Goal: Task Accomplishment & Management: Complete application form

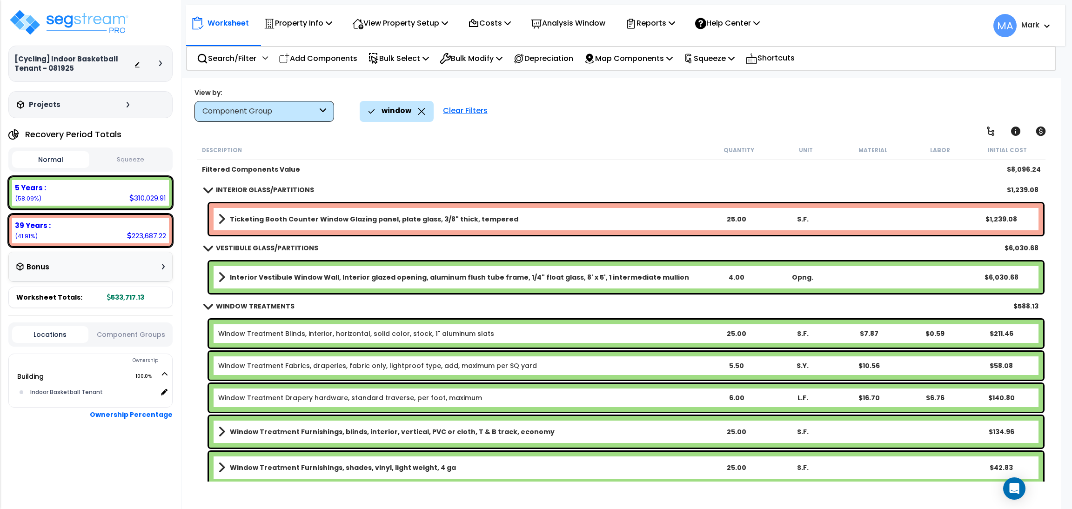
click at [418, 110] on icon at bounding box center [421, 111] width 7 height 7
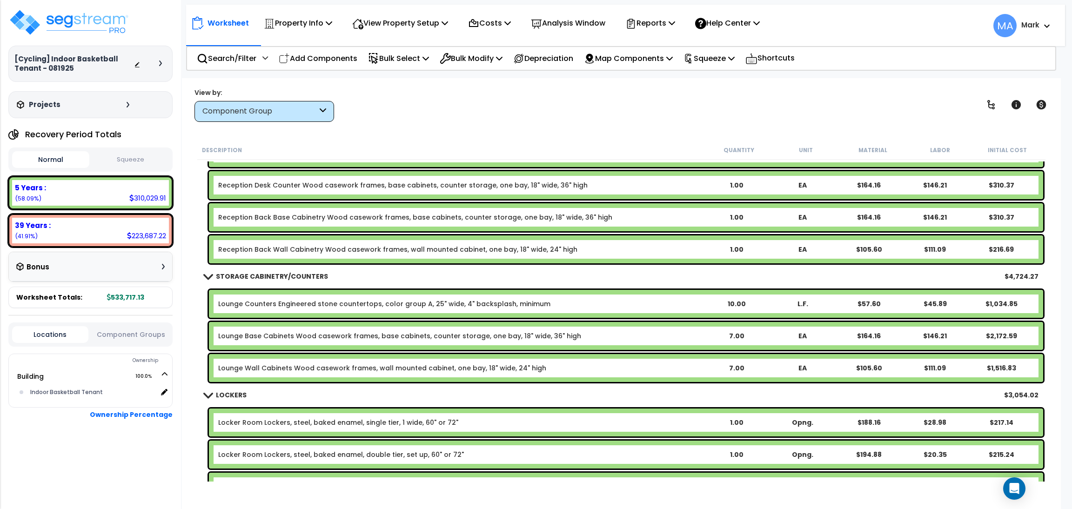
scroll to position [1187, 0]
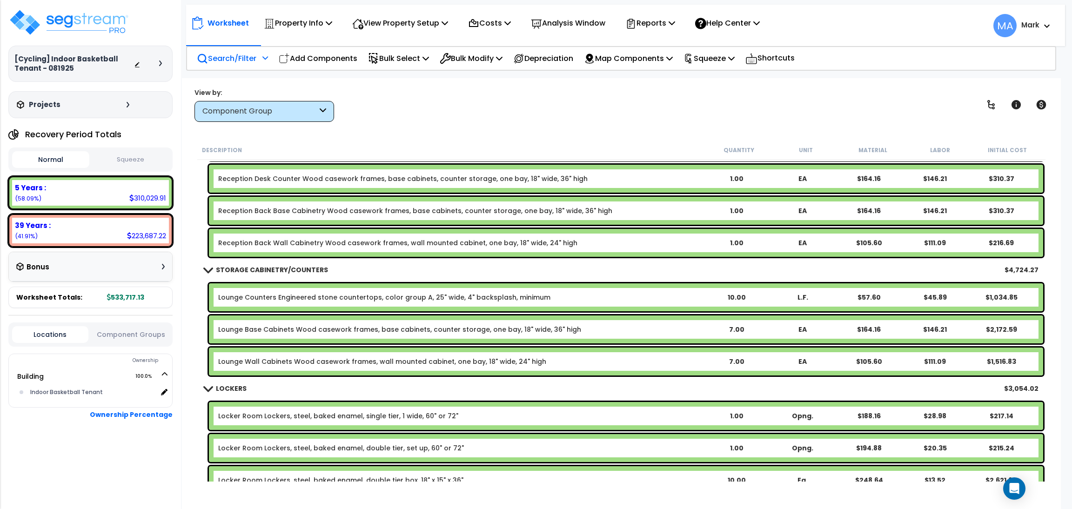
click at [223, 53] on p "Search/Filter" at bounding box center [227, 58] width 60 height 13
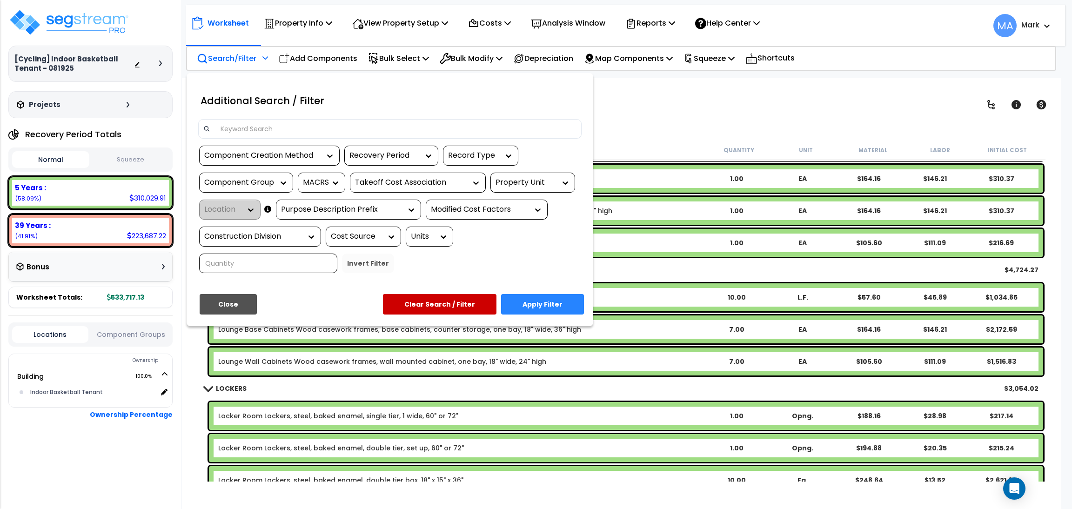
click at [252, 132] on input at bounding box center [396, 129] width 362 height 14
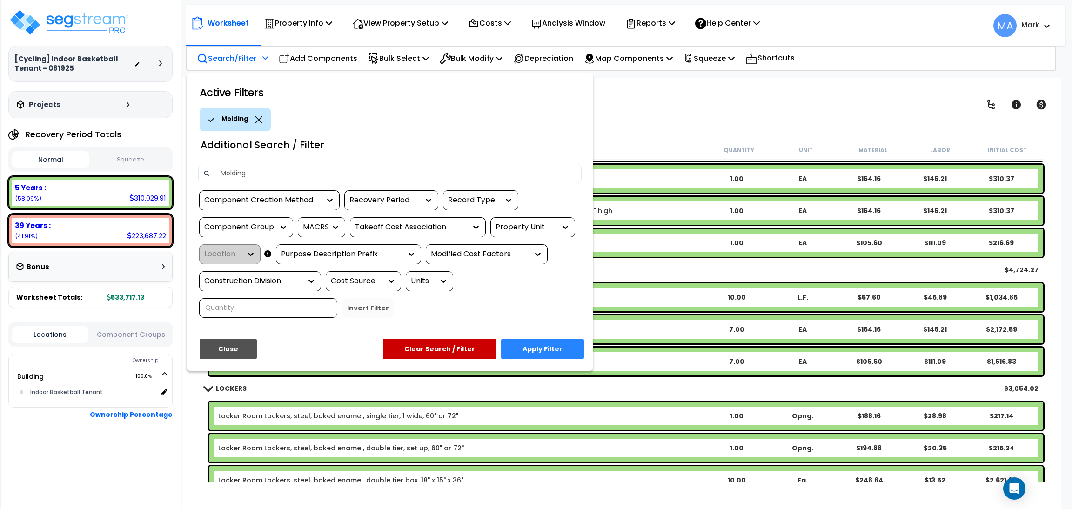
type input "Molding"
click at [535, 350] on button "Apply Filter" at bounding box center [542, 349] width 83 height 20
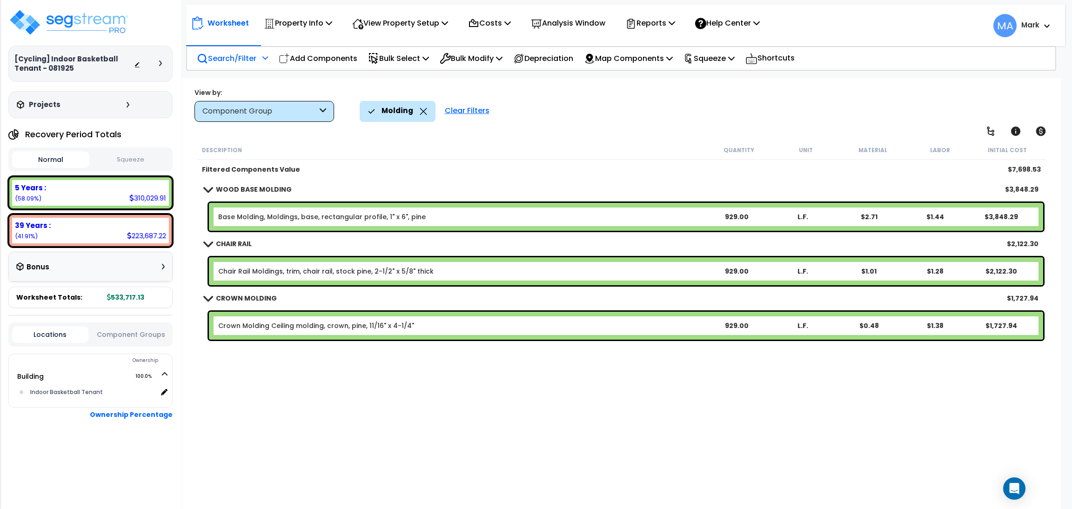
scroll to position [0, 0]
click at [241, 64] on p "Search/Filter" at bounding box center [227, 58] width 60 height 13
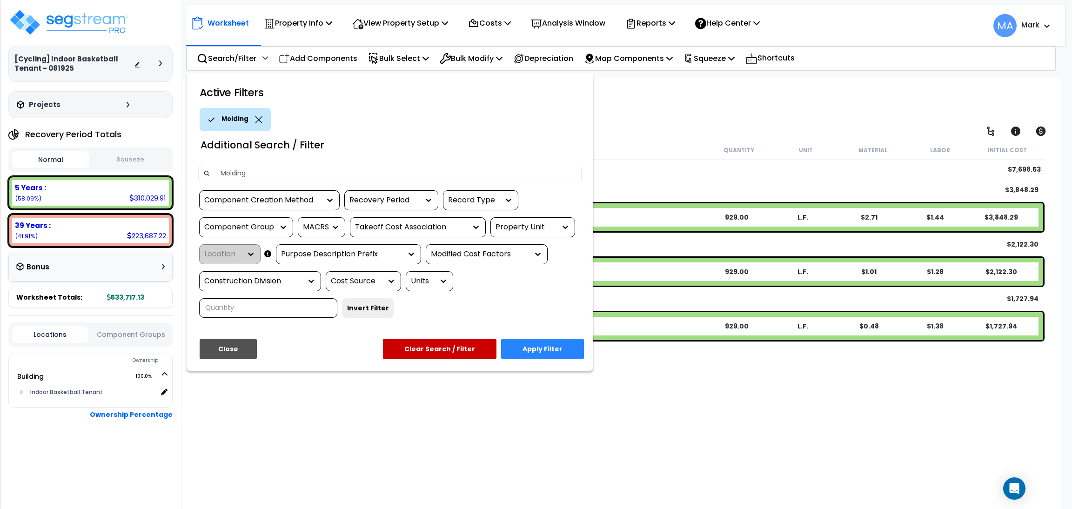
click at [256, 118] on icon at bounding box center [258, 119] width 7 height 7
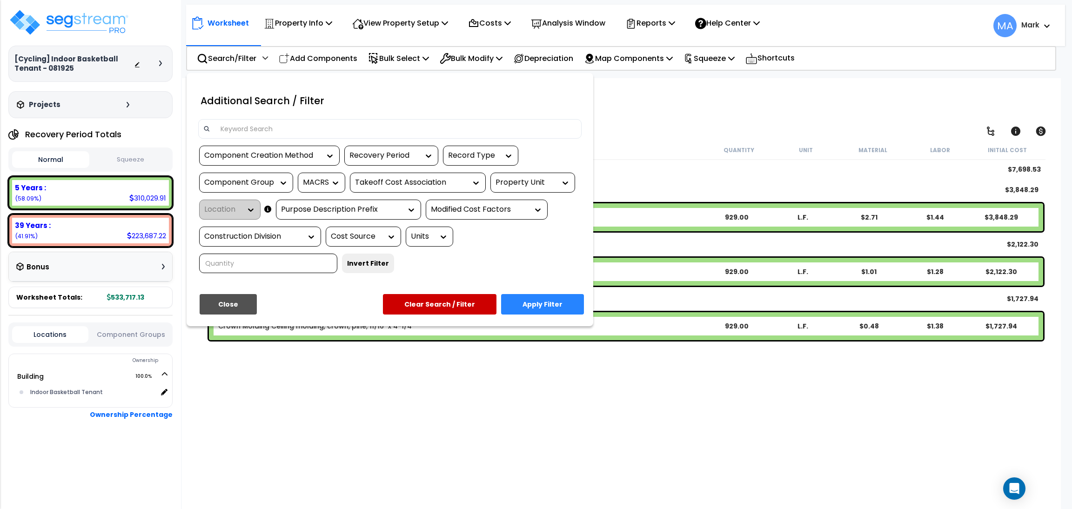
click at [652, 132] on div at bounding box center [536, 254] width 1072 height 509
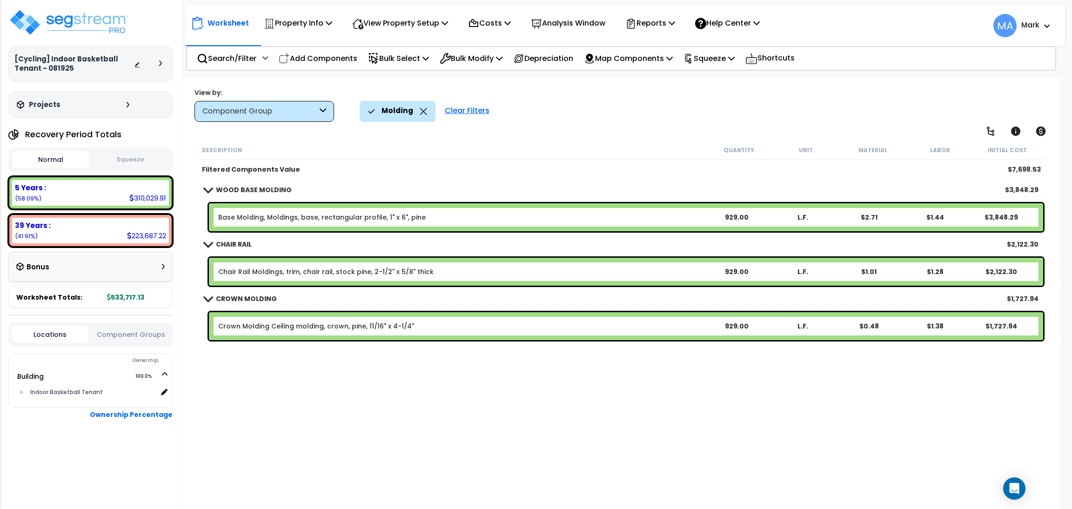
click at [421, 113] on icon at bounding box center [423, 111] width 7 height 7
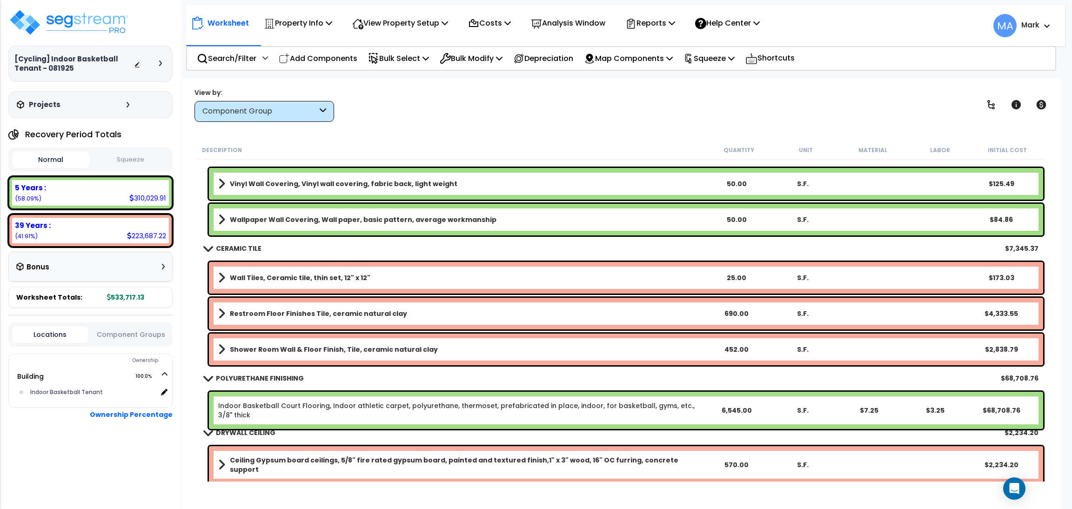
scroll to position [2233, 0]
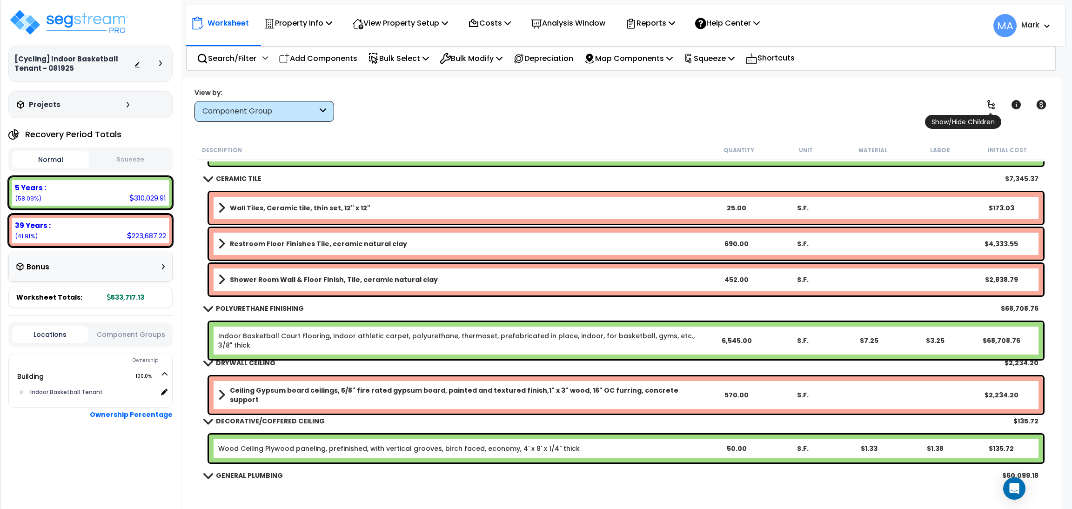
click at [987, 103] on icon at bounding box center [990, 104] width 11 height 11
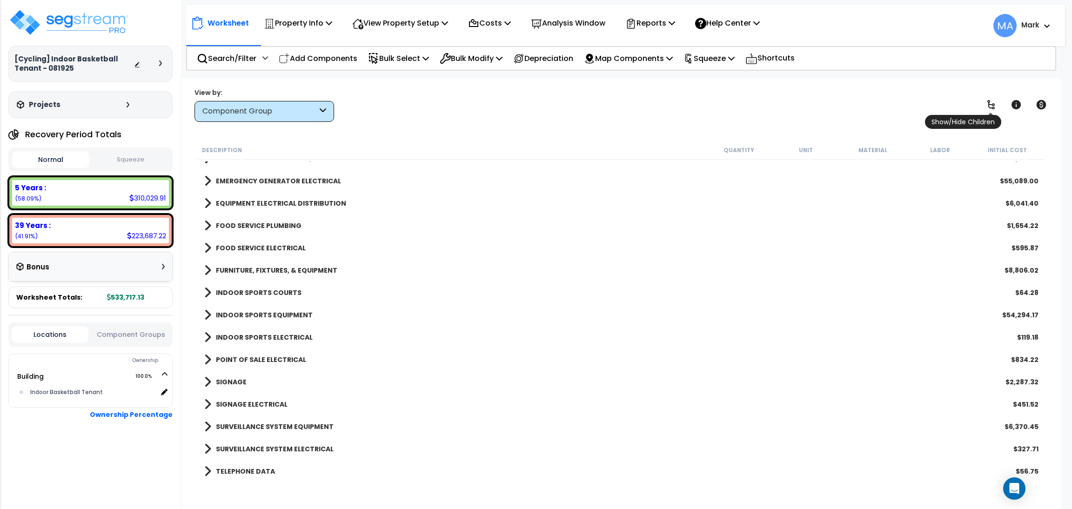
scroll to position [1496, 0]
click at [987, 103] on icon at bounding box center [990, 104] width 11 height 11
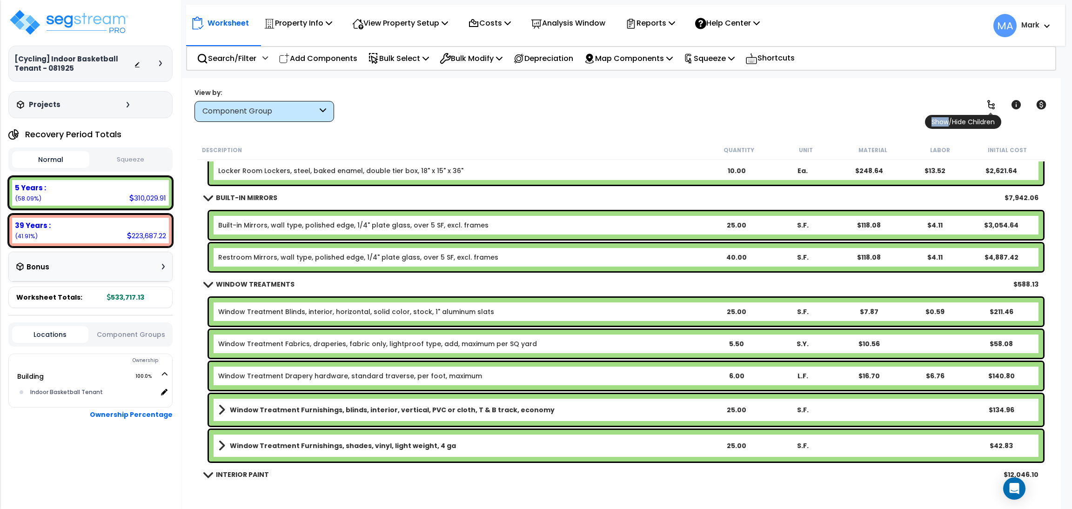
click at [987, 103] on icon at bounding box center [990, 104] width 11 height 11
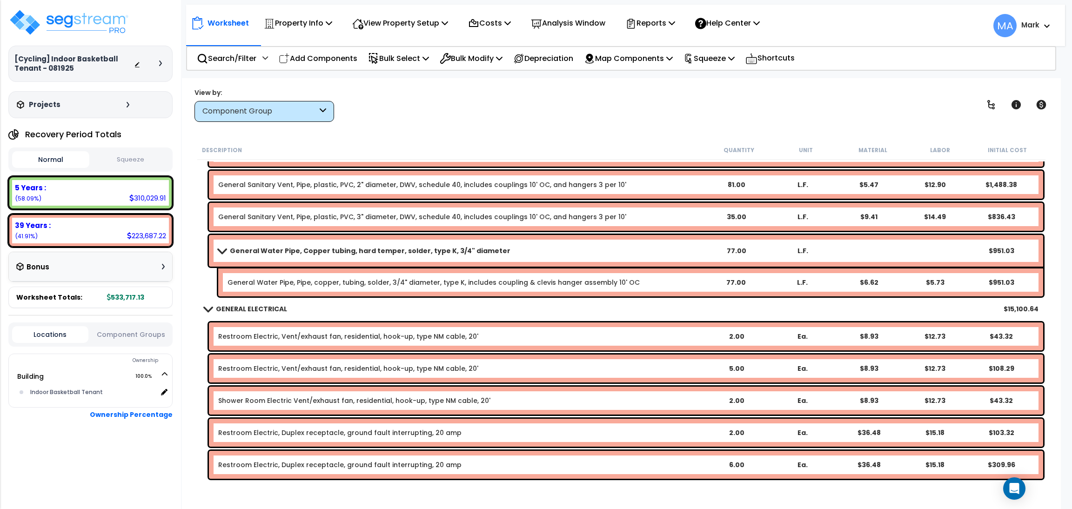
scroll to position [5404, 0]
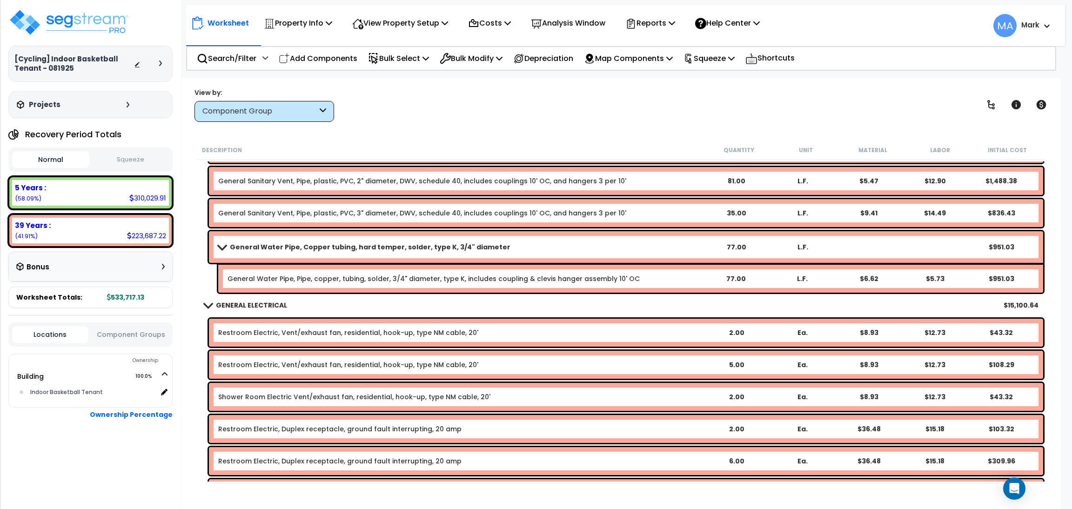
drag, startPoint x: 186, startPoint y: 198, endPoint x: 201, endPoint y: 187, distance: 18.0
click at [191, 193] on div "Worksheet Property Info Property Setup Add Property Unit Template property Clon…" at bounding box center [621, 332] width 879 height 509
drag, startPoint x: 400, startPoint y: 369, endPoint x: 395, endPoint y: 346, distance: 23.8
click at [395, 353] on div "Restroom Electric, Vent/exhaust fan, residential, hook-up, type NM cable, 20' 5…" at bounding box center [626, 365] width 834 height 28
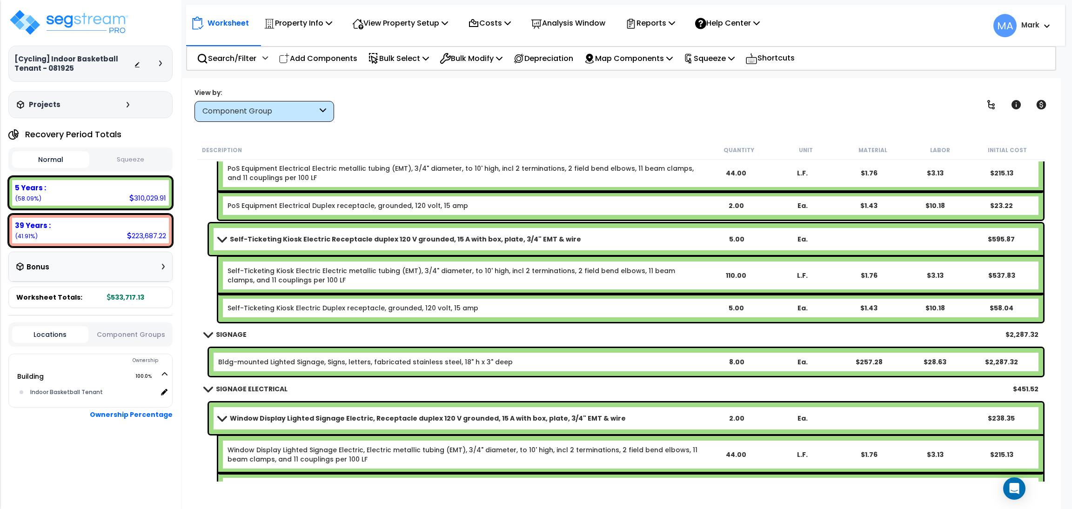
scroll to position [12822, 0]
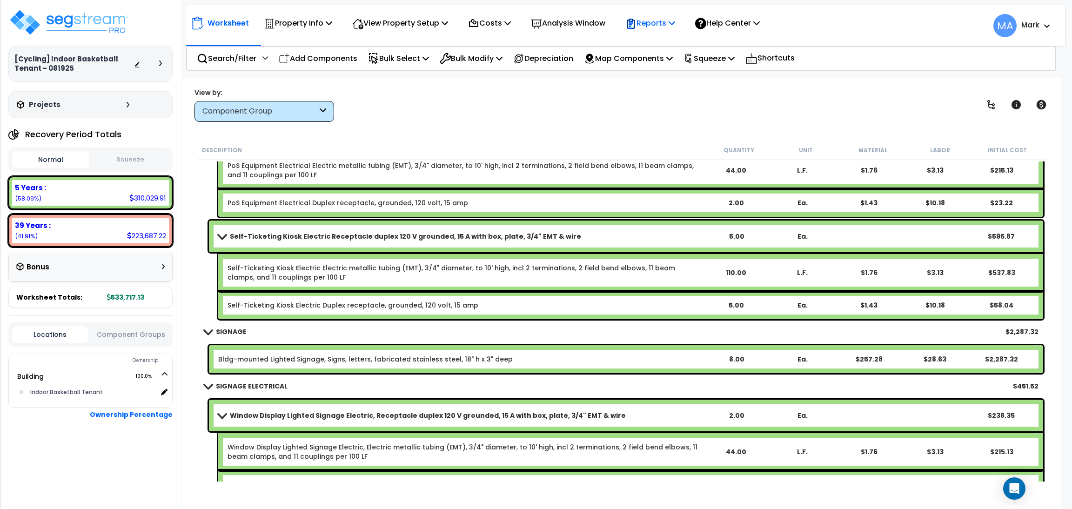
click at [654, 26] on p "Reports" at bounding box center [650, 23] width 50 height 13
click at [674, 63] on link "Manage Report Images" at bounding box center [667, 63] width 92 height 19
click at [661, 22] on p "Reports" at bounding box center [650, 23] width 50 height 13
click at [658, 47] on link "Get Report" at bounding box center [667, 44] width 92 height 19
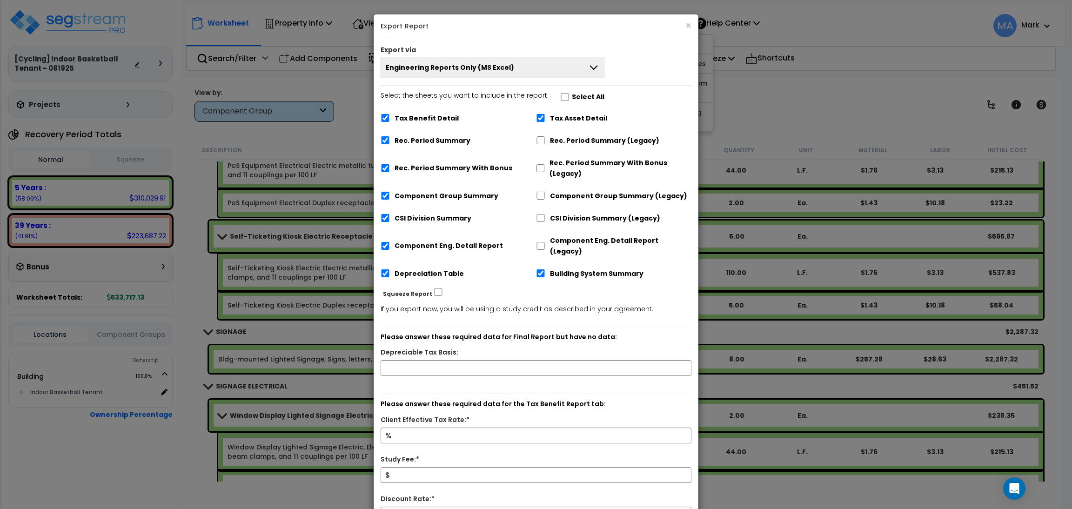
click at [492, 64] on span "Engineering Reports Only (MS Excel)" at bounding box center [450, 67] width 128 height 9
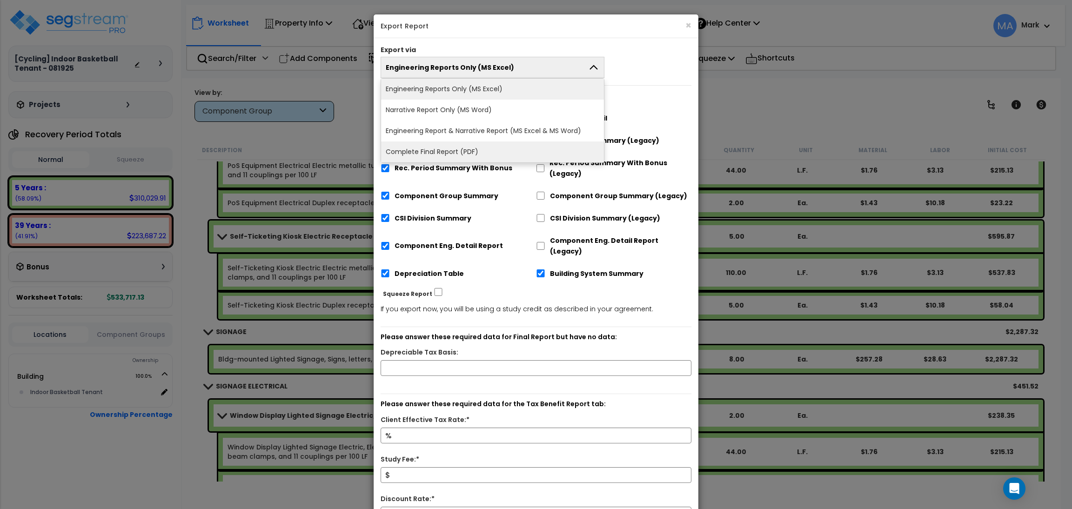
click at [450, 154] on li "Complete Final Report (PDF)" at bounding box center [492, 151] width 223 height 21
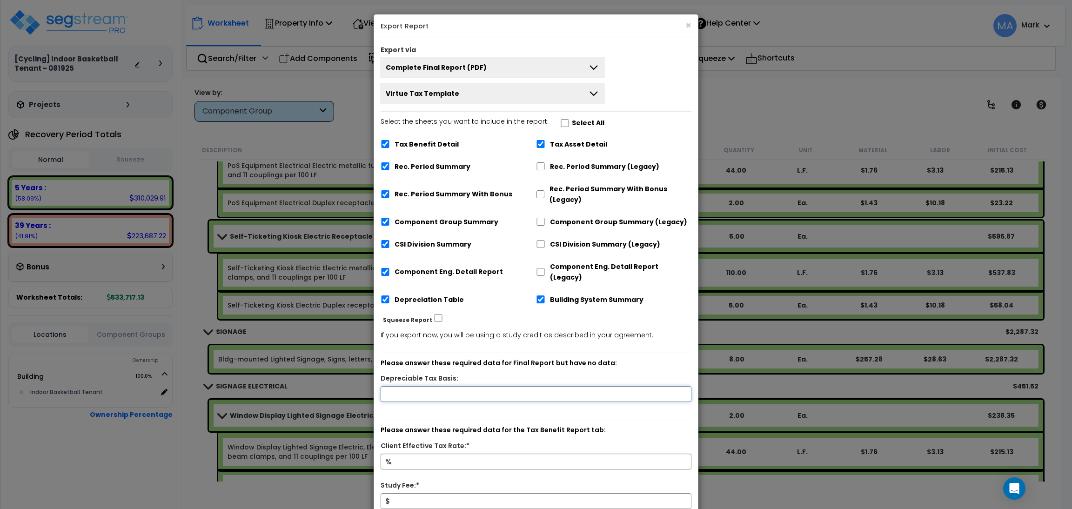
click at [489, 386] on input "text" at bounding box center [536, 394] width 311 height 16
type input "50,000"
click at [560, 123] on input "Select the sheets you want to include in the report: Select All" at bounding box center [564, 123] width 9 height 8
checkbox input "true"
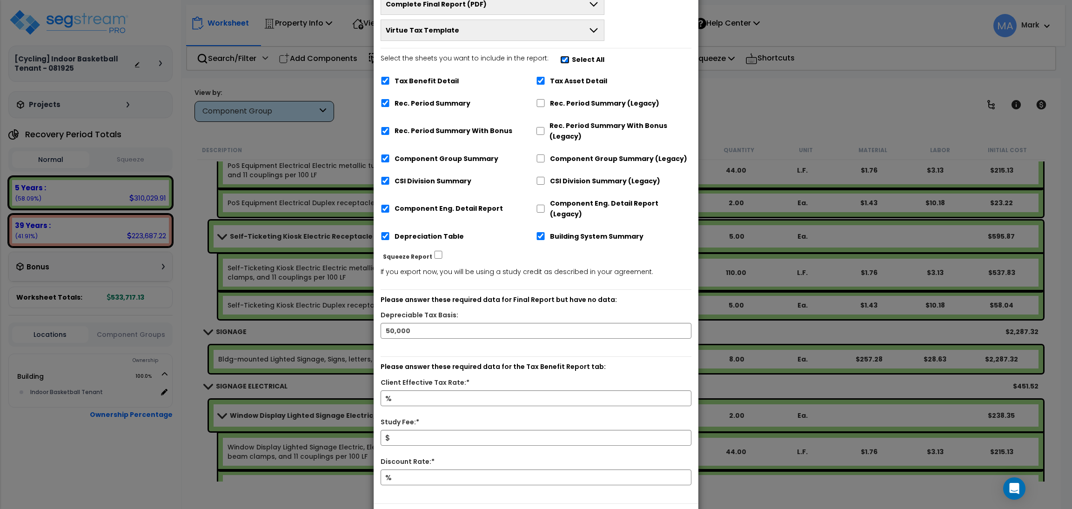
scroll to position [93, 0]
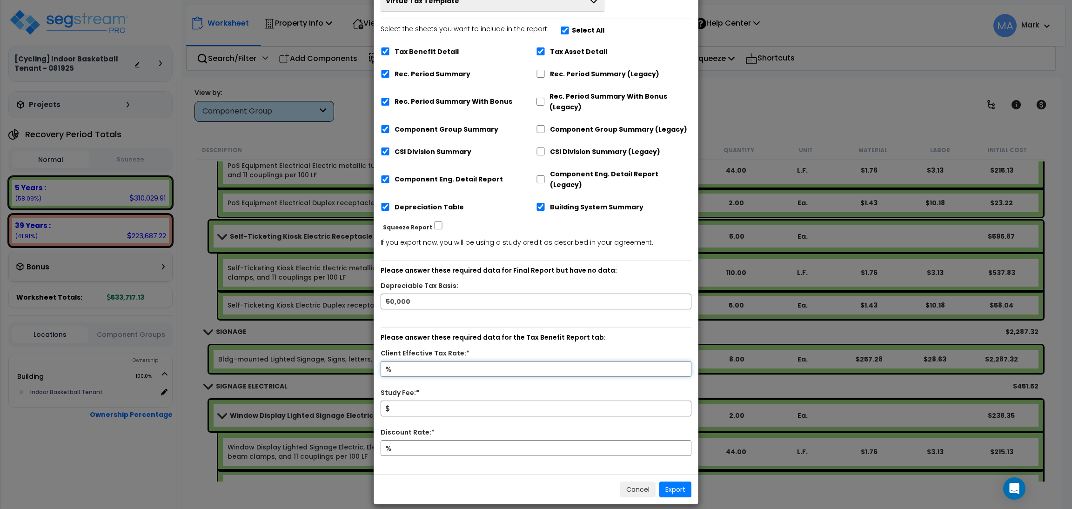
click at [417, 361] on input "Client Effective Tax Rate:*" at bounding box center [536, 369] width 311 height 16
type input "15"
type input "10,000"
type input "10"
click at [678, 482] on button "Export" at bounding box center [675, 490] width 32 height 16
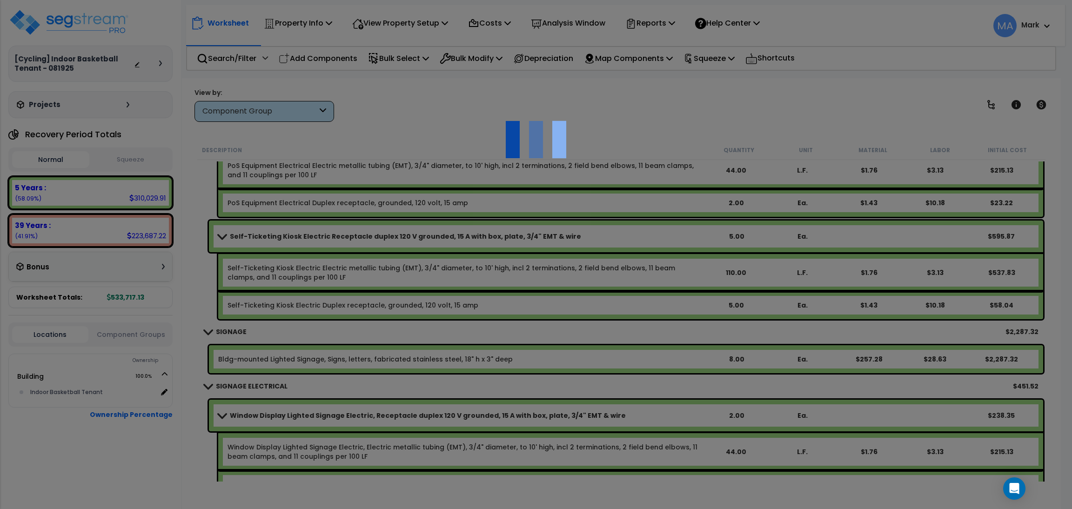
scroll to position [40, 0]
click at [396, 103] on div at bounding box center [536, 254] width 1072 height 509
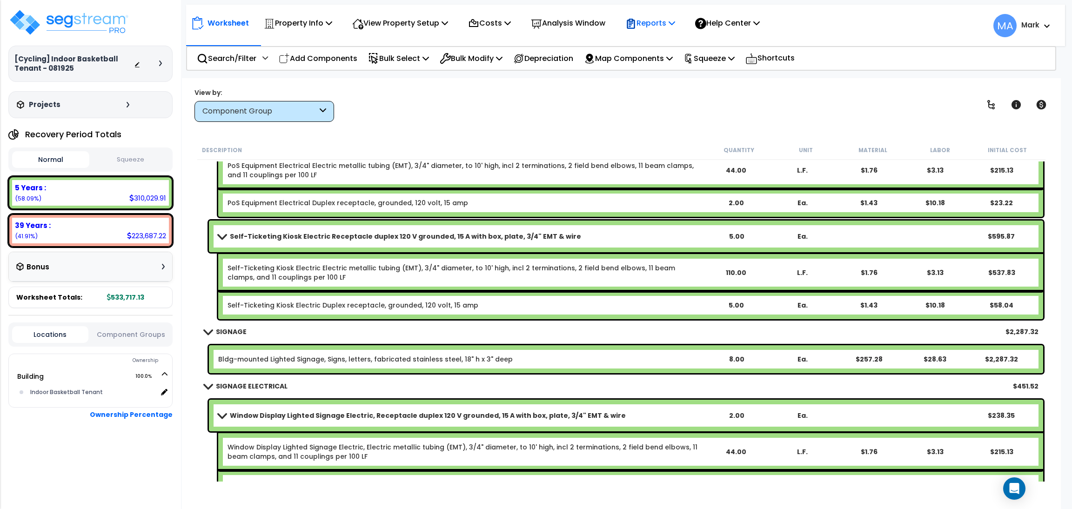
click at [650, 27] on p "Reports" at bounding box center [650, 23] width 50 height 13
click at [660, 114] on link "Download Report Slug Map" at bounding box center [667, 117] width 92 height 28
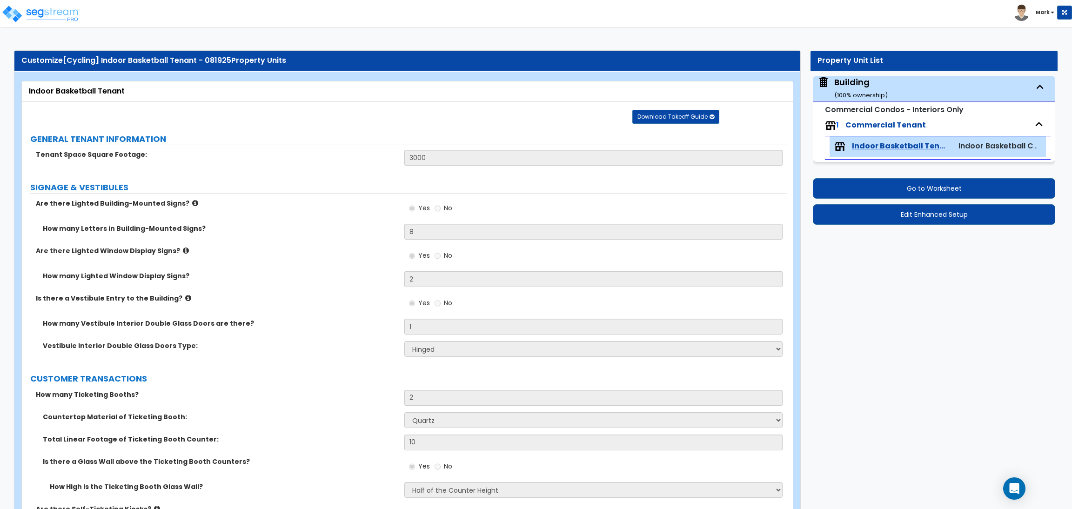
select select "1"
select select "4"
select select "2"
select select "4"
select select "2"
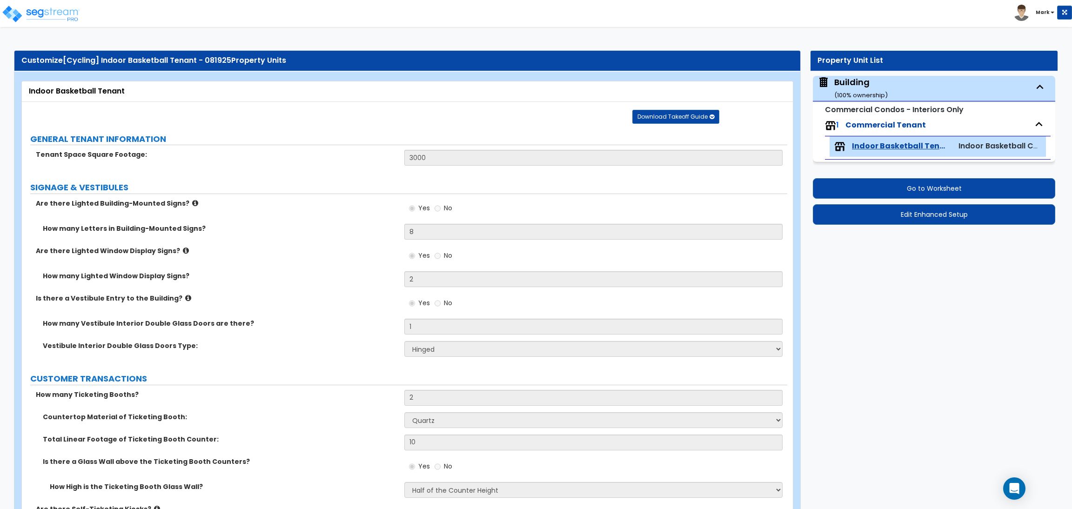
select select "2"
select select "3"
select select "1"
select select "9"
select select "1"
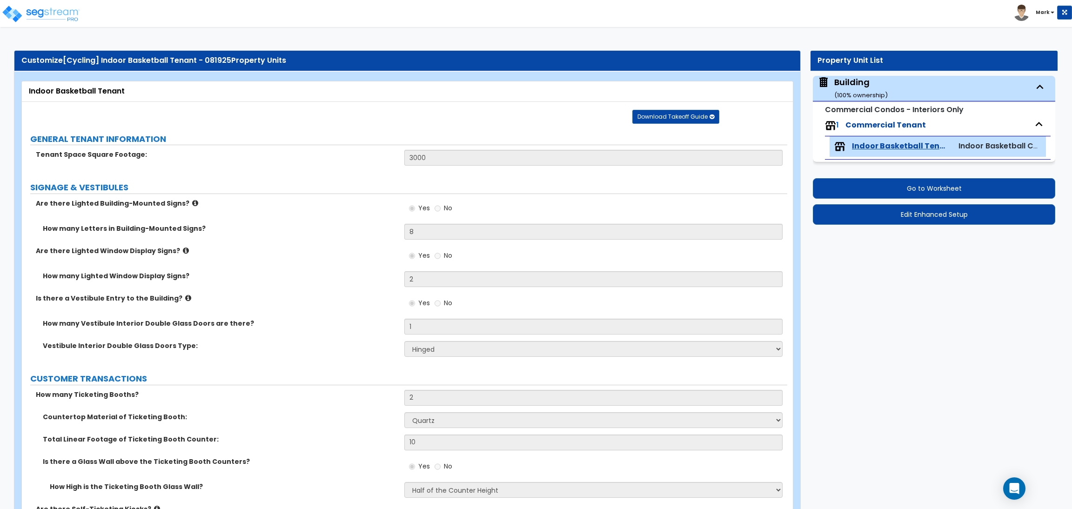
select select "1"
select select "2"
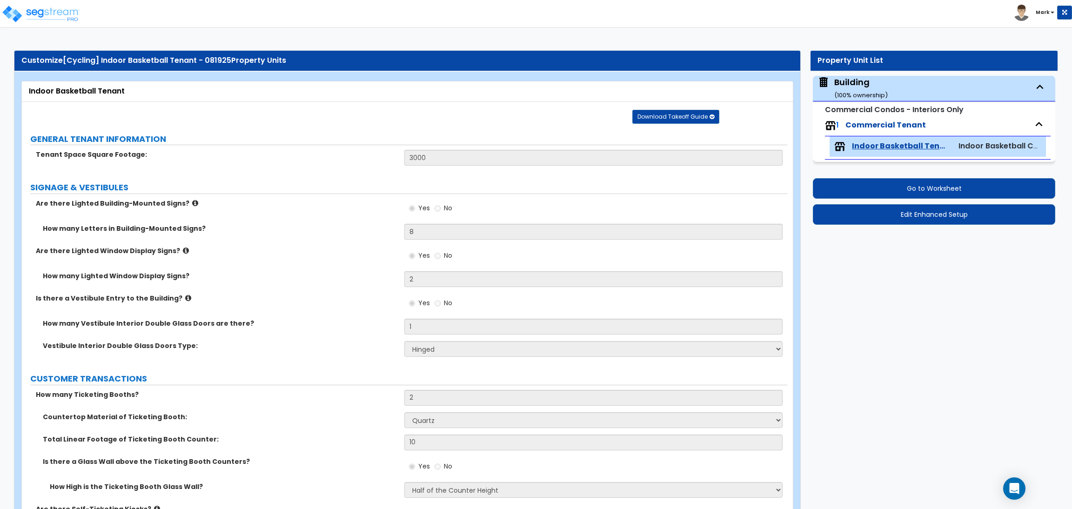
select select "2"
select select "3"
select select "1"
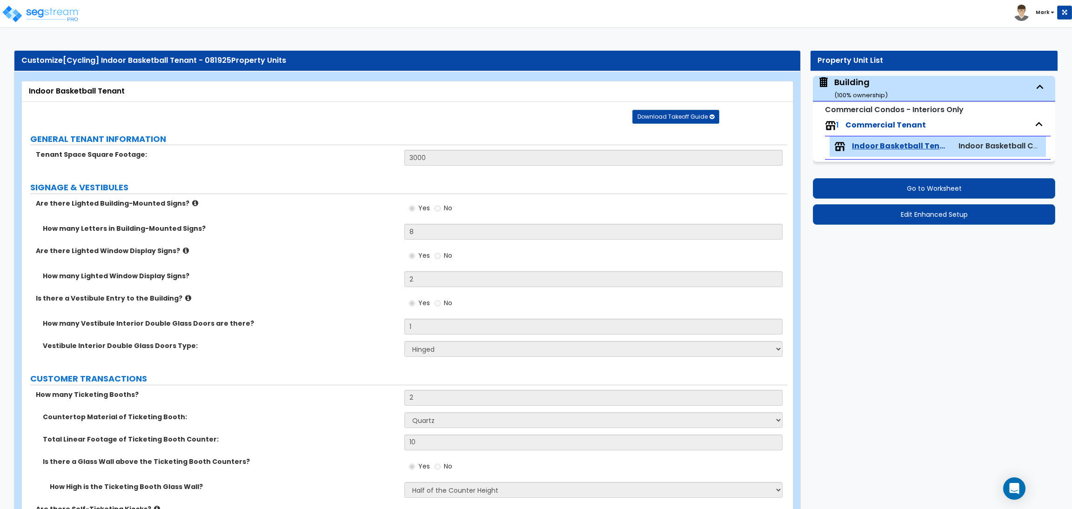
select select "5"
select select "2"
select select "3"
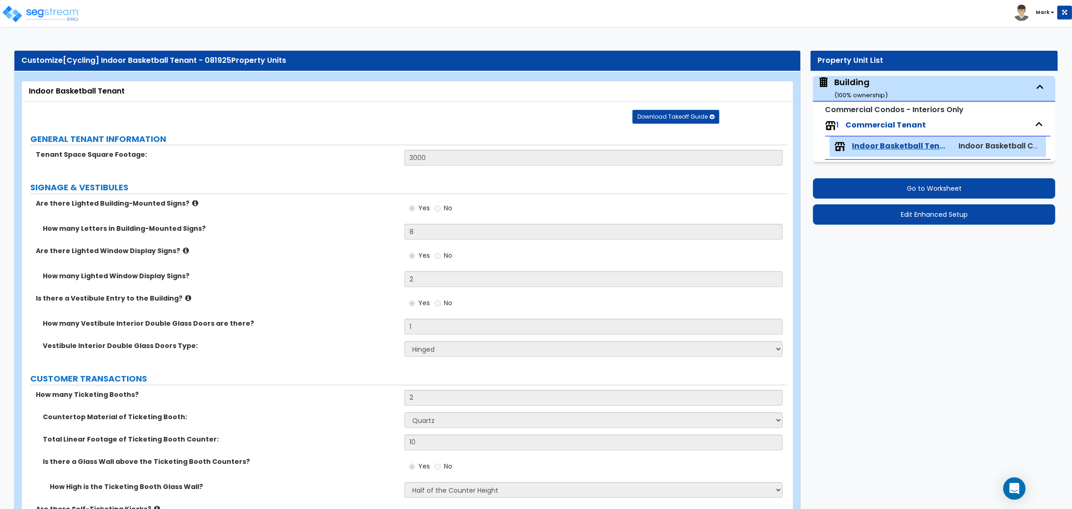
select select "5"
select select "2"
select select "1"
select select "6"
select select "2"
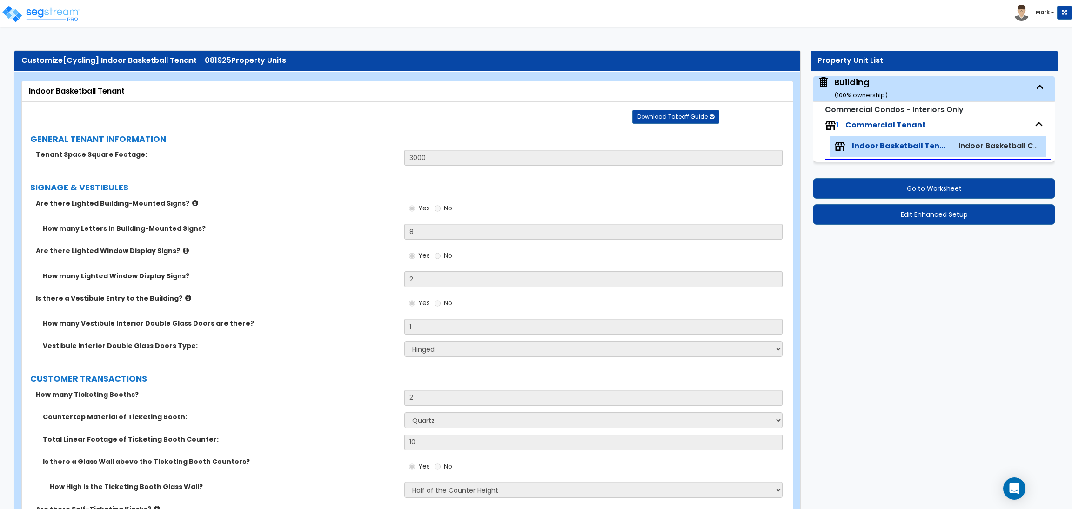
select select "1"
select select "2"
select select "4"
select select "1"
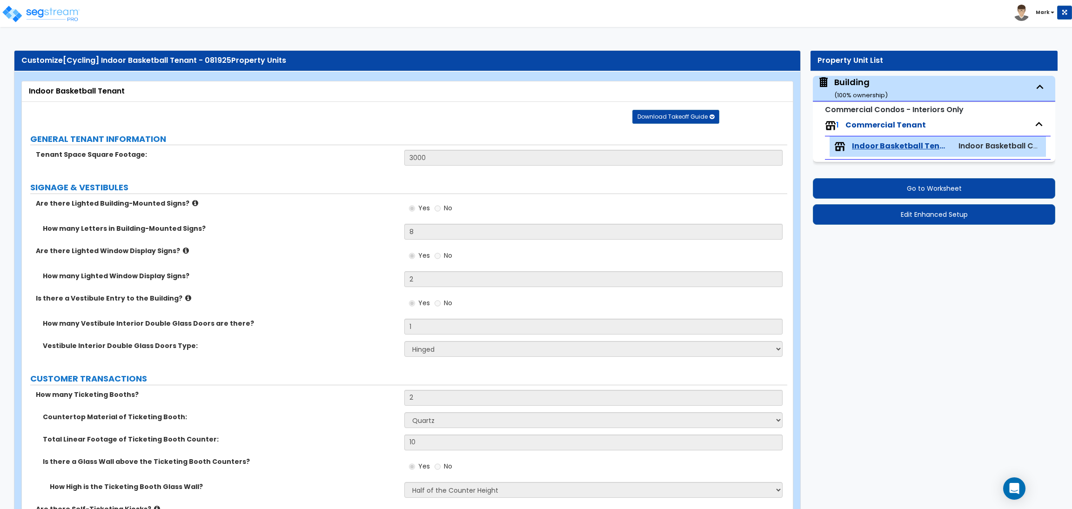
select select "1"
select select "3"
select select "6"
select select "1"
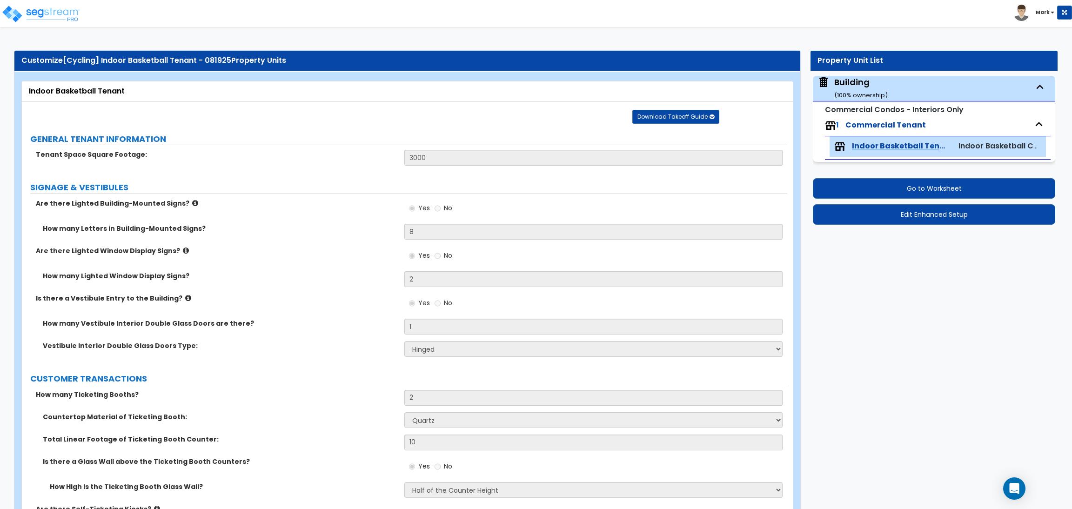
select select "1"
select select "3"
select select "1"
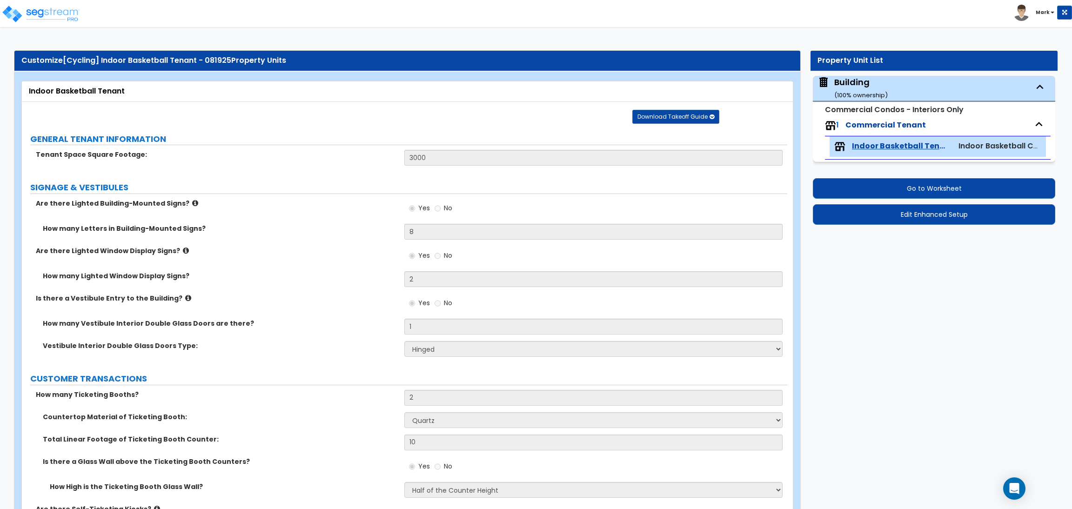
select select "2"
select select "3"
select select "2"
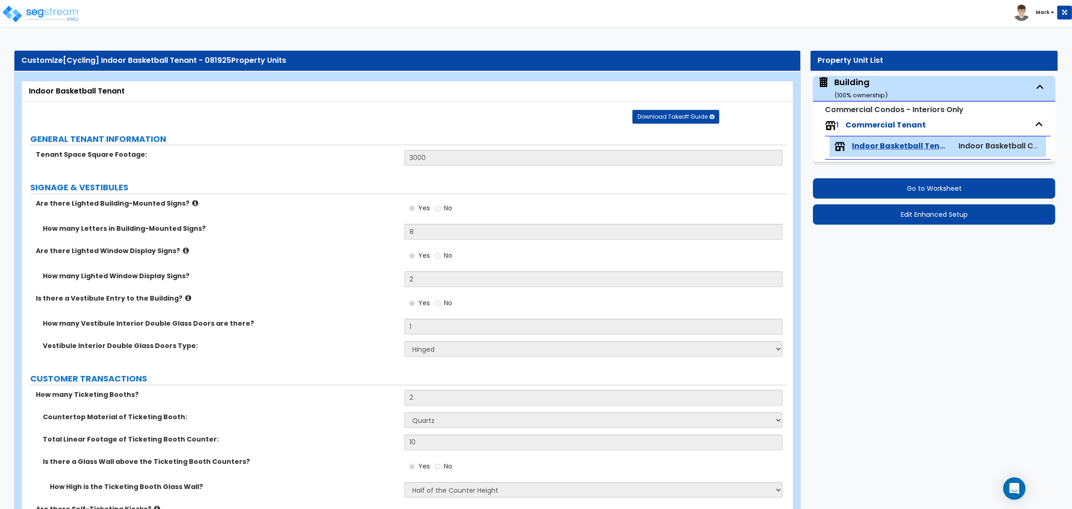
select select "2"
select select "3"
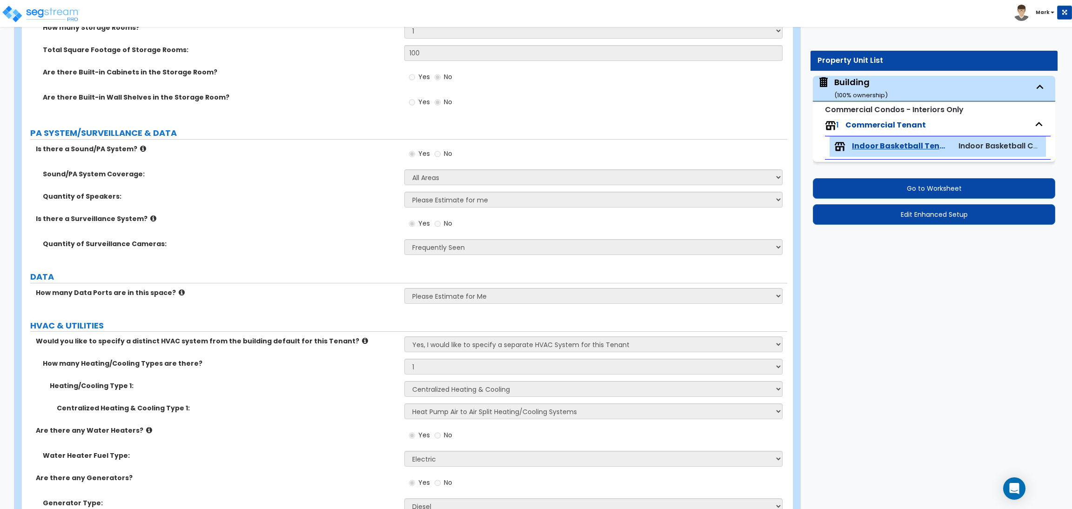
scroll to position [4569, 0]
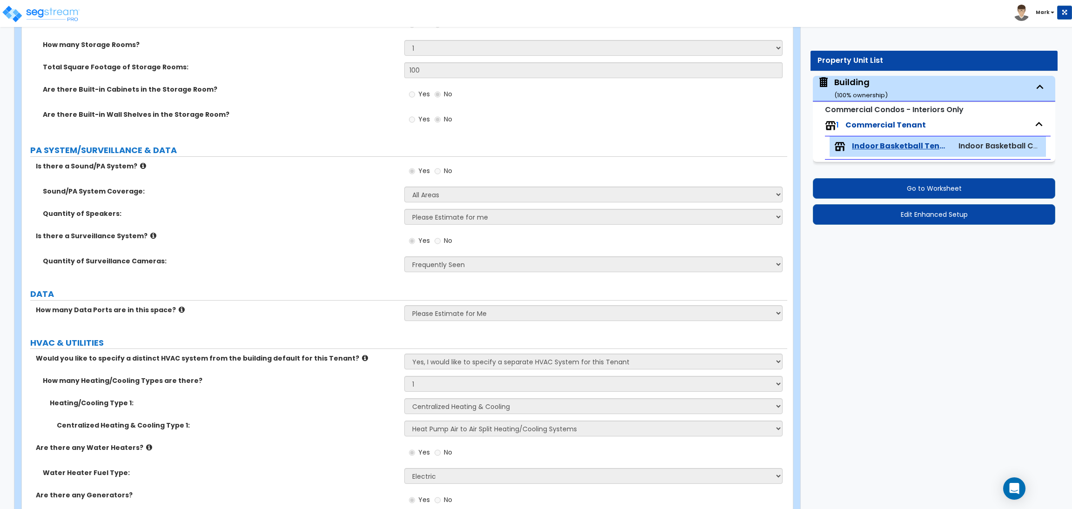
drag, startPoint x: 364, startPoint y: 115, endPoint x: 375, endPoint y: 121, distance: 11.7
click at [368, 119] on label "Are there Built-in Wall Shelves in the Storage Room?" at bounding box center [220, 114] width 355 height 9
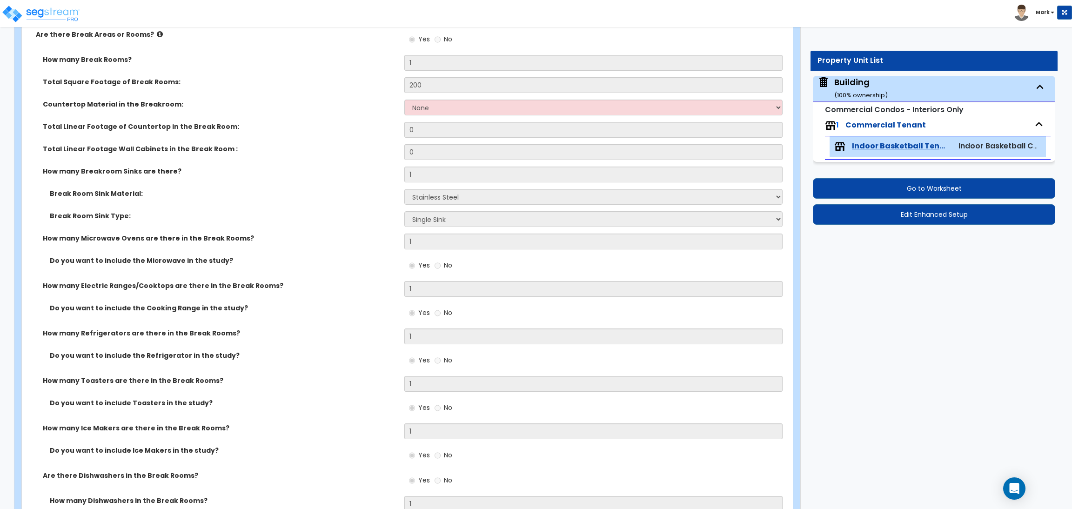
scroll to position [3173, 0]
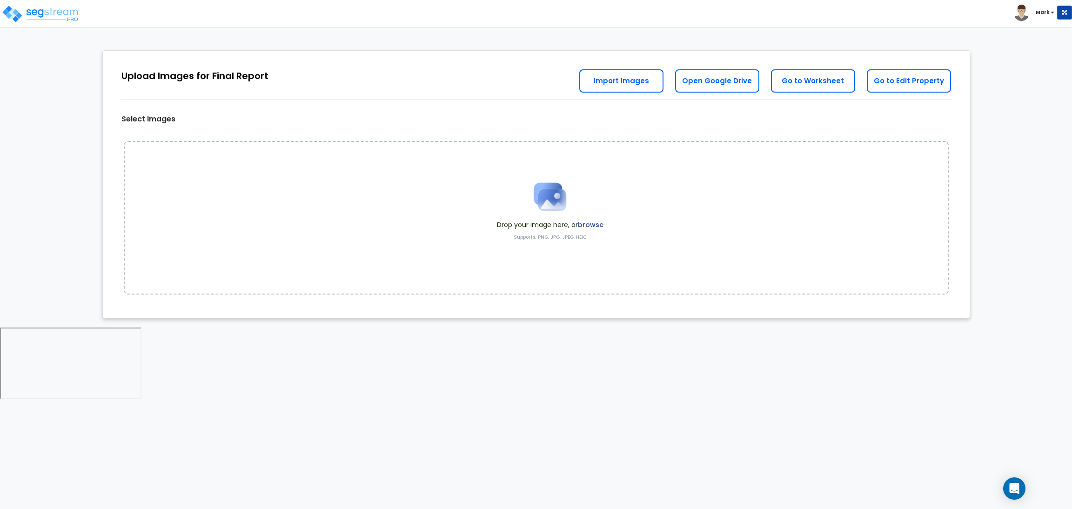
click at [583, 225] on label "browse" at bounding box center [591, 224] width 26 height 9
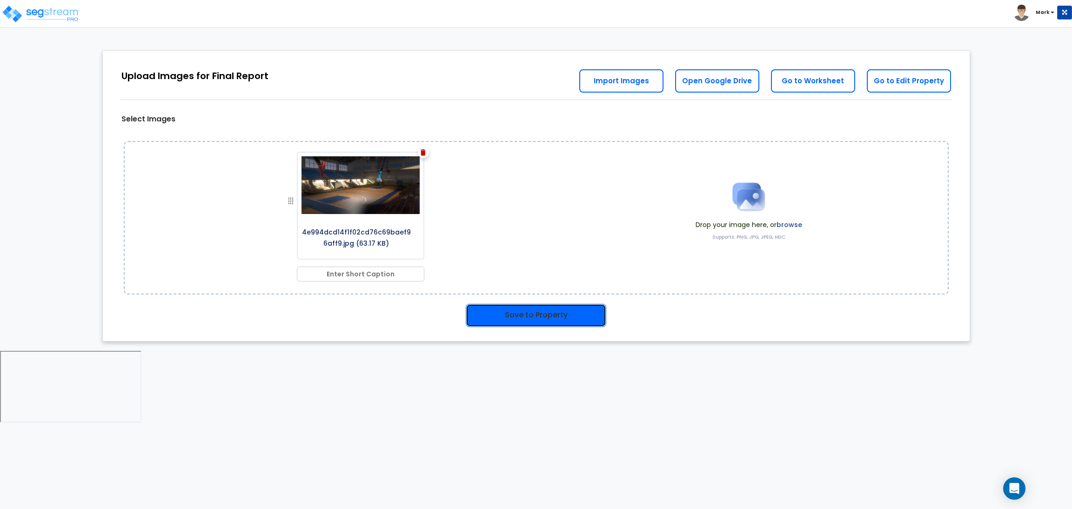
click at [497, 313] on button "Save to Property" at bounding box center [536, 315] width 141 height 23
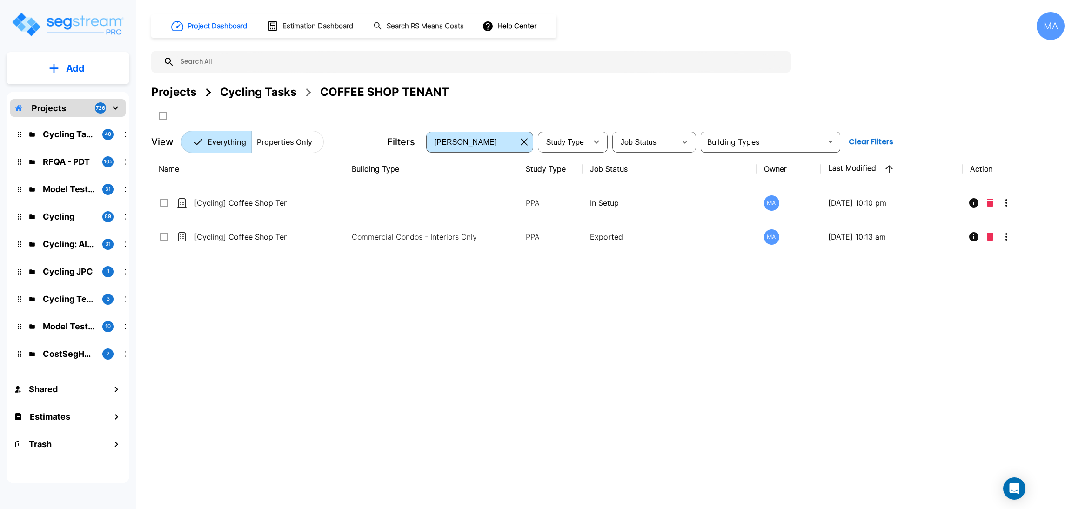
click at [249, 93] on div "Cycling Tasks" at bounding box center [258, 92] width 76 height 17
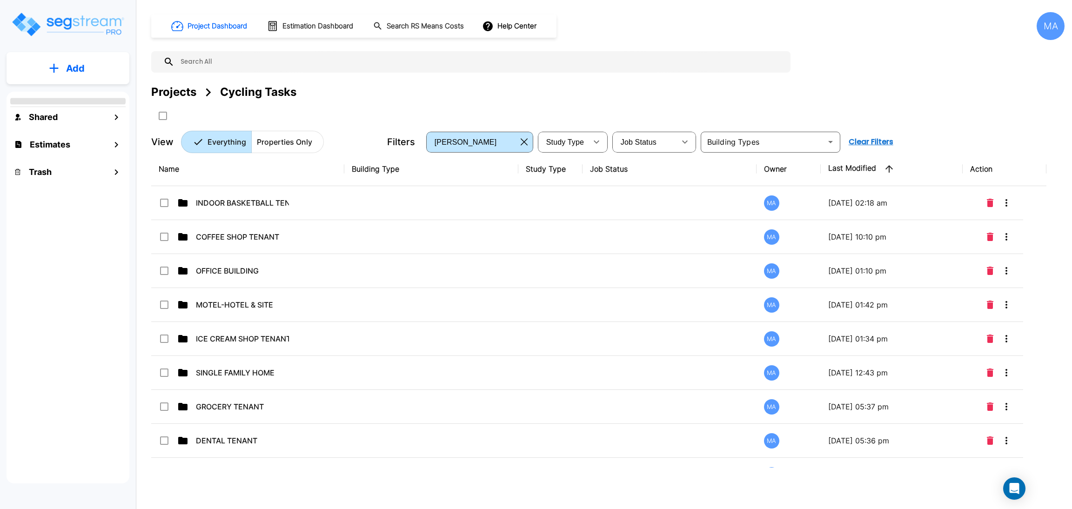
click at [78, 75] on p "Add" at bounding box center [75, 68] width 19 height 14
click at [83, 91] on p "Add Folder" at bounding box center [73, 93] width 38 height 11
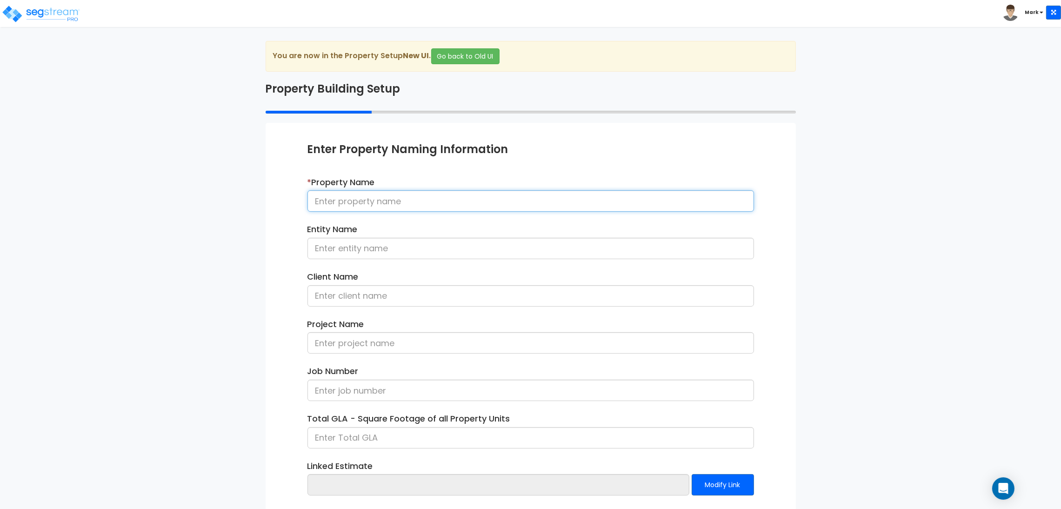
click at [359, 205] on input at bounding box center [531, 200] width 447 height 21
type input "c"
type input "[Cycling] Grocery Store - 082025"
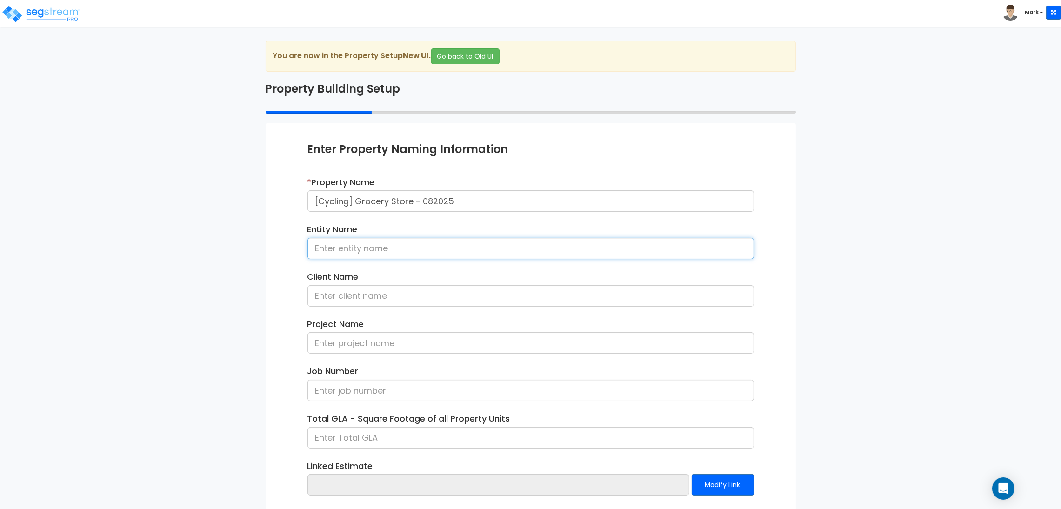
click at [377, 254] on input at bounding box center [531, 248] width 447 height 21
type input "Hunter Association"
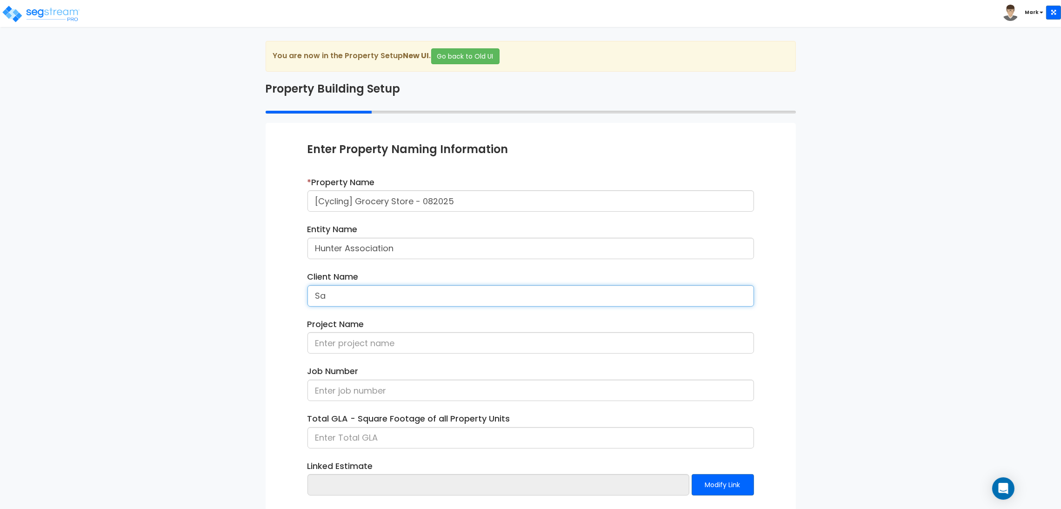
type input "S"
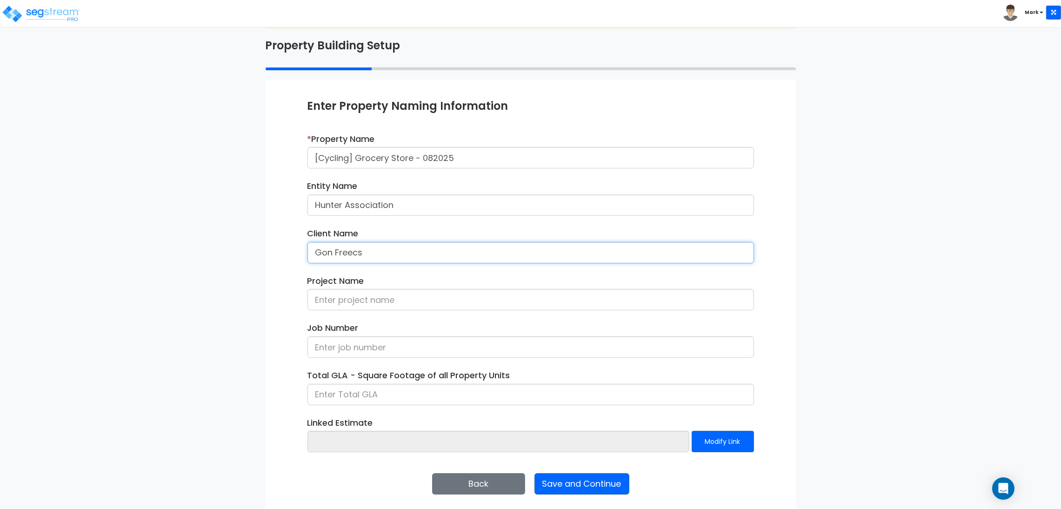
scroll to position [48, 0]
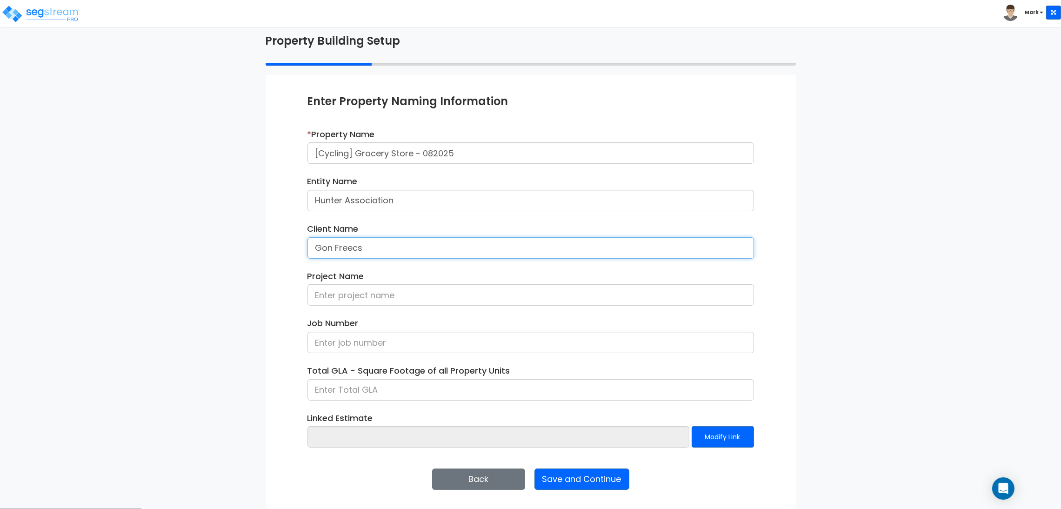
type input "Gon Freecs"
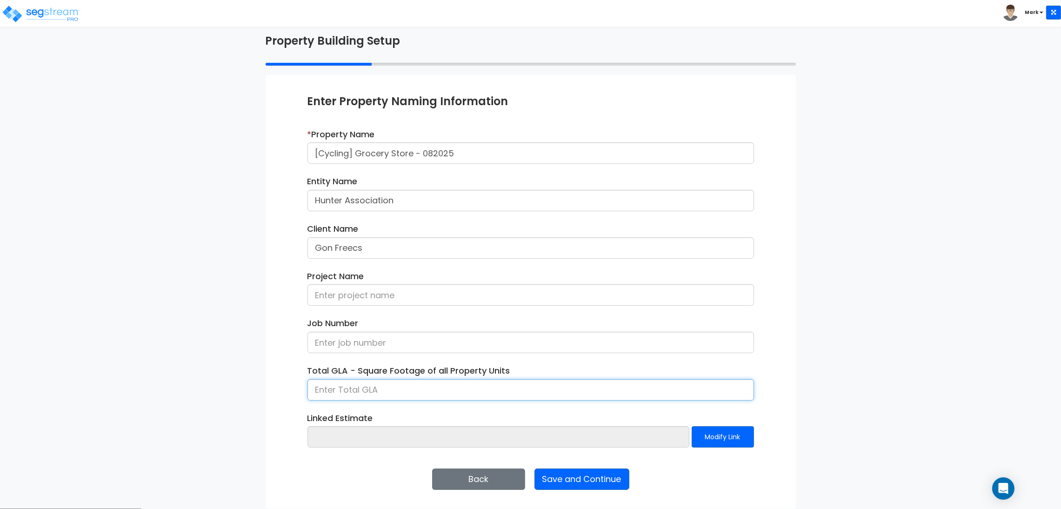
click at [357, 394] on input at bounding box center [531, 389] width 447 height 21
type input "1"
type input "4,000"
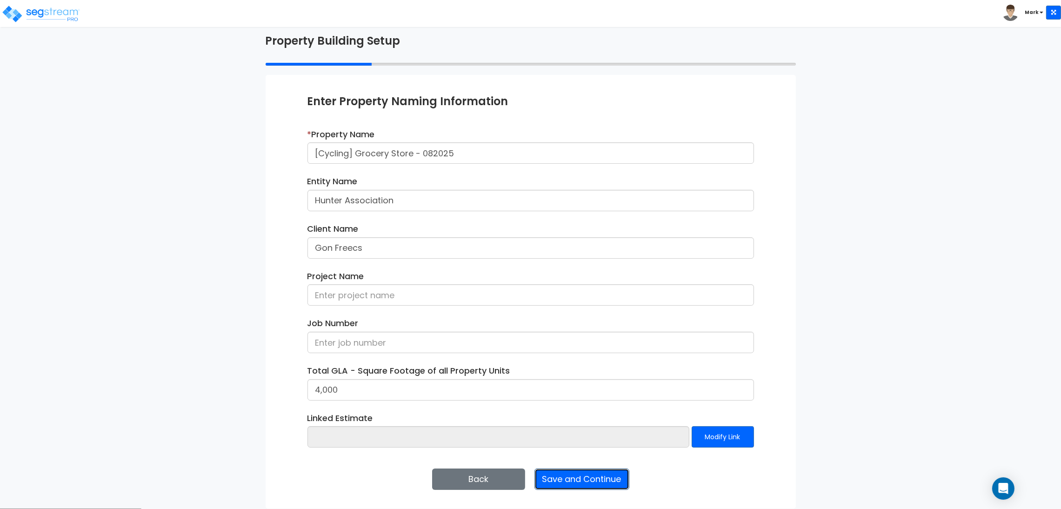
click at [594, 480] on button "Save and Continue" at bounding box center [582, 479] width 95 height 21
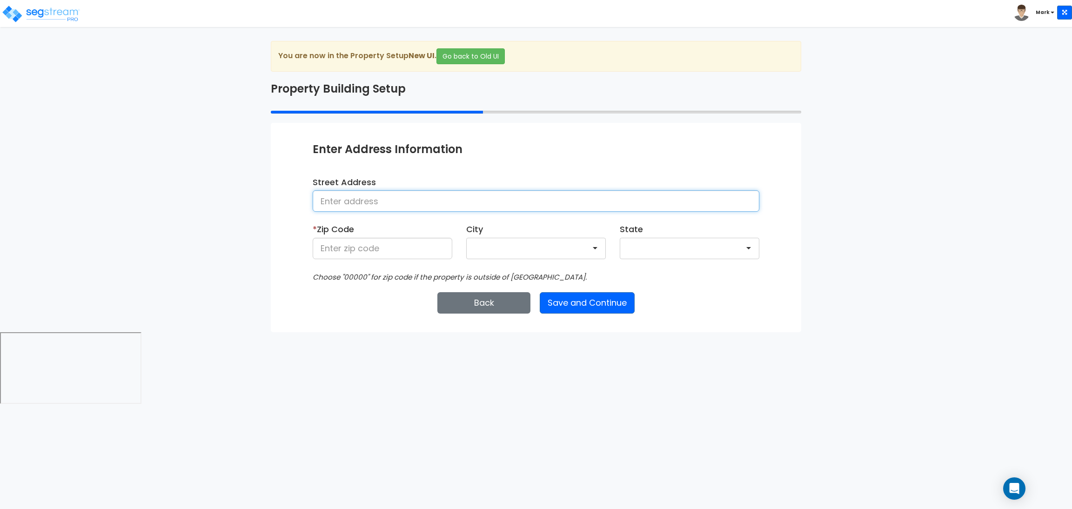
click at [374, 205] on input at bounding box center [536, 200] width 447 height 21
type input "[STREET_ADDRESS]"
click at [368, 244] on input at bounding box center [383, 248] width 140 height 21
type input "28602"
click at [595, 308] on button "Save and Continue" at bounding box center [587, 302] width 95 height 21
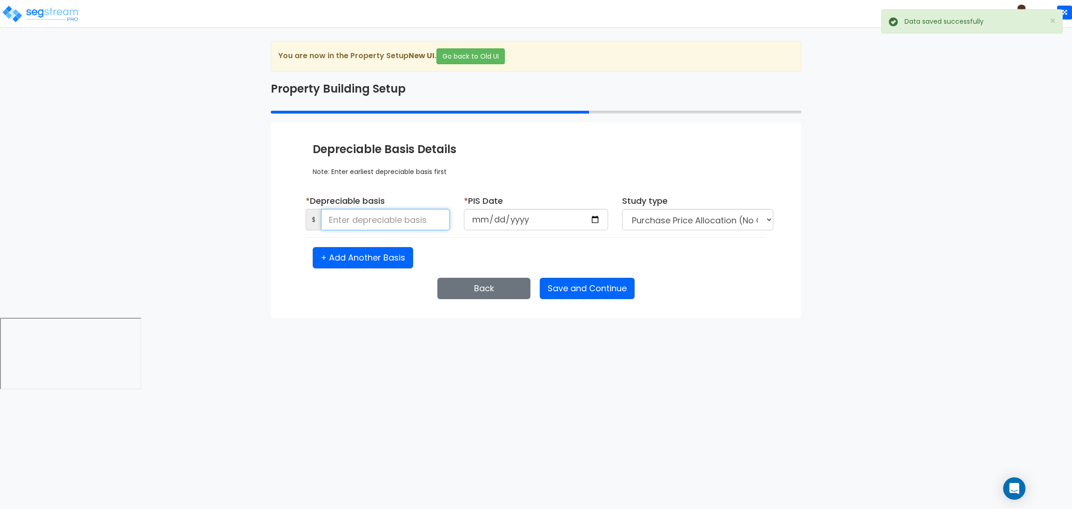
click at [400, 223] on input at bounding box center [385, 219] width 129 height 21
type input "50,000"
click at [594, 217] on input "date" at bounding box center [536, 219] width 144 height 21
type input "[DATE]"
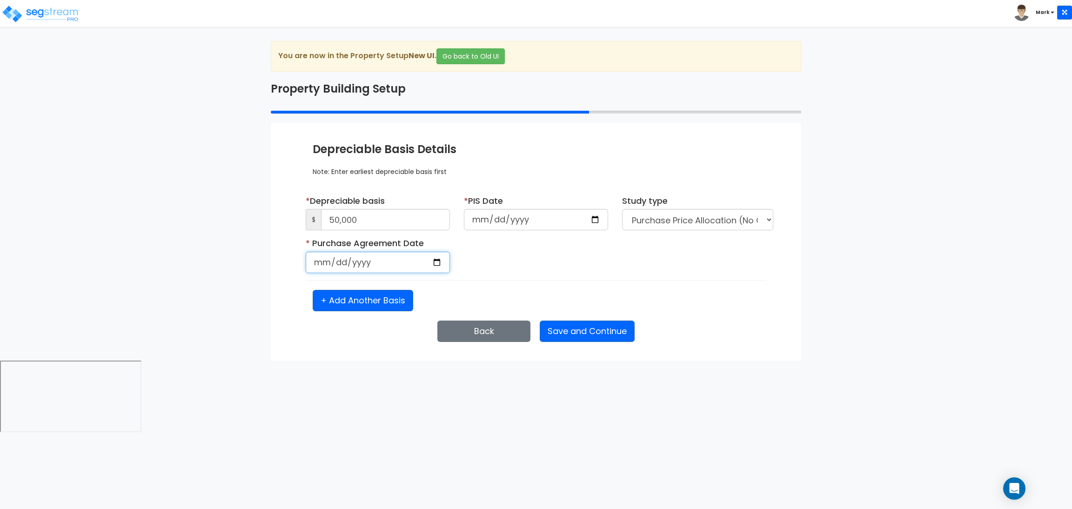
select select "2025"
click at [437, 268] on input "date" at bounding box center [378, 262] width 144 height 21
type input "[DATE]"
click at [602, 331] on button "Save and Continue" at bounding box center [587, 331] width 95 height 21
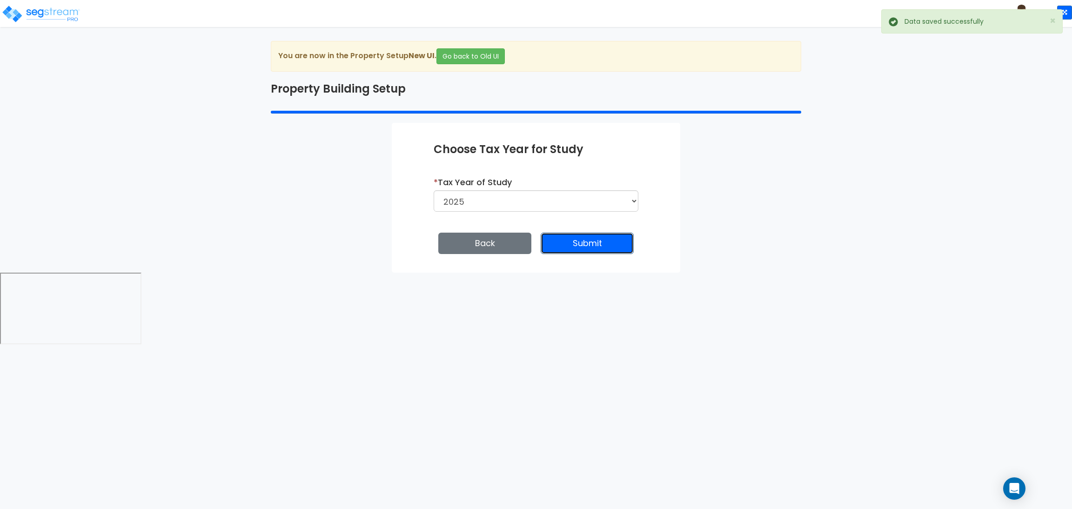
click at [624, 247] on button "Submit" at bounding box center [587, 243] width 93 height 21
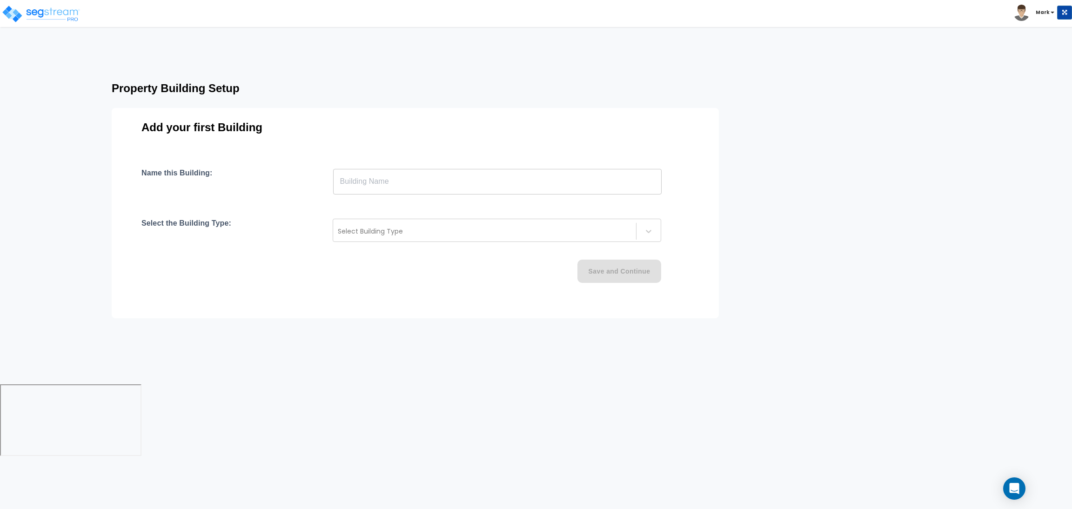
click at [384, 182] on input "text" at bounding box center [497, 181] width 328 height 26
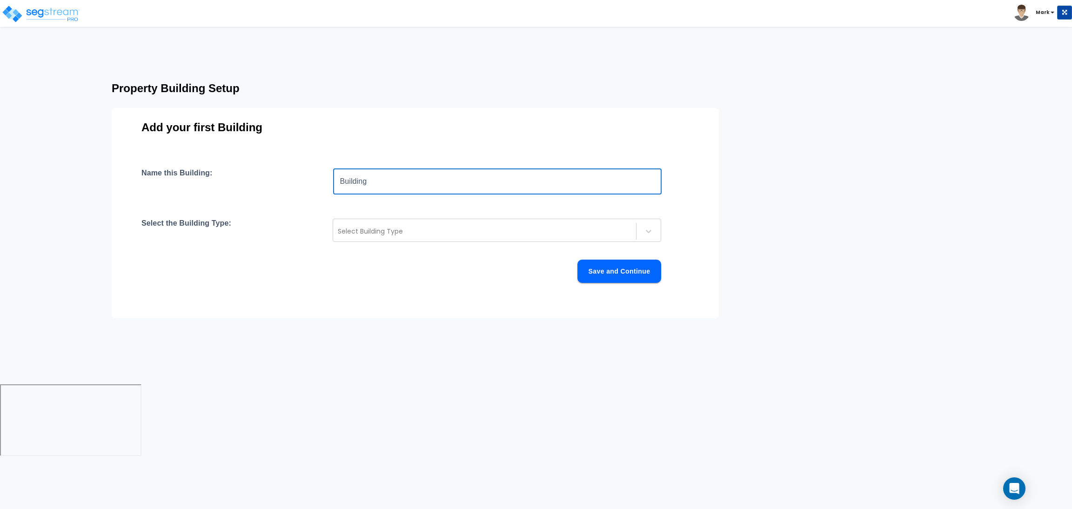
type input "Building"
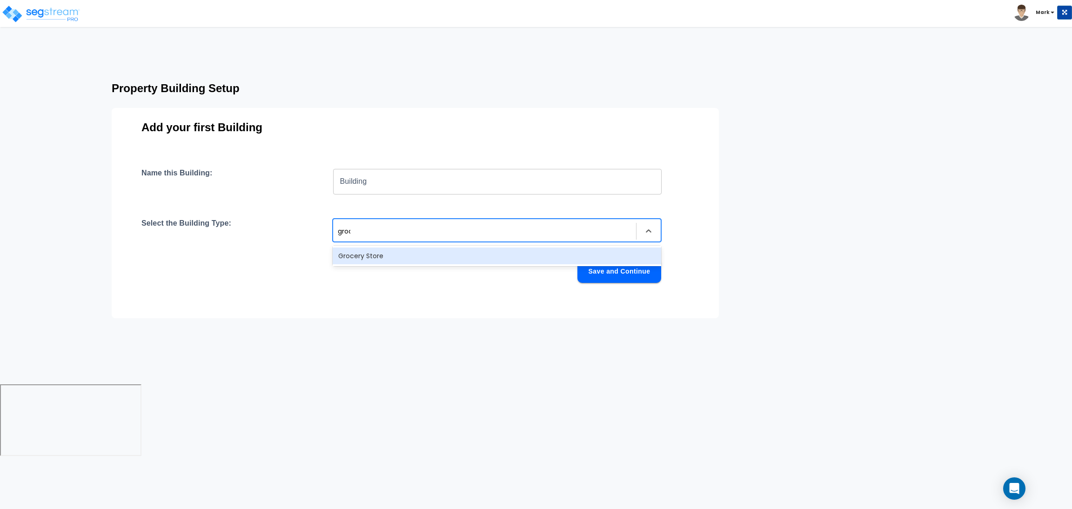
type input "[PERSON_NAME]"
click at [382, 262] on div "Grocery Store" at bounding box center [497, 256] width 328 height 17
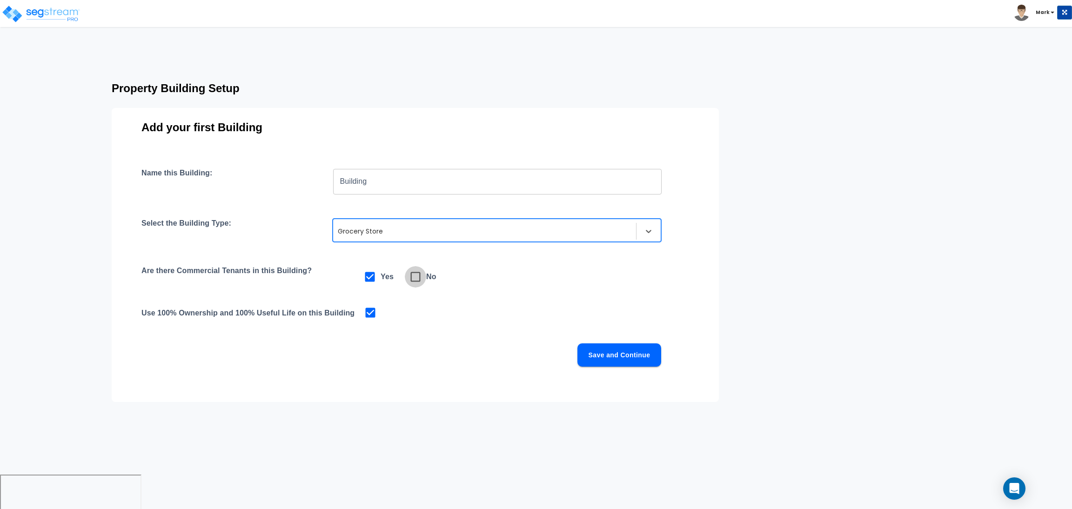
click at [417, 273] on icon at bounding box center [415, 276] width 13 height 13
checkbox input "false"
checkbox input "true"
click at [630, 360] on button "Save and Continue" at bounding box center [619, 354] width 84 height 23
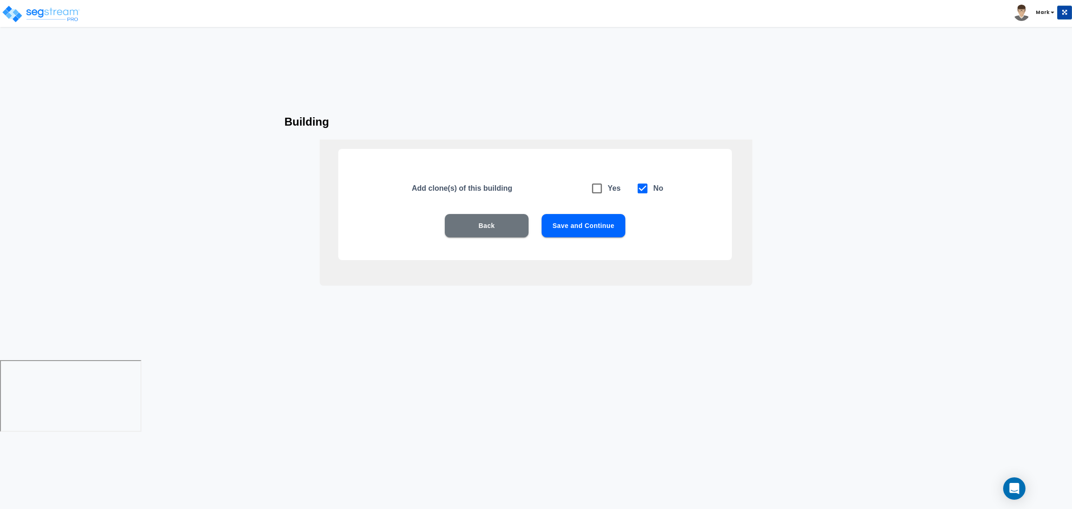
click at [574, 224] on button "Save and Continue" at bounding box center [584, 225] width 84 height 23
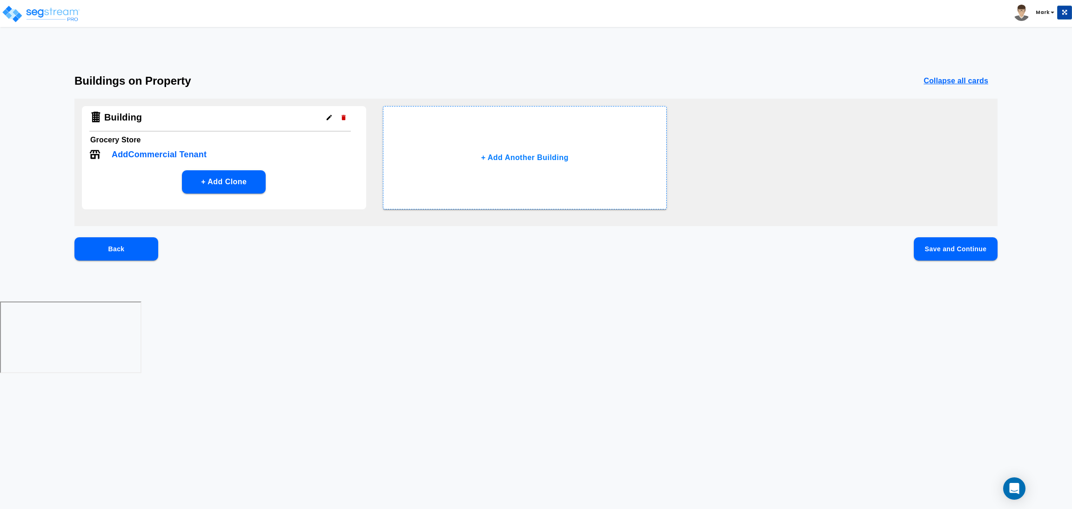
click at [945, 257] on button "Save and Continue" at bounding box center [956, 248] width 84 height 23
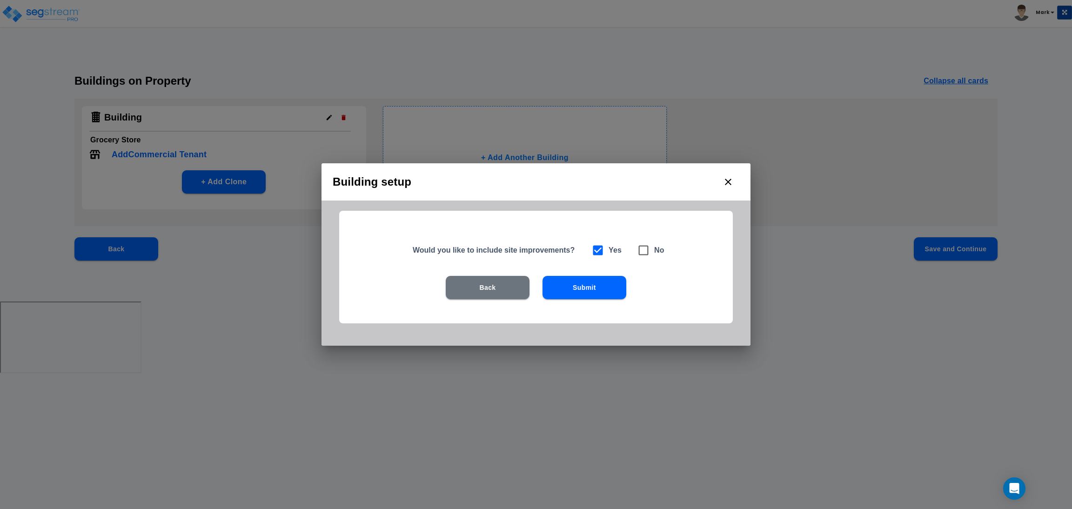
click at [605, 290] on button "Submit" at bounding box center [585, 287] width 84 height 23
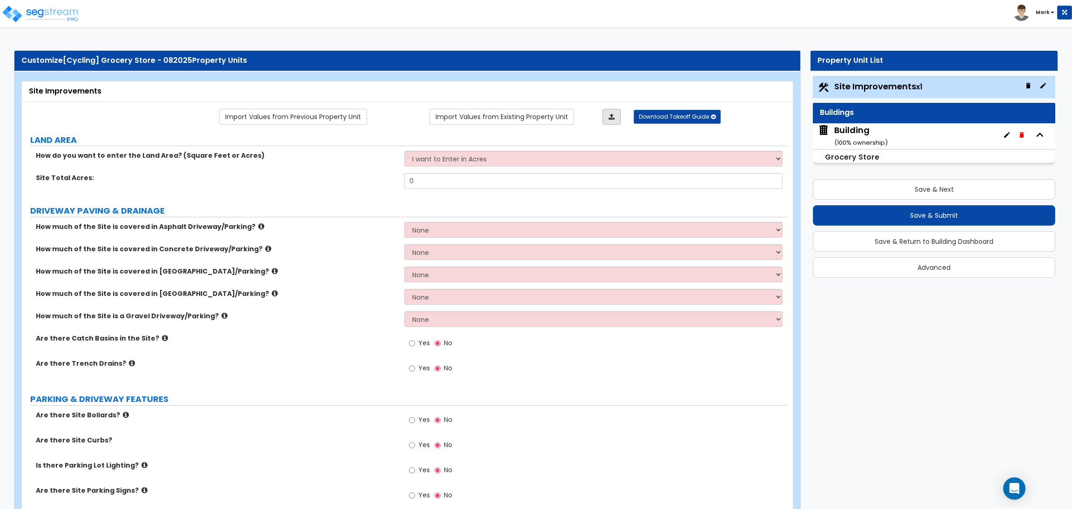
click at [605, 117] on link at bounding box center [612, 117] width 18 height 16
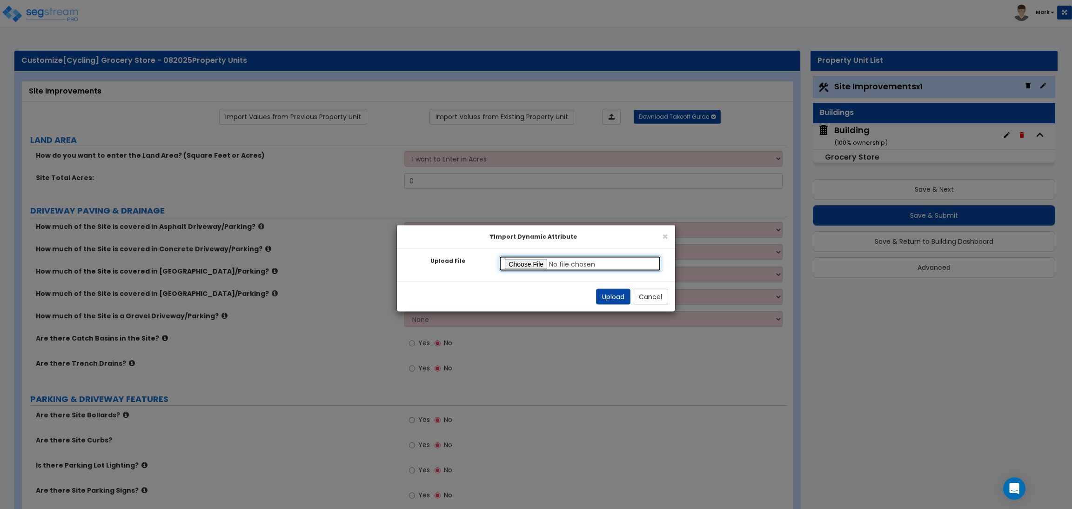
click at [531, 263] on input "Upload File" at bounding box center [580, 264] width 162 height 16
type input "C:\fakepath\Big Site Improvements.xlsx"
click at [610, 297] on button "Upload" at bounding box center [613, 297] width 34 height 16
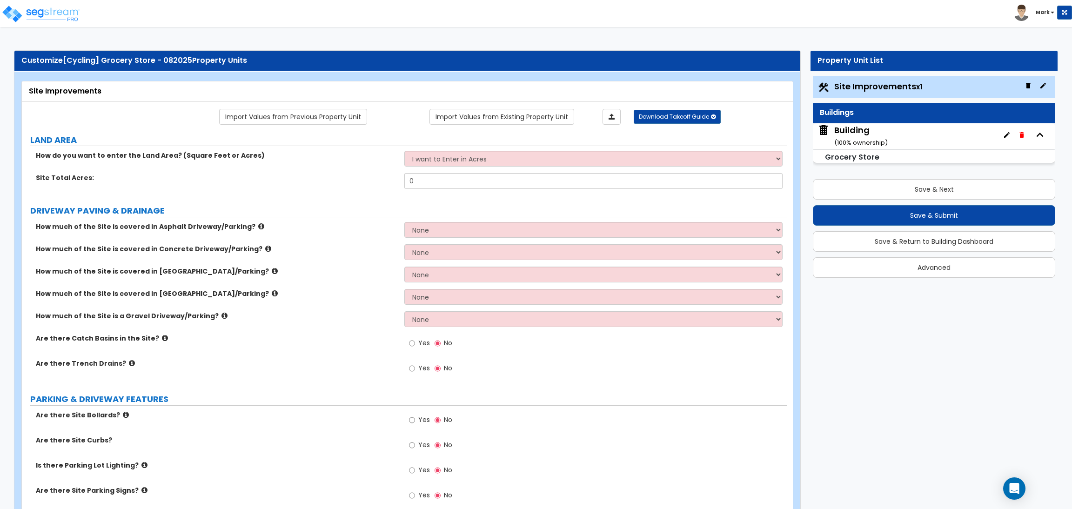
select select "2"
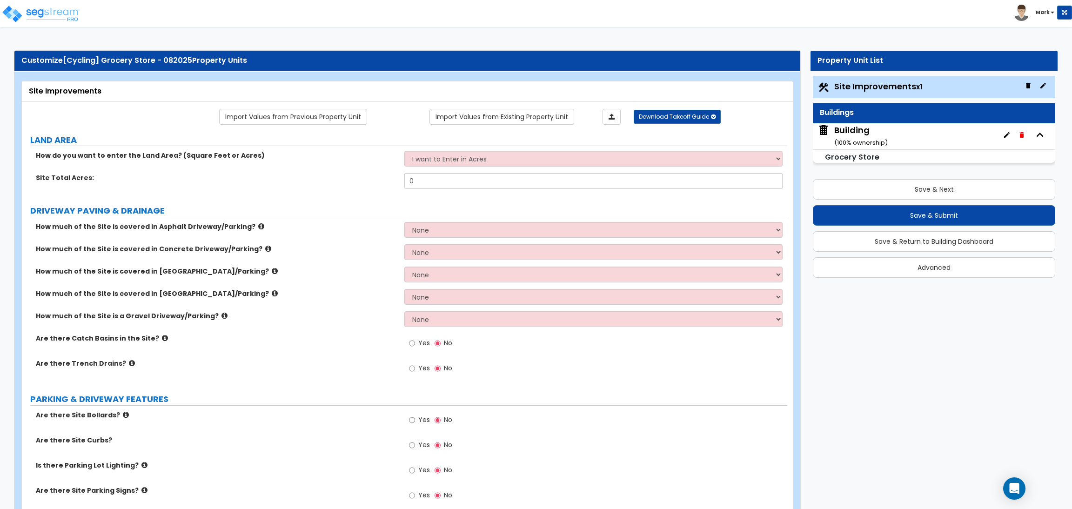
select select "2"
radio input "true"
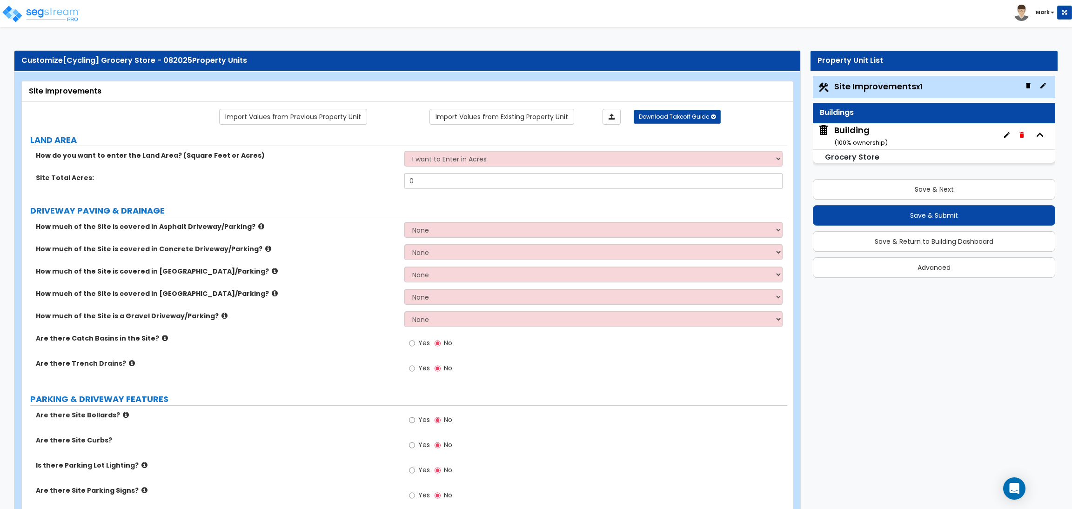
radio input "true"
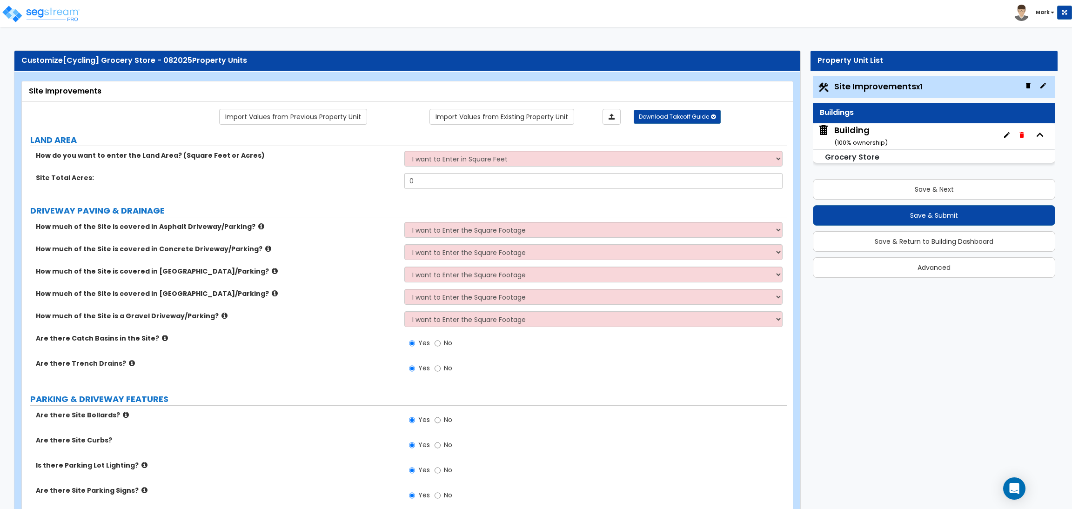
radio input "true"
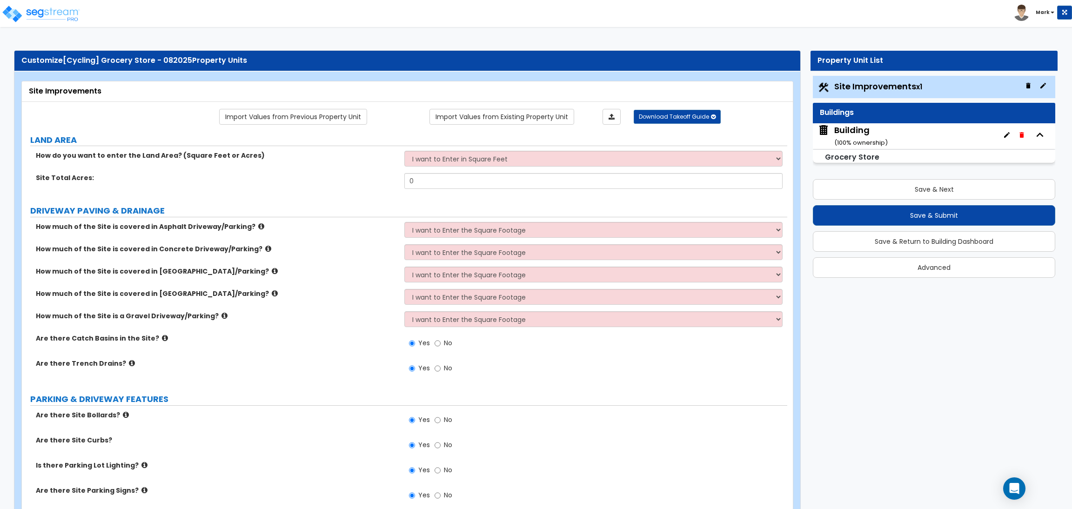
radio input "true"
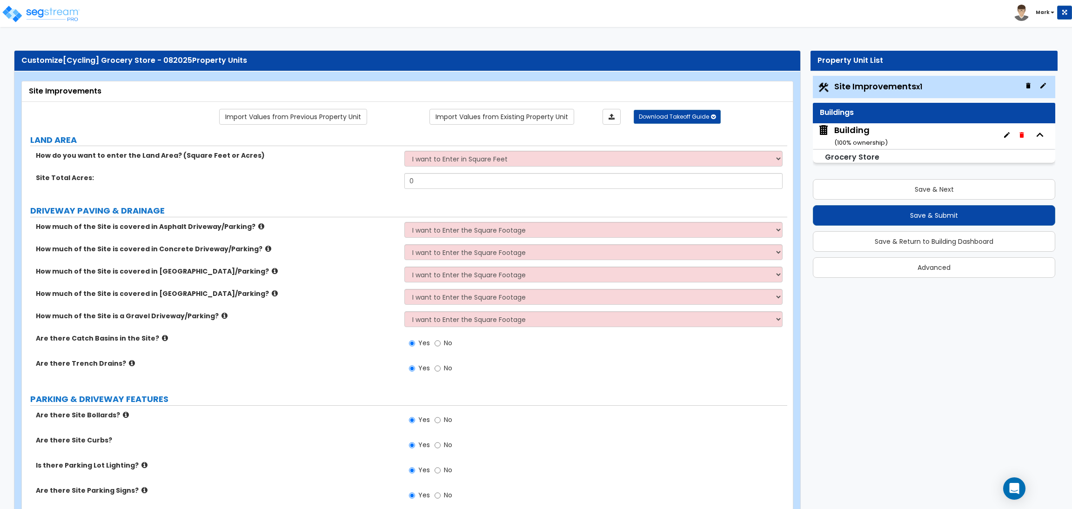
radio input "true"
select select "2"
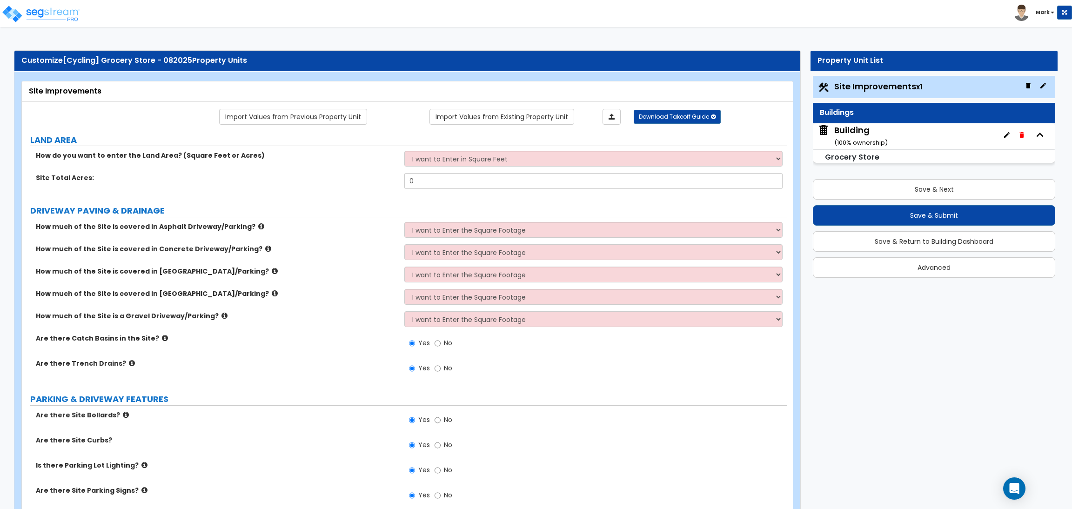
radio input "true"
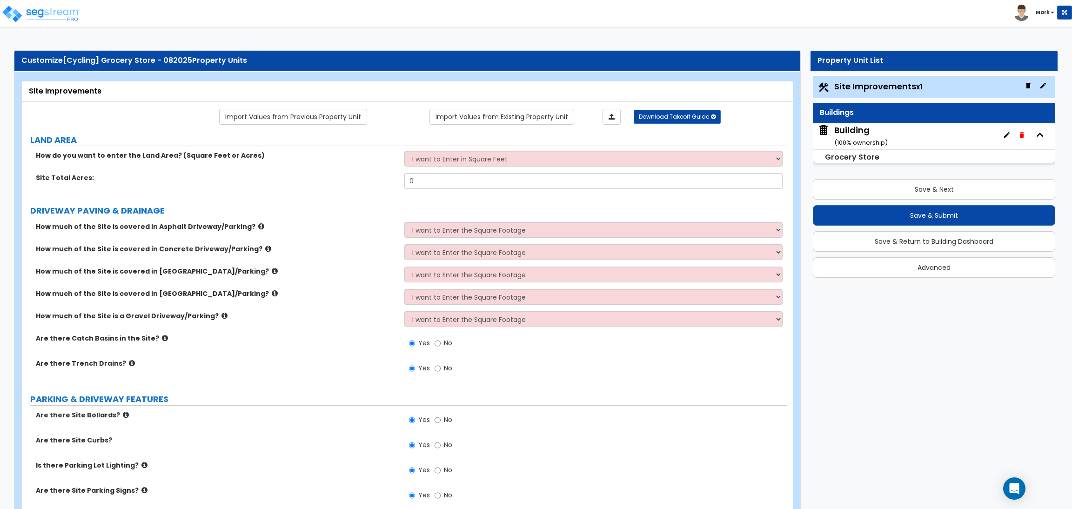
radio input "true"
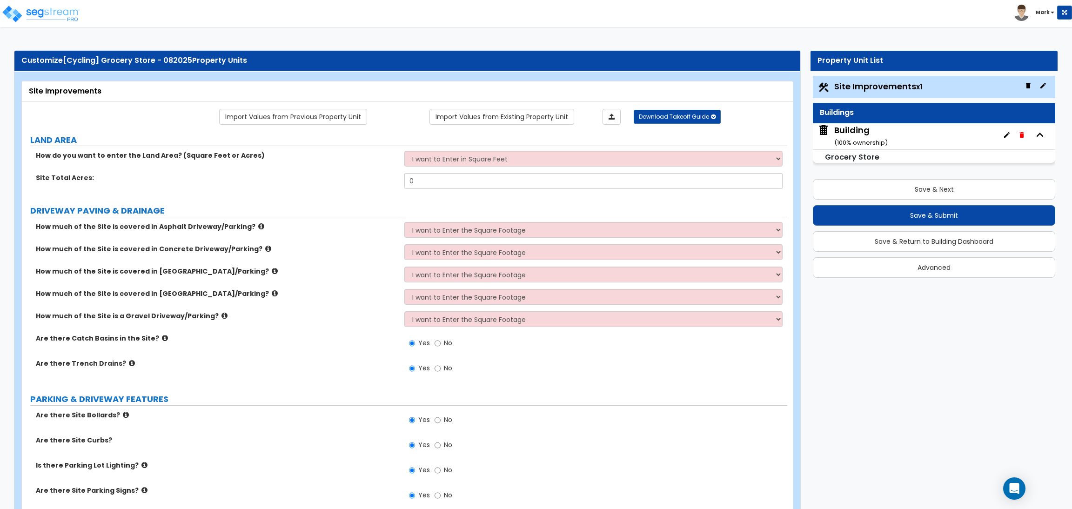
radio input "true"
select select "2"
select select "1"
select select "2"
select select "1"
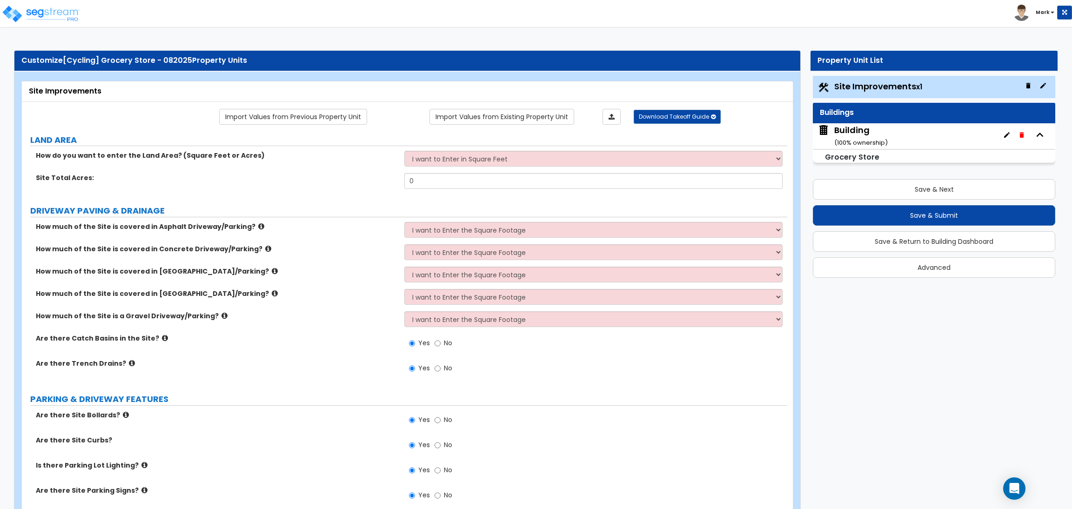
select select "1"
select select "2"
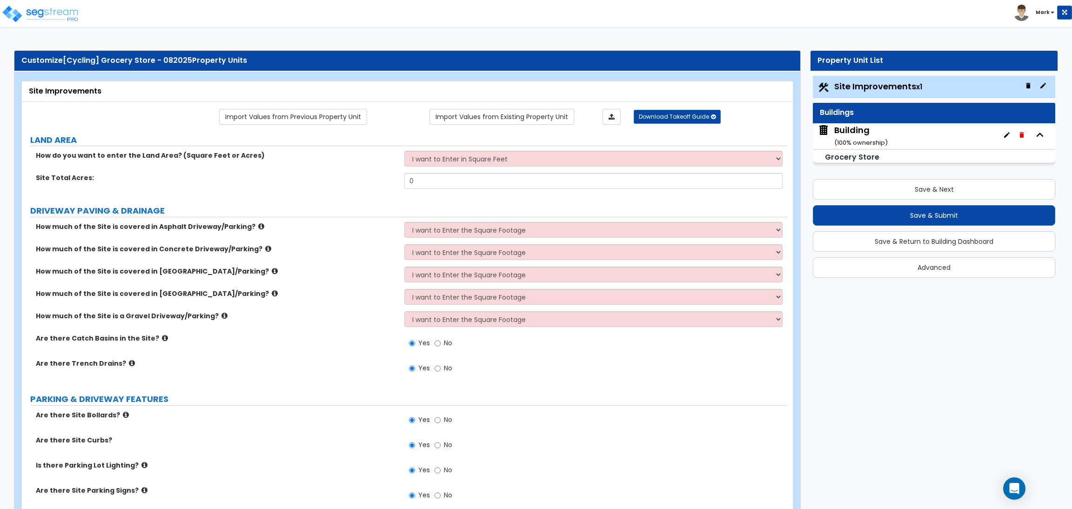
select select "2"
select select "1"
select select "10"
select select "1"
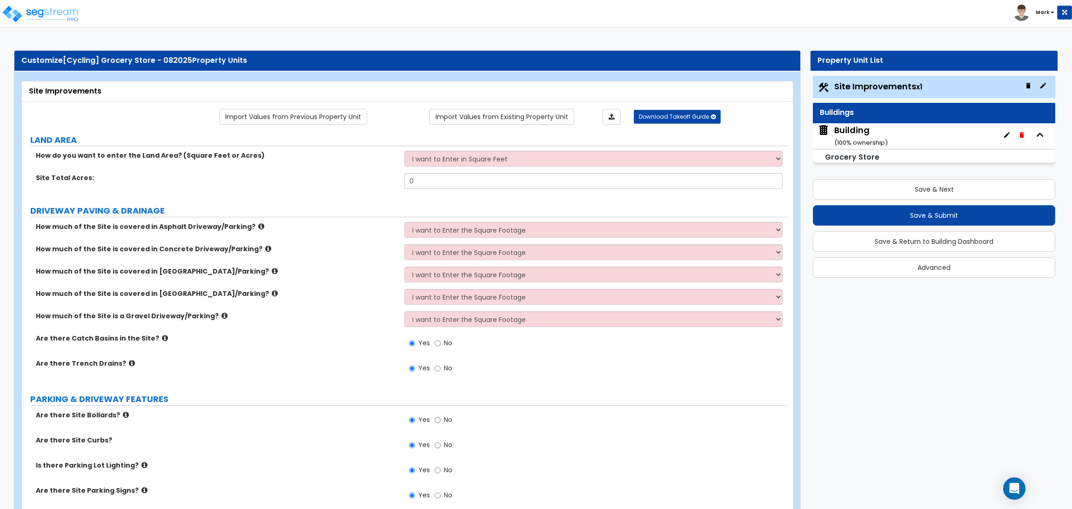
select select "1"
select select "3"
select select "2"
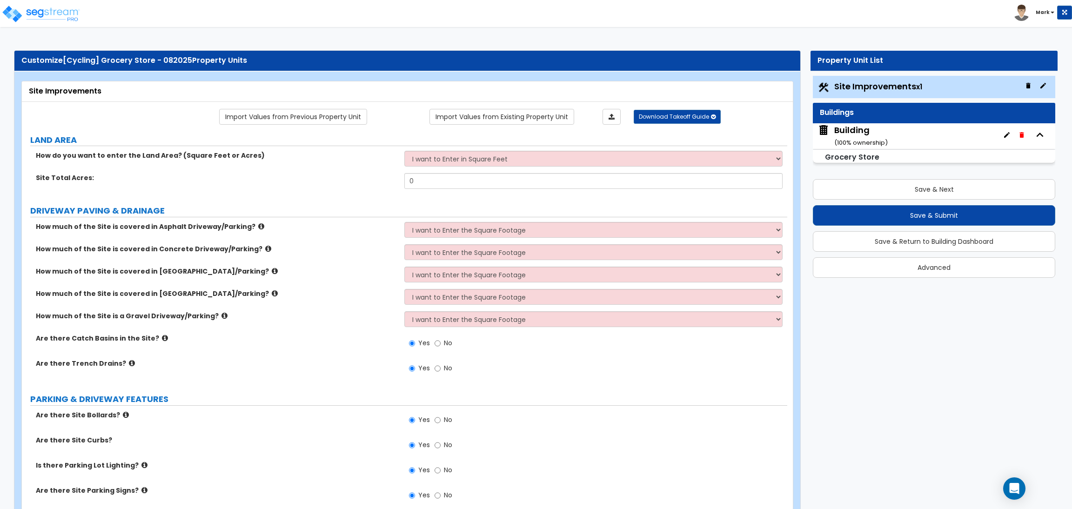
select select "4"
select select "1"
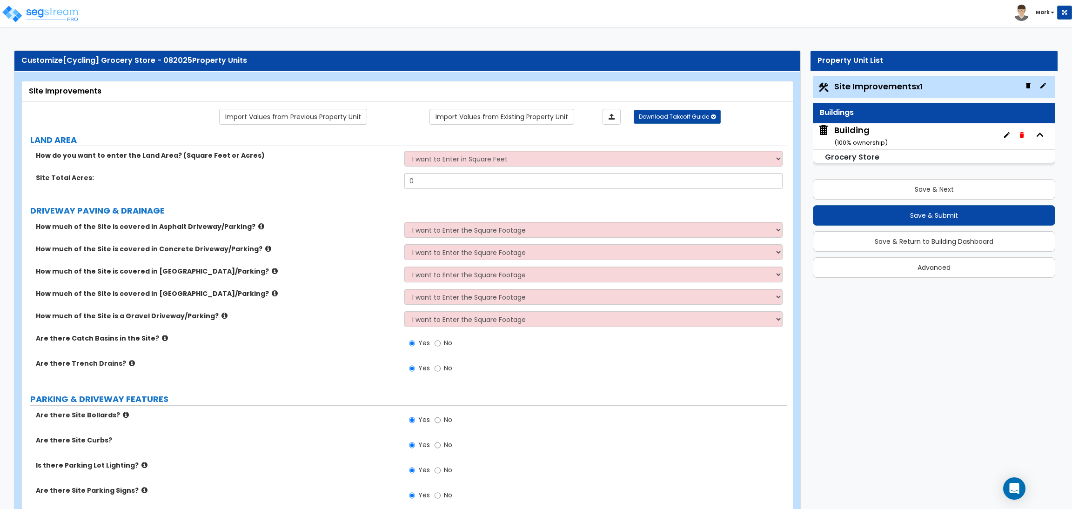
select select "6"
select select "2"
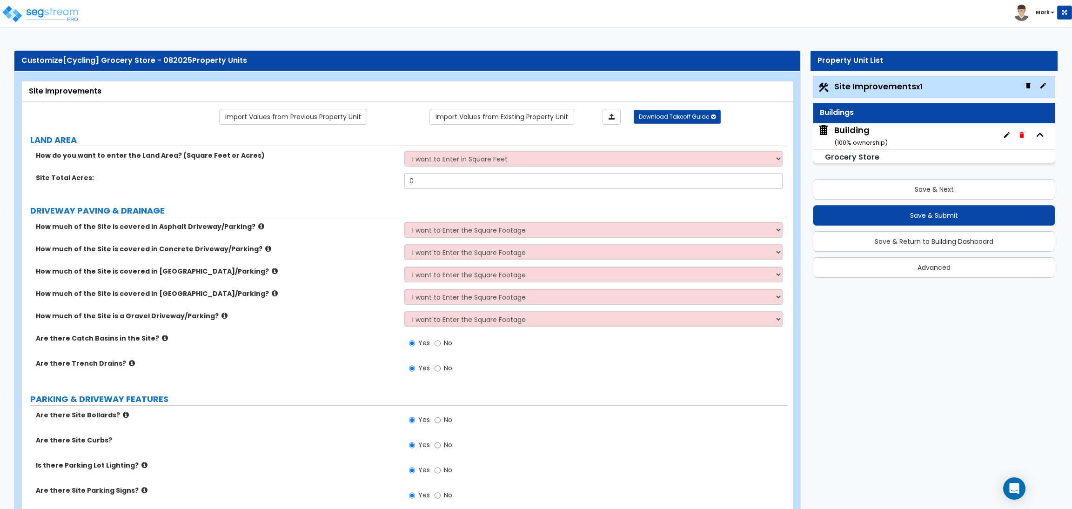
select select "1"
select select "2"
select select "1"
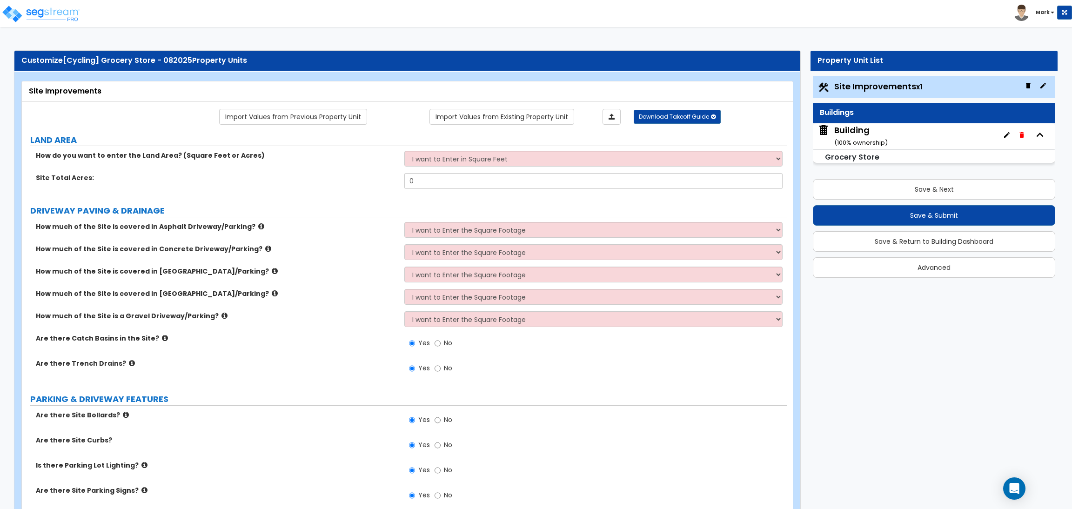
select select "1"
select select "8"
select select "2"
select select "4"
select select "1"
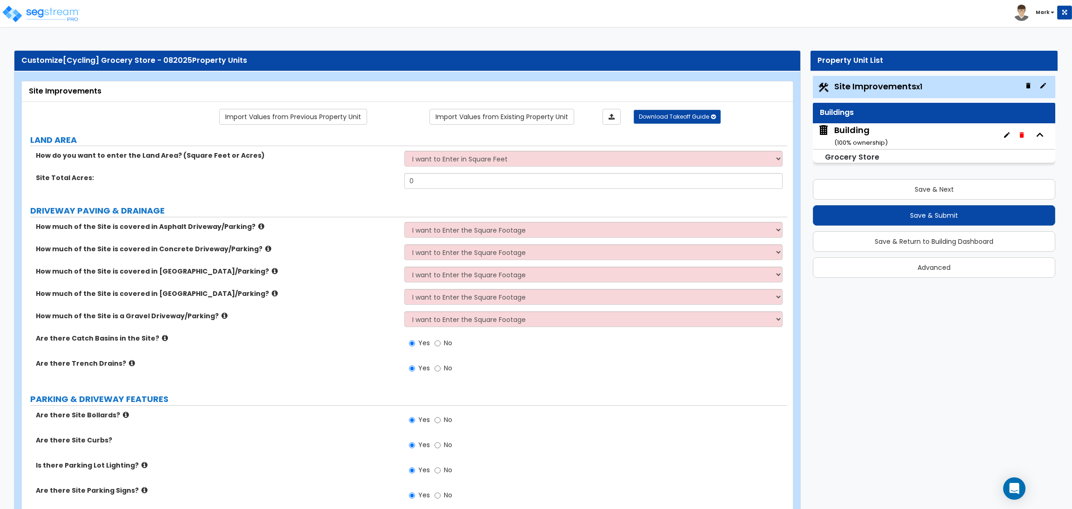
select select "5"
select select "3"
select select "20"
select select "2"
select select "1"
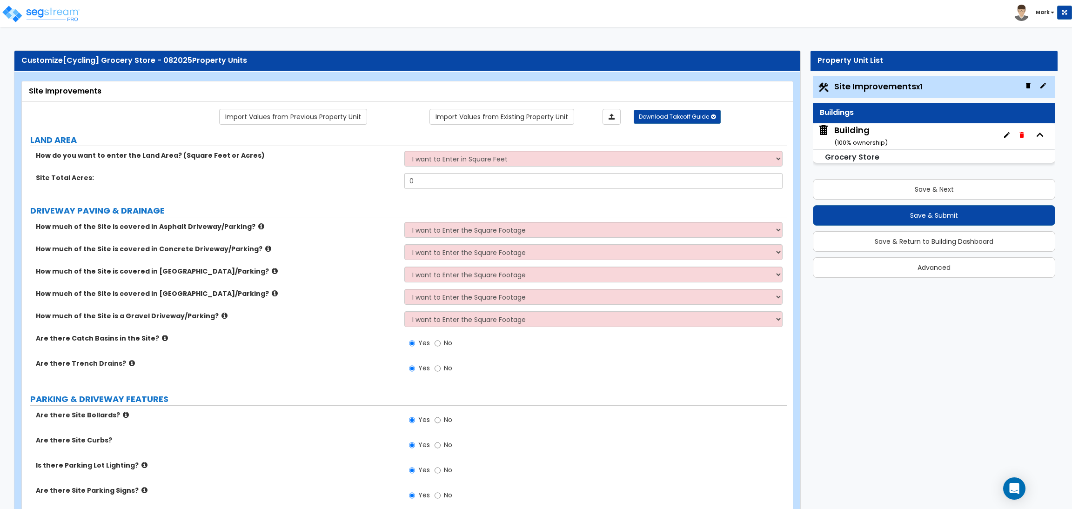
select select "1"
select select "2"
select select "1"
select select "4"
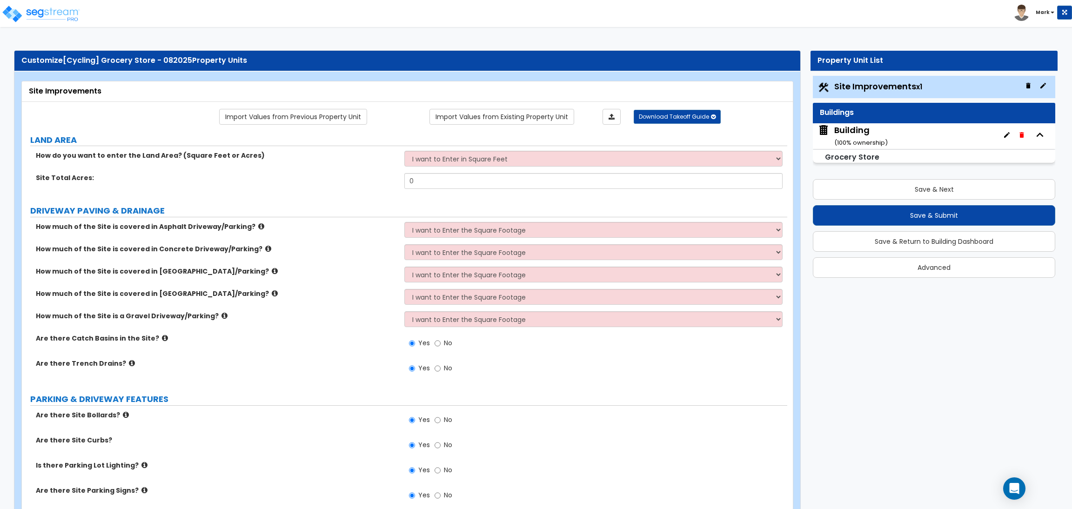
select select "4"
select select "2"
select select "1"
select select "2"
select select "1"
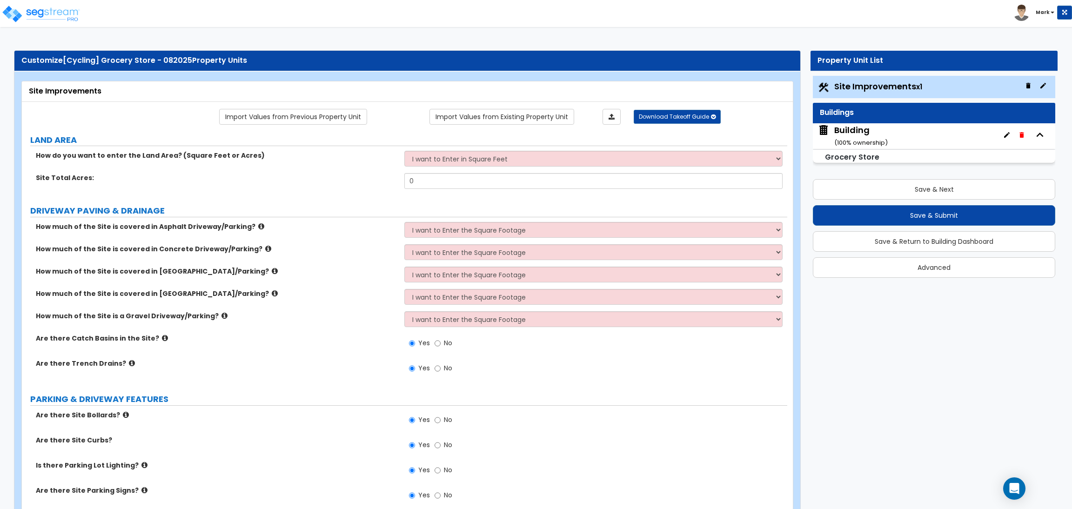
select select "2"
select select "6"
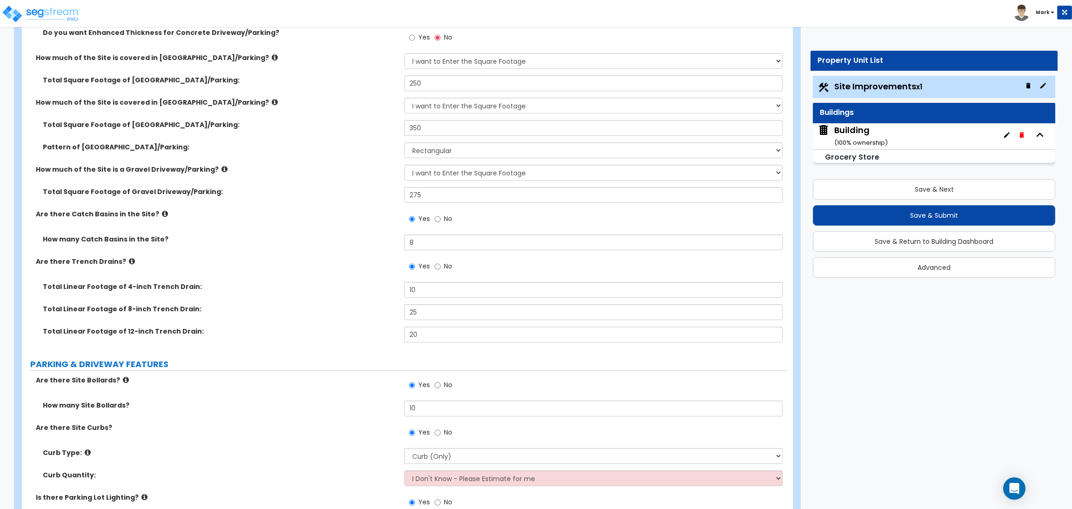
scroll to position [30, 0]
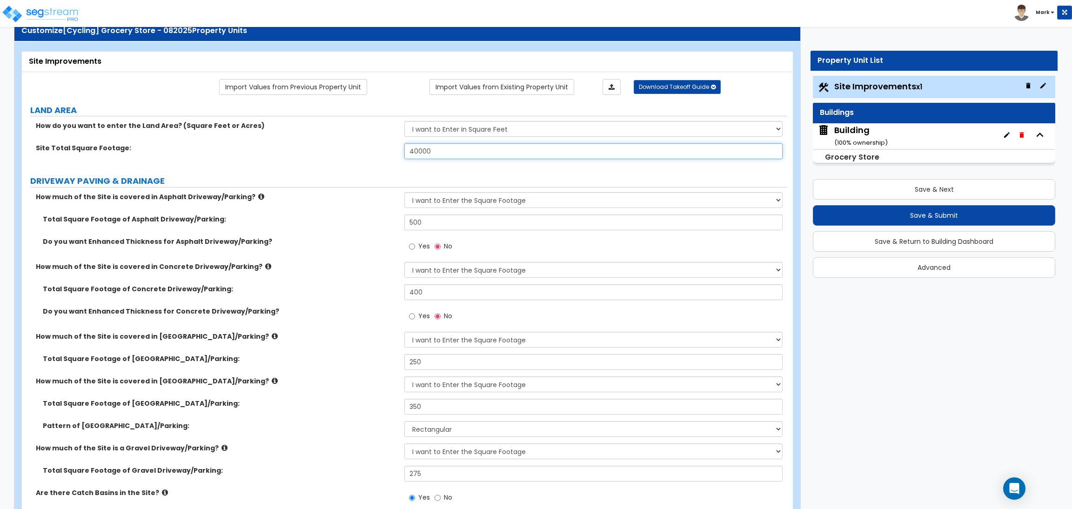
drag, startPoint x: 437, startPoint y: 153, endPoint x: 396, endPoint y: 157, distance: 41.6
click at [396, 157] on div "Site Total Square Footage: 40000" at bounding box center [404, 154] width 765 height 22
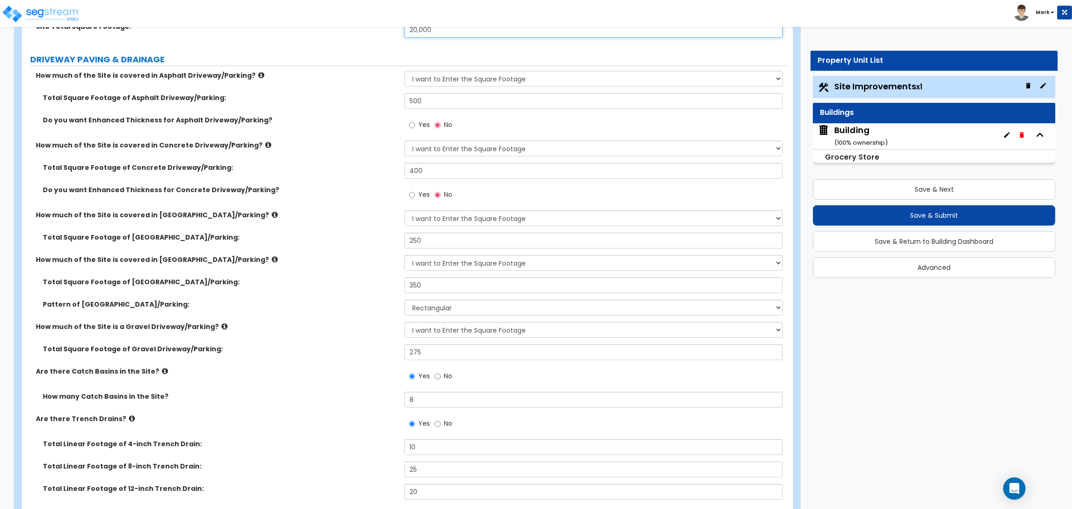
scroll to position [0, 0]
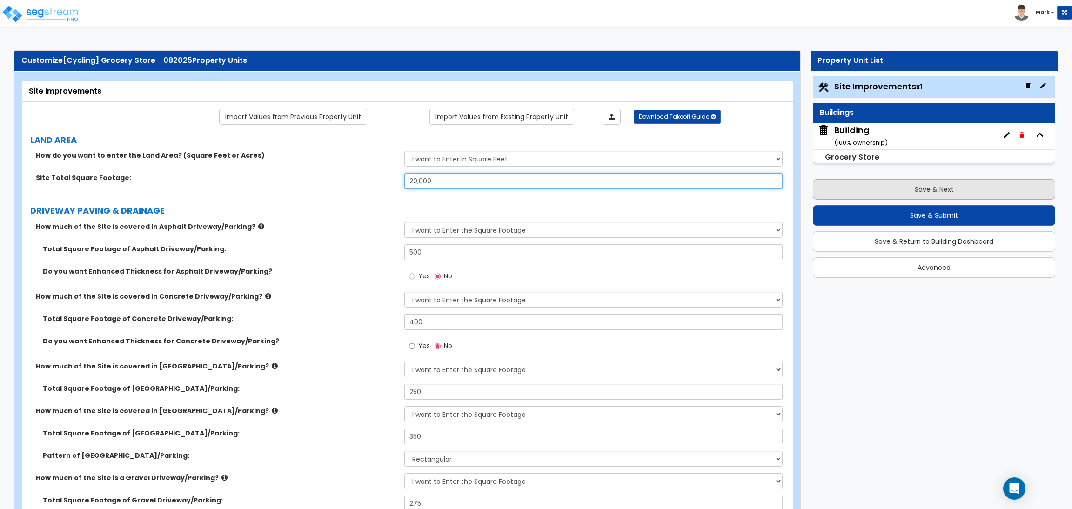
type input "20,000"
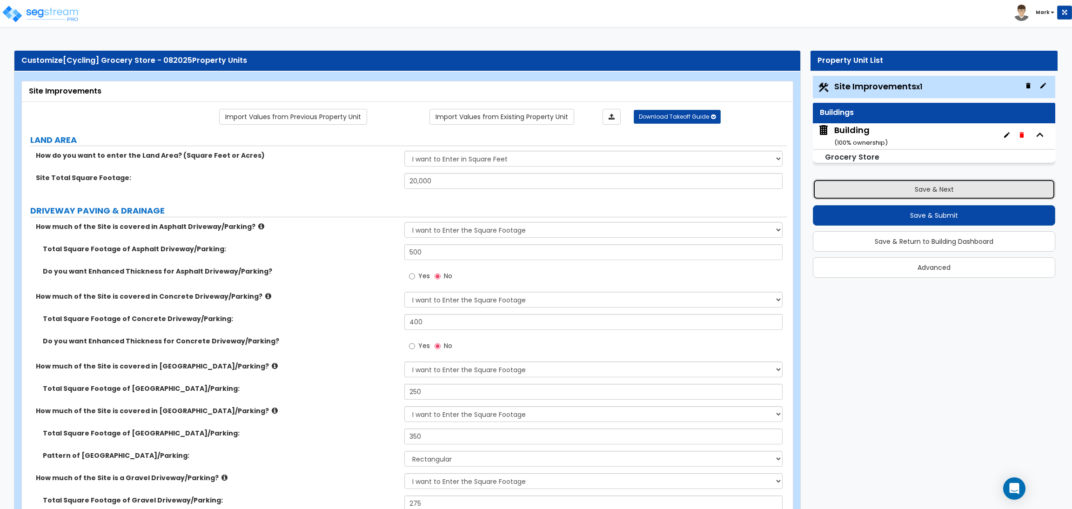
click at [867, 190] on button "Save & Next" at bounding box center [934, 189] width 242 height 20
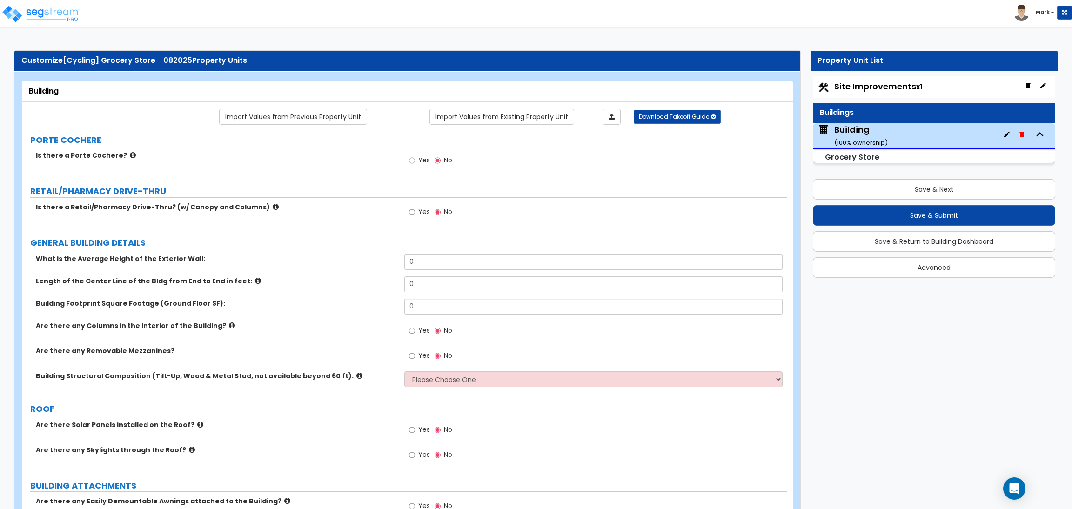
click at [423, 160] on span "Yes" at bounding box center [424, 159] width 12 height 9
click at [415, 160] on input "Yes" at bounding box center [412, 160] width 6 height 10
radio input "true"
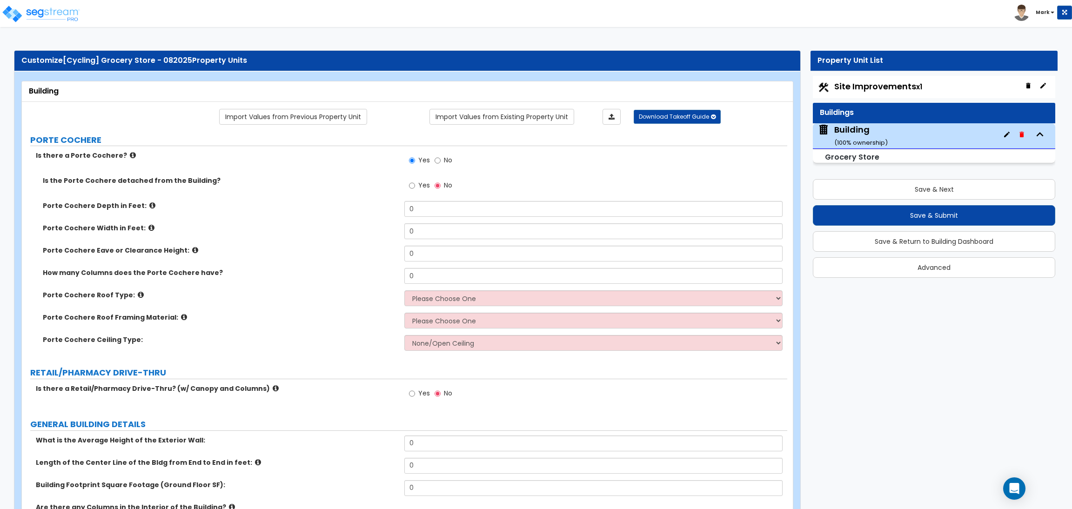
click at [417, 186] on label "Yes" at bounding box center [419, 187] width 21 height 16
click at [415, 186] on input "Yes" at bounding box center [412, 186] width 6 height 10
drag, startPoint x: 431, startPoint y: 182, endPoint x: 436, endPoint y: 182, distance: 5.6
click at [434, 182] on div "Yes No" at bounding box center [430, 186] width 53 height 21
click at [440, 184] on label "No" at bounding box center [444, 187] width 18 height 16
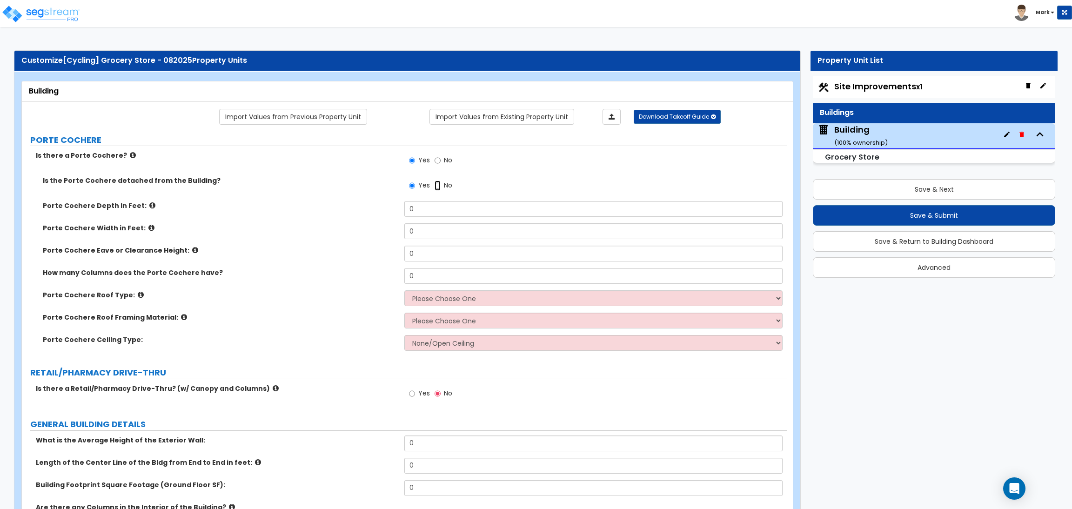
click at [440, 184] on input "No" at bounding box center [438, 186] width 6 height 10
radio input "false"
radio input "true"
drag, startPoint x: 425, startPoint y: 204, endPoint x: 401, endPoint y: 203, distance: 24.7
click at [403, 204] on div "Porte Cochere Depth in Feet: 0" at bounding box center [404, 212] width 765 height 22
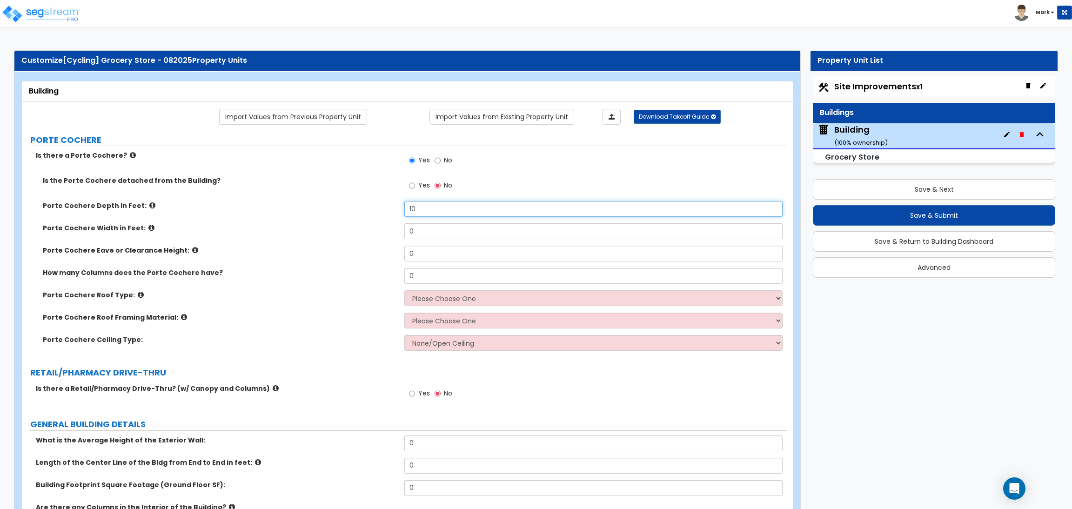
type input "10"
drag, startPoint x: 415, startPoint y: 238, endPoint x: 403, endPoint y: 238, distance: 11.6
click at [403, 238] on div "Porte Cochere Width in Feet: 0" at bounding box center [404, 234] width 765 height 22
type input "10"
drag, startPoint x: 420, startPoint y: 252, endPoint x: 400, endPoint y: 257, distance: 20.3
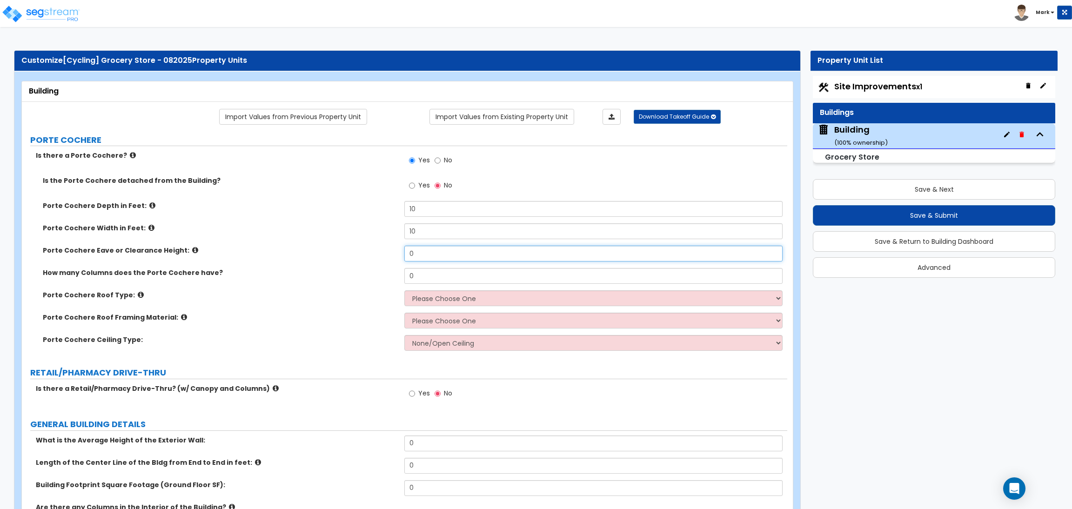
click at [400, 257] on div "Porte Cochere Eave or Clearance Height: 0" at bounding box center [404, 257] width 765 height 22
type input "12"
drag, startPoint x: 422, startPoint y: 282, endPoint x: 407, endPoint y: 282, distance: 15.4
click at [407, 282] on input "0" at bounding box center [593, 276] width 378 height 16
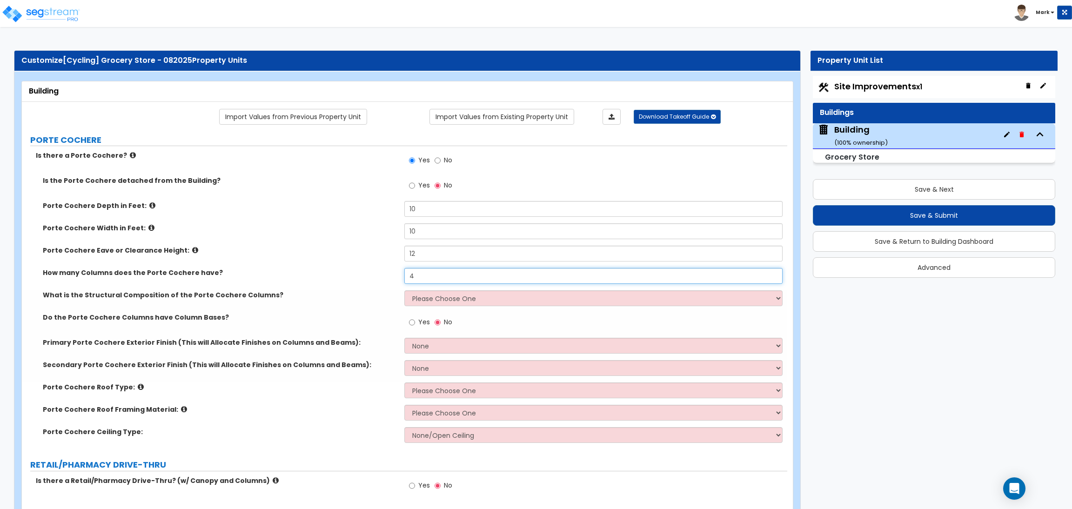
drag, startPoint x: 426, startPoint y: 280, endPoint x: 396, endPoint y: 280, distance: 30.2
click at [396, 280] on div "How many Columns does the Porte Cochere have? 4" at bounding box center [404, 279] width 765 height 22
type input "2"
click at [426, 299] on select "Please Choose One Wood Steel Concrete" at bounding box center [593, 298] width 378 height 16
select select "3"
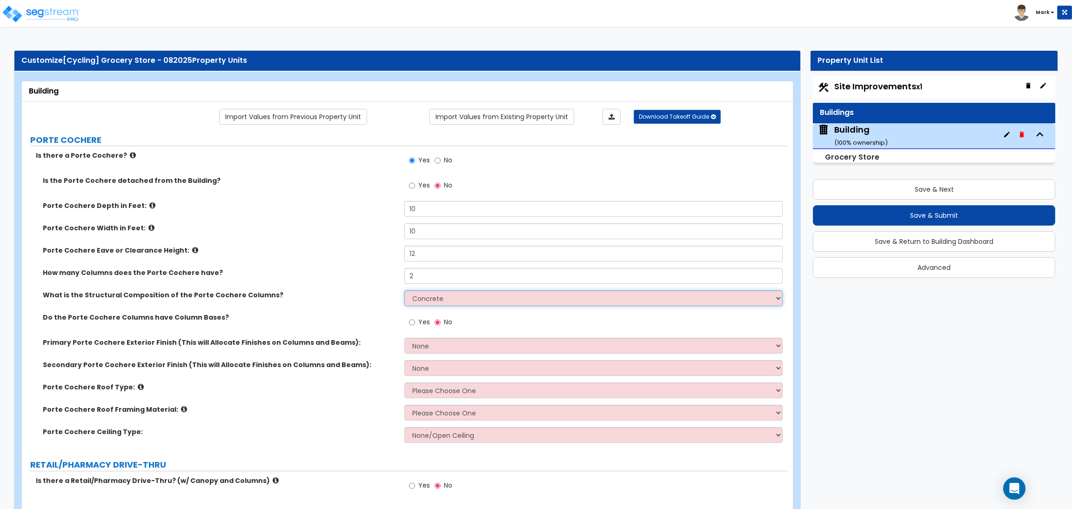
click at [404, 291] on select "Please Choose One Wood Steel Concrete" at bounding box center [593, 298] width 378 height 16
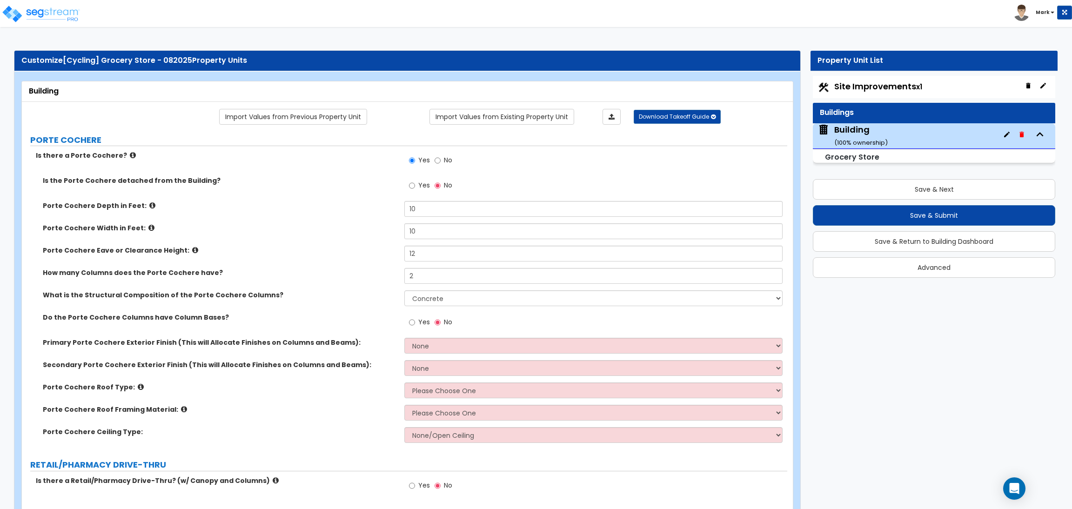
click at [415, 321] on label "Yes" at bounding box center [419, 323] width 21 height 16
click at [415, 321] on input "Yes" at bounding box center [412, 322] width 6 height 10
radio input "true"
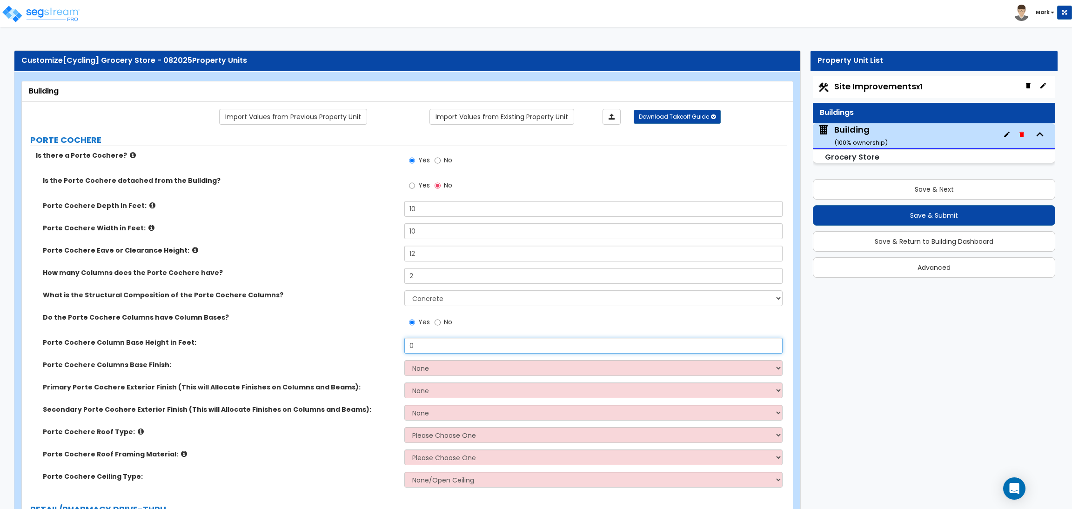
drag, startPoint x: 422, startPoint y: 349, endPoint x: 408, endPoint y: 349, distance: 14.4
click at [408, 349] on input "0" at bounding box center [593, 346] width 378 height 16
type input "3"
click at [420, 365] on select "None Paint Finish Stucco Finish Tile Finish Brick Veneer Stone Veneer Metal Com…" at bounding box center [593, 368] width 378 height 16
click at [404, 361] on select "None Paint Finish Stucco Finish Tile Finish Brick Veneer Stone Veneer Metal Com…" at bounding box center [593, 368] width 378 height 16
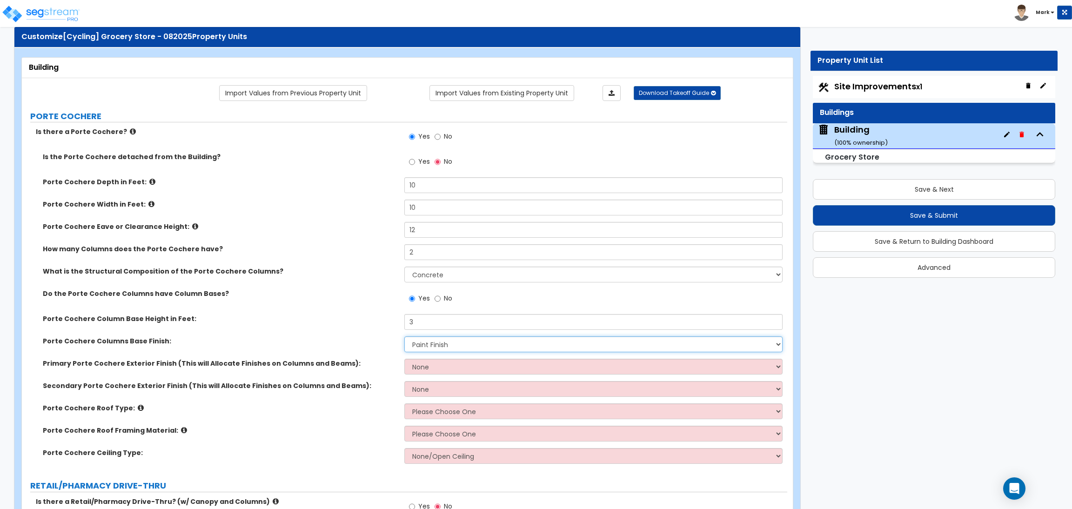
scroll to position [70, 0]
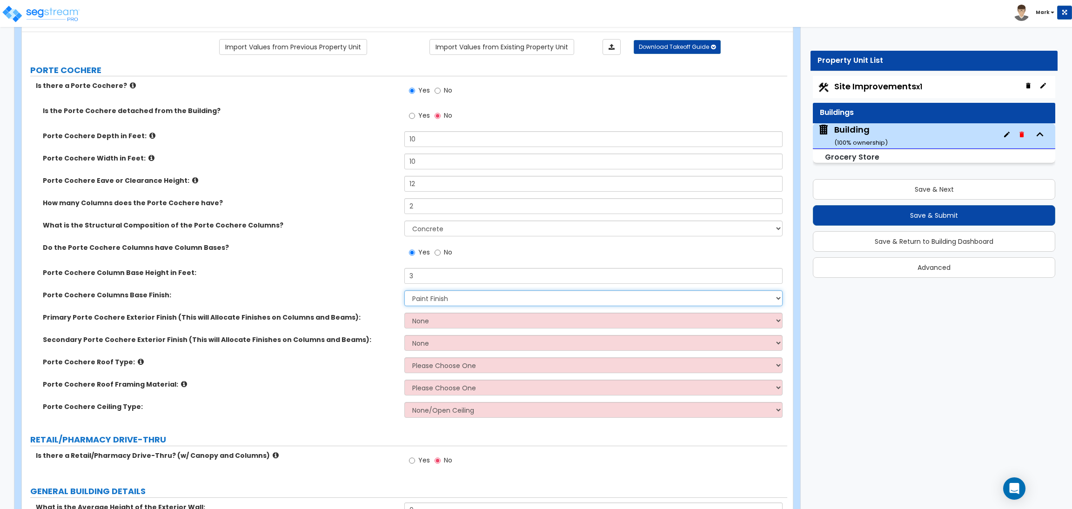
drag, startPoint x: 427, startPoint y: 296, endPoint x: 427, endPoint y: 302, distance: 5.6
click at [427, 302] on select "None Paint Finish Stucco Finish Tile Finish Brick Veneer Stone Veneer Metal Com…" at bounding box center [593, 298] width 378 height 16
select select "2"
click at [404, 291] on select "None Paint Finish Stucco Finish Tile Finish Brick Veneer Stone Veneer Metal Com…" at bounding box center [593, 298] width 378 height 16
click at [426, 322] on select "None Paint Finish Stucco Finish Tile Finish Brick Veneer Stone Veneer Metal Com…" at bounding box center [593, 321] width 378 height 16
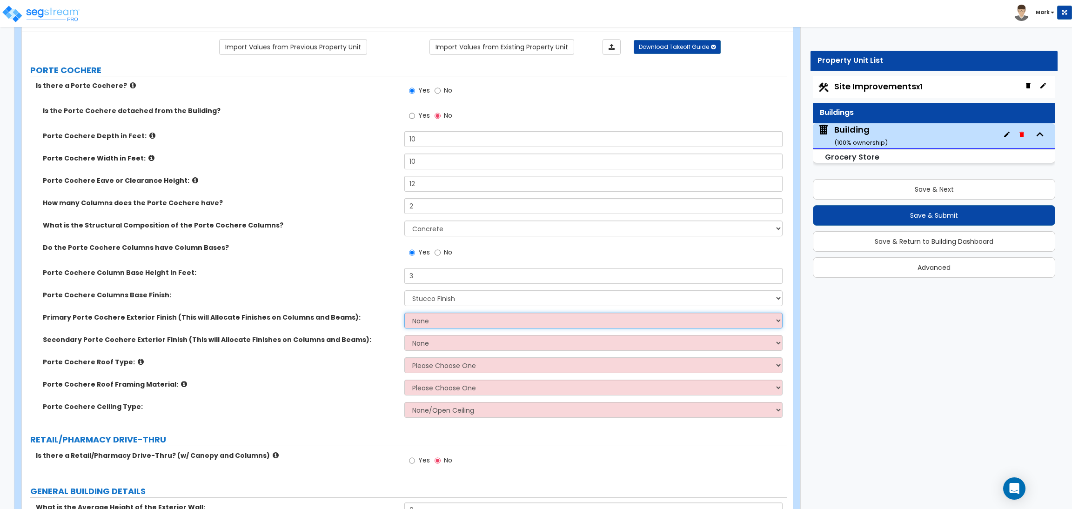
select select "1"
click at [404, 313] on select "None Paint Finish Stucco Finish Tile Finish Brick Veneer Stone Veneer Metal Com…" at bounding box center [593, 321] width 378 height 16
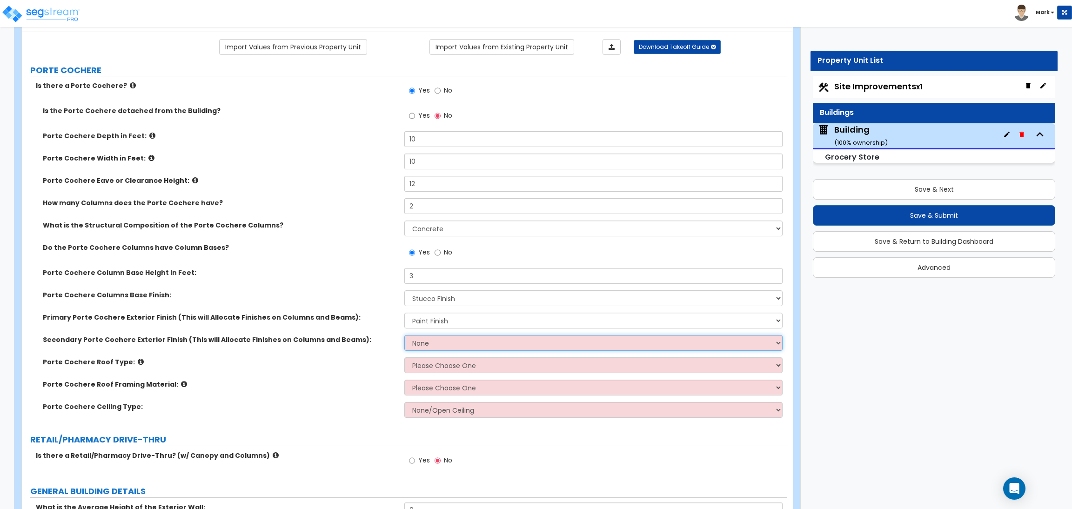
click at [423, 343] on select "None Paint Finish Stucco Finish Tile Finish Brick Veneer Stone Veneer Metal Com…" at bounding box center [593, 343] width 378 height 16
click at [404, 335] on select "None Paint Finish Stucco Finish Tile Finish Brick Veneer Stone Veneer Metal Com…" at bounding box center [593, 343] width 378 height 16
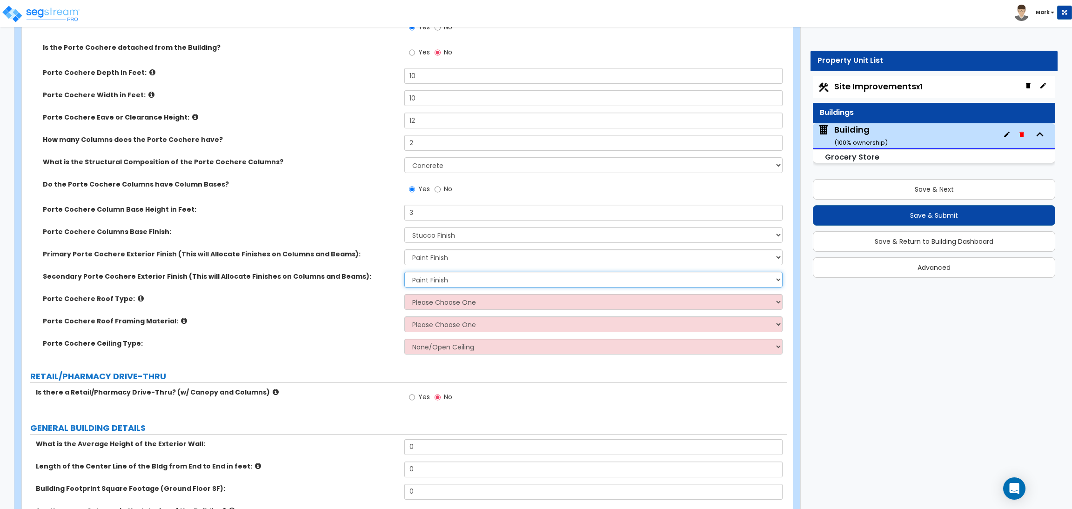
scroll to position [140, 0]
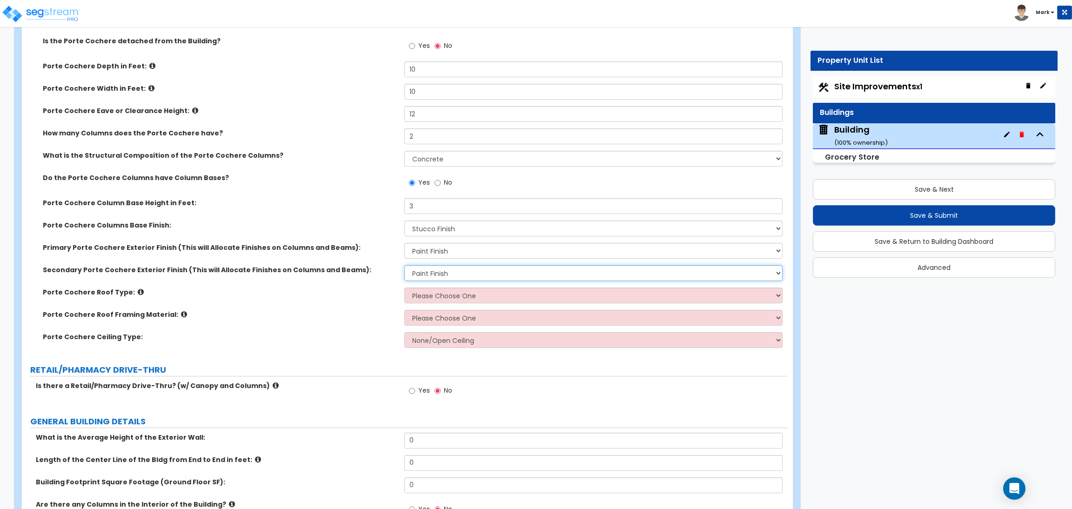
click at [435, 269] on select "None Paint Finish Stucco Finish Tile Finish Brick Veneer Stone Veneer Metal Com…" at bounding box center [593, 273] width 378 height 16
select select "0"
click at [404, 266] on select "None Paint Finish Stucco Finish Tile Finish Brick Veneer Stone Veneer Metal Com…" at bounding box center [593, 273] width 378 height 16
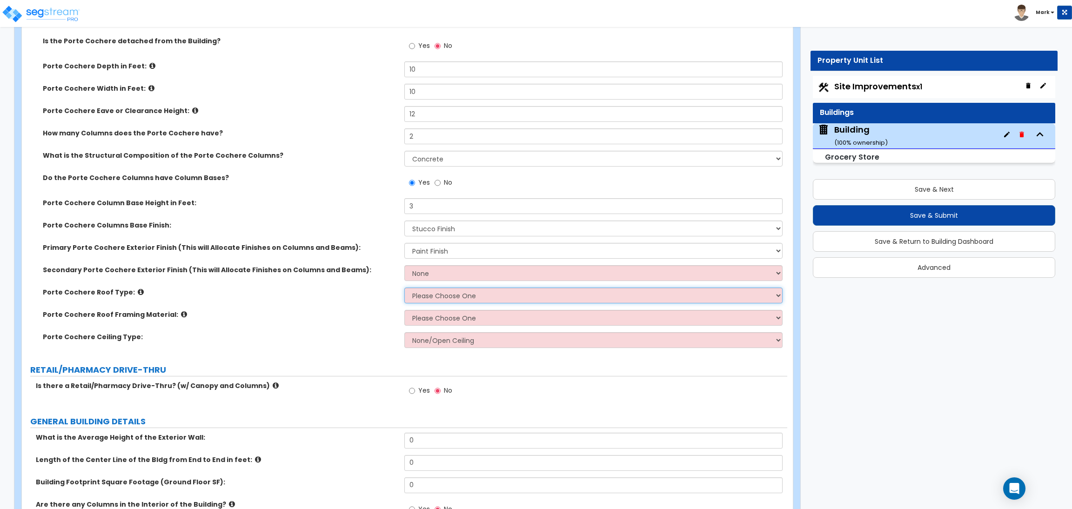
click at [429, 295] on select "Please Choose One Gabled Roof Flat Roof" at bounding box center [593, 296] width 378 height 16
select select "2"
click at [404, 288] on select "Please Choose One Gabled Roof Flat Roof" at bounding box center [593, 296] width 378 height 16
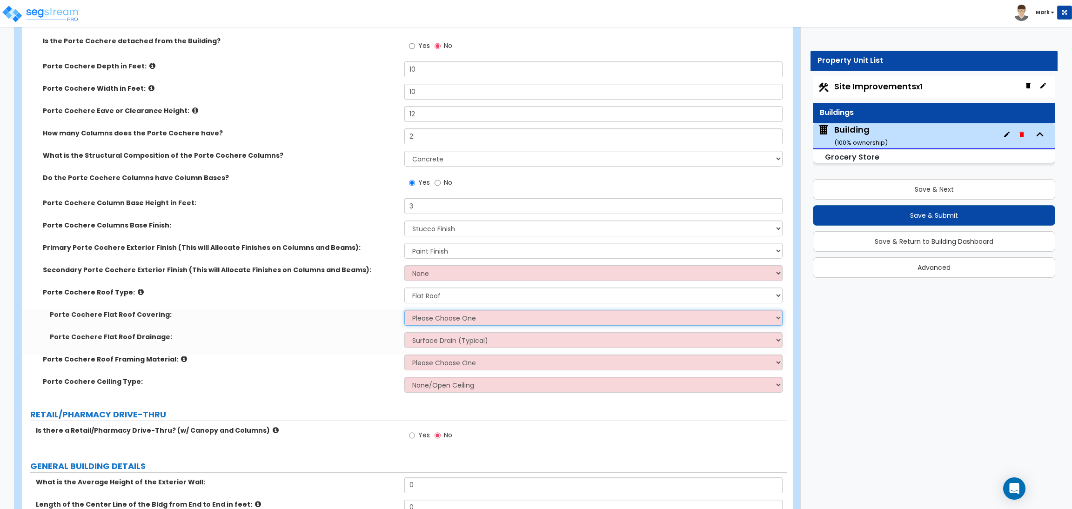
click at [418, 321] on select "Please Choose One Rolled Asphalt Plastic Membrane Asphalt Flood Coat" at bounding box center [593, 318] width 378 height 16
select select "2"
click at [404, 310] on select "Please Choose One Rolled Asphalt Plastic Membrane Asphalt Flood Coat" at bounding box center [593, 318] width 378 height 16
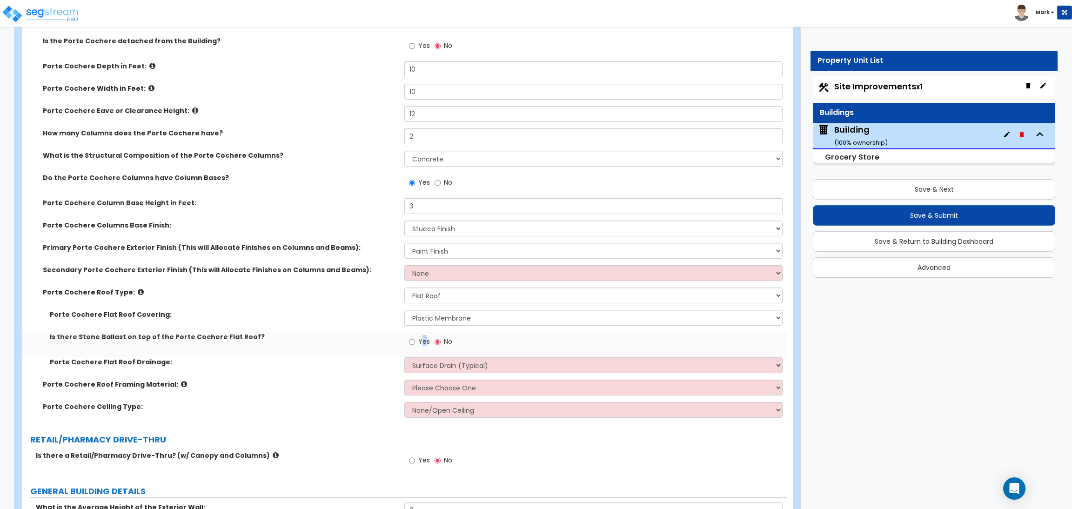
click at [423, 344] on span "Yes" at bounding box center [424, 341] width 12 height 9
click at [419, 349] on label "Yes" at bounding box center [419, 343] width 21 height 16
click at [415, 347] on input "Yes" at bounding box center [412, 342] width 6 height 10
radio input "true"
click at [423, 319] on select "Please Choose One Rolled Asphalt Plastic Membrane Asphalt Flood Coat" at bounding box center [593, 318] width 378 height 16
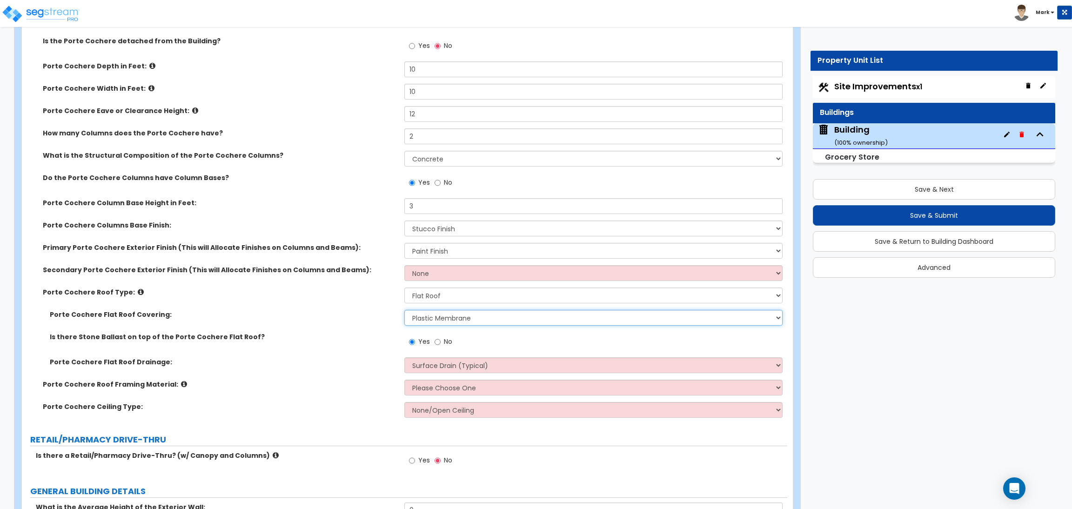
click at [404, 310] on select "Please Choose One Rolled Asphalt Plastic Membrane Asphalt Flood Coat" at bounding box center [593, 318] width 378 height 16
click at [423, 325] on select "Please Choose One Rolled Asphalt Plastic Membrane Asphalt Flood Coat" at bounding box center [593, 318] width 378 height 16
click at [369, 326] on div "Porte Cochere Flat Roof Covering: Please Choose One Rolled Asphalt Plastic Memb…" at bounding box center [404, 321] width 765 height 22
click at [443, 321] on select "Please Choose One Rolled Asphalt Plastic Membrane Asphalt Flood Coat" at bounding box center [593, 318] width 378 height 16
click at [331, 342] on label "Is there Stone Ballast on top of the Porte Cochere Flat Roof?" at bounding box center [224, 336] width 348 height 9
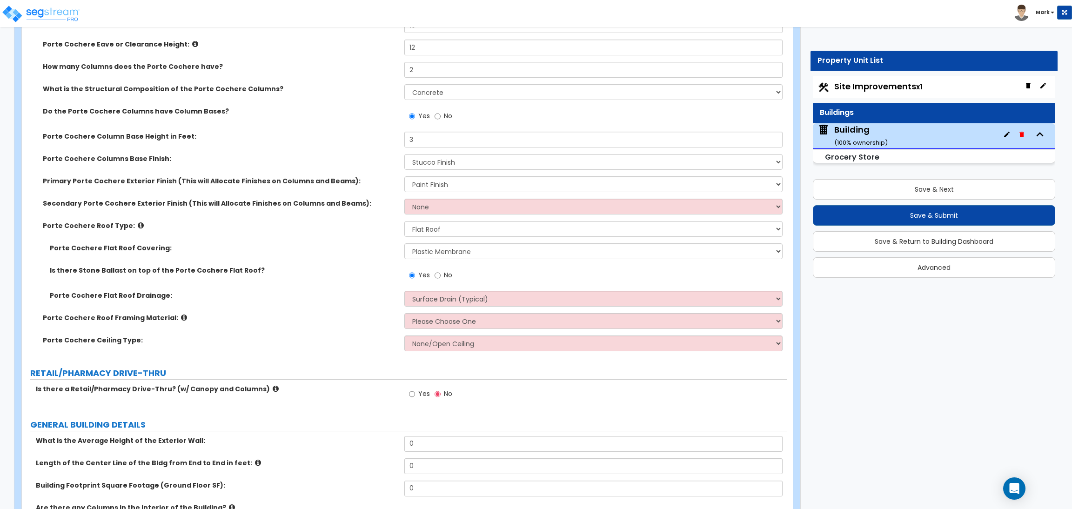
scroll to position [209, 0]
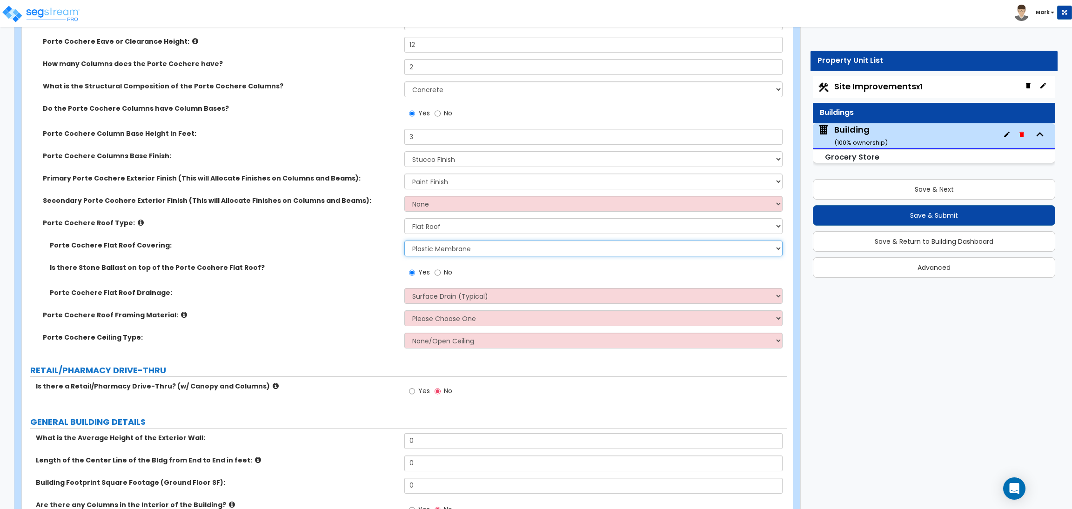
click at [433, 250] on select "Please Choose One Rolled Asphalt Plastic Membrane Asphalt Flood Coat" at bounding box center [593, 249] width 378 height 16
click at [404, 241] on select "Please Choose One Rolled Asphalt Plastic Membrane Asphalt Flood Coat" at bounding box center [593, 249] width 378 height 16
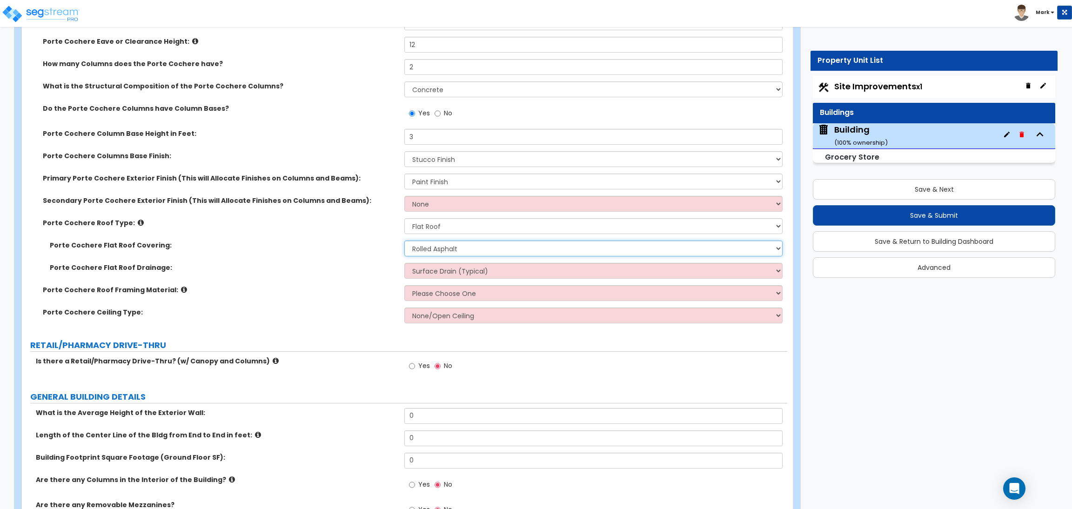
click at [445, 251] on select "Please Choose One Rolled Asphalt Plastic Membrane Asphalt Flood Coat" at bounding box center [593, 249] width 378 height 16
click at [404, 241] on select "Please Choose One Rolled Asphalt Plastic Membrane Asphalt Flood Coat" at bounding box center [593, 249] width 378 height 16
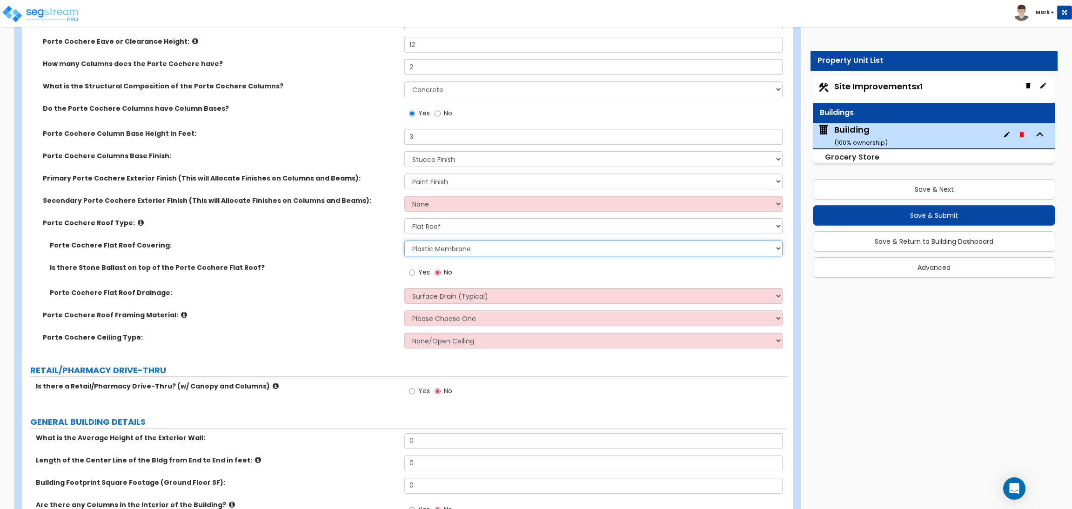
click at [422, 249] on select "Please Choose One Rolled Asphalt Plastic Membrane Asphalt Flood Coat" at bounding box center [593, 249] width 378 height 16
select select "3"
click at [404, 241] on select "Please Choose One Rolled Asphalt Plastic Membrane Asphalt Flood Coat" at bounding box center [593, 249] width 378 height 16
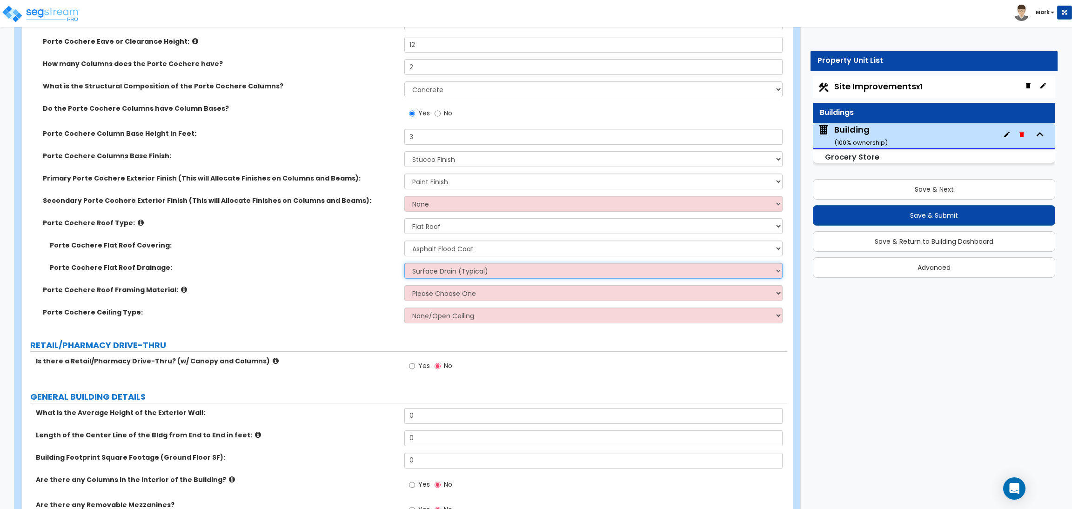
click at [438, 270] on select "Surface Drain (Typical) Gutters" at bounding box center [593, 271] width 378 height 16
click at [404, 263] on select "Surface Drain (Typical) Gutters" at bounding box center [593, 271] width 378 height 16
click at [442, 273] on select "Surface Drain (Typical) Gutters" at bounding box center [593, 271] width 378 height 16
select select "1"
click at [404, 263] on select "Surface Drain (Typical) Gutters" at bounding box center [593, 271] width 378 height 16
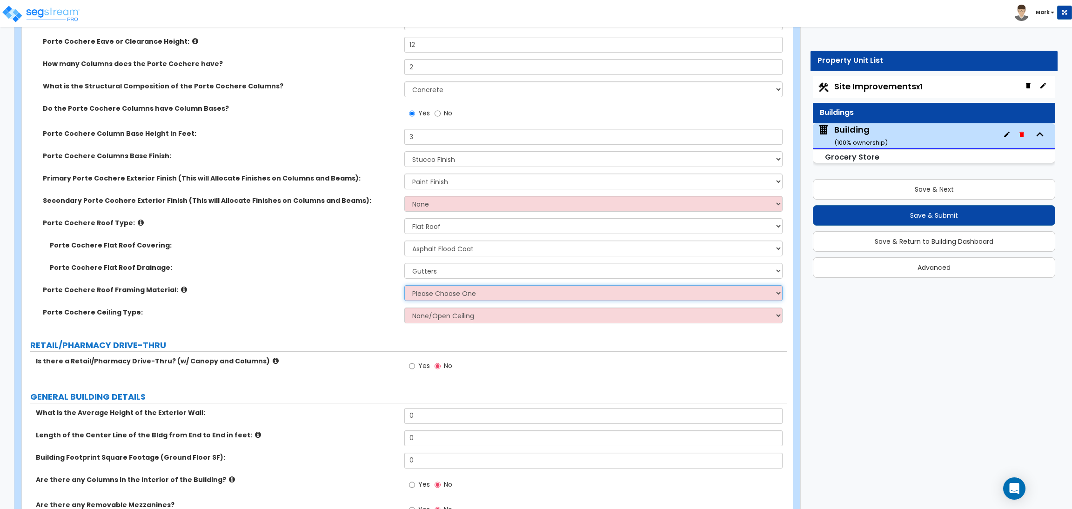
click at [432, 291] on select "Please Choose One Wood Metal" at bounding box center [593, 293] width 378 height 16
select select "2"
click at [404, 285] on select "Please Choose One Wood Metal" at bounding box center [593, 293] width 378 height 16
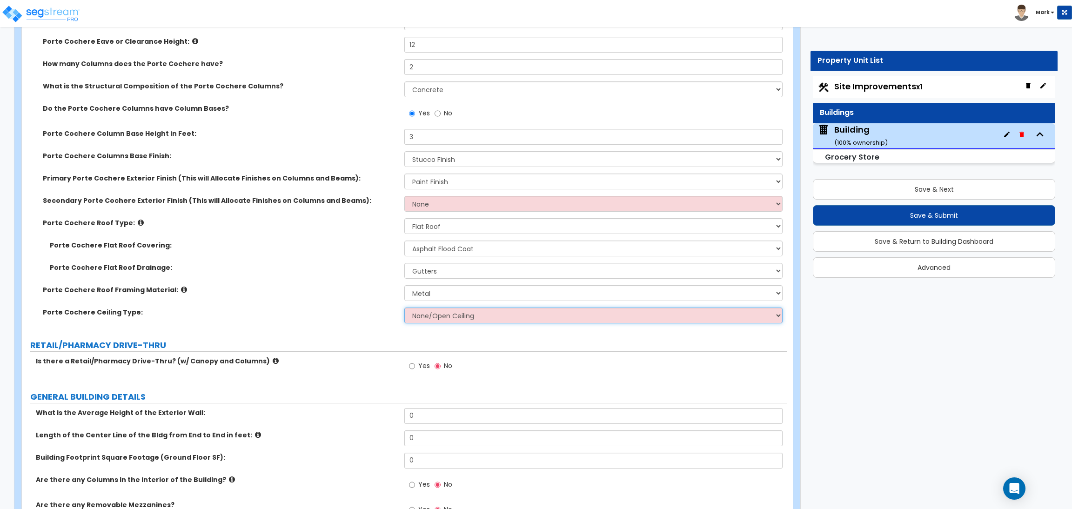
click at [428, 322] on select "None/Open Ceiling Drywall Ceiling Suspended Metal Ceiling" at bounding box center [593, 316] width 378 height 16
click at [355, 322] on div "Porte Cochere Ceiling Type: None/Open Ceiling Drywall Ceiling Suspended Metal C…" at bounding box center [404, 319] width 765 height 22
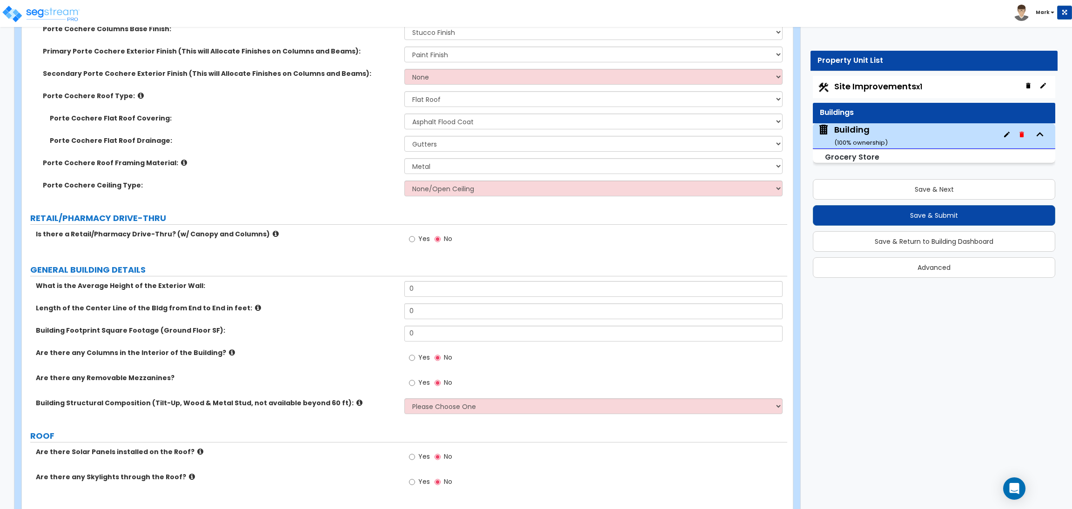
scroll to position [349, 0]
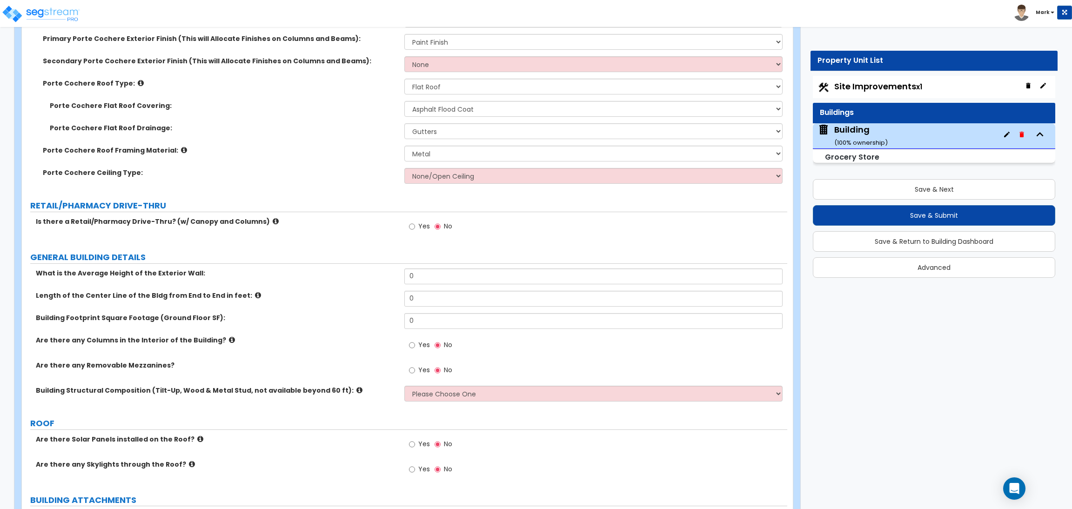
click at [419, 224] on label "Yes" at bounding box center [419, 228] width 21 height 16
click at [415, 224] on input "Yes" at bounding box center [412, 226] width 6 height 10
radio input "true"
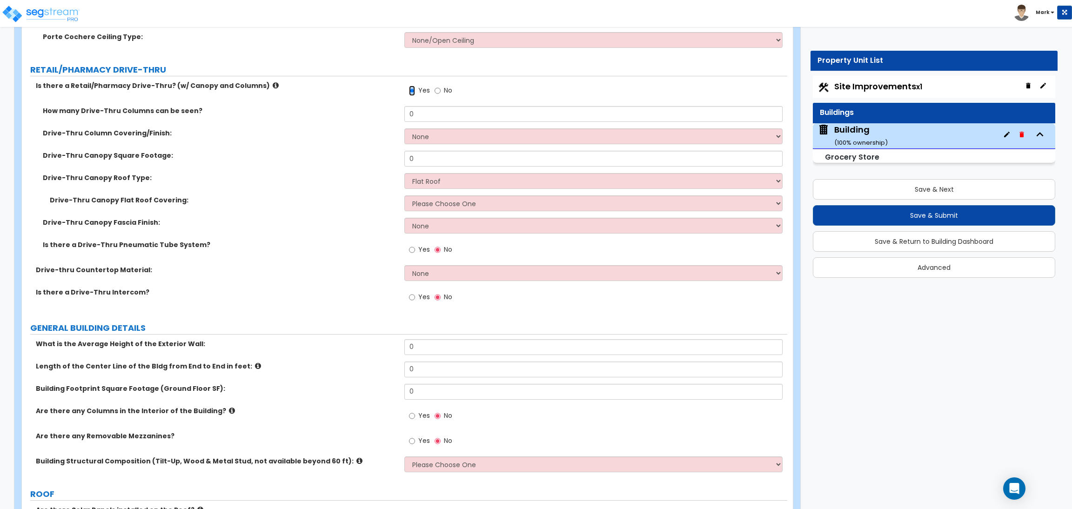
scroll to position [489, 0]
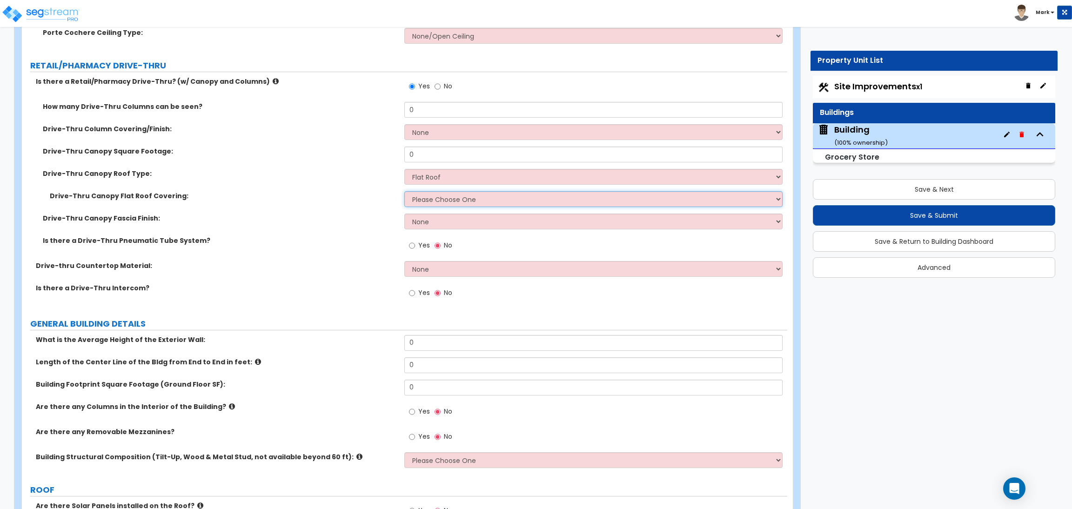
click at [424, 199] on select "Please Choose One Bitumen Membrane EPDM Membrane Plastic Membrane Asphalt Flood…" at bounding box center [593, 199] width 378 height 16
click at [264, 263] on label "Drive-thru Countertop Material:" at bounding box center [217, 265] width 362 height 9
click at [431, 201] on select "Please Choose One Bitumen Membrane EPDM Membrane Plastic Membrane Asphalt Flood…" at bounding box center [593, 199] width 378 height 16
select select "4"
click at [404, 192] on select "Please Choose One Bitumen Membrane EPDM Membrane Plastic Membrane Asphalt Flood…" at bounding box center [593, 199] width 378 height 16
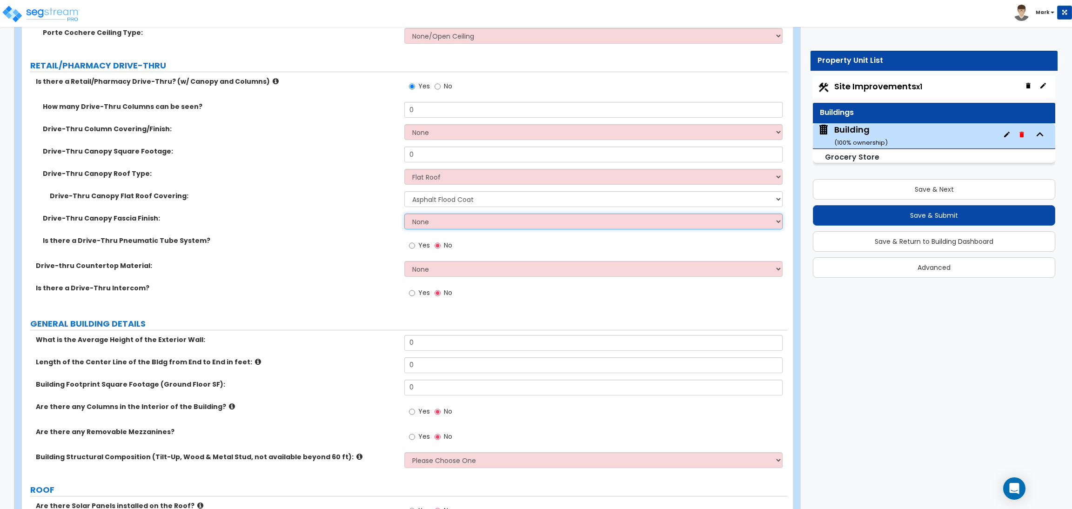
click at [425, 222] on select "None Paint only Stucco Brick Veneer Stone Veneer Metal Composite Siding Vinyl C…" at bounding box center [593, 222] width 378 height 16
select select "1"
click at [404, 214] on select "None Paint only Stucco Brick Veneer Stone Veneer Metal Composite Siding Vinyl C…" at bounding box center [593, 222] width 378 height 16
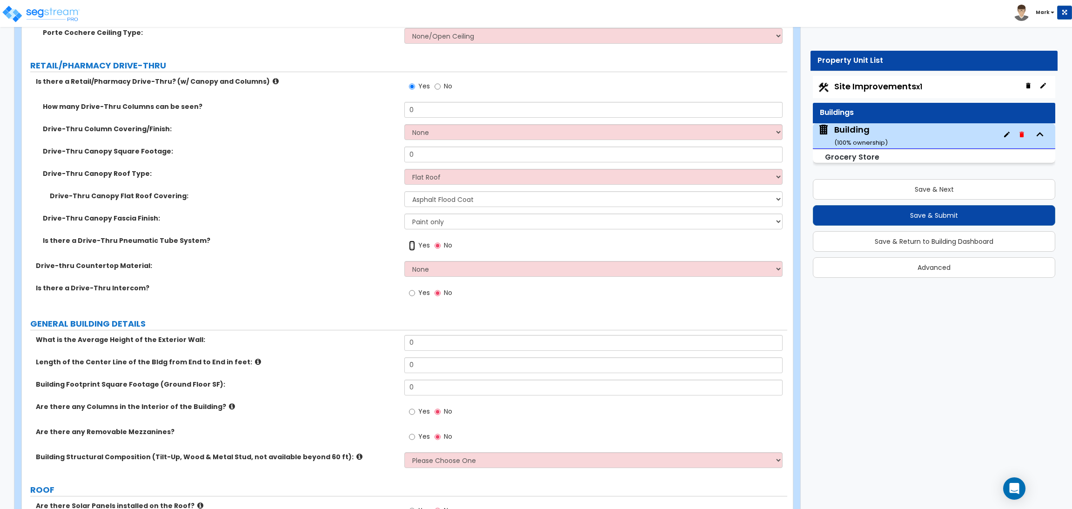
click at [414, 243] on input "Yes" at bounding box center [412, 246] width 6 height 10
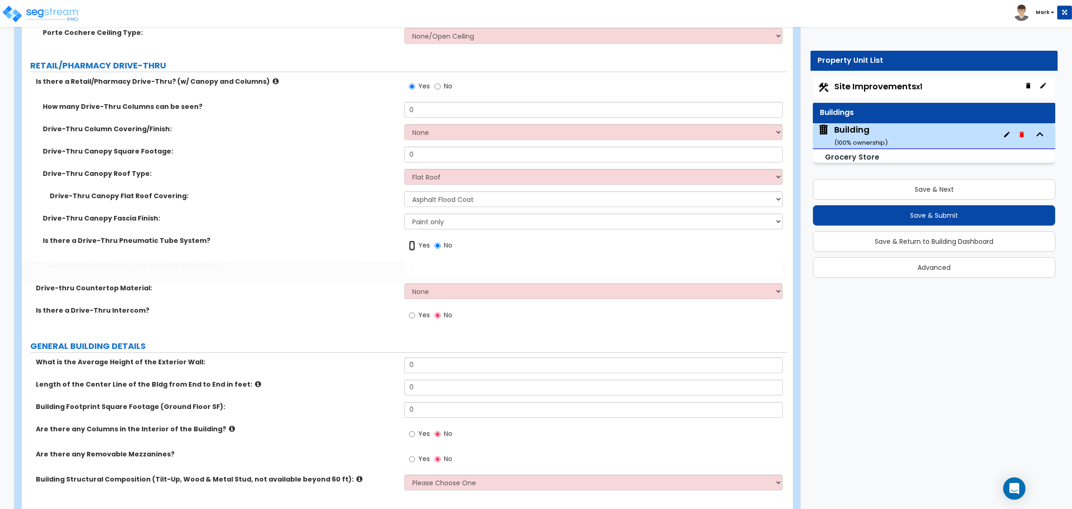
radio input "true"
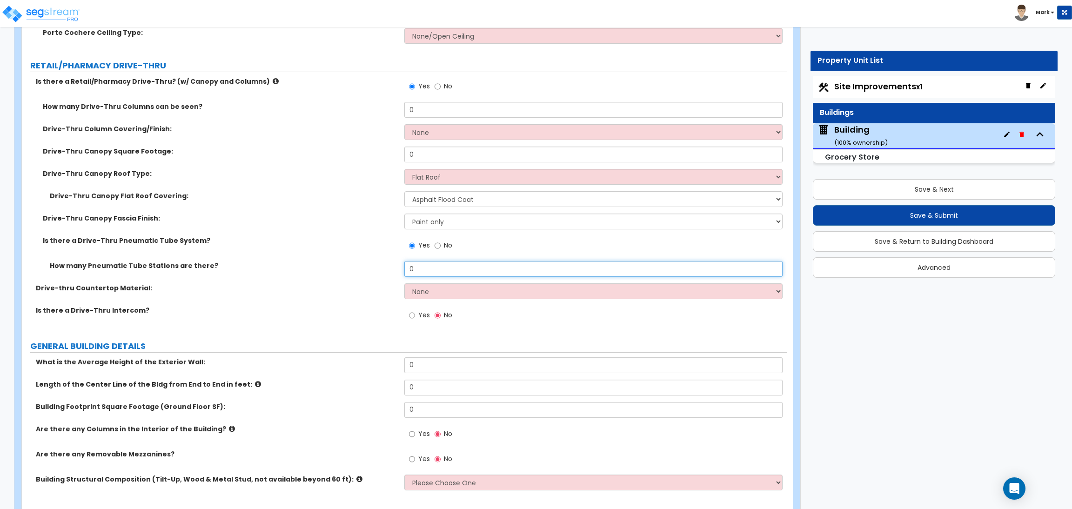
drag, startPoint x: 421, startPoint y: 269, endPoint x: 400, endPoint y: 269, distance: 20.5
click at [400, 269] on div "How many Pneumatic Tube Stations are there? 0" at bounding box center [404, 272] width 765 height 22
type input "1"
click at [424, 294] on select "None Plastic Laminate Solid Surface Stone Quartz Marble Tile Wood Stainless Ste…" at bounding box center [593, 291] width 378 height 16
select select "4"
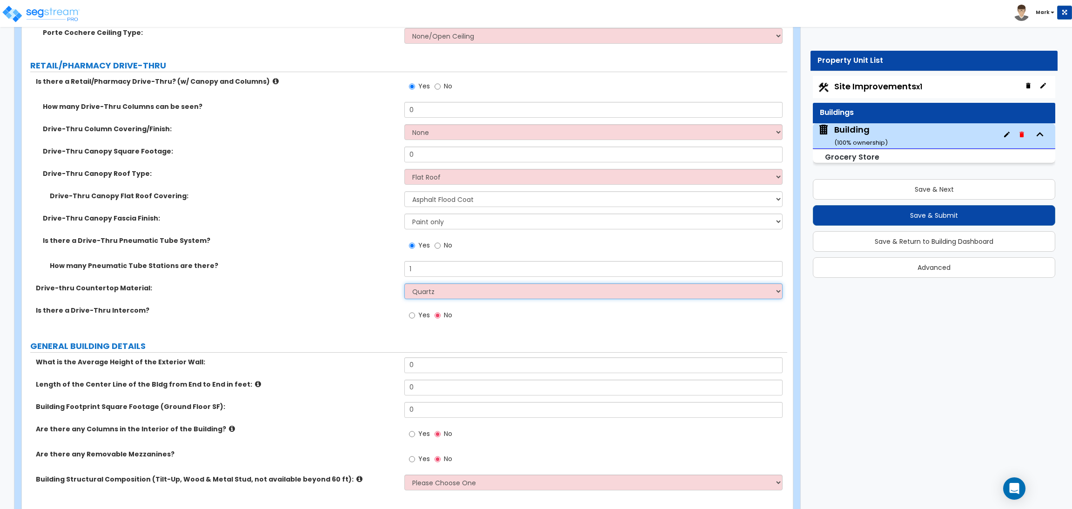
click at [404, 284] on select "None Plastic Laminate Solid Surface Stone Quartz Marble Tile Wood Stainless Ste…" at bounding box center [593, 291] width 378 height 16
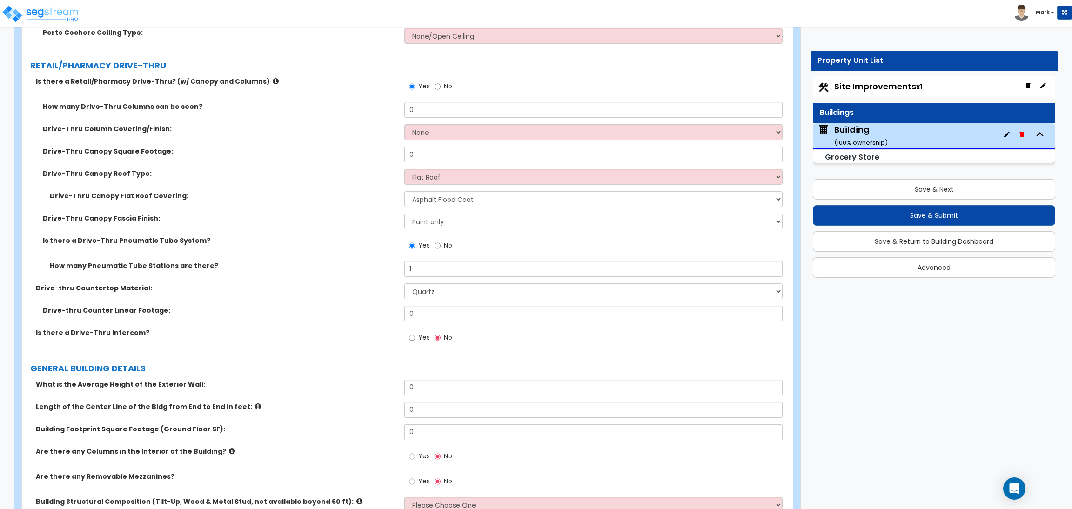
drag, startPoint x: 422, startPoint y: 305, endPoint x: 404, endPoint y: 307, distance: 18.2
click at [404, 307] on div "Is there a Retail/Pharmacy Drive-Thru? (w/ Canopy and Columns) Yes No How many …" at bounding box center [404, 215] width 751 height 276
drag, startPoint x: 424, startPoint y: 314, endPoint x: 406, endPoint y: 314, distance: 17.7
click at [406, 314] on input "0" at bounding box center [593, 314] width 378 height 16
type input "6"
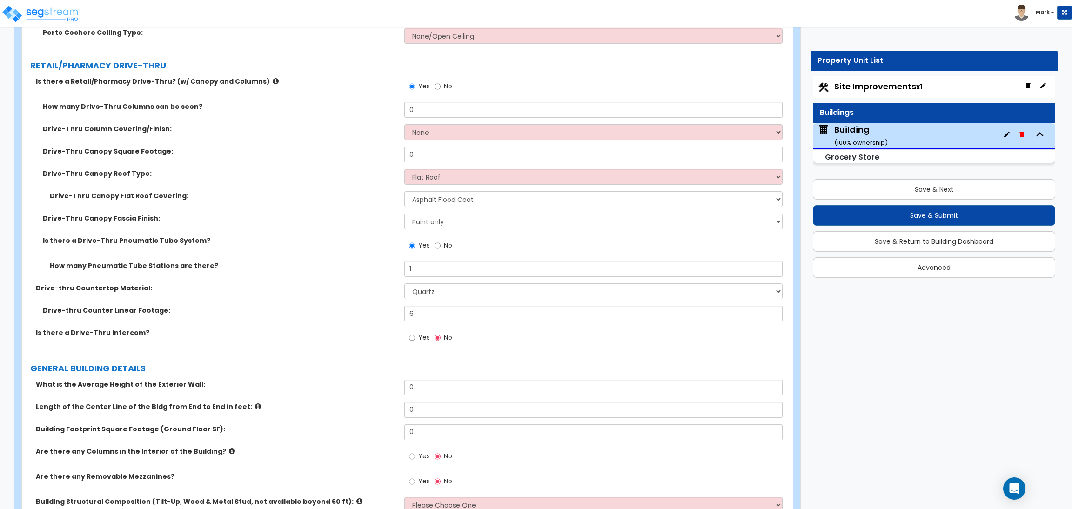
click at [421, 338] on span "Yes" at bounding box center [424, 337] width 12 height 9
click at [415, 338] on input "Yes" at bounding box center [412, 338] width 6 height 10
radio input "true"
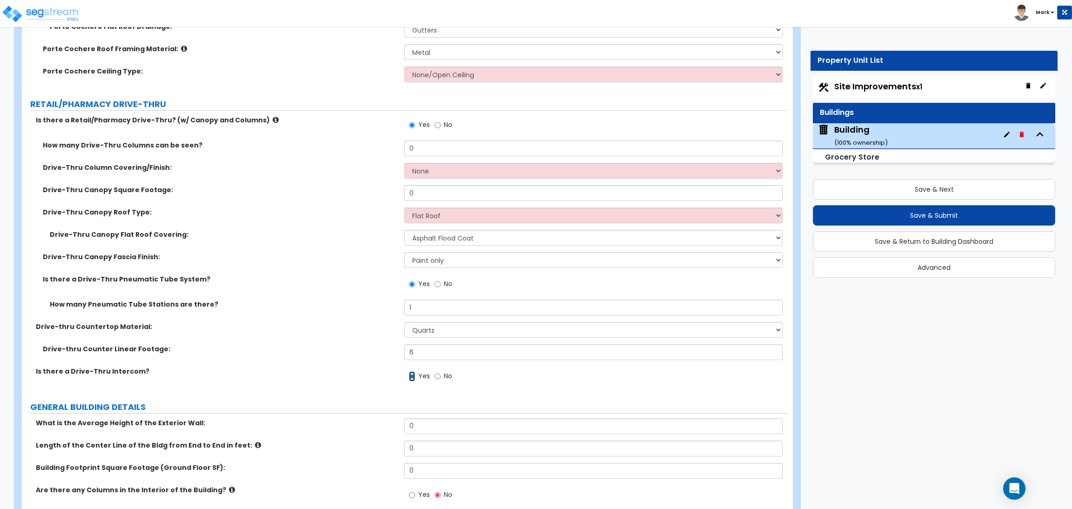
scroll to position [418, 0]
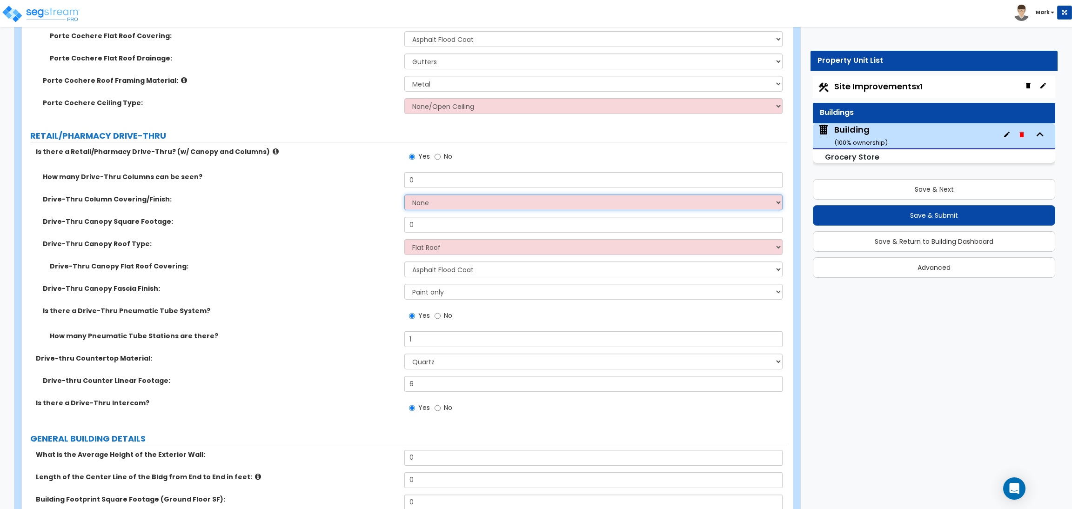
click at [424, 209] on select "None Paint only Stucco Brick Veneer Stone Veneer Metal Composite Siding Vinyl C…" at bounding box center [593, 202] width 378 height 16
select select "1"
click at [404, 194] on select "None Paint only Stucco Brick Veneer Stone Veneer Metal Composite Siding Vinyl C…" at bounding box center [593, 202] width 378 height 16
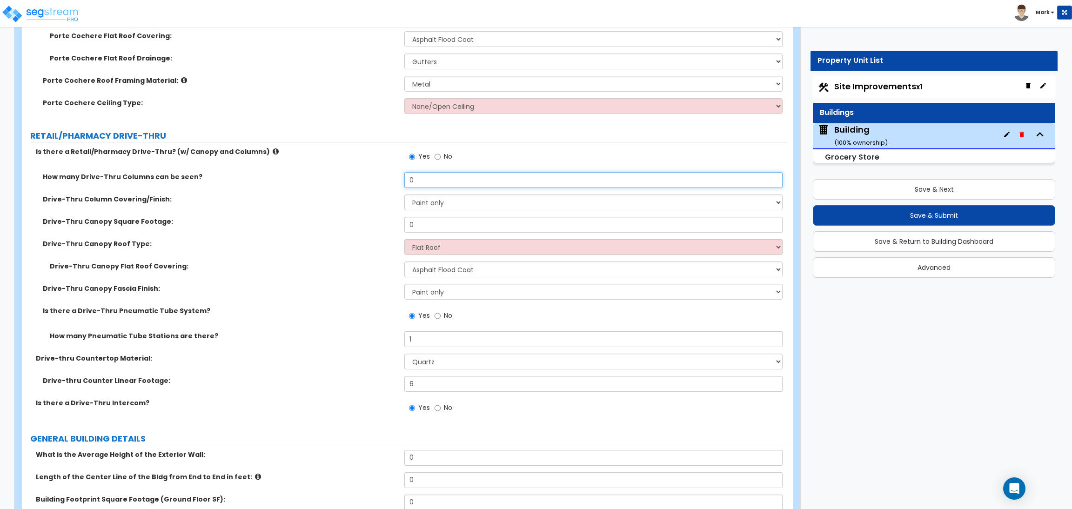
click at [428, 181] on input "0" at bounding box center [593, 180] width 378 height 16
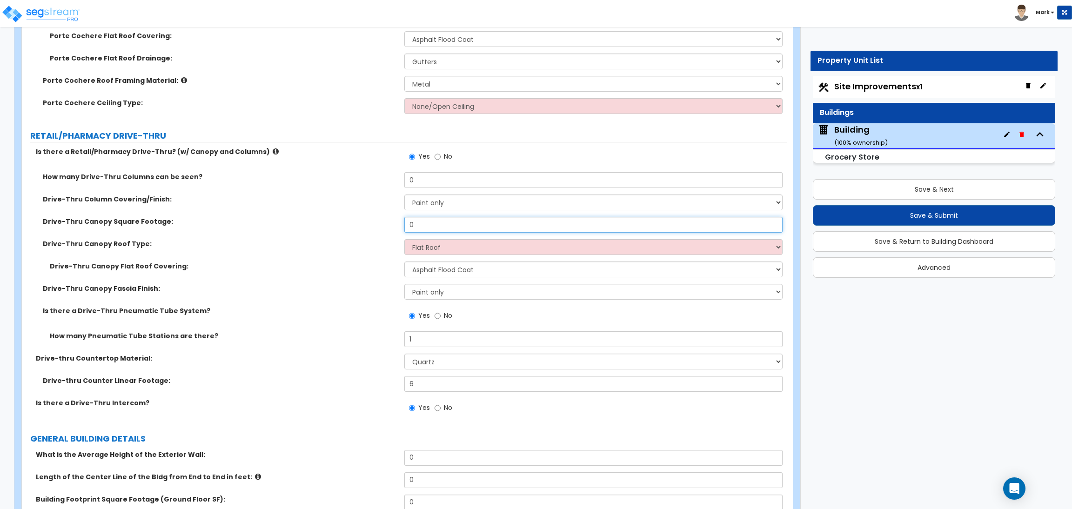
drag, startPoint x: 425, startPoint y: 228, endPoint x: 392, endPoint y: 227, distance: 32.6
click at [392, 227] on div "Drive-Thru Canopy Square Footage: 0" at bounding box center [404, 228] width 765 height 22
type input "2"
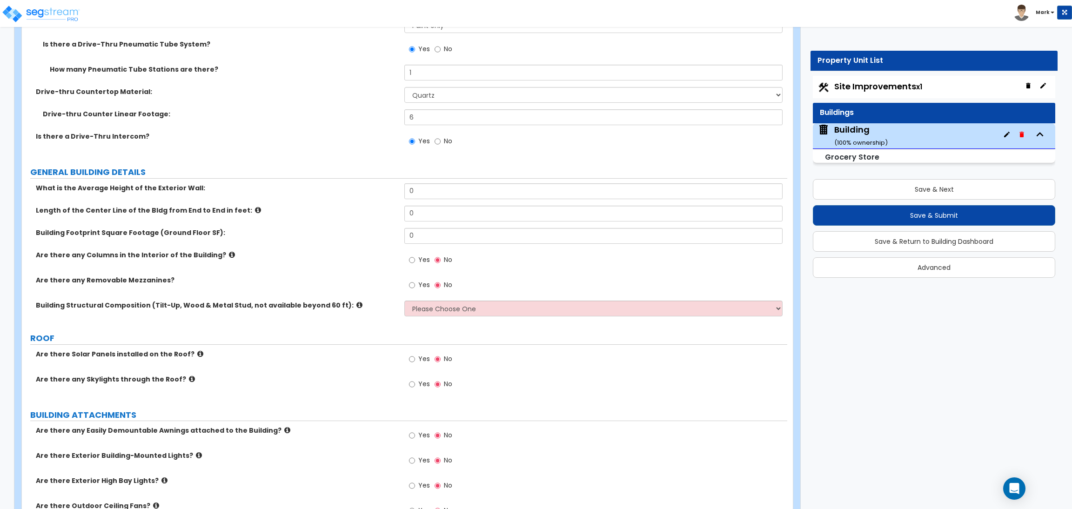
scroll to position [697, 0]
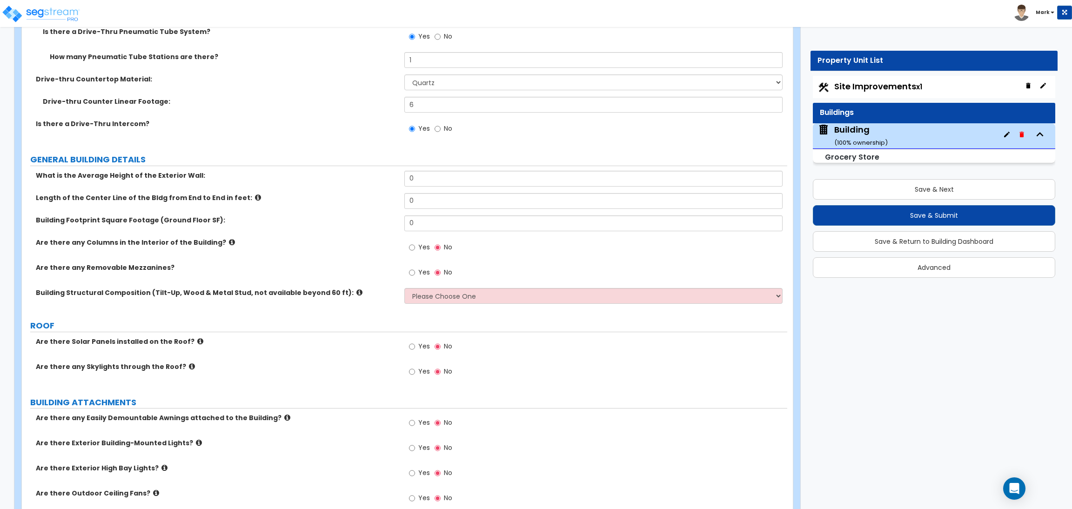
type input "30"
drag, startPoint x: 423, startPoint y: 182, endPoint x: 399, endPoint y: 180, distance: 24.8
click at [399, 180] on div "What is the Average Height of the Exterior Wall: 0" at bounding box center [404, 182] width 765 height 22
click at [639, 375] on div "Yes No" at bounding box center [595, 374] width 382 height 25
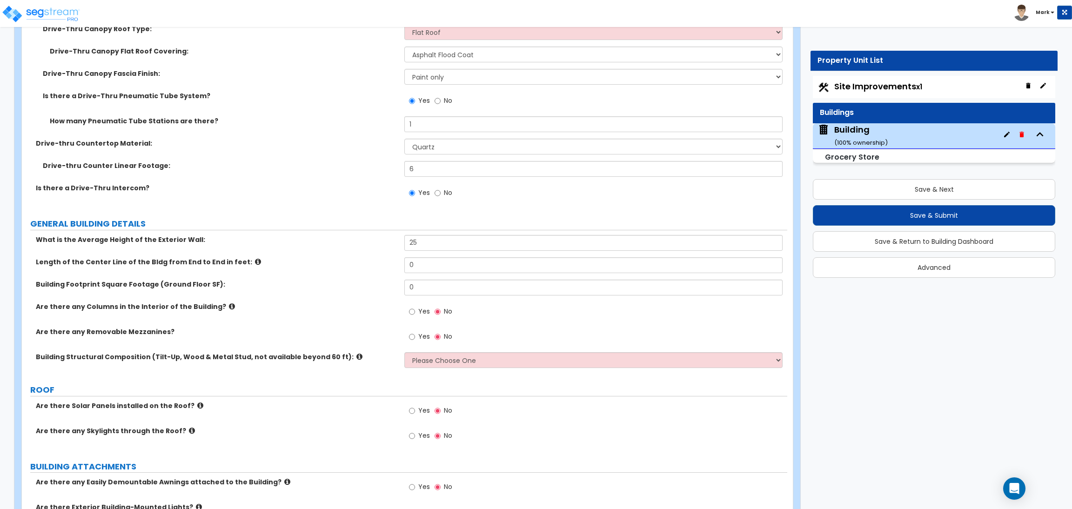
scroll to position [628, 0]
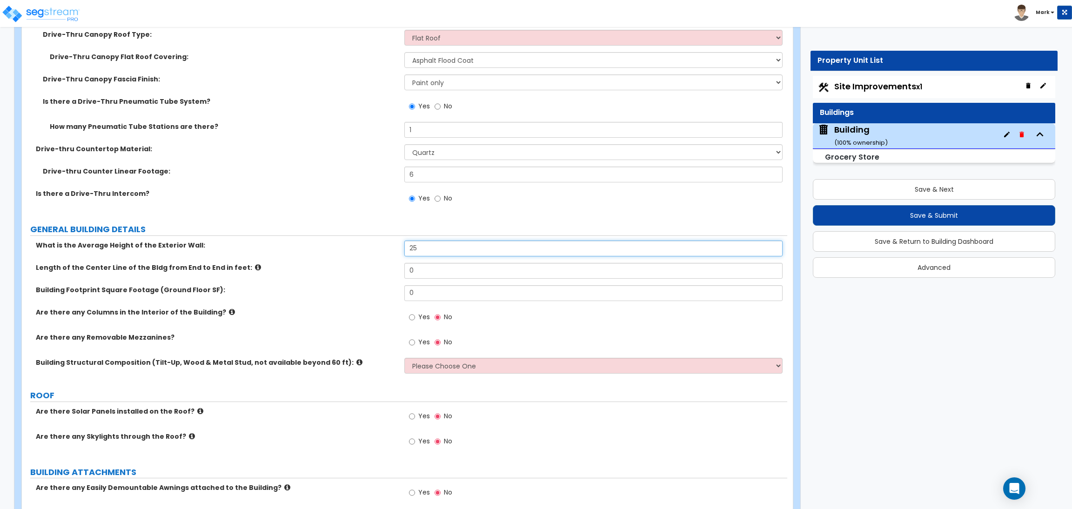
drag, startPoint x: 422, startPoint y: 249, endPoint x: 378, endPoint y: 249, distance: 44.2
click at [378, 249] on div "What is the Average Height of the Exterior Wall: 25" at bounding box center [404, 252] width 765 height 22
drag, startPoint x: 423, startPoint y: 249, endPoint x: 402, endPoint y: 248, distance: 21.4
click at [402, 248] on div "What is the Average Height of the Exterior Wall: 18" at bounding box center [404, 252] width 765 height 22
type input "18"
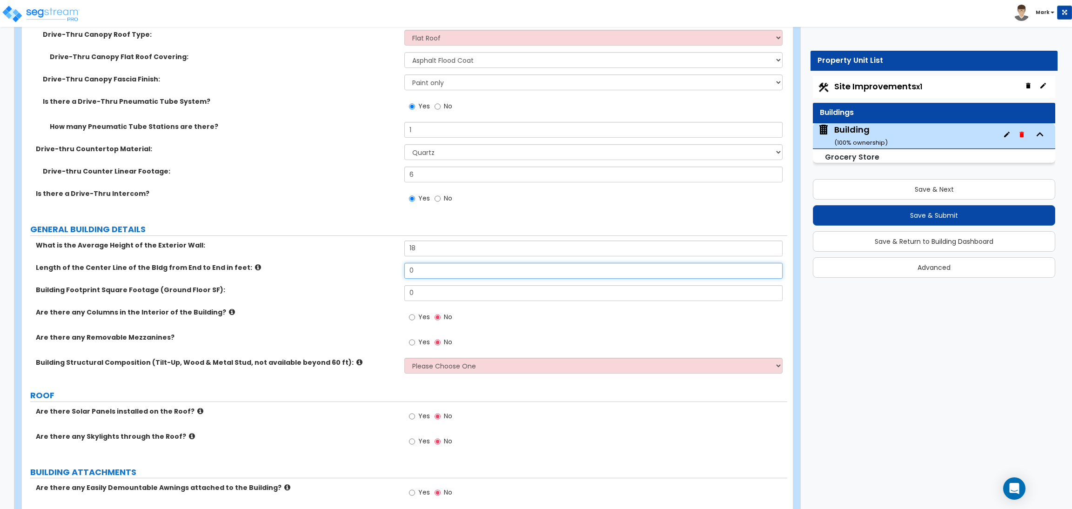
click at [420, 272] on input "0" at bounding box center [593, 271] width 378 height 16
drag, startPoint x: 419, startPoint y: 277, endPoint x: 412, endPoint y: 272, distance: 8.7
click at [412, 272] on input "0" at bounding box center [593, 271] width 378 height 16
drag, startPoint x: 427, startPoint y: 272, endPoint x: 402, endPoint y: 272, distance: 24.2
click at [402, 272] on div "Length of the Center Line of the Bldg from End to End in feet: 0" at bounding box center [404, 274] width 765 height 22
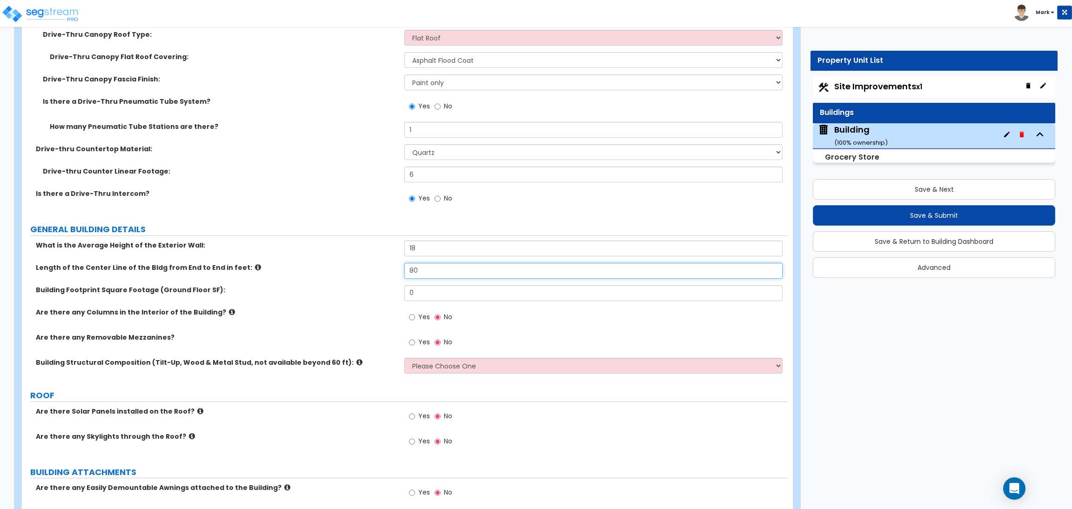
type input "80"
drag, startPoint x: 420, startPoint y: 293, endPoint x: 356, endPoint y: 294, distance: 63.8
click at [356, 294] on div "Building Footprint Square Footage (Ground Floor SF): 0" at bounding box center [404, 296] width 765 height 22
type input "4,000"
click at [417, 322] on label "Yes" at bounding box center [419, 318] width 21 height 16
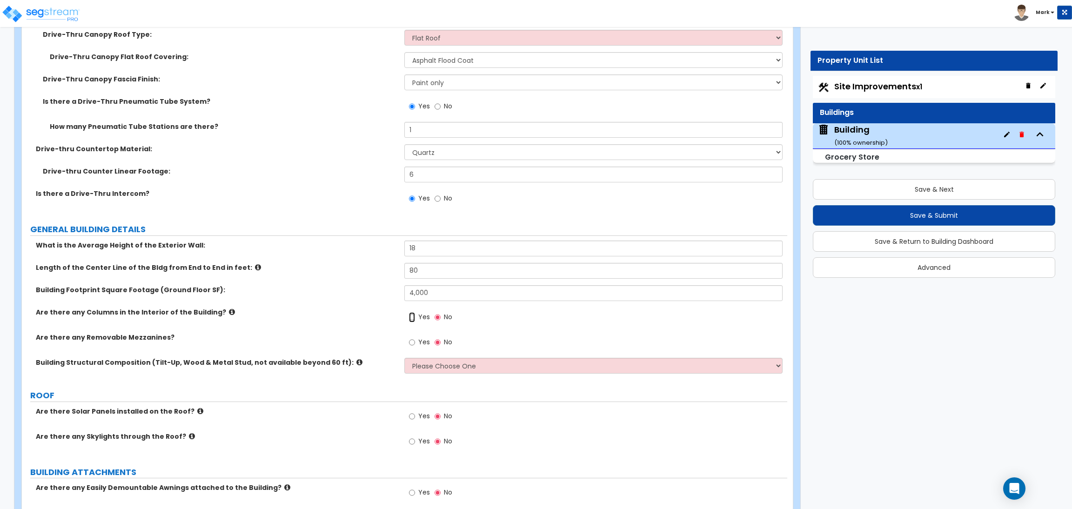
click at [415, 322] on input "Yes" at bounding box center [412, 317] width 6 height 10
radio input "true"
click at [418, 343] on span "Yes" at bounding box center [424, 341] width 12 height 9
click at [415, 343] on input "Yes" at bounding box center [412, 342] width 6 height 10
radio input "true"
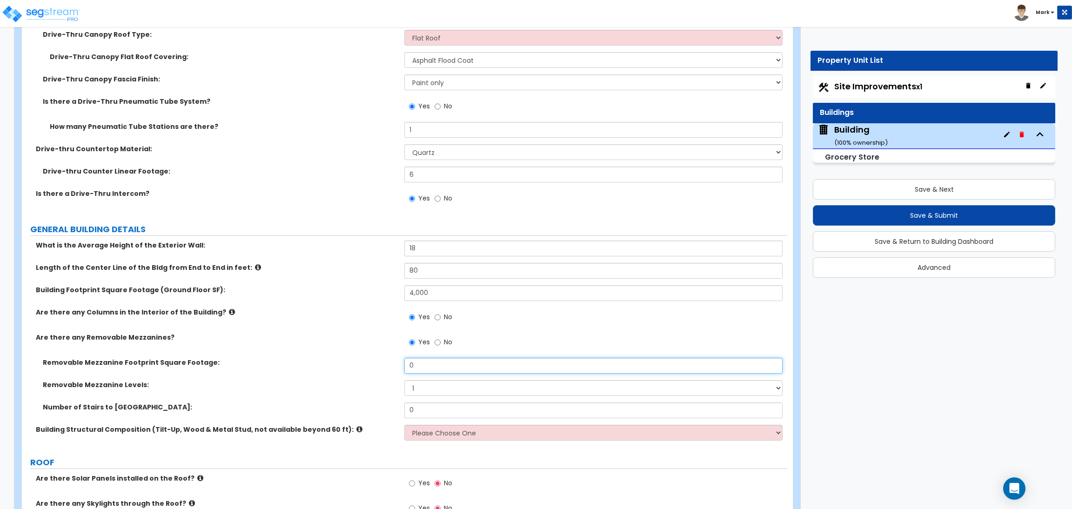
drag, startPoint x: 425, startPoint y: 367, endPoint x: 409, endPoint y: 363, distance: 16.7
click at [409, 363] on input "0" at bounding box center [593, 366] width 378 height 16
type input "200"
click at [419, 385] on select "1 2 3" at bounding box center [593, 388] width 378 height 16
click at [359, 381] on label "Removable Mezzanine Levels:" at bounding box center [220, 384] width 355 height 9
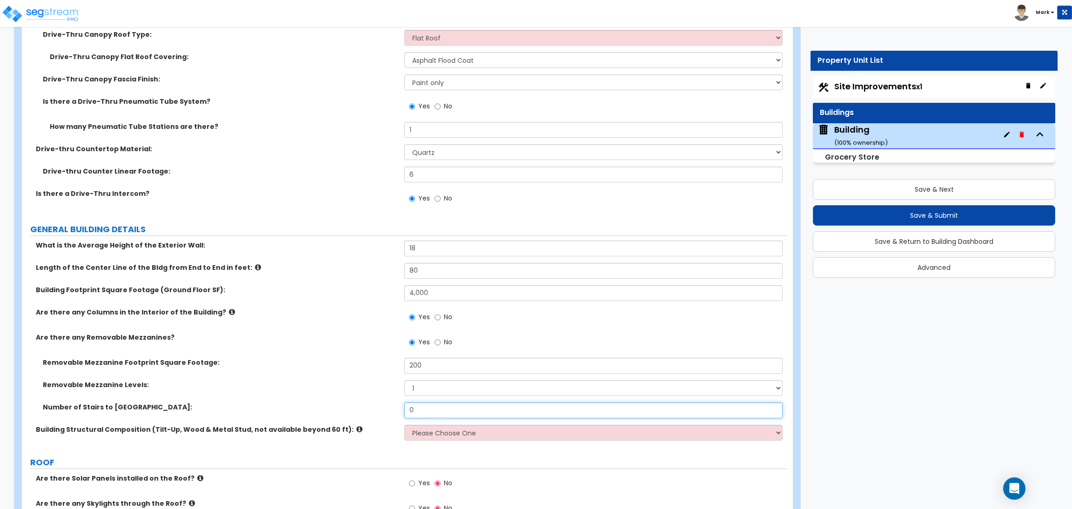
drag, startPoint x: 422, startPoint y: 414, endPoint x: 393, endPoint y: 412, distance: 29.4
click at [393, 412] on div "Number of Stairs to Mezzanine: 0" at bounding box center [404, 413] width 765 height 22
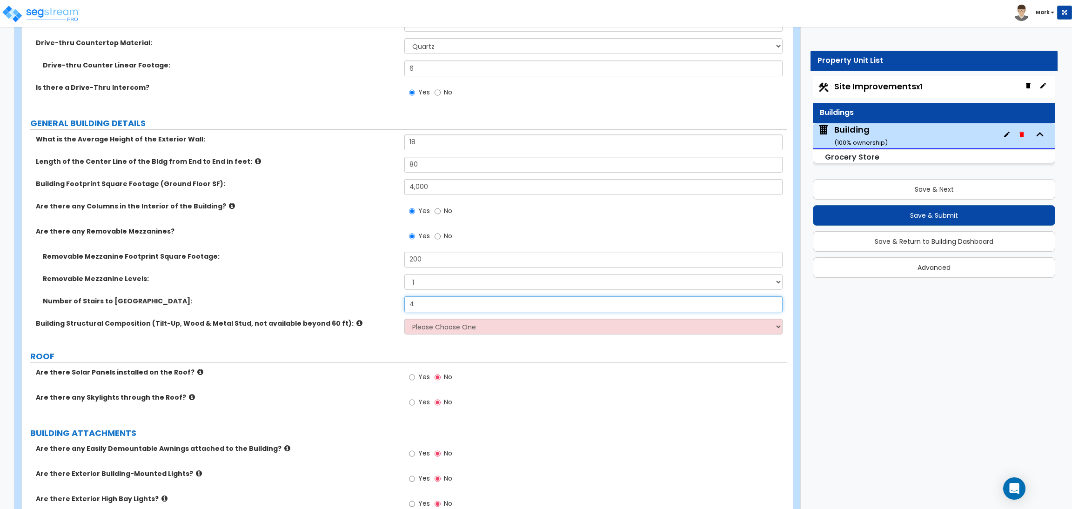
scroll to position [767, 0]
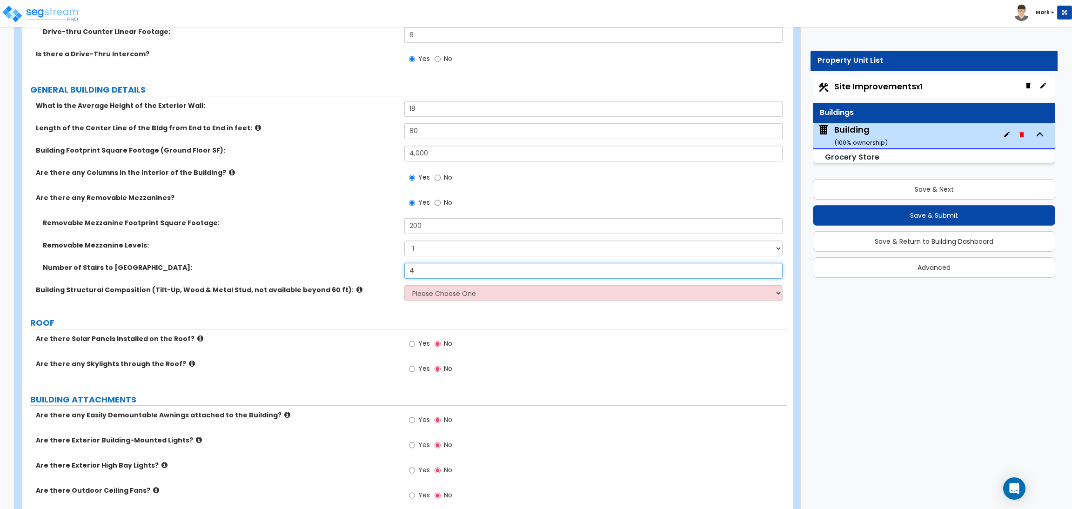
type input "4"
click at [422, 294] on select "Please Choose One Pre-Engineered Metal Building Tilt-up Wall Construction Reinf…" at bounding box center [593, 293] width 378 height 16
select select "3"
click at [404, 285] on select "Please Choose One Pre-Engineered Metal Building Tilt-up Wall Construction Reinf…" at bounding box center [593, 293] width 378 height 16
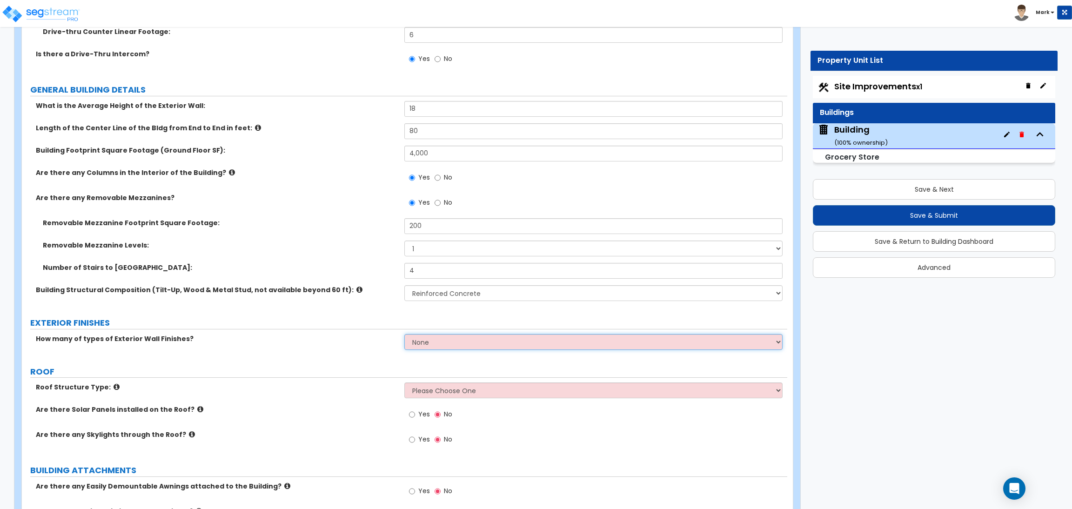
click at [420, 344] on select "None 1 2 3" at bounding box center [593, 342] width 378 height 16
click at [404, 334] on select "None 1 2 3" at bounding box center [593, 342] width 378 height 16
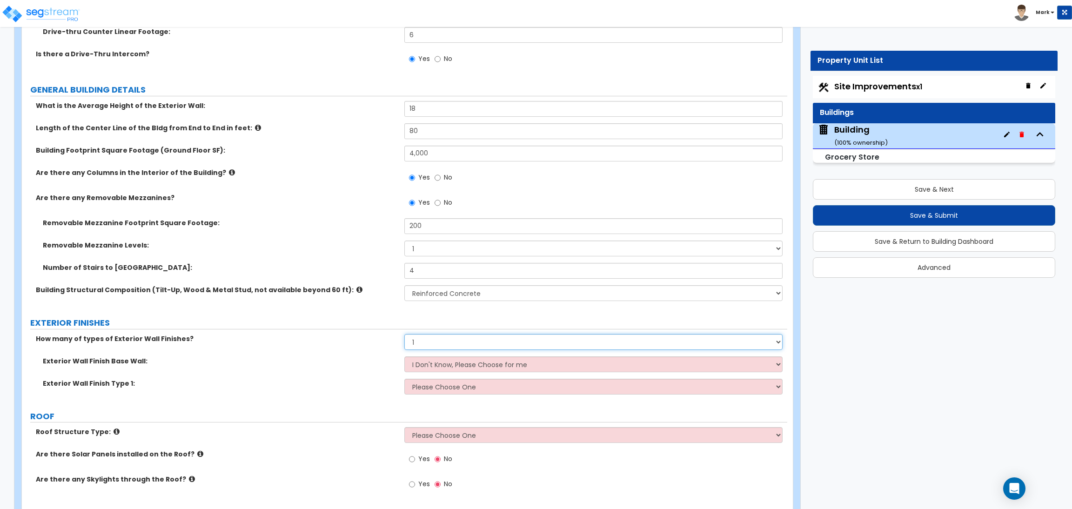
click at [436, 344] on select "None 1 2 3" at bounding box center [593, 342] width 378 height 16
select select "2"
click at [404, 334] on select "None 1 2 3" at bounding box center [593, 342] width 378 height 16
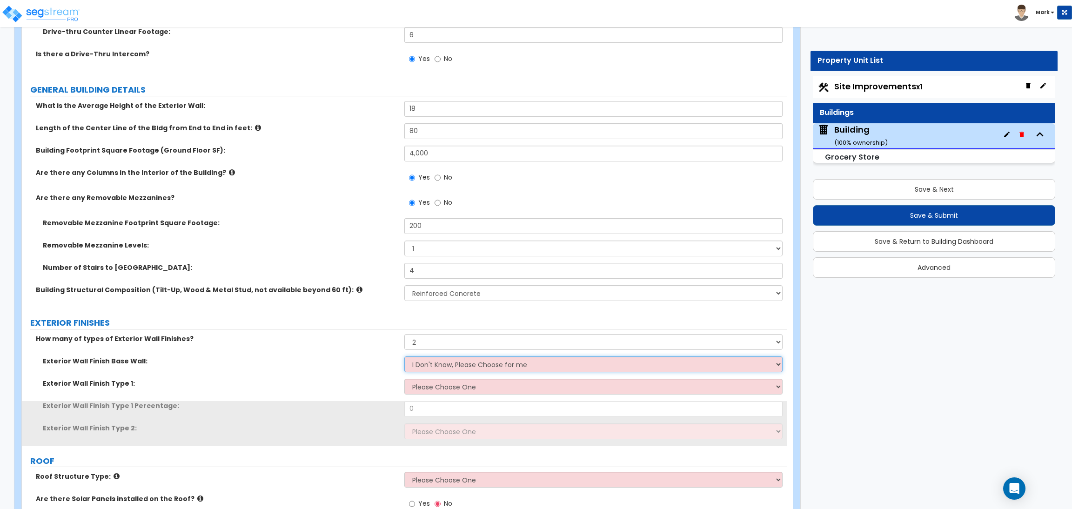
click at [423, 369] on select "I Don't Know, Please Choose for me Concrete Masonry Units (CMU) Cast-in-Place C…" at bounding box center [593, 364] width 378 height 16
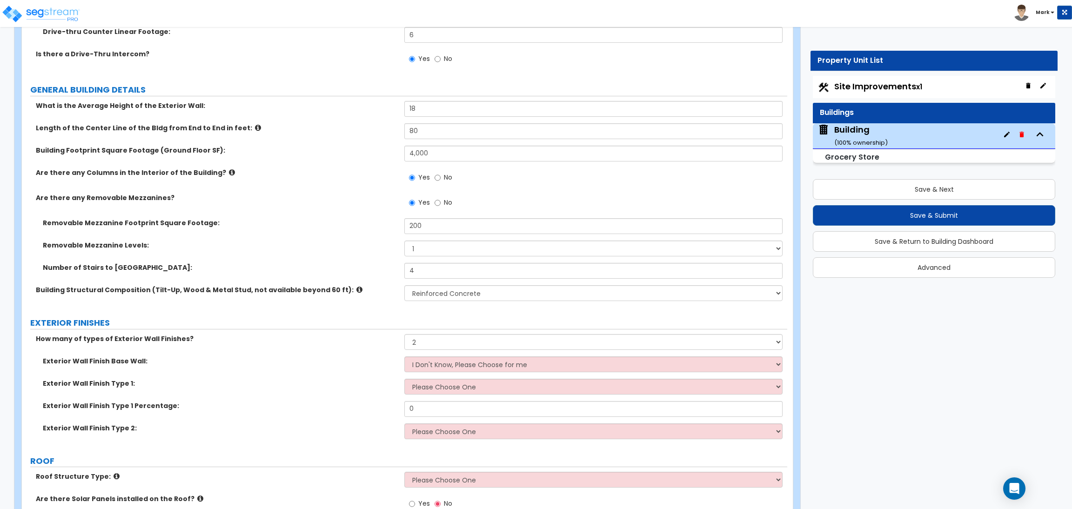
click at [302, 377] on div "Exterior Wall Finish Base Wall: I Don't Know, Please Choose for me Concrete Mas…" at bounding box center [404, 367] width 765 height 22
click at [433, 388] on select "Please Choose One No Finish/Shared Wall No Wall Brick Veneer Stone Veneer Wood …" at bounding box center [593, 387] width 378 height 16
select select "10"
click at [404, 379] on select "Please Choose One No Finish/Shared Wall No Wall Brick Veneer Stone Veneer Wood …" at bounding box center [593, 387] width 378 height 16
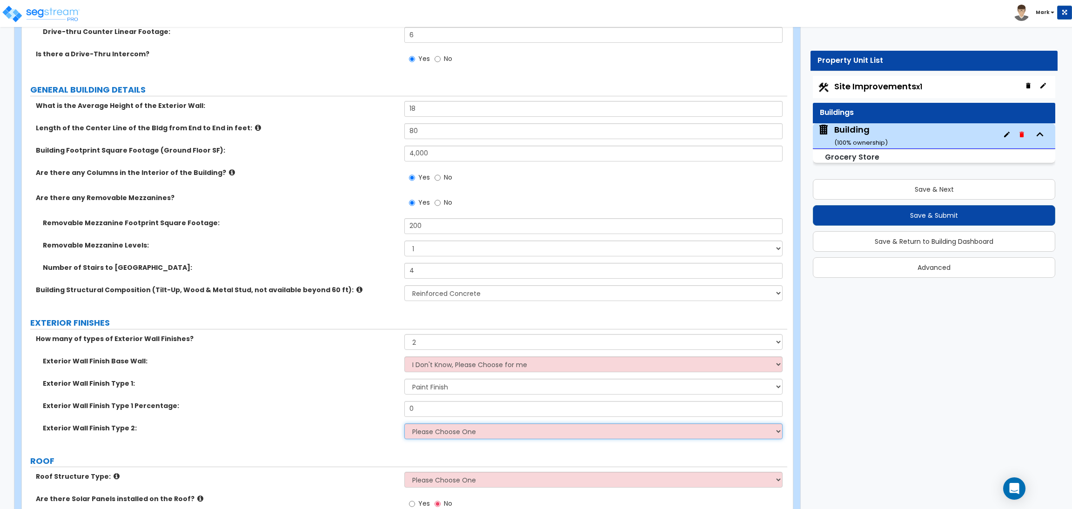
click at [422, 436] on select "Please Choose One No Finish/Shared Wall No Wall Brick Veneer Stone Veneer Wood …" at bounding box center [593, 431] width 378 height 16
select select "5"
click at [404, 423] on select "Please Choose One No Finish/Shared Wall No Wall Brick Veneer Stone Veneer Wood …" at bounding box center [593, 431] width 378 height 16
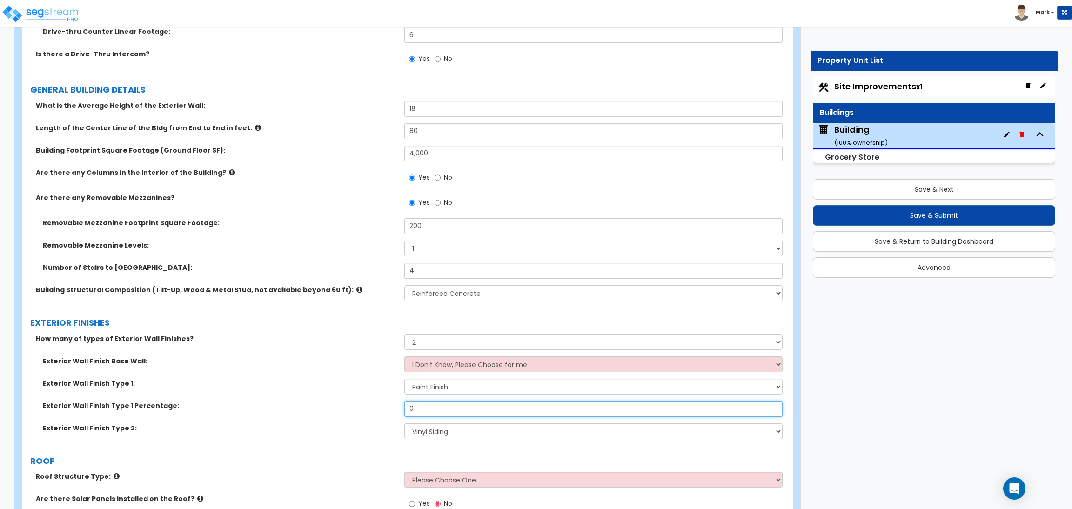
drag, startPoint x: 418, startPoint y: 410, endPoint x: 391, endPoint y: 406, distance: 27.3
click at [392, 406] on div "Exterior Wall Finish Type 1 Percentage: 0" at bounding box center [404, 412] width 765 height 22
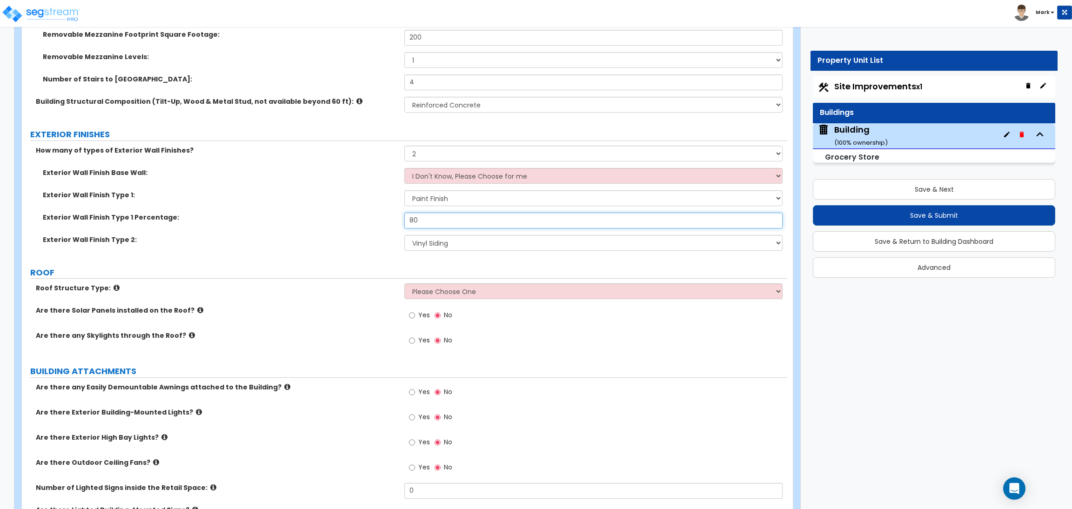
scroll to position [977, 0]
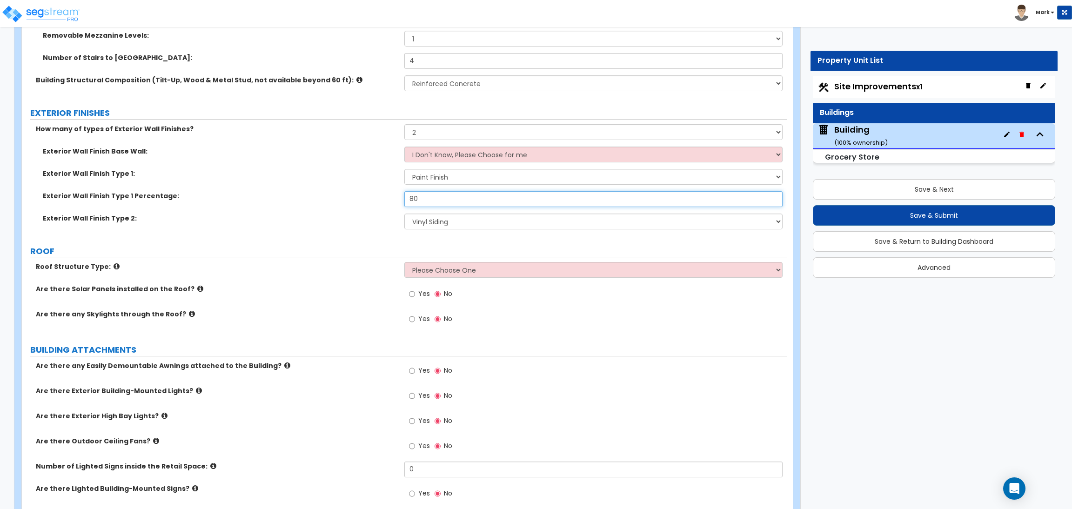
type input "80"
click at [429, 272] on select "Please Choose One Gable Roof Flat Roof Hybrid Gable & Flat Roof" at bounding box center [593, 270] width 378 height 16
click at [404, 263] on select "Please Choose One Gable Roof Flat Roof Hybrid Gable & Flat Roof" at bounding box center [593, 270] width 378 height 16
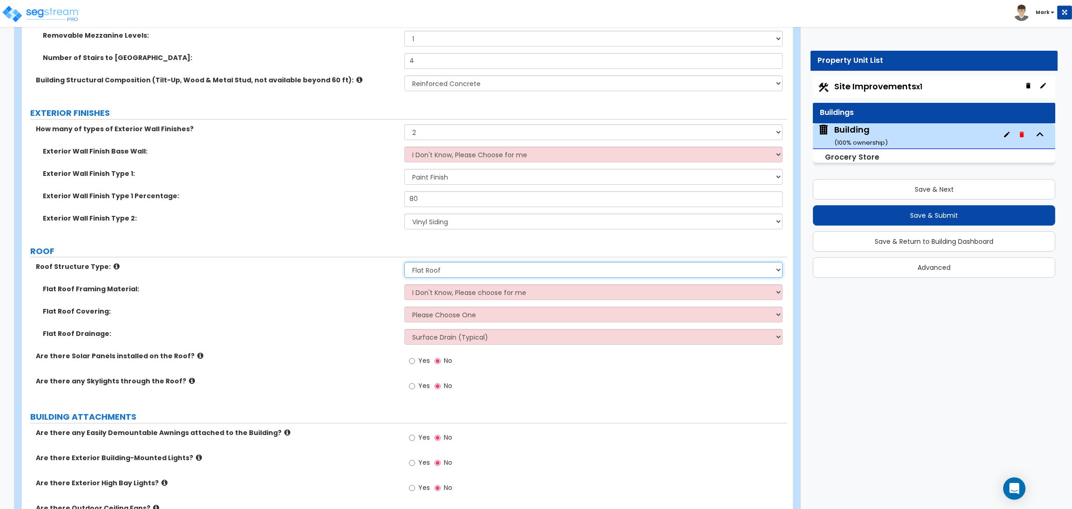
click at [440, 272] on select "Please Choose One Gable Roof Flat Roof Hybrid Gable & Flat Roof" at bounding box center [593, 270] width 378 height 16
select select "1"
click at [404, 263] on select "Please Choose One Gable Roof Flat Roof Hybrid Gable & Flat Roof" at bounding box center [593, 270] width 378 height 16
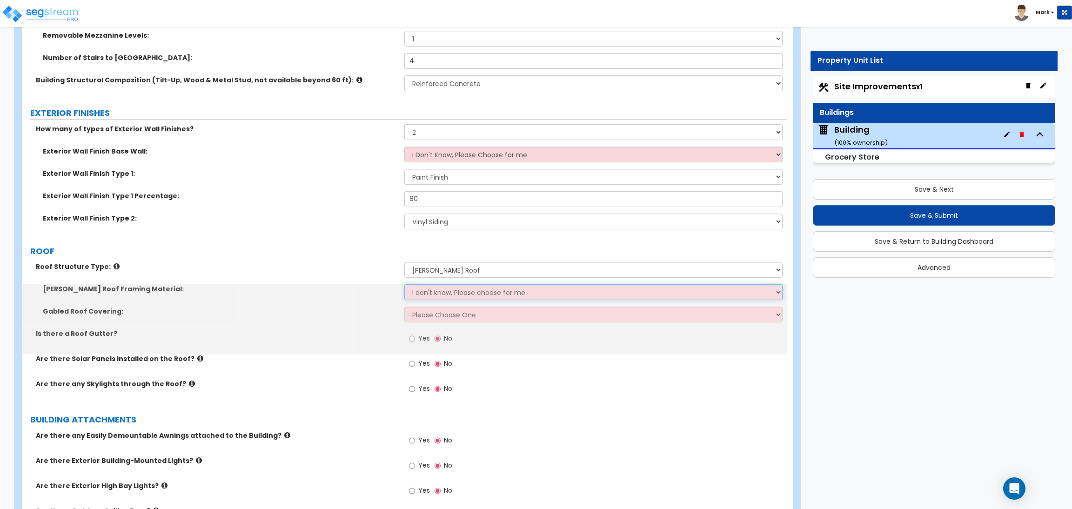
click at [421, 292] on select "I don't know, Please choose for me Metal Wood" at bounding box center [593, 292] width 378 height 16
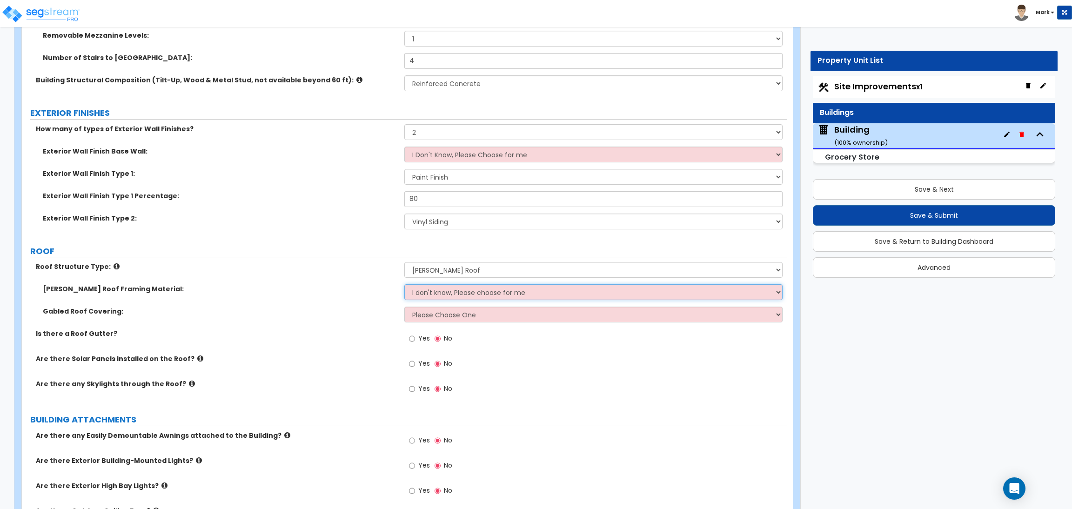
select select "1"
click at [404, 285] on select "I don't know, Please choose for me Metal Wood" at bounding box center [593, 292] width 378 height 16
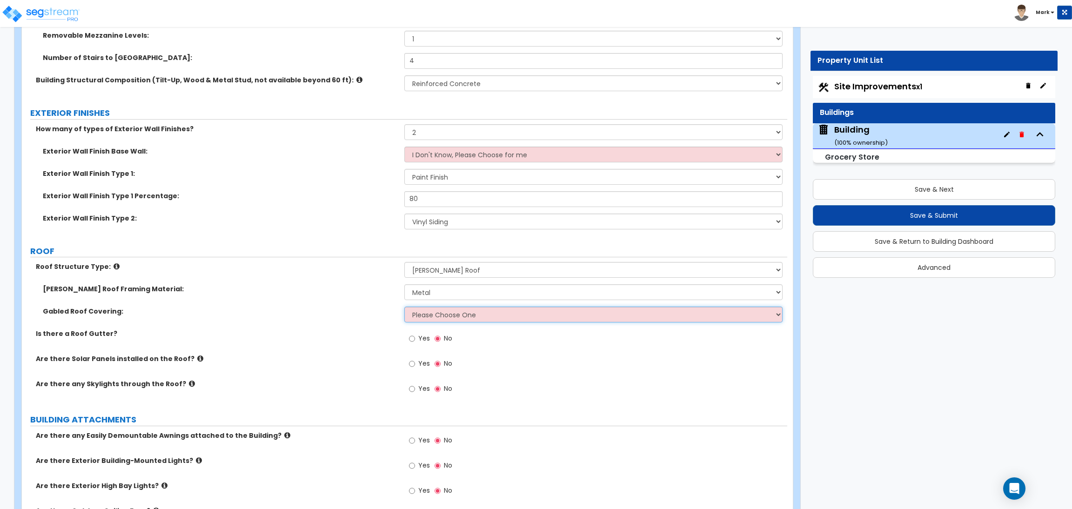
click at [445, 319] on select "Please Choose One Asphalt Shingle Clay Tile Wood Shingle Metal Shingle Standing…" at bounding box center [593, 315] width 378 height 16
select select "1"
click at [404, 308] on select "Please Choose One Asphalt Shingle Clay Tile Wood Shingle Metal Shingle Standing…" at bounding box center [593, 315] width 378 height 16
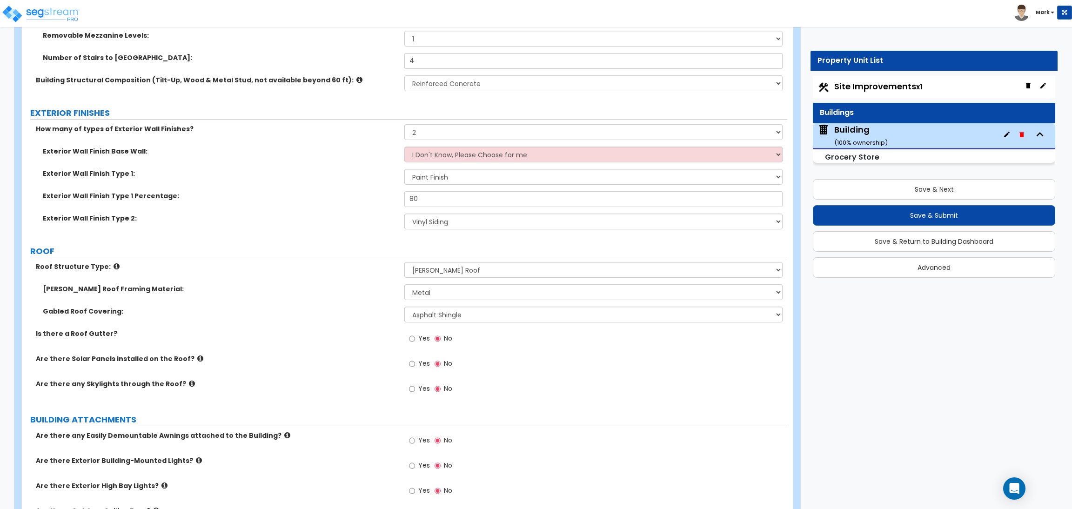
click at [417, 340] on label "Yes" at bounding box center [419, 340] width 21 height 16
click at [415, 340] on input "Yes" at bounding box center [412, 339] width 6 height 10
radio input "true"
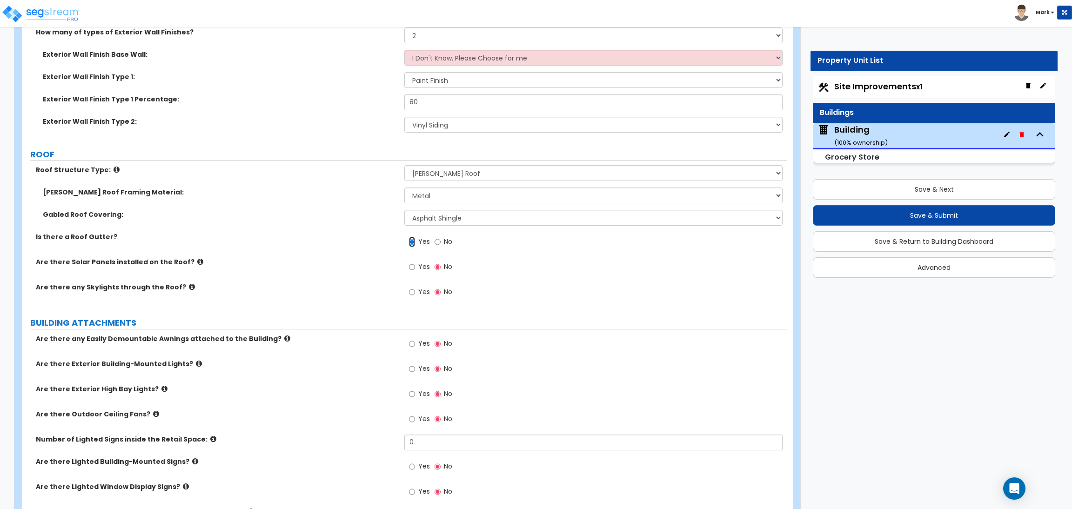
scroll to position [1117, 0]
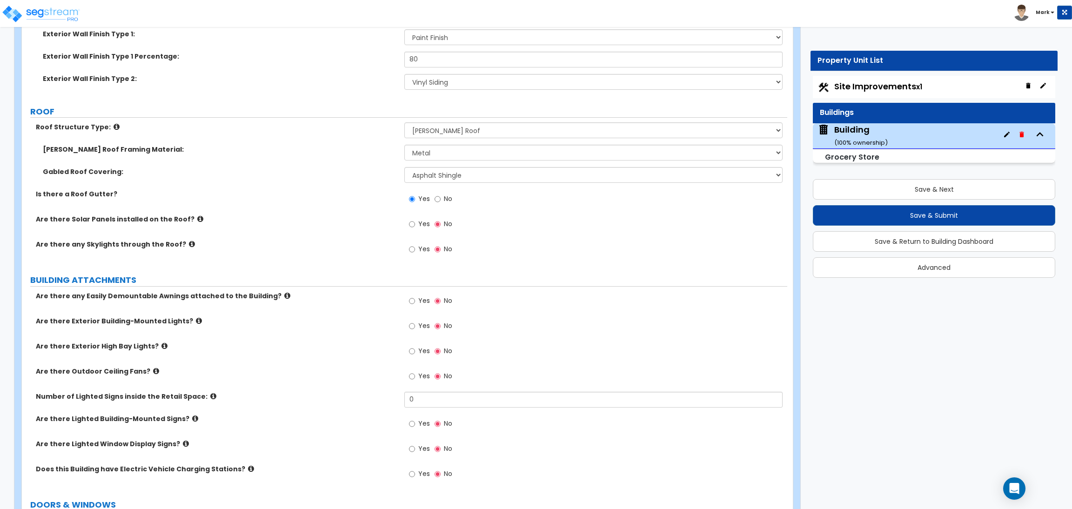
click at [420, 228] on span "Yes" at bounding box center [424, 223] width 12 height 9
click at [415, 228] on input "Yes" at bounding box center [412, 224] width 6 height 10
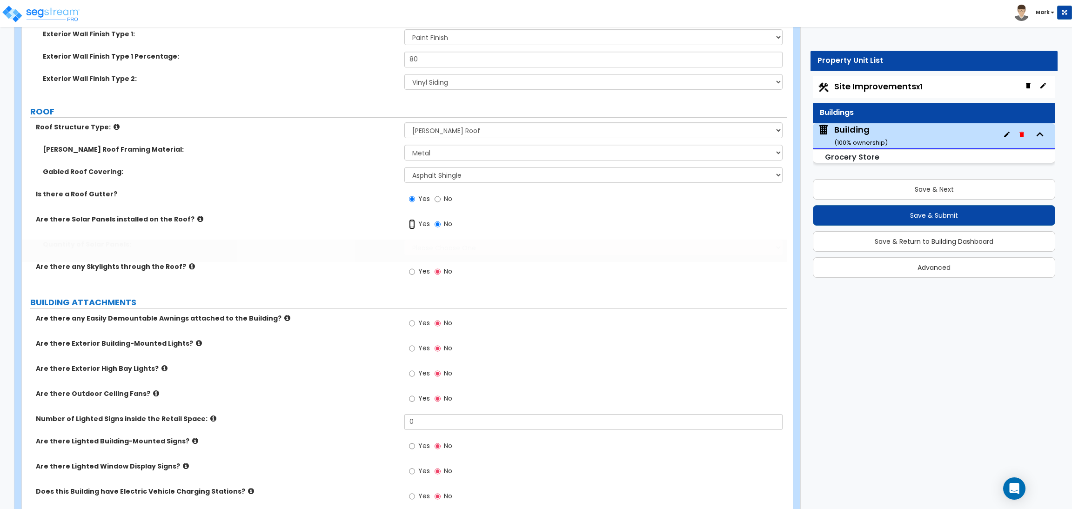
radio input "true"
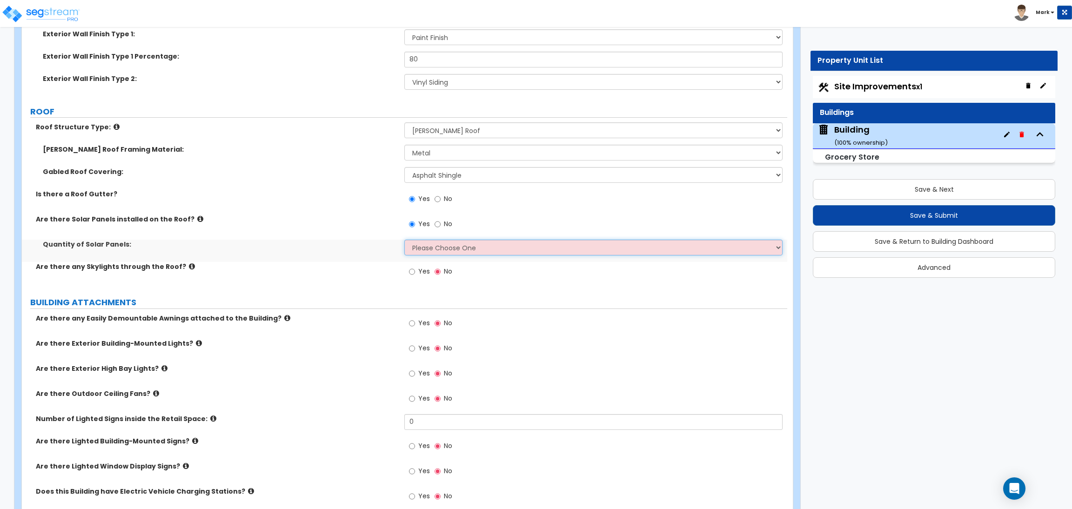
click at [418, 249] on select "Please Choose One Enter the Percentage of Roof Covered by Solar Panels Enter th…" at bounding box center [593, 248] width 378 height 16
select select "1"
click at [404, 241] on select "Please Choose One Enter the Percentage of Roof Covered by Solar Panels Enter th…" at bounding box center [593, 248] width 378 height 16
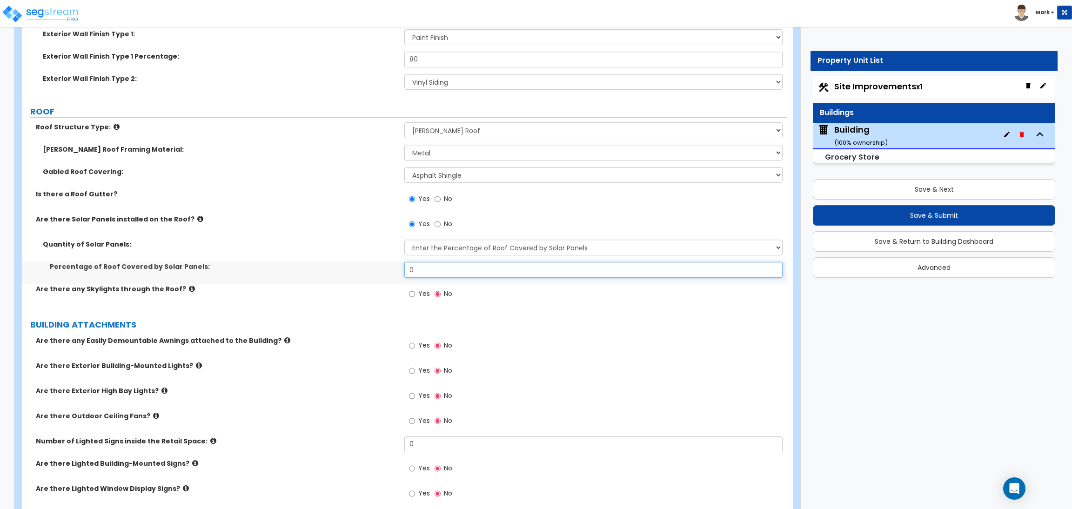
drag, startPoint x: 431, startPoint y: 265, endPoint x: 393, endPoint y: 263, distance: 37.7
click at [393, 265] on div "Percentage of Roof Covered by Solar Panels: 0" at bounding box center [404, 273] width 765 height 22
type input "15"
click at [424, 291] on span "Yes" at bounding box center [424, 293] width 12 height 9
click at [415, 291] on input "Yes" at bounding box center [412, 294] width 6 height 10
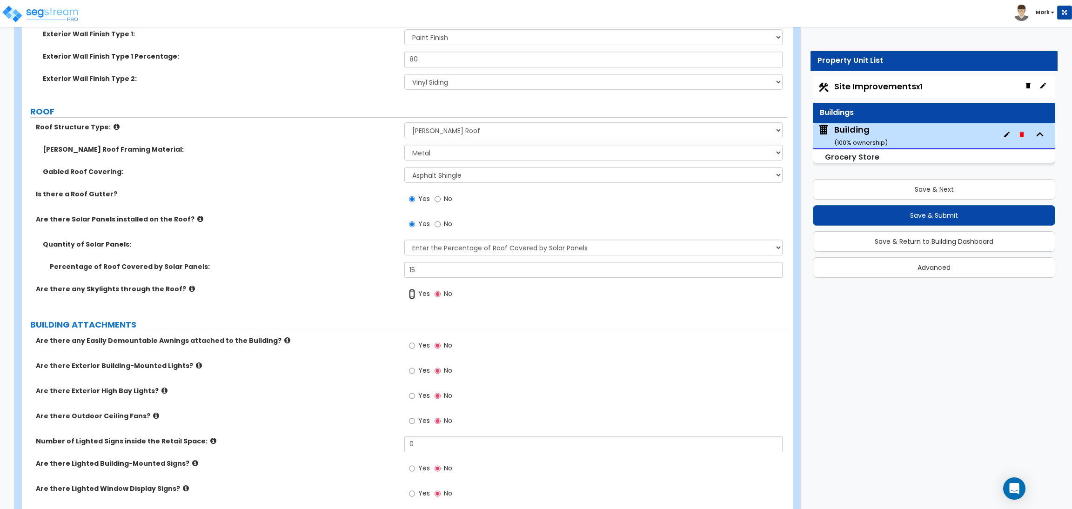
radio input "true"
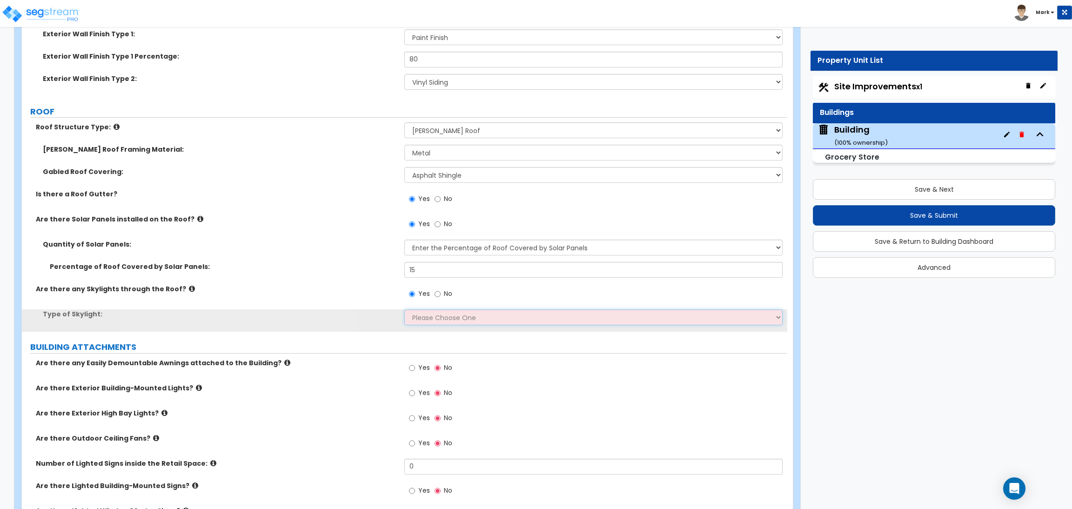
click at [437, 324] on select "Please Choose One Sandwich Panels Fixed Rectangular Glass Barrel Vault Dome Squ…" at bounding box center [593, 317] width 378 height 16
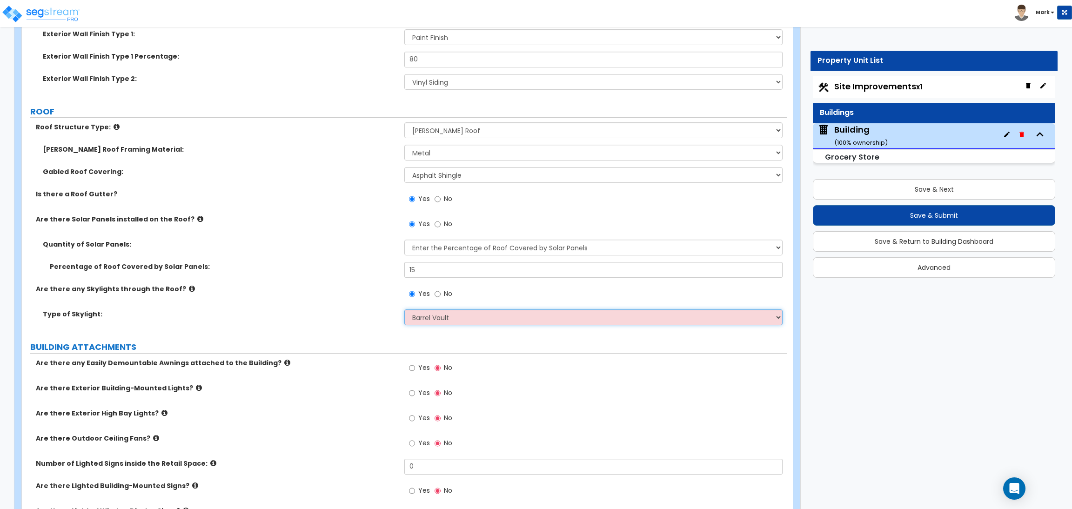
click at [404, 310] on select "Please Choose One Sandwich Panels Fixed Rectangular Glass Barrel Vault Dome Squ…" at bounding box center [593, 317] width 378 height 16
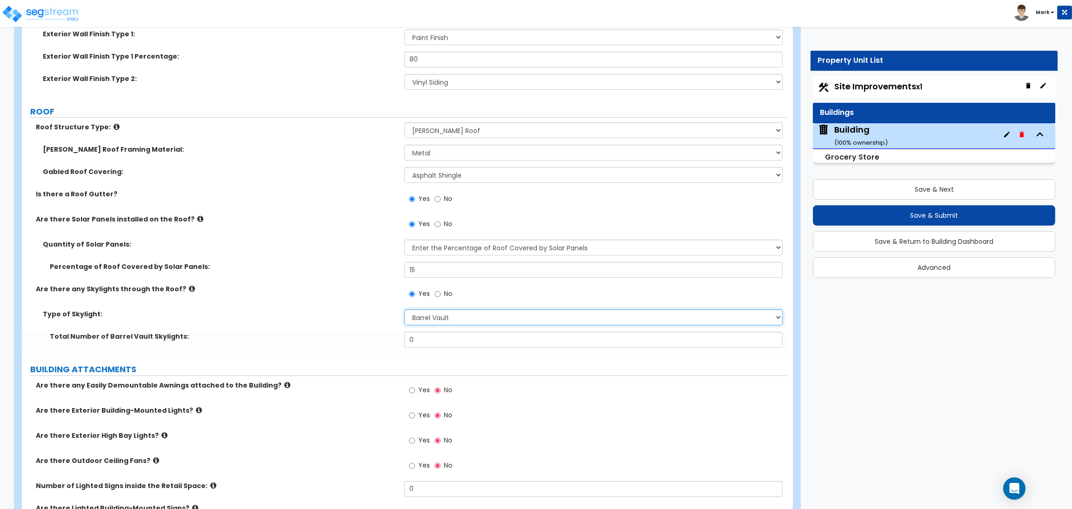
click at [423, 316] on select "Please Choose One Sandwich Panels Fixed Rectangular Glass Barrel Vault Dome Squ…" at bounding box center [593, 317] width 378 height 16
click at [189, 291] on icon at bounding box center [192, 288] width 6 height 7
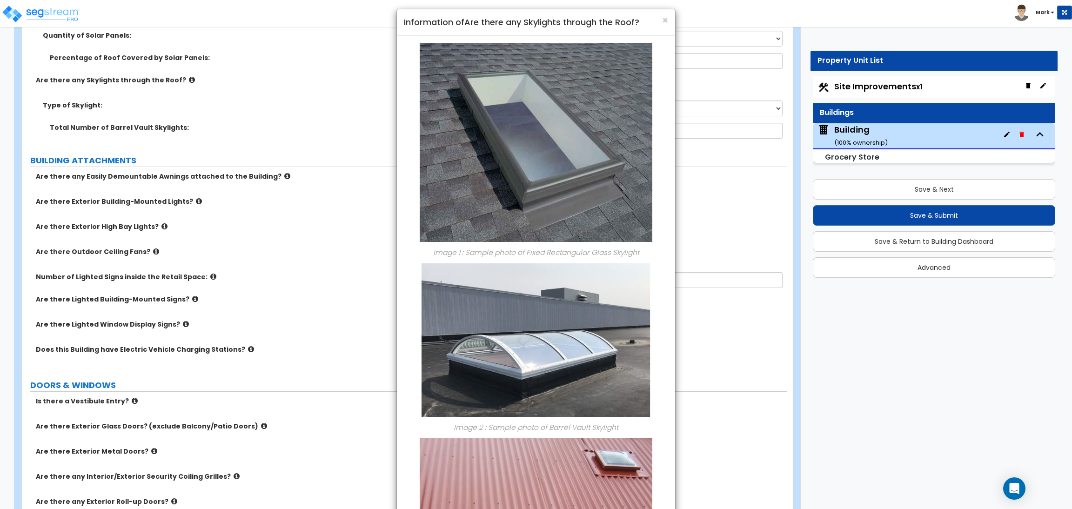
scroll to position [0, 0]
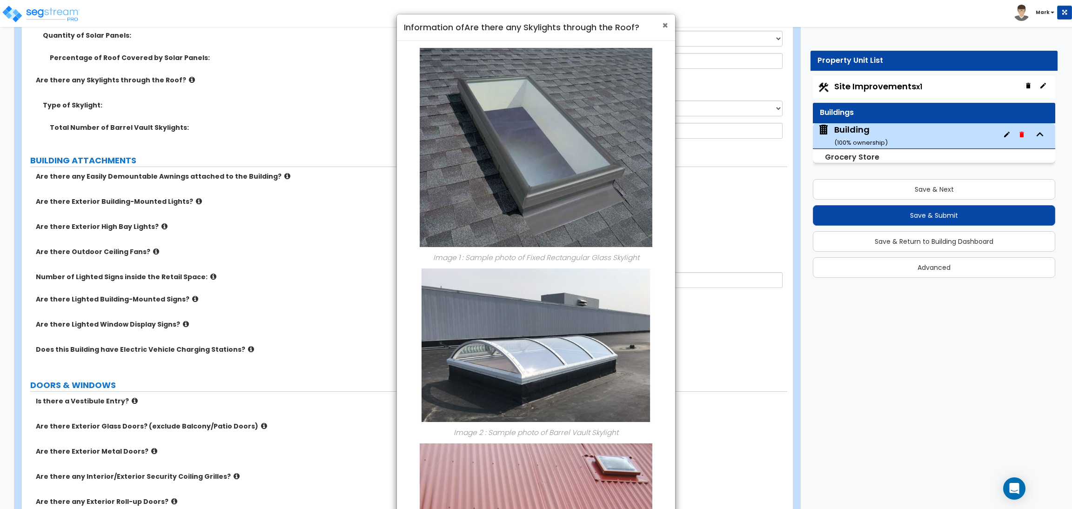
click at [668, 28] on span "×" at bounding box center [665, 25] width 6 height 13
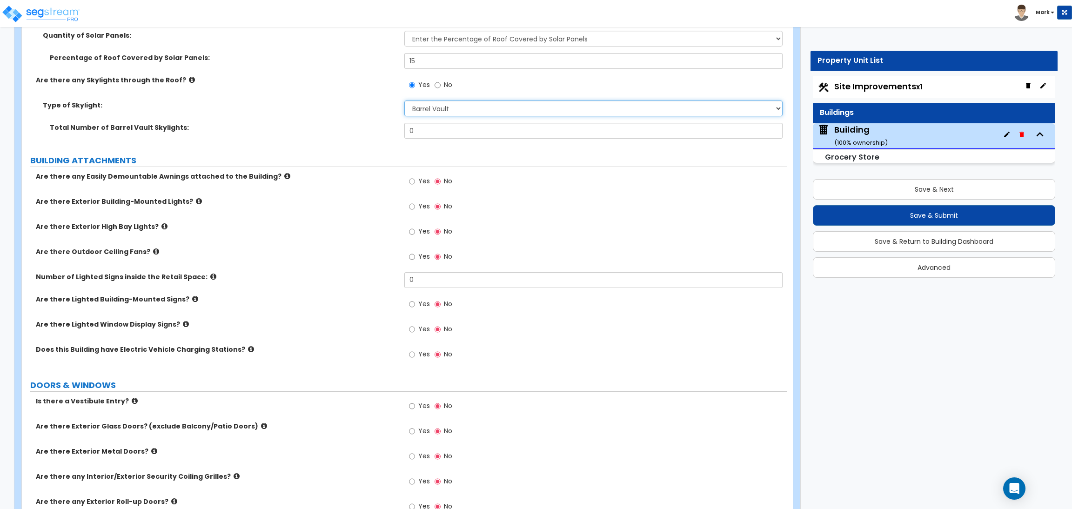
click at [451, 102] on select "Please Choose One Sandwich Panels Fixed Rectangular Glass Barrel Vault Dome Squ…" at bounding box center [593, 109] width 378 height 16
select select "2"
click at [404, 101] on select "Please Choose One Sandwich Panels Fixed Rectangular Glass Barrel Vault Dome Squ…" at bounding box center [593, 109] width 378 height 16
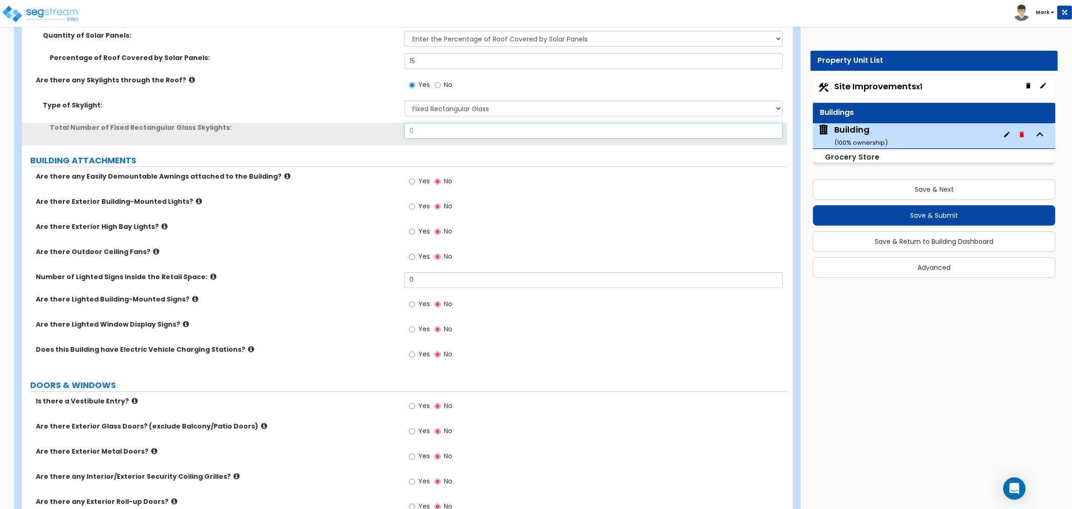
click at [440, 131] on input "0" at bounding box center [593, 131] width 378 height 16
drag, startPoint x: 440, startPoint y: 131, endPoint x: 374, endPoint y: 133, distance: 66.6
click at [374, 133] on div "Total Number of Fixed Rectangular Glass Skylights: 0" at bounding box center [404, 134] width 765 height 22
type input "3"
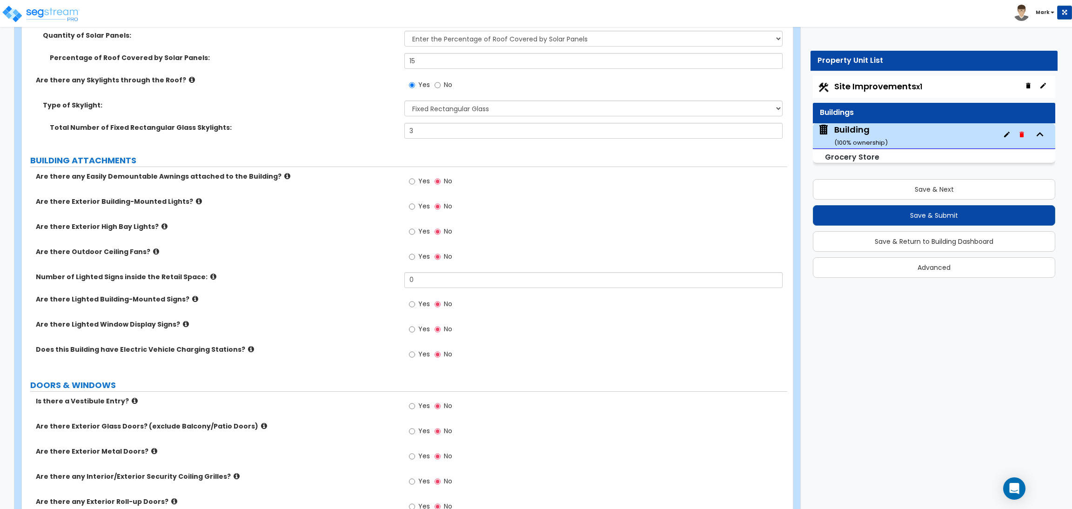
click at [420, 179] on span "Yes" at bounding box center [424, 180] width 12 height 9
click at [415, 179] on input "Yes" at bounding box center [412, 181] width 6 height 10
radio input "true"
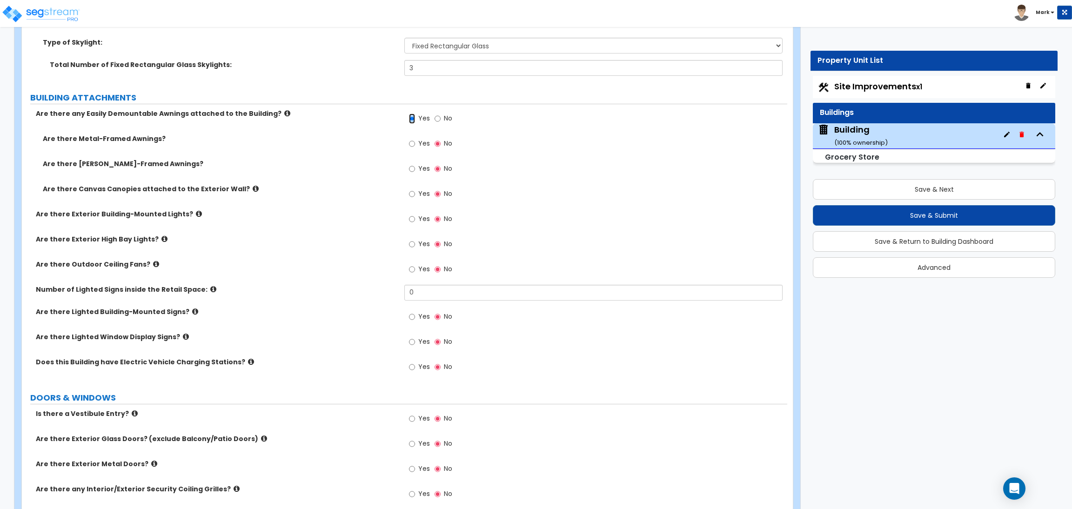
scroll to position [1395, 0]
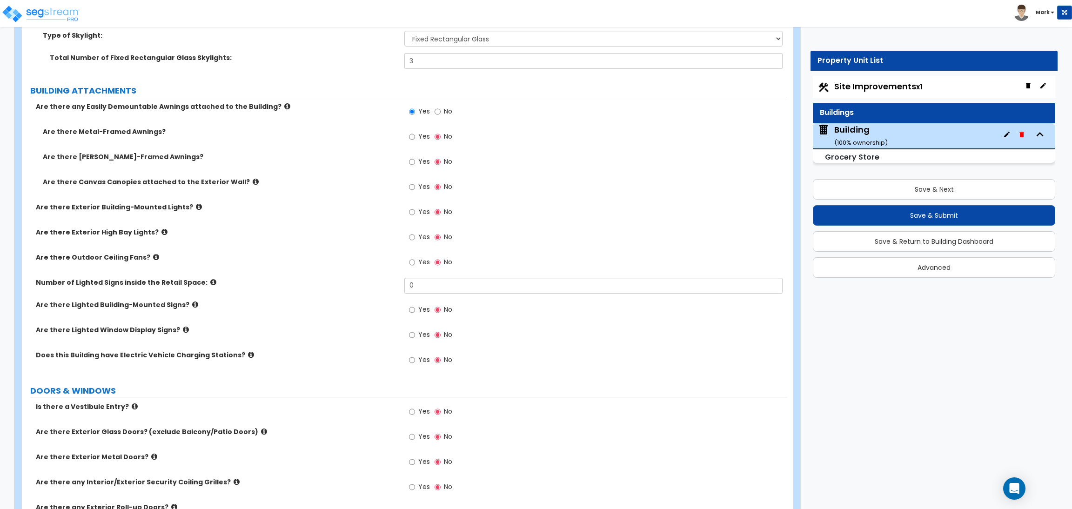
click at [208, 53] on div "Type of Skylight: Please Choose One Sandwich Panels Fixed Rectangular Glass Bar…" at bounding box center [404, 42] width 765 height 22
click at [270, 171] on div "Are there Wood-Framed Awnings? Yes No" at bounding box center [404, 164] width 765 height 25
click at [256, 246] on div "Are there Exterior High Bay Lights? Yes No" at bounding box center [404, 240] width 765 height 25
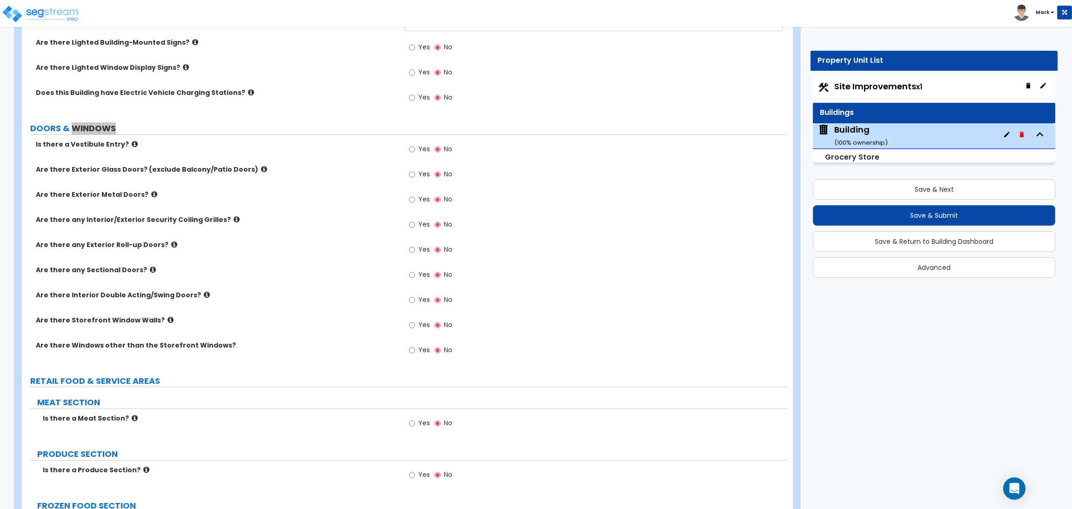
scroll to position [1675, 0]
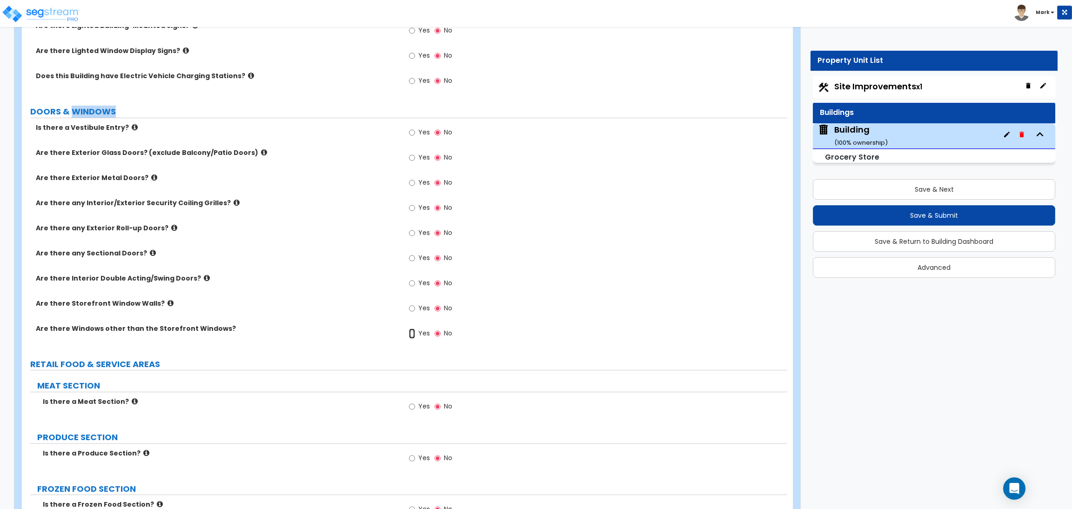
click at [412, 335] on input "Yes" at bounding box center [412, 333] width 6 height 10
radio input "true"
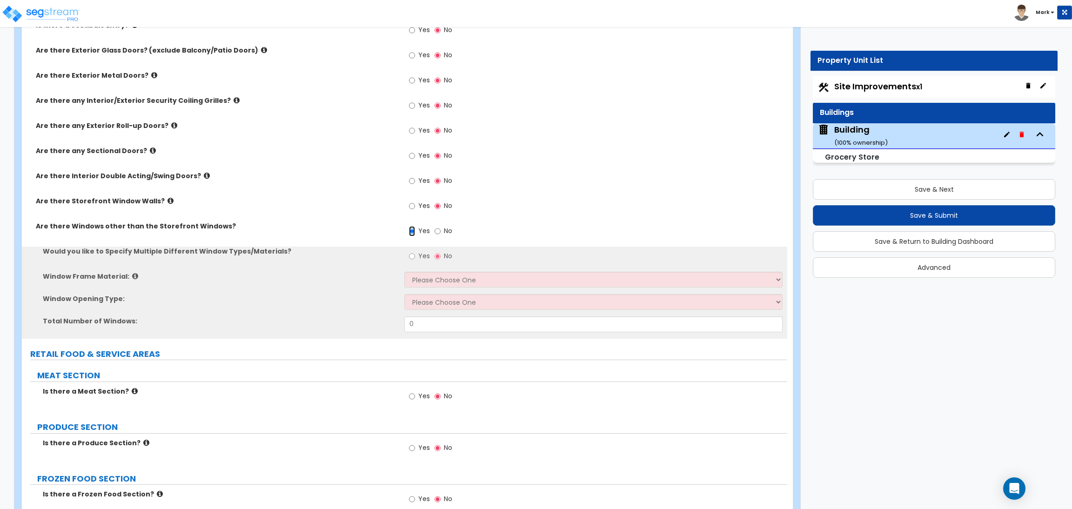
scroll to position [1814, 0]
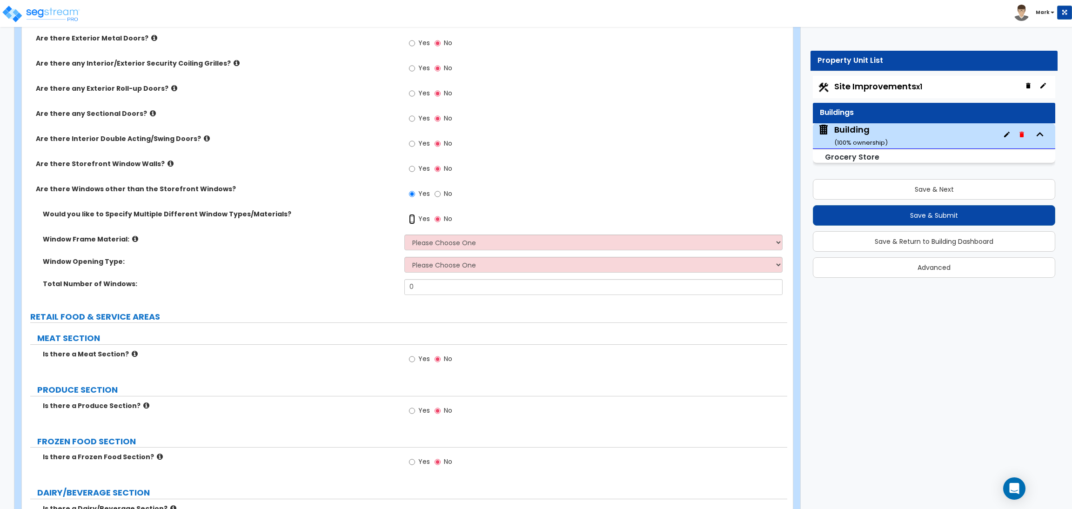
click at [413, 217] on input "Yes" at bounding box center [412, 219] width 6 height 10
radio input "true"
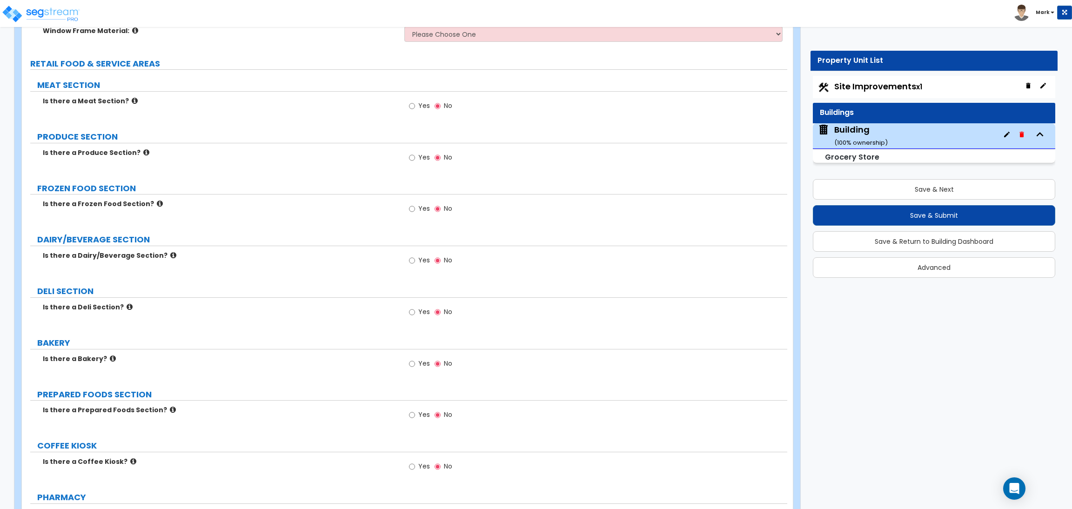
scroll to position [2164, 0]
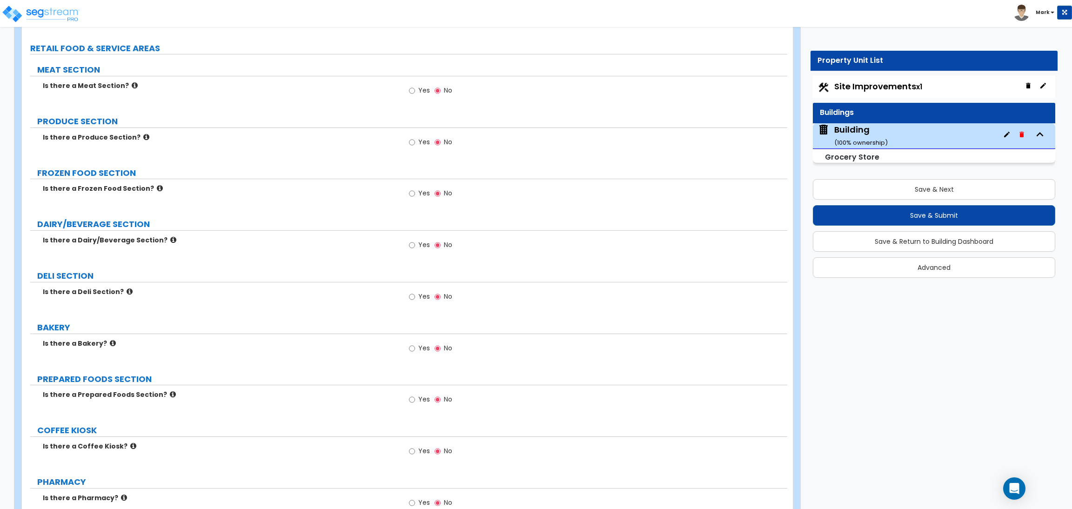
click at [420, 87] on span "Yes" at bounding box center [424, 90] width 12 height 9
click at [415, 87] on input "Yes" at bounding box center [412, 91] width 6 height 10
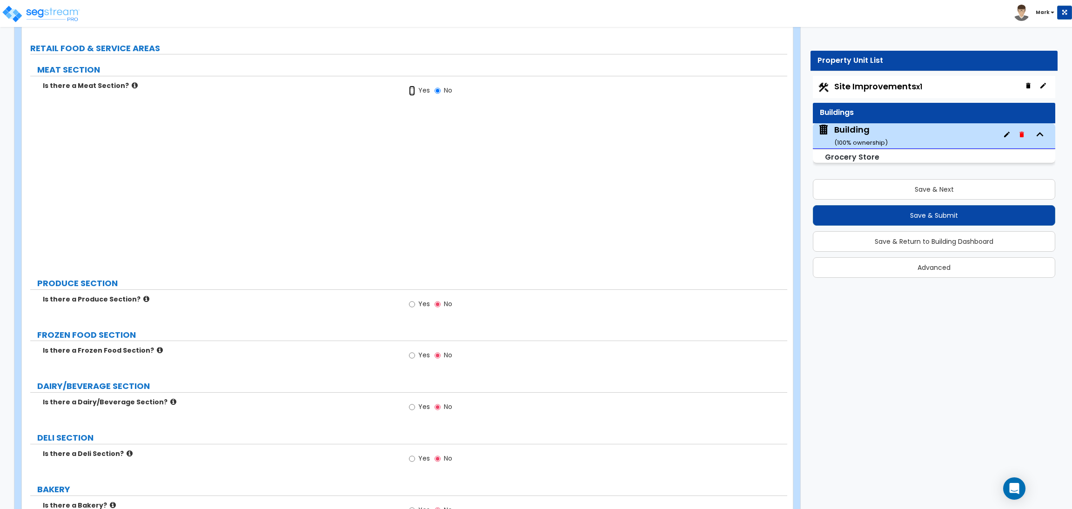
radio input "true"
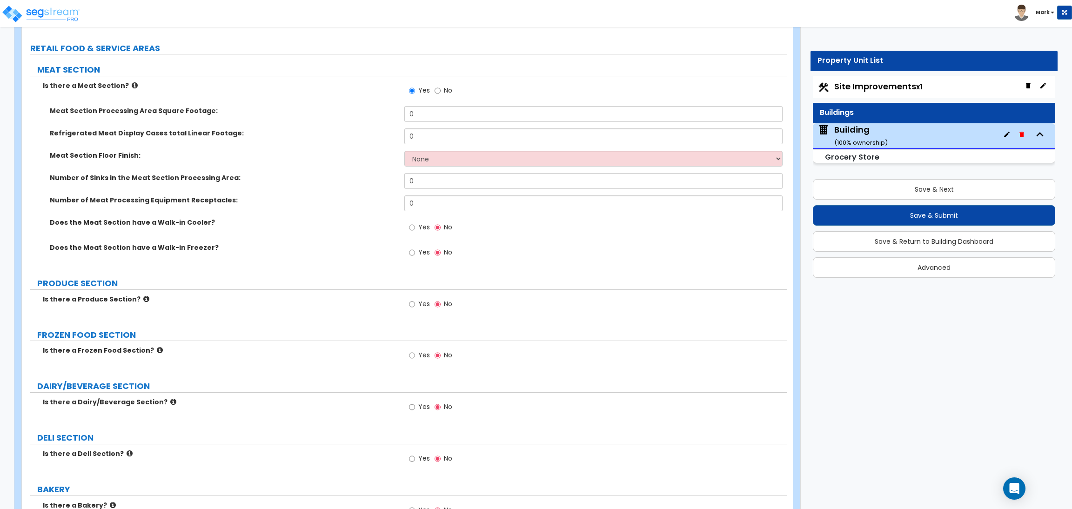
click at [421, 304] on span "Yes" at bounding box center [424, 303] width 12 height 9
click at [415, 304] on input "Yes" at bounding box center [412, 304] width 6 height 10
radio input "true"
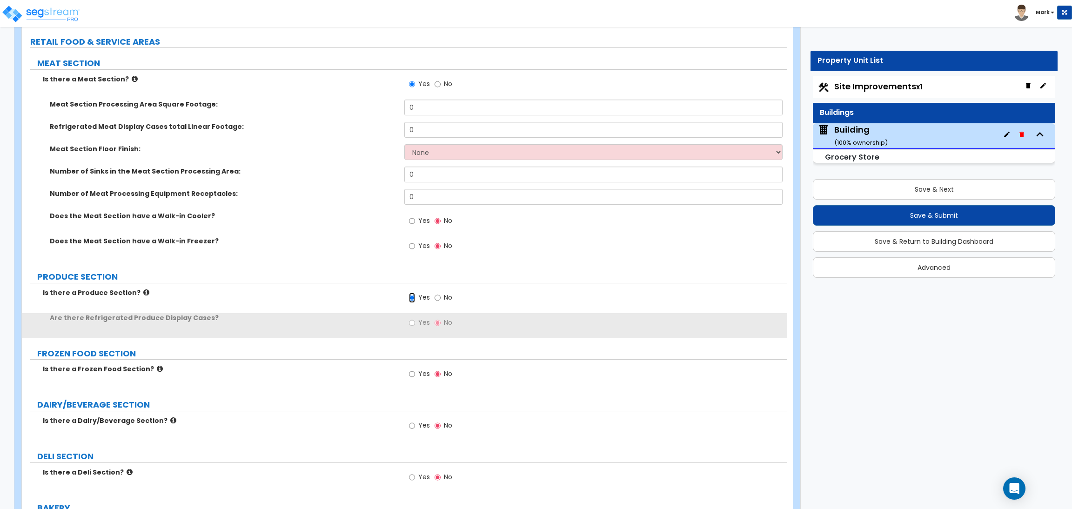
scroll to position [2303, 0]
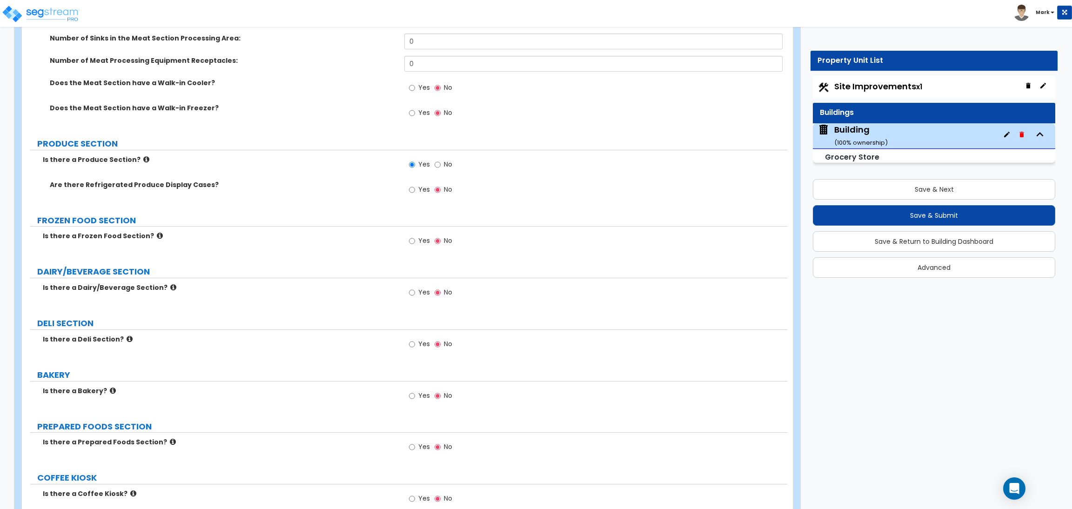
click at [418, 188] on span "Yes" at bounding box center [424, 189] width 12 height 9
click at [415, 188] on input "Yes" at bounding box center [412, 190] width 6 height 10
radio input "true"
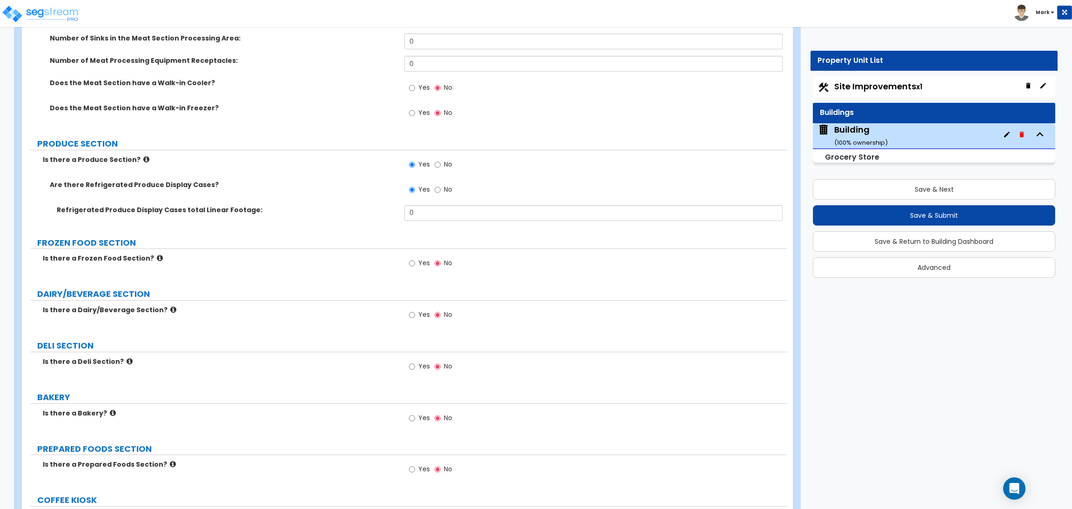
click at [420, 263] on span "Yes" at bounding box center [424, 262] width 12 height 9
click at [415, 263] on input "Yes" at bounding box center [412, 263] width 6 height 10
radio input "true"
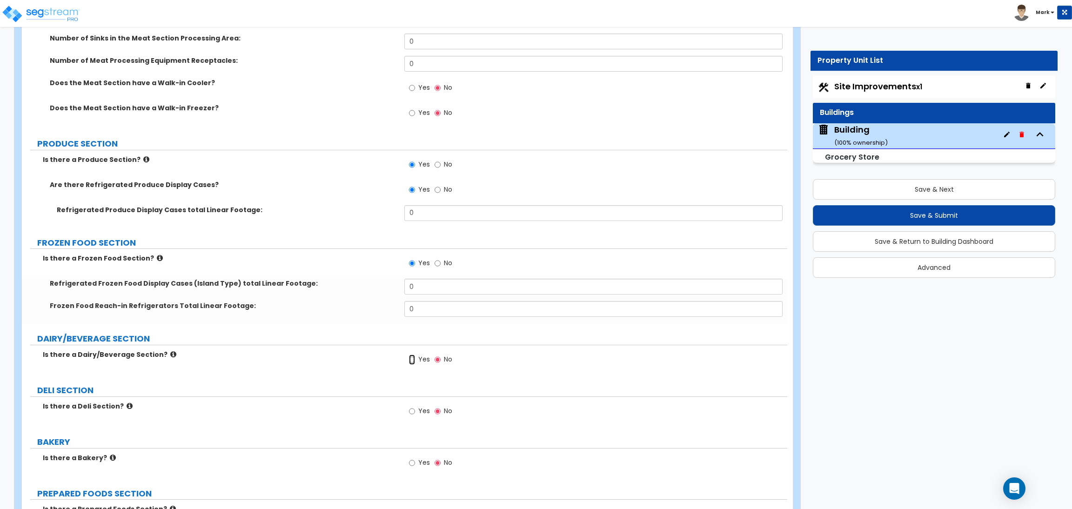
click at [411, 361] on input "Yes" at bounding box center [412, 360] width 6 height 10
radio input "true"
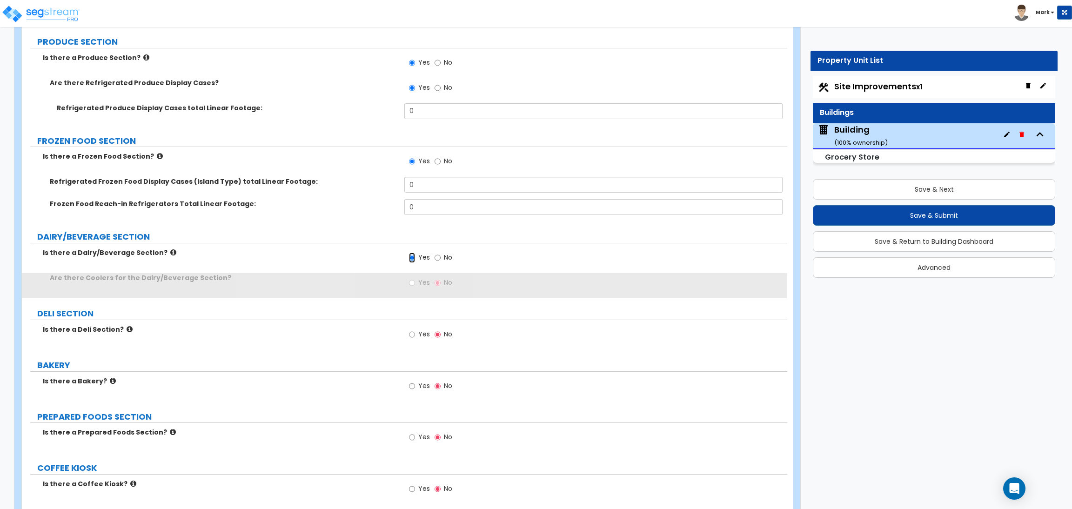
scroll to position [2442, 0]
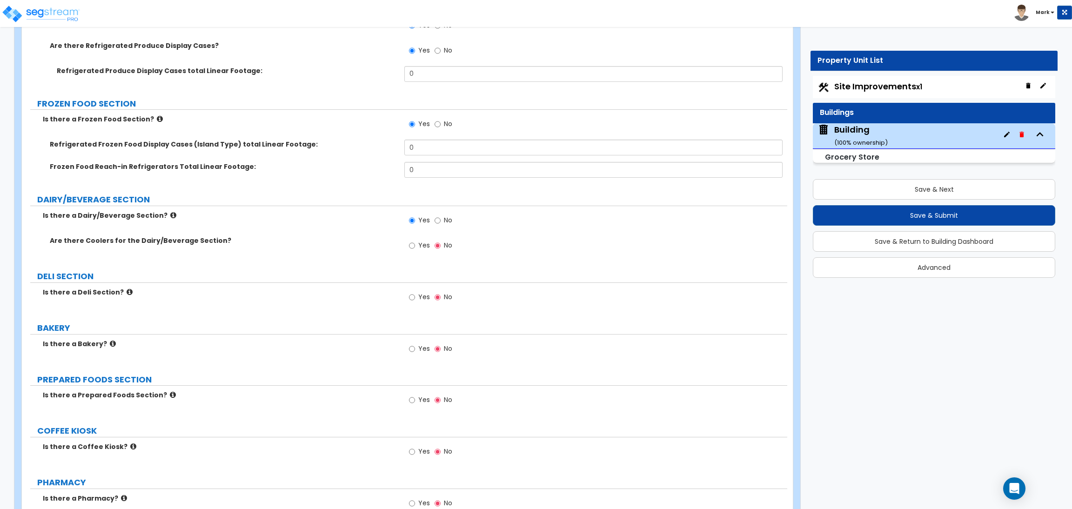
click at [416, 297] on label "Yes" at bounding box center [419, 298] width 21 height 16
click at [415, 297] on input "Yes" at bounding box center [412, 297] width 6 height 10
radio input "true"
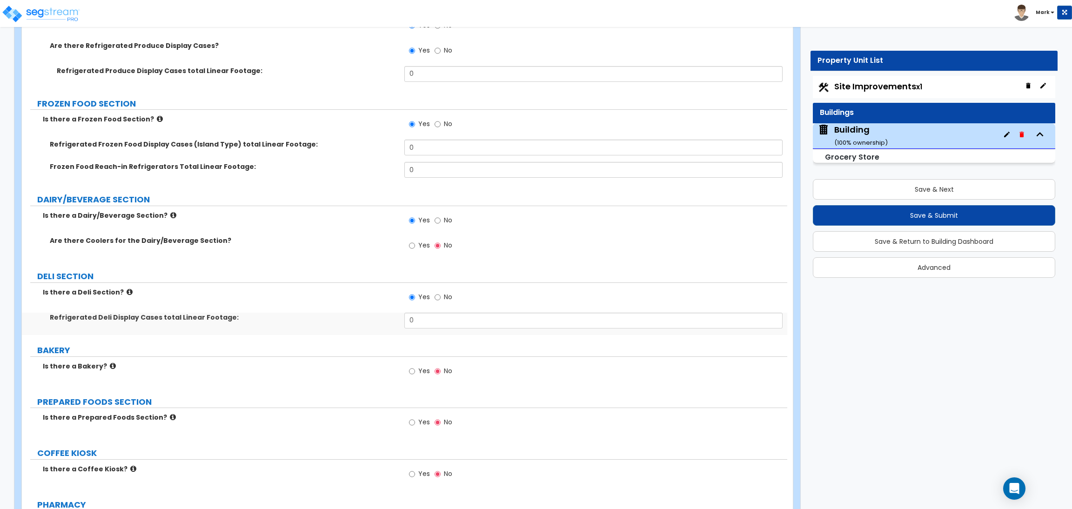
click at [418, 373] on span "Yes" at bounding box center [424, 370] width 12 height 9
click at [415, 373] on input "Yes" at bounding box center [412, 371] width 6 height 10
radio input "true"
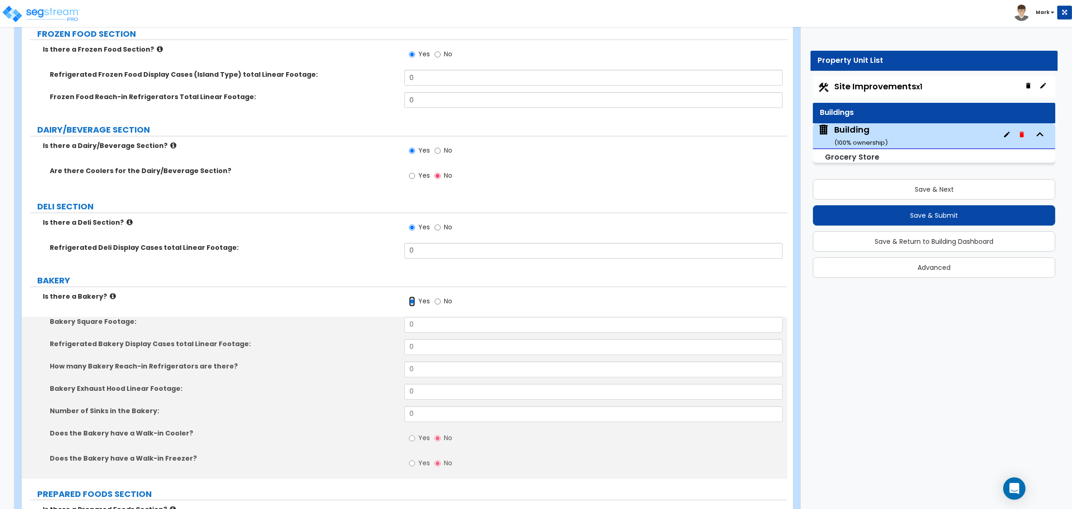
scroll to position [2791, 0]
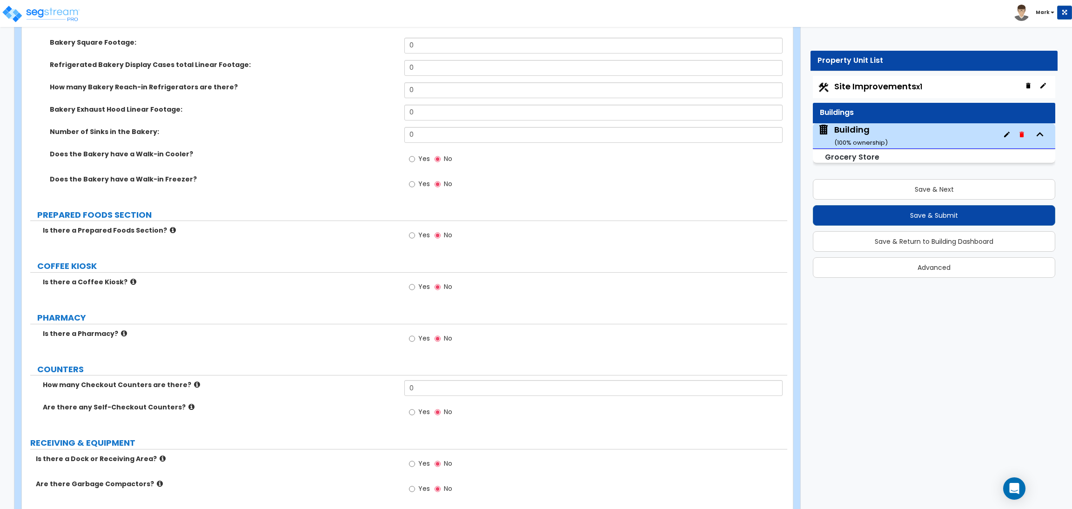
click at [420, 233] on span "Yes" at bounding box center [424, 234] width 12 height 9
click at [415, 233] on input "Yes" at bounding box center [412, 235] width 6 height 10
radio input "true"
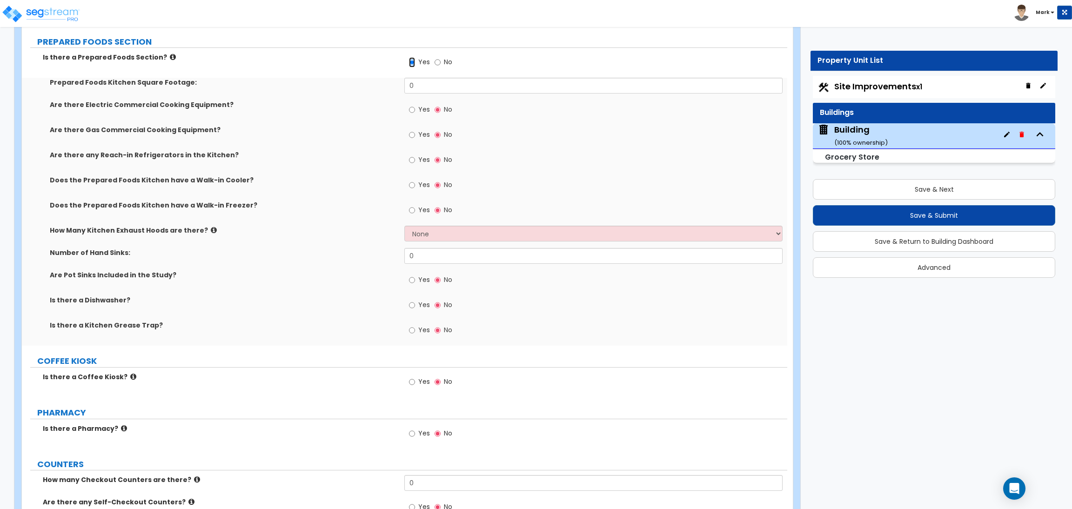
scroll to position [3001, 0]
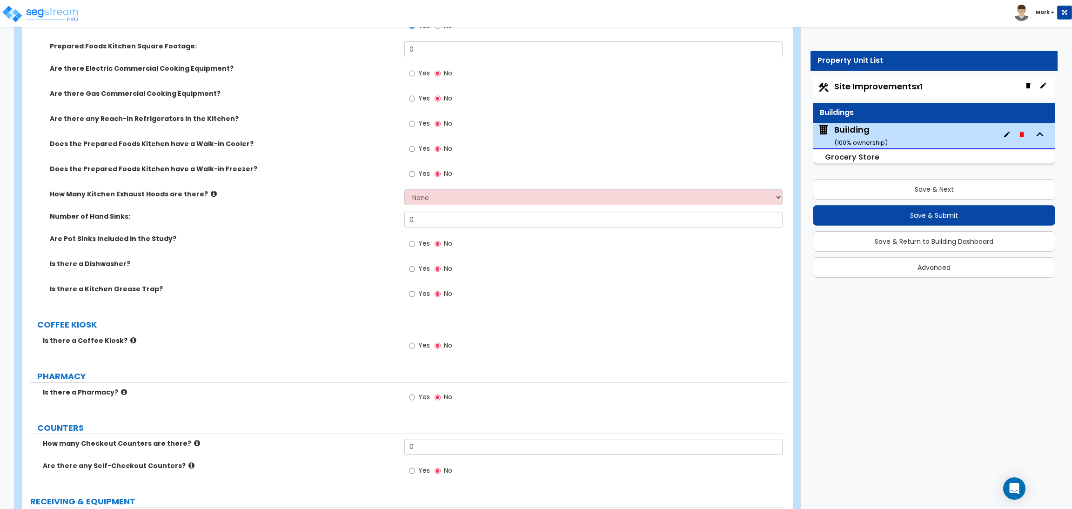
click at [417, 346] on label "Yes" at bounding box center [419, 347] width 21 height 16
click at [415, 346] on input "Yes" at bounding box center [412, 346] width 6 height 10
radio input "true"
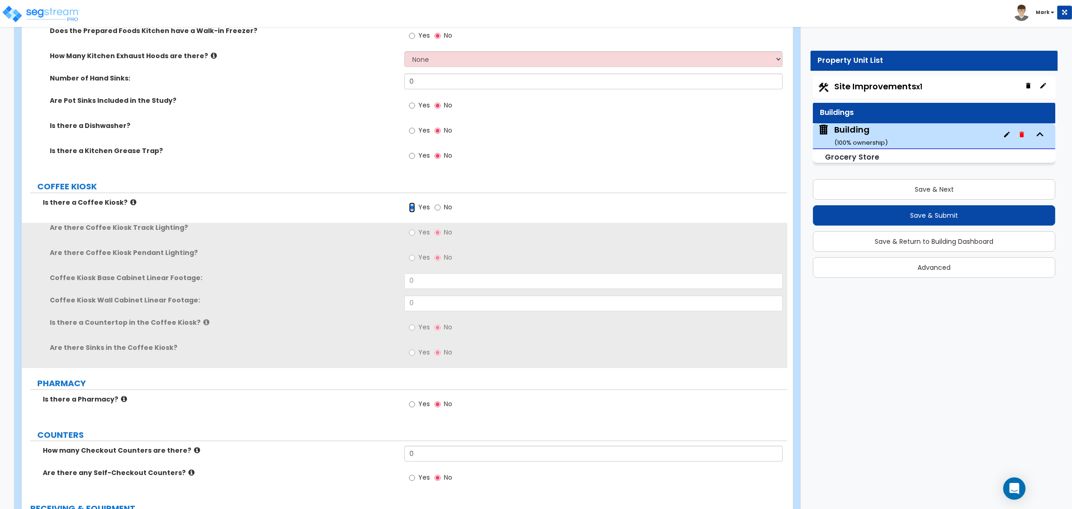
scroll to position [3140, 0]
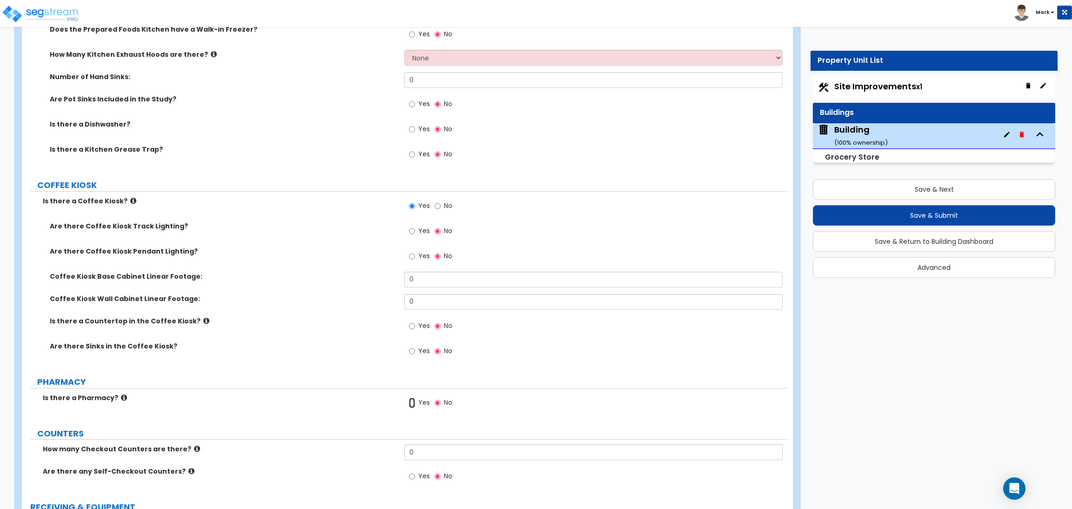
click at [415, 402] on input "Yes" at bounding box center [412, 403] width 6 height 10
radio input "true"
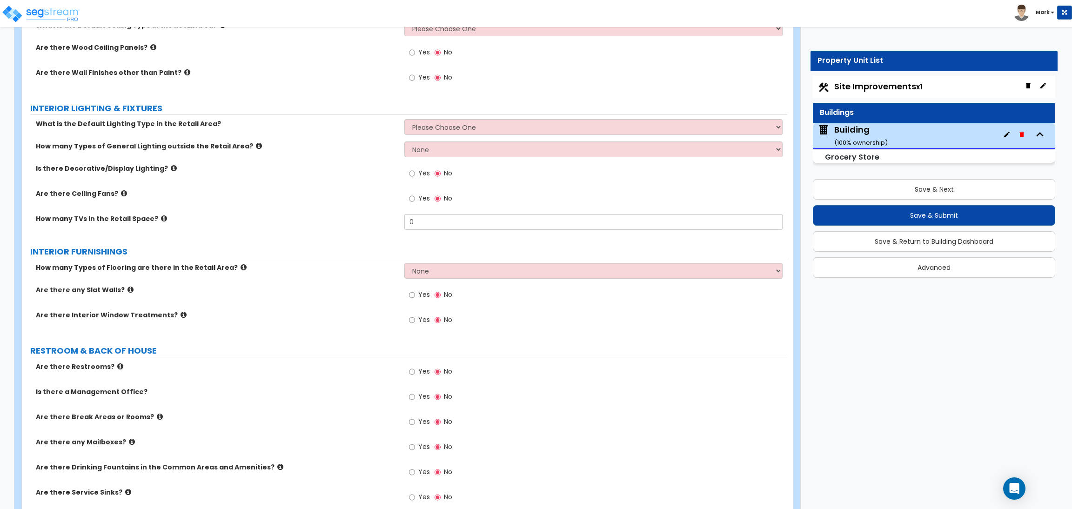
scroll to position [3908, 0]
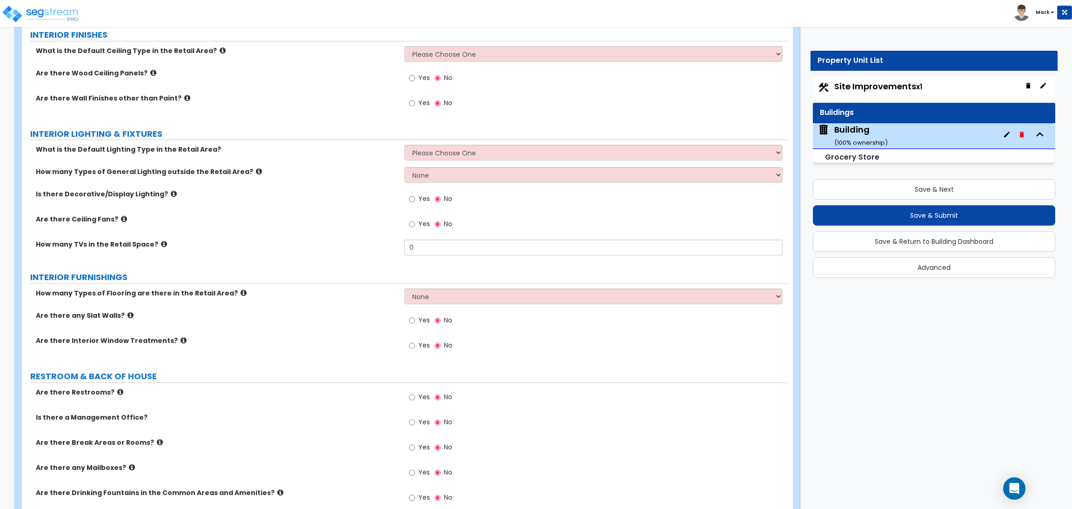
scroll to position [3768, 0]
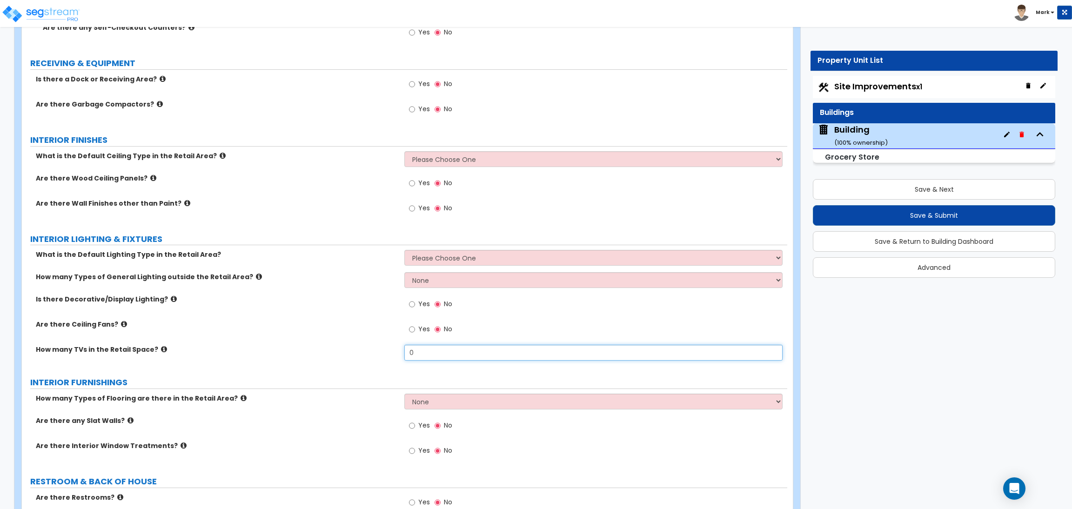
click at [422, 358] on input "0" at bounding box center [593, 353] width 378 height 16
click at [354, 335] on div "Are there Ceiling Fans? Yes No" at bounding box center [404, 332] width 765 height 25
click at [425, 329] on span "Yes" at bounding box center [424, 328] width 12 height 9
click at [415, 329] on input "Yes" at bounding box center [412, 329] width 6 height 10
radio input "true"
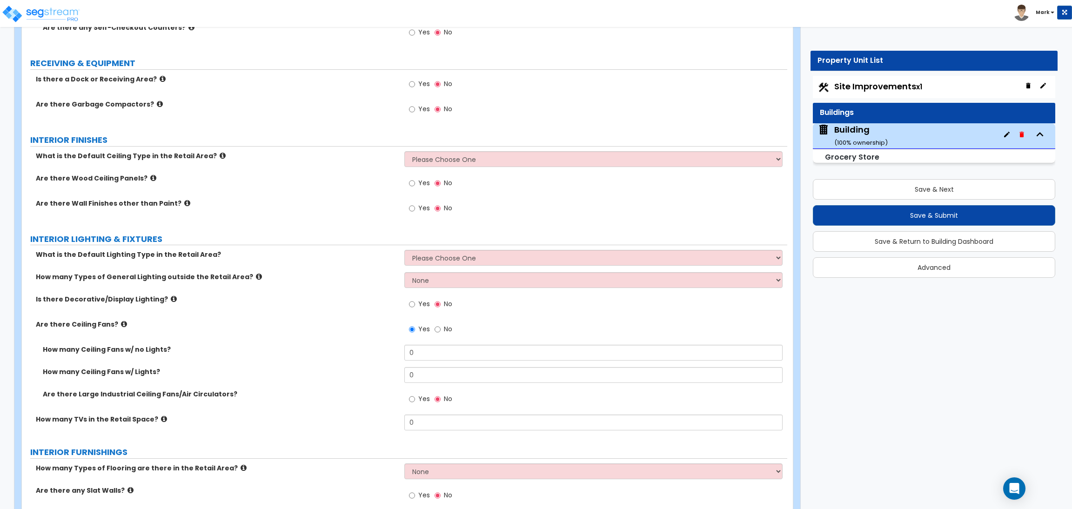
click at [415, 306] on label "Yes" at bounding box center [419, 305] width 21 height 16
click at [415, 306] on input "Yes" at bounding box center [412, 304] width 6 height 10
radio input "true"
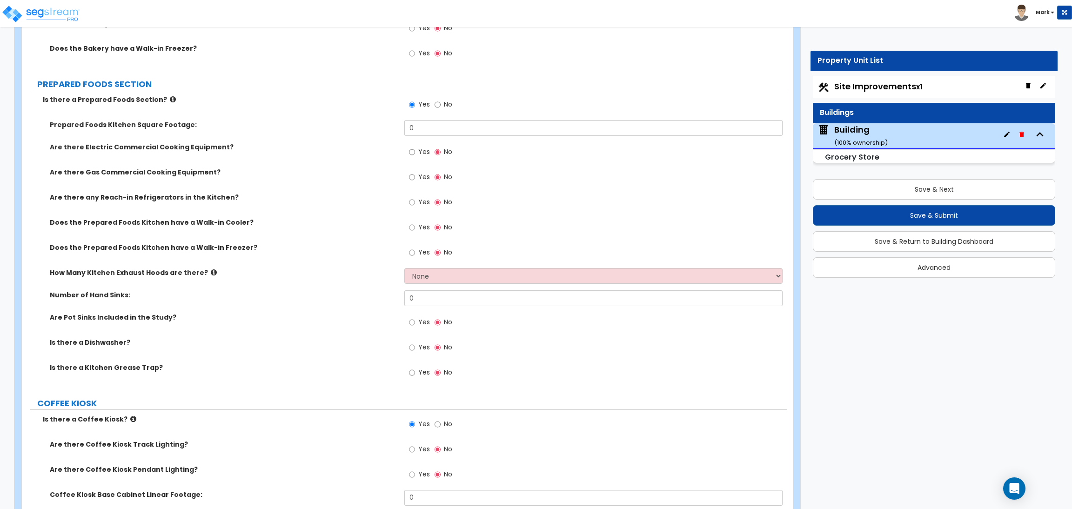
scroll to position [2931, 0]
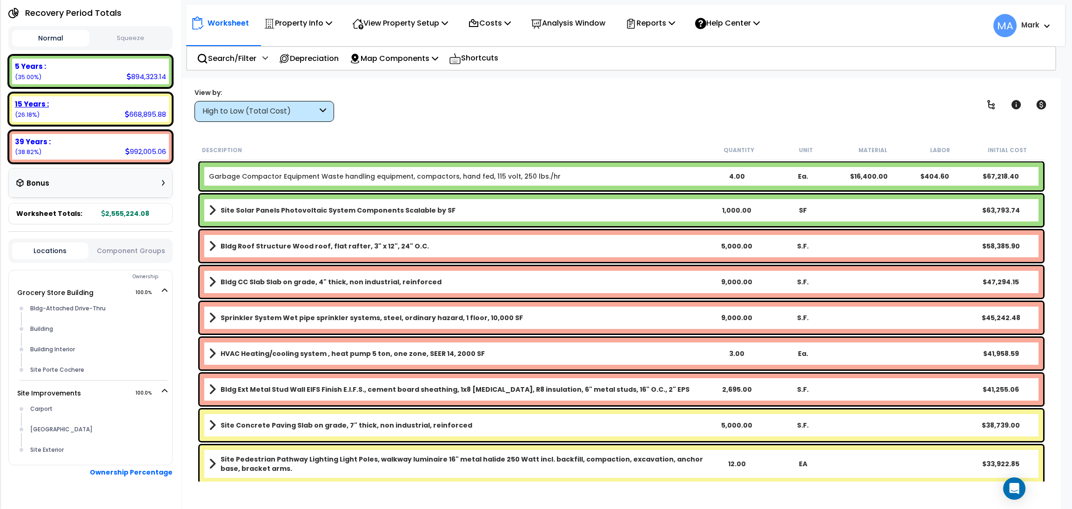
scroll to position [140, 0]
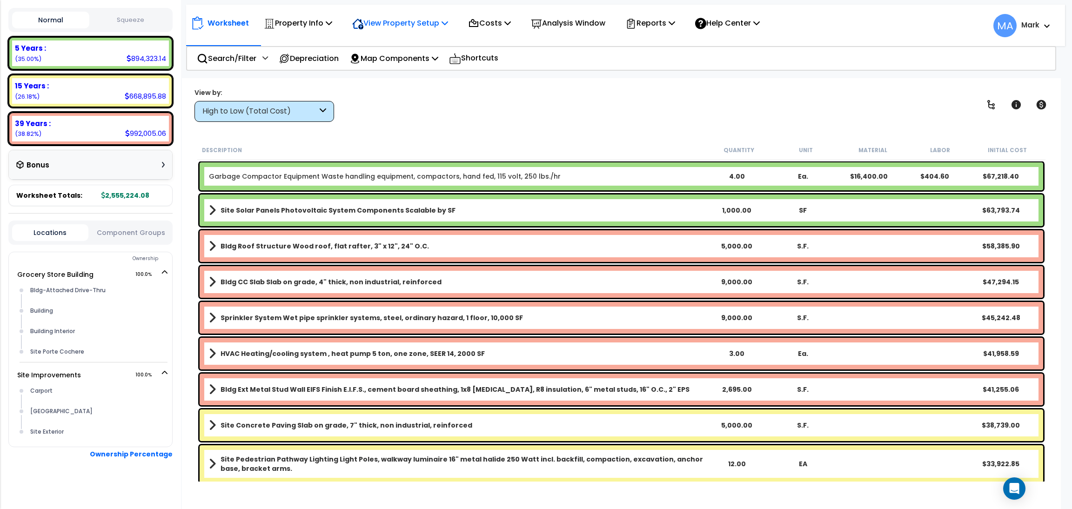
click at [332, 26] on p "View Property Setup" at bounding box center [298, 23] width 68 height 13
click at [403, 71] on link "View Questionnaire" at bounding box center [394, 63] width 92 height 19
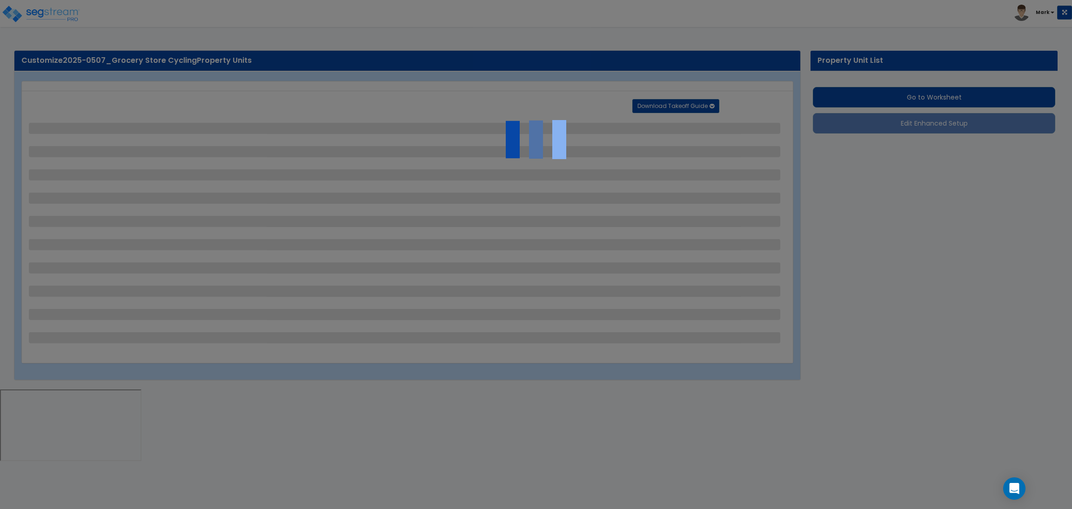
select select "2"
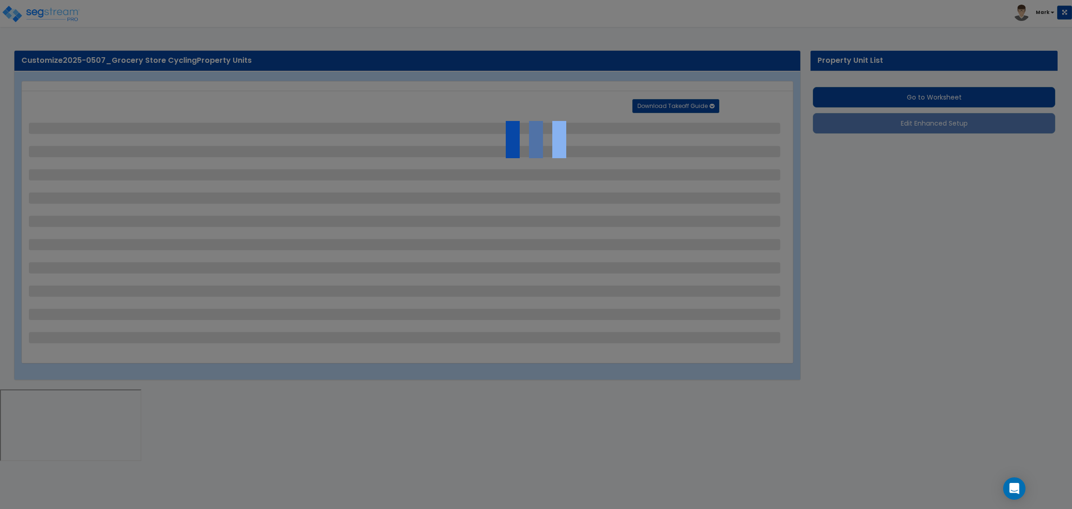
select select "1"
select select "2"
select select "3"
select select "1"
select select "3"
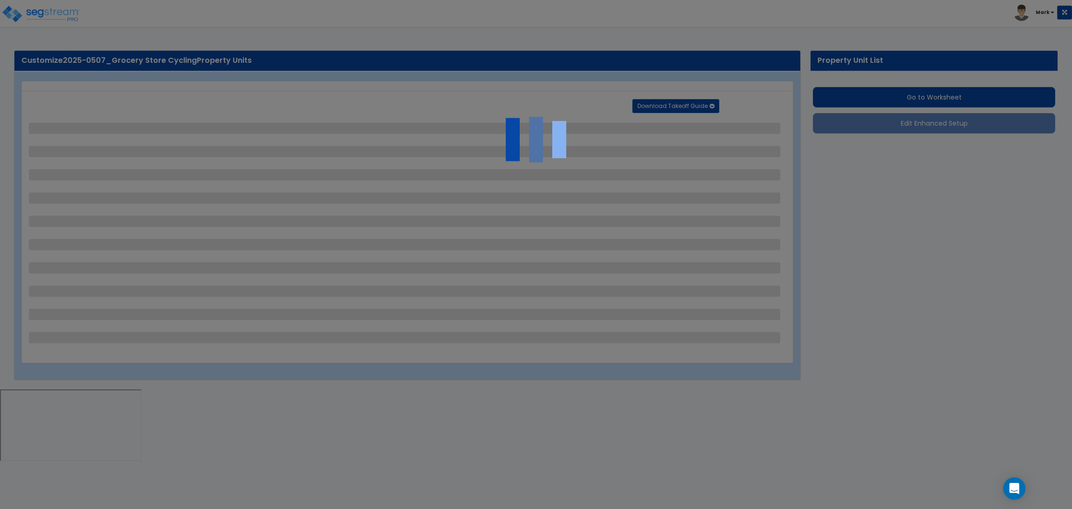
select select "3"
select select "1"
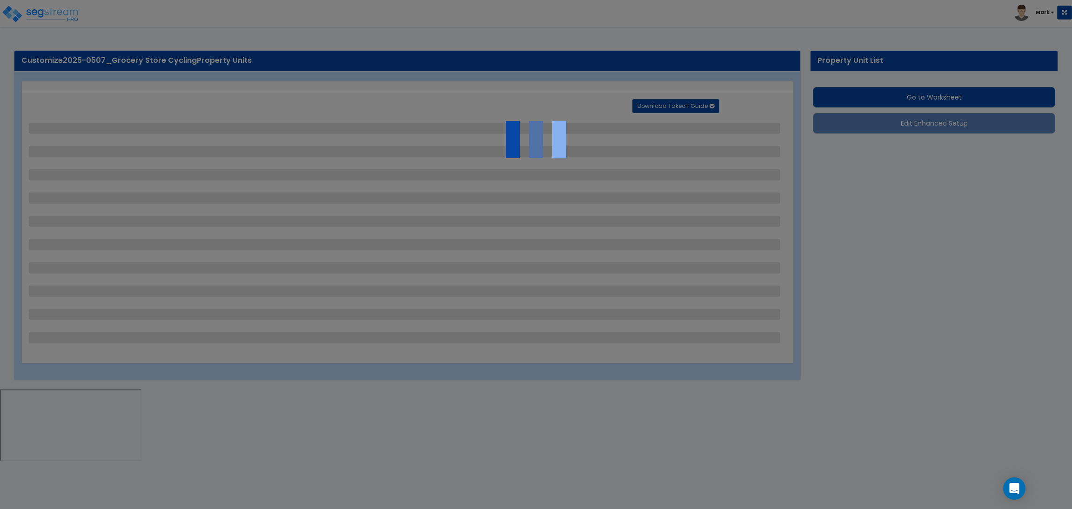
select select "1"
select select "2"
select select "1"
select select "3"
select select "1"
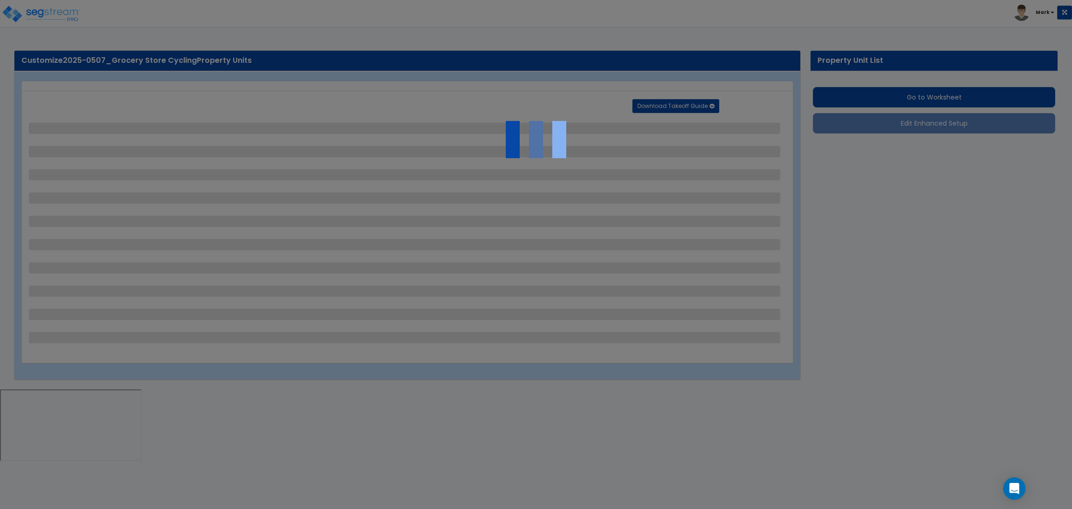
select select "2"
select select "3"
select select "2"
select select "3"
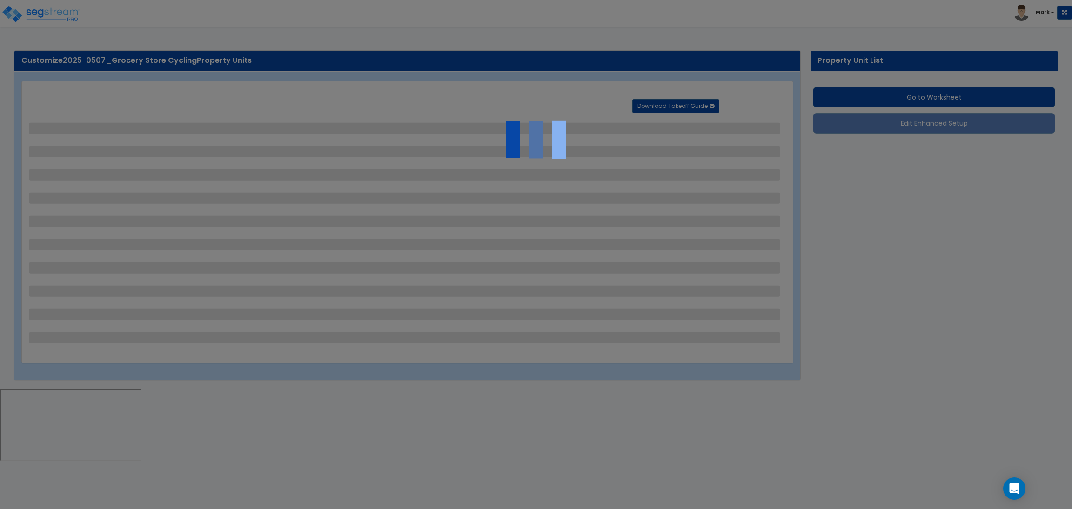
select select "3"
select select "2"
select select "1"
select select "2"
select select "1"
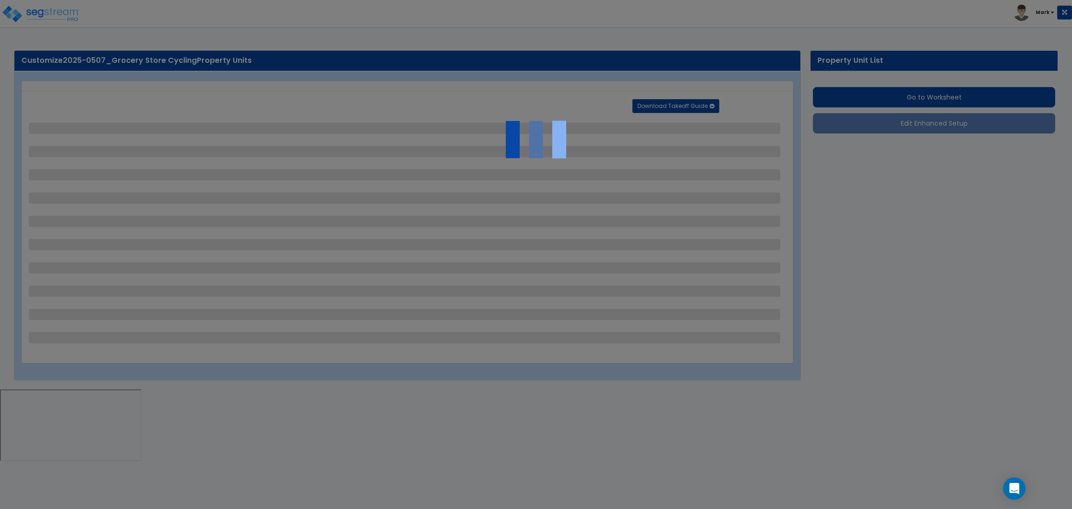
select select "3"
select select "1"
select select "2"
select select "3"
select select "2"
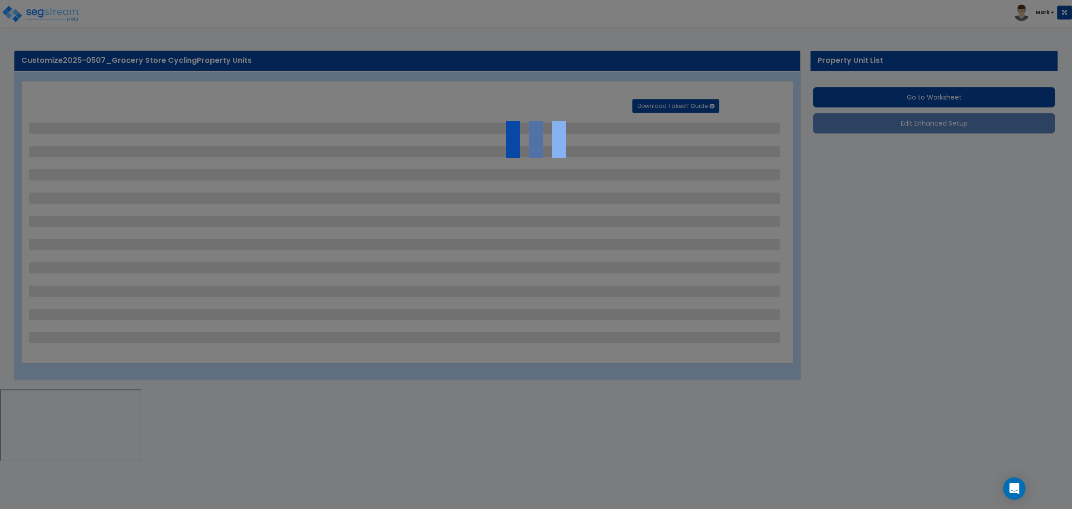
select select "2"
select select "1"
select select "6"
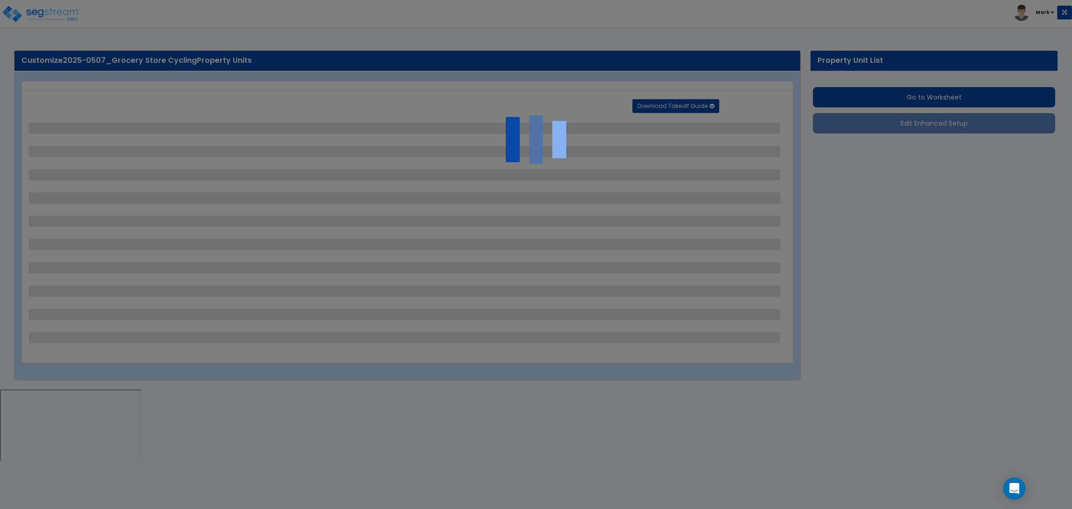
select select "1"
select select "3"
select select "1"
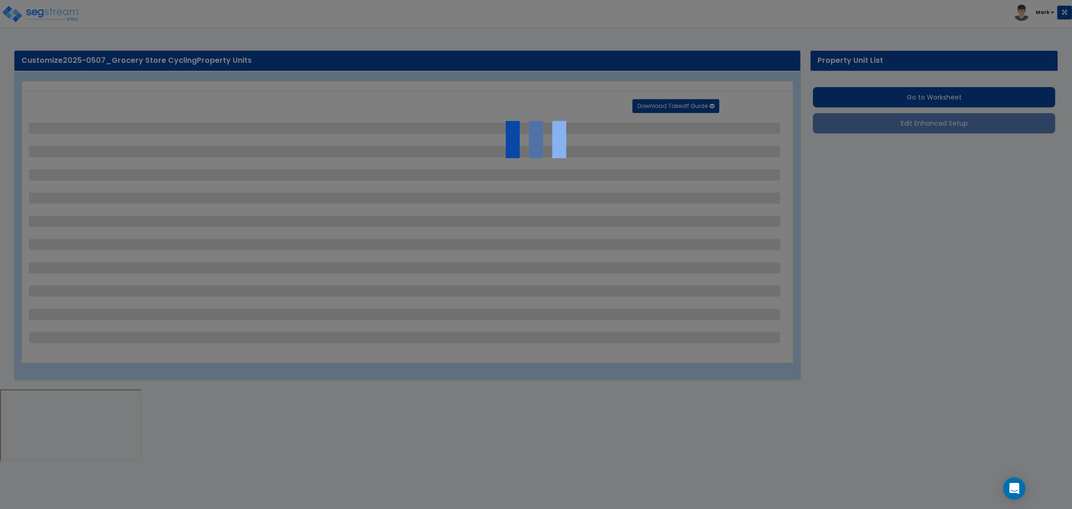
select select "2"
select select "1"
select select "2"
select select "5"
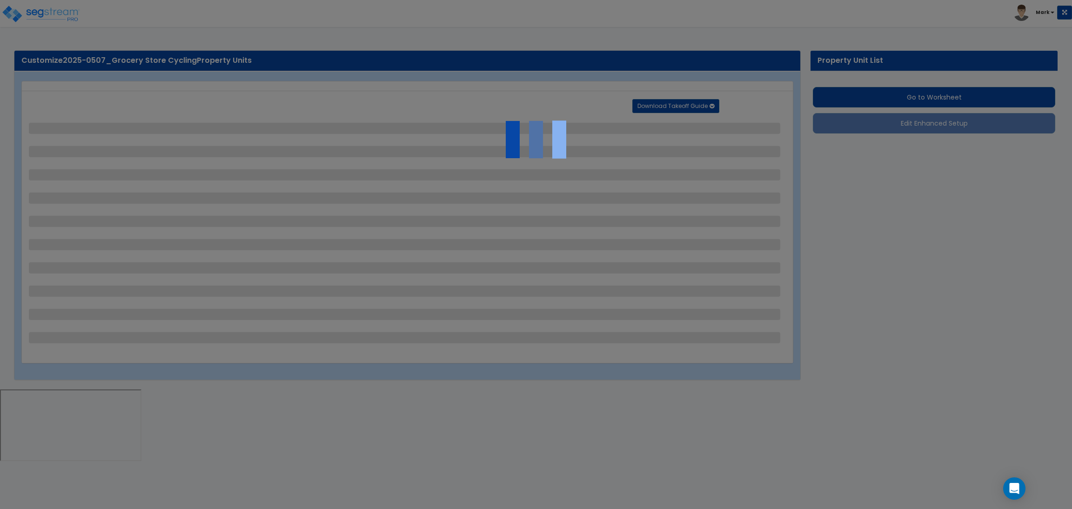
select select "1"
select select "12"
select select "3"
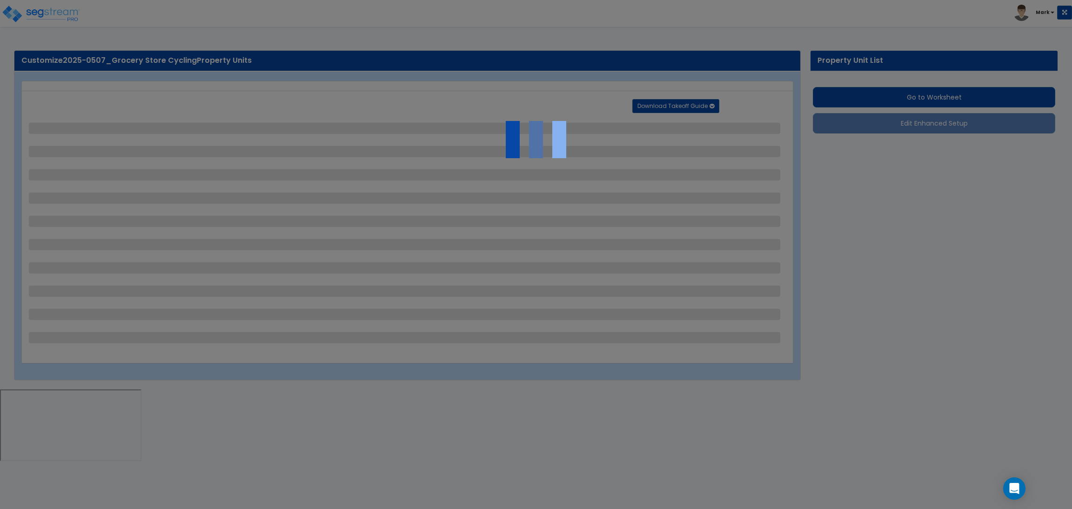
select select "1"
select select "2"
select select "1"
select select "2"
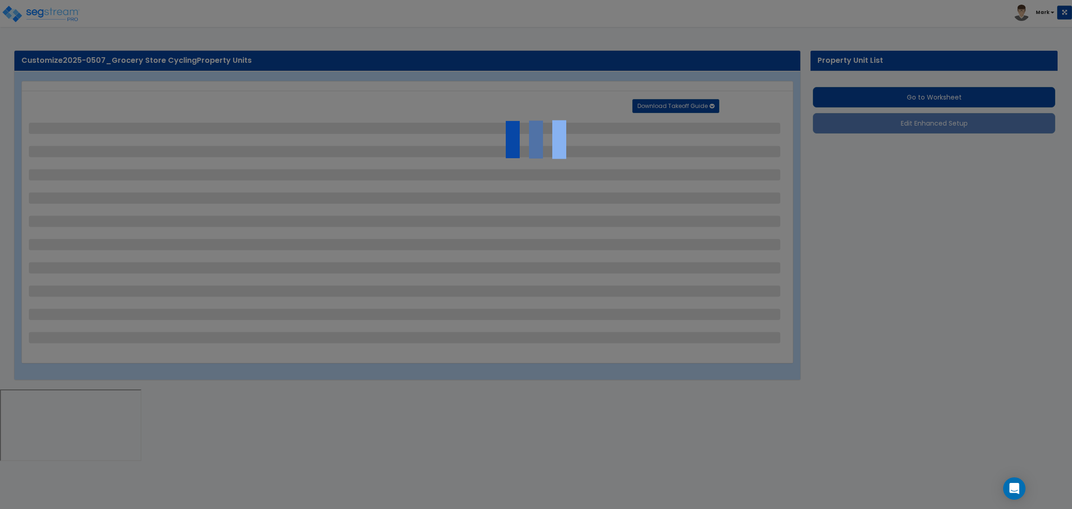
select select "4"
select select "1"
select select "2"
select select "1"
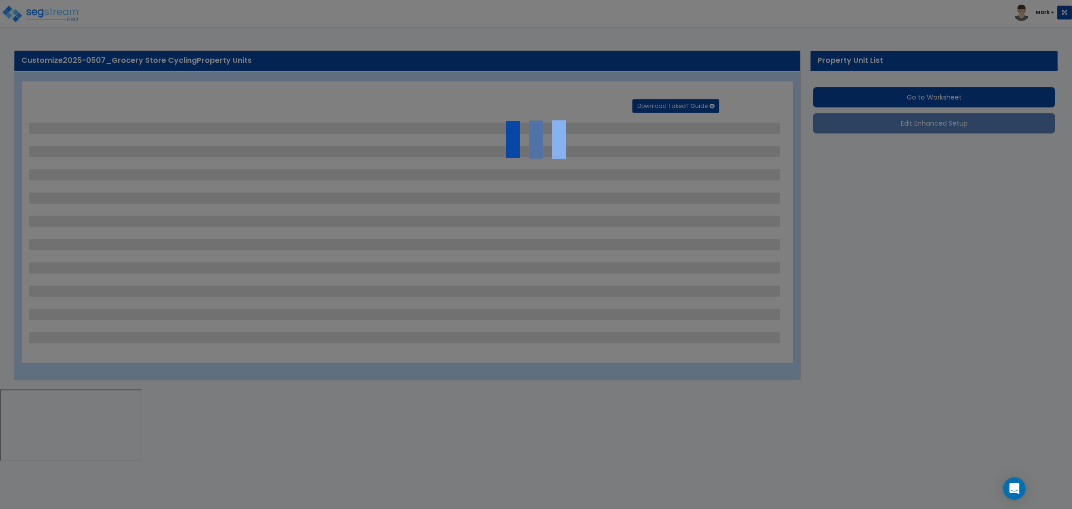
select select "2"
select select "1"
select select "3"
select select "1"
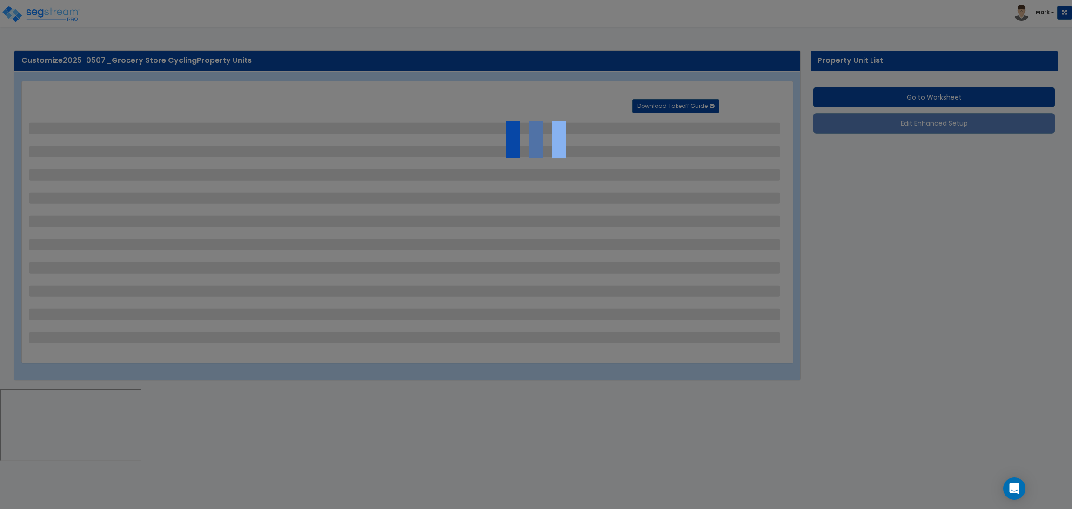
select select "1"
select select "2"
select select "1"
select select "6"
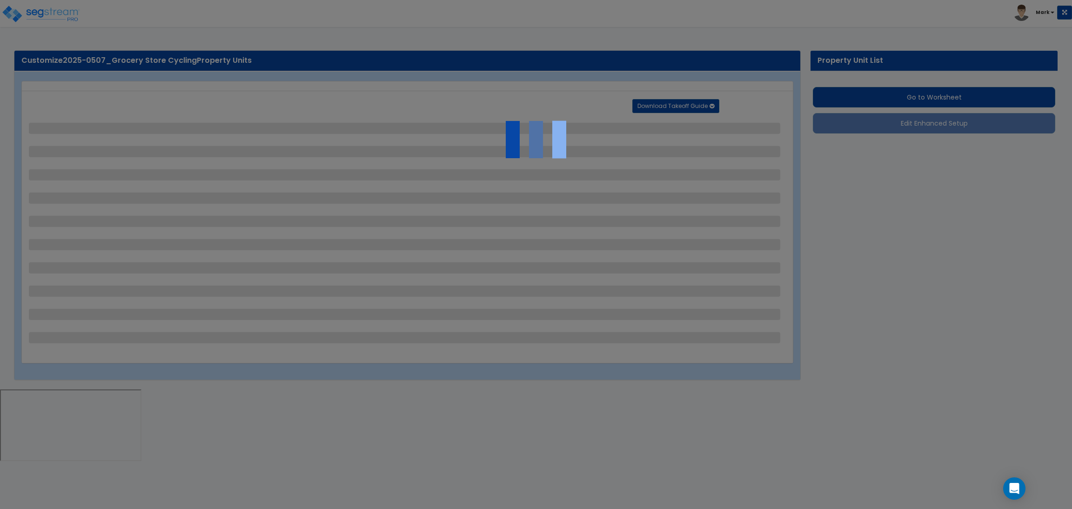
select select "1"
select select "5"
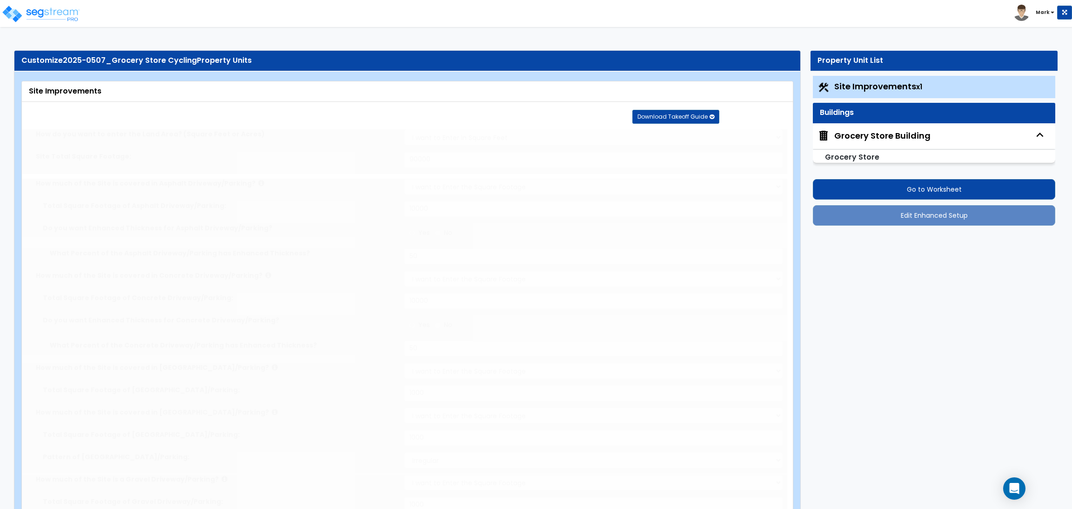
radio input "true"
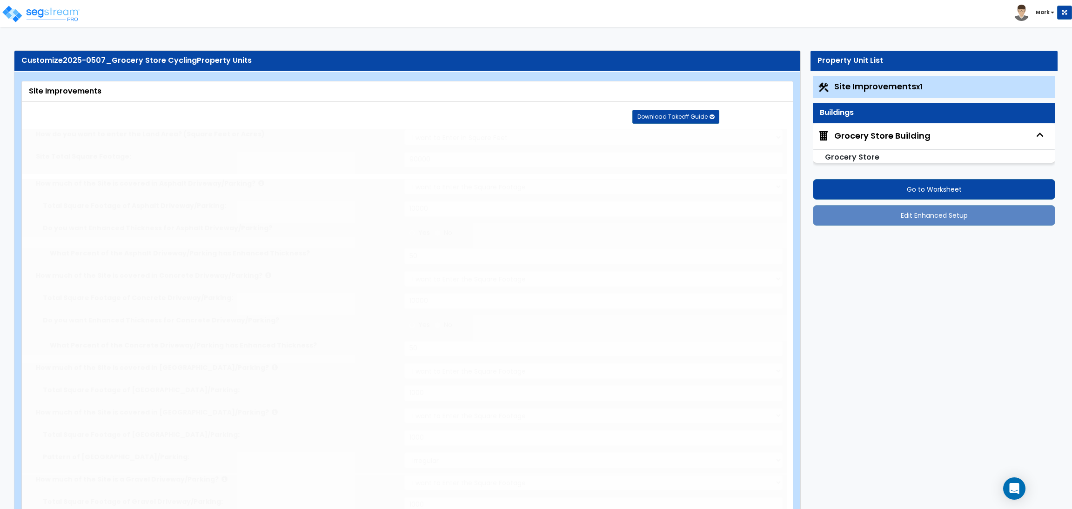
radio input "true"
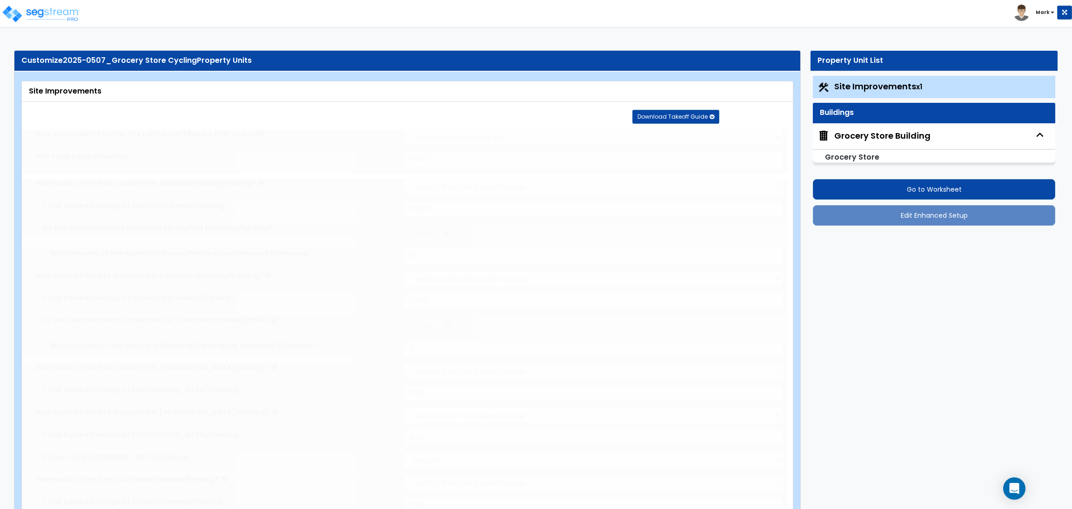
radio input "true"
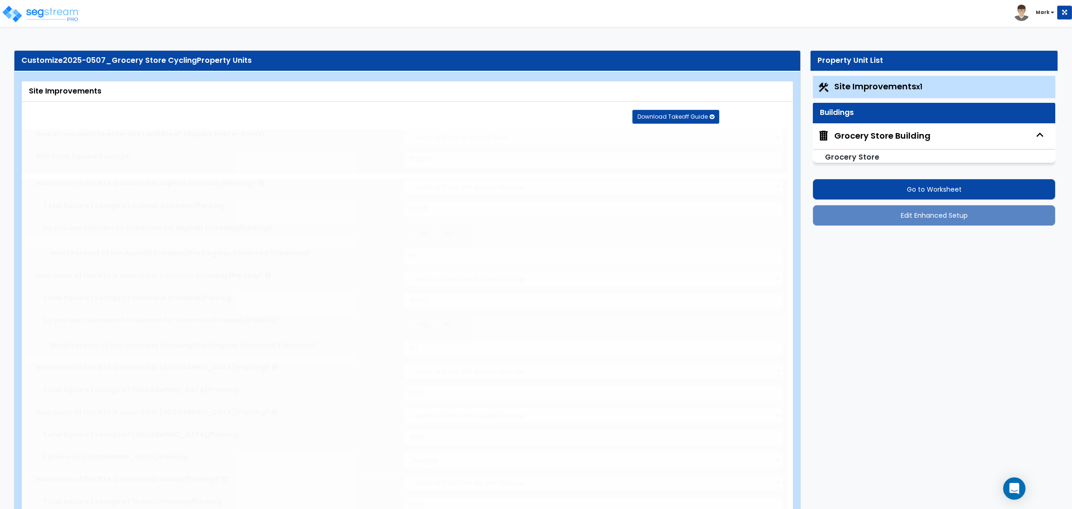
radio input "true"
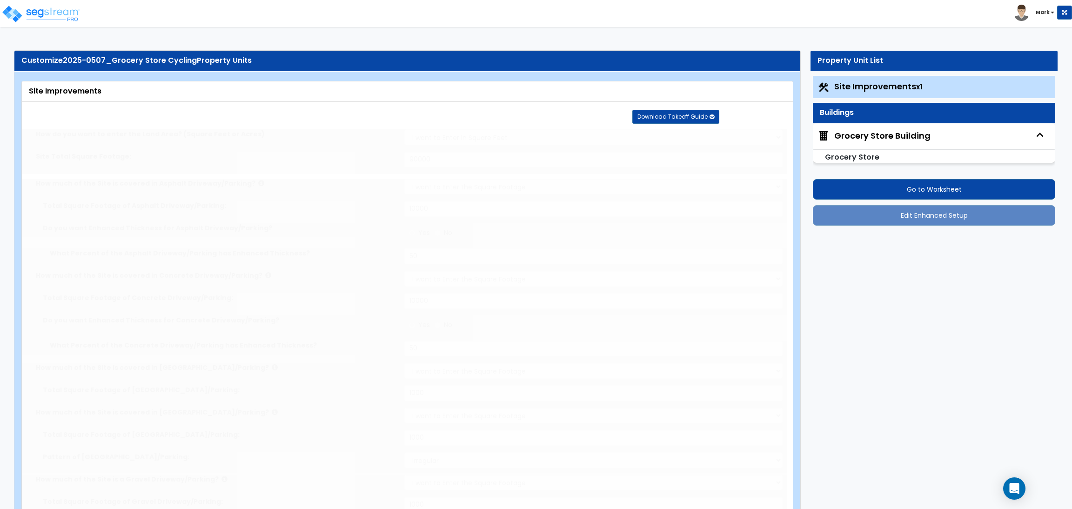
radio input "true"
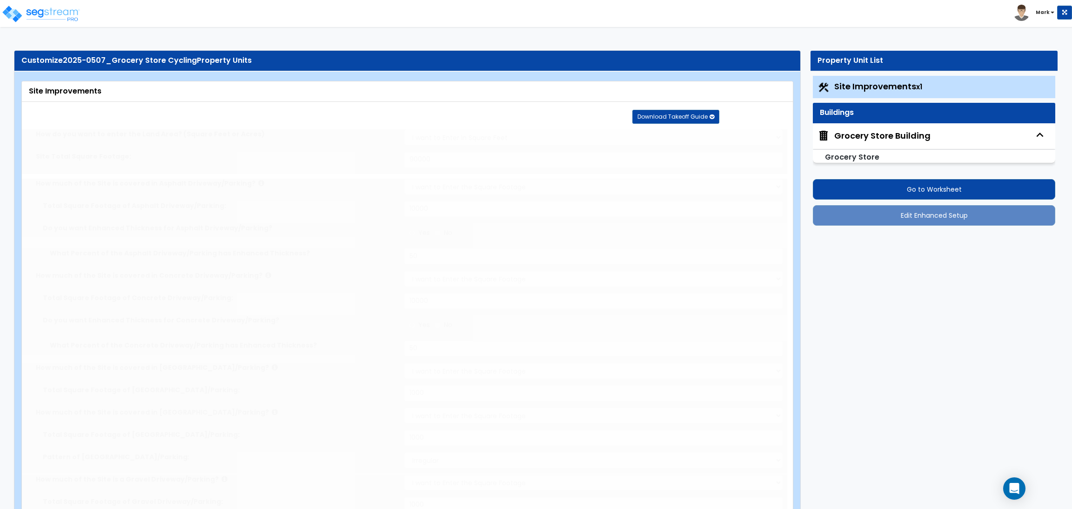
radio input "true"
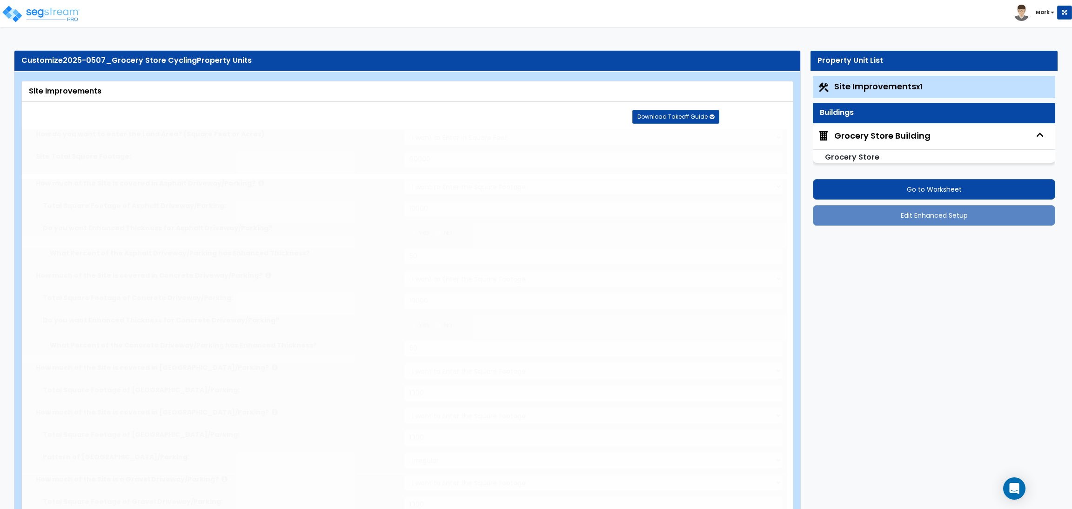
radio input "true"
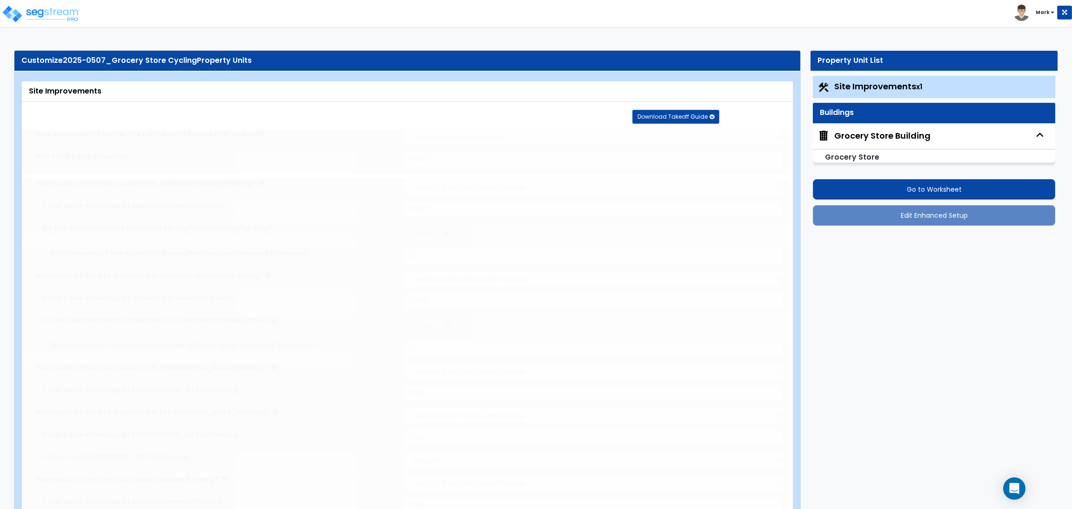
radio input "true"
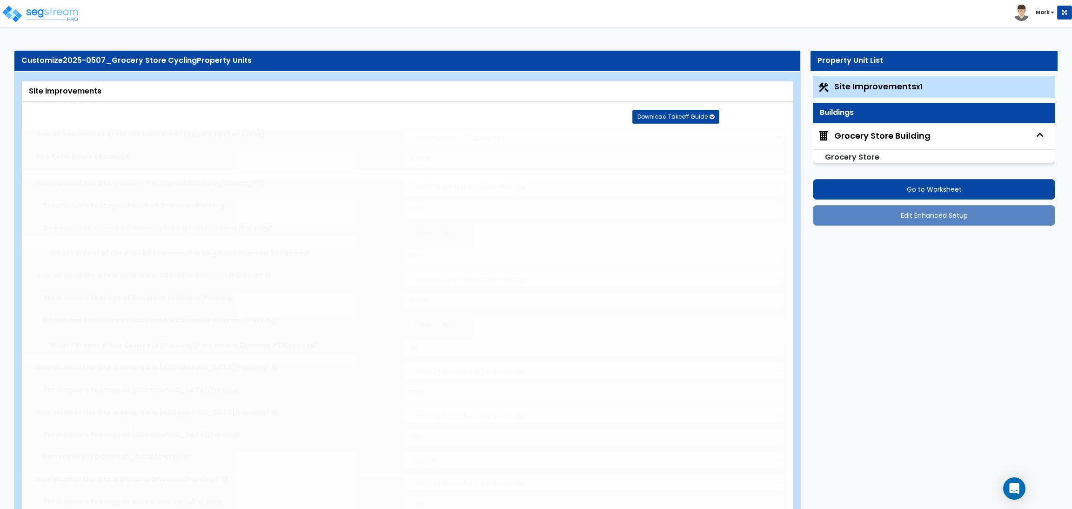
radio input "true"
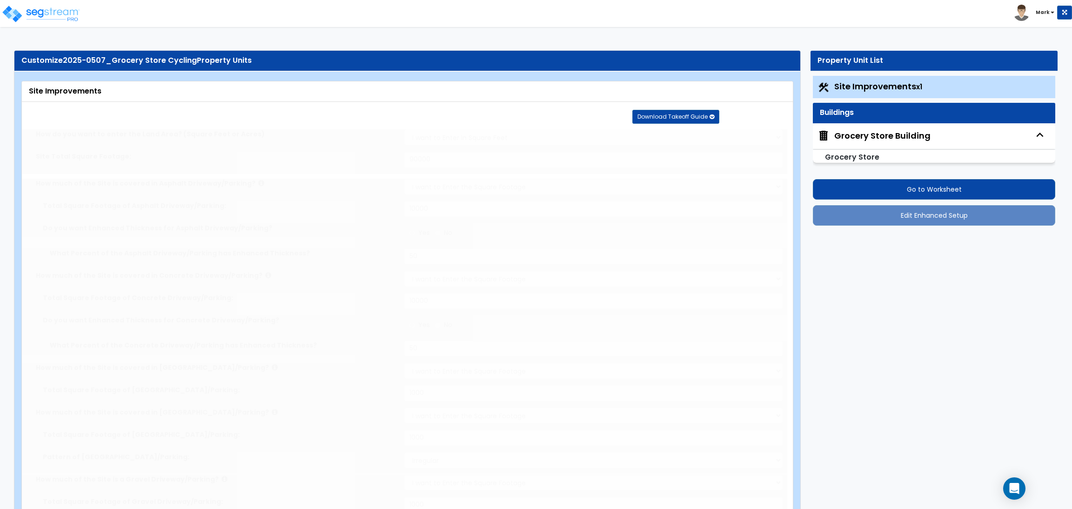
radio input "true"
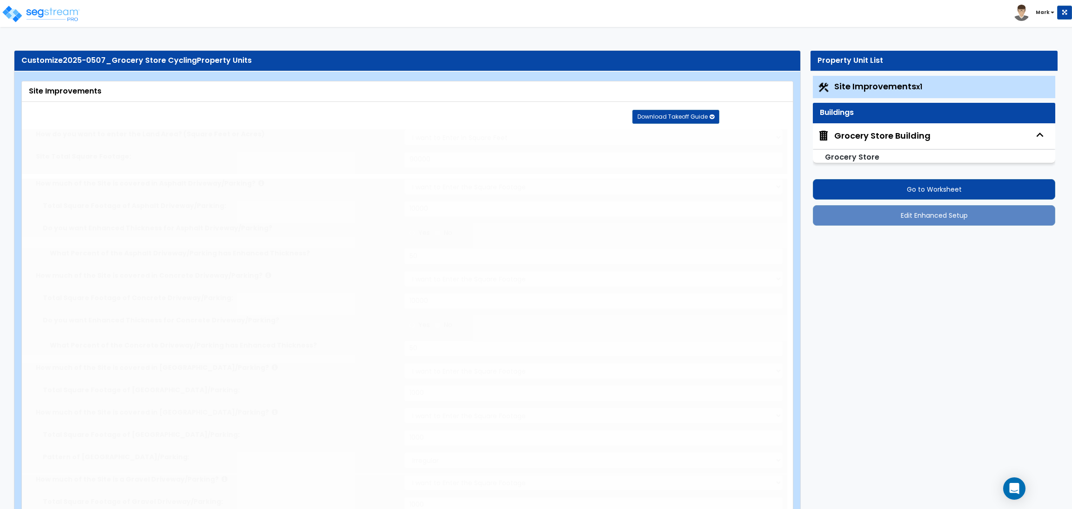
radio input "true"
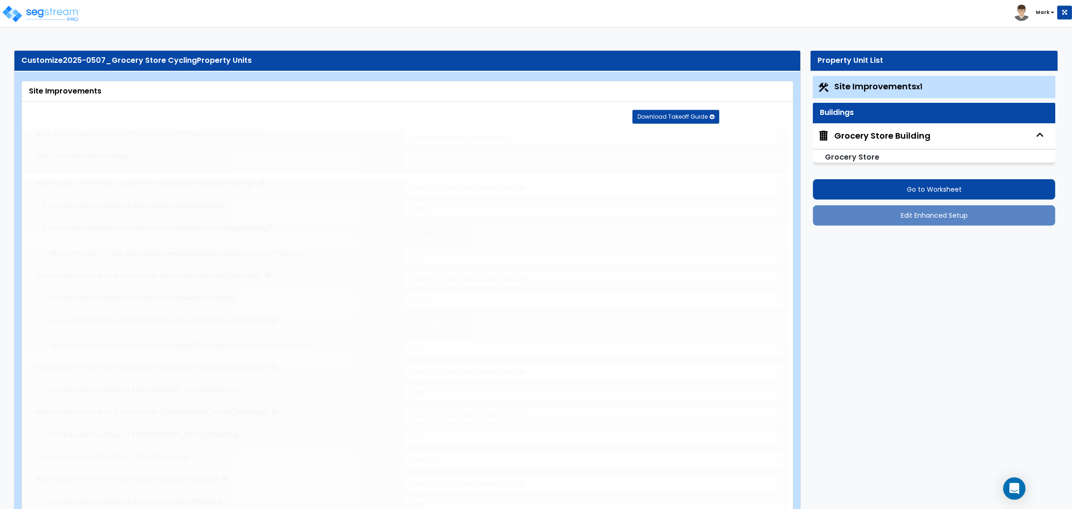
radio input "true"
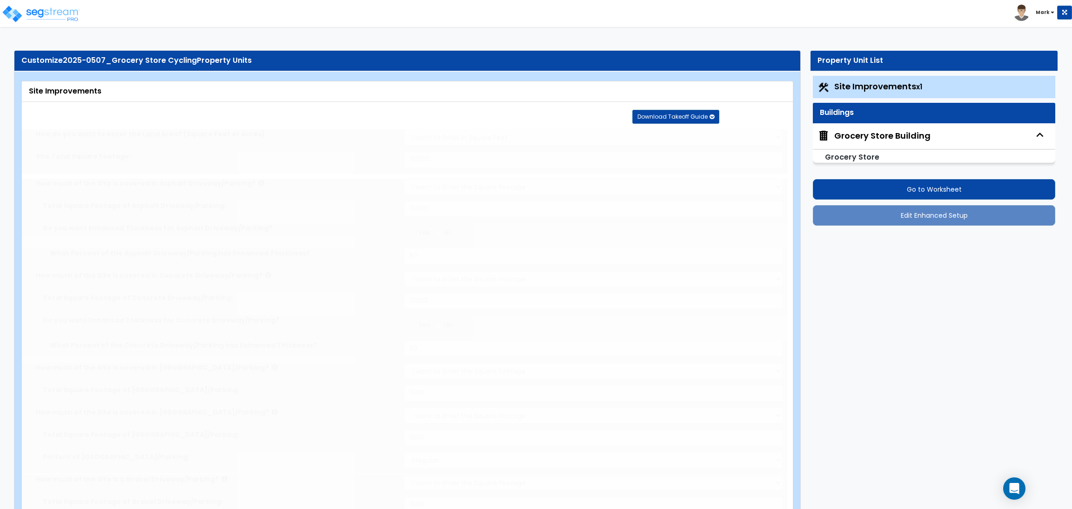
radio input "true"
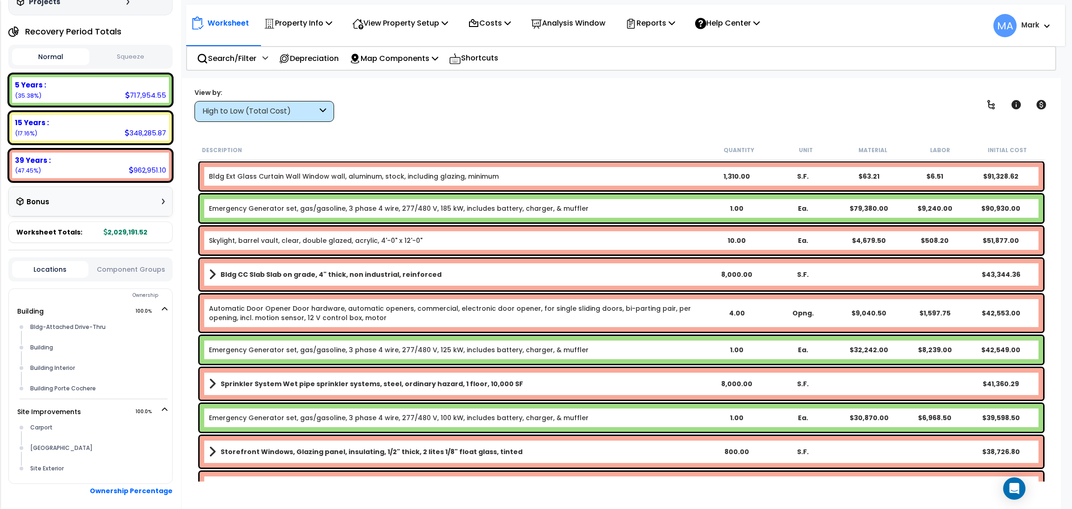
scroll to position [133, 0]
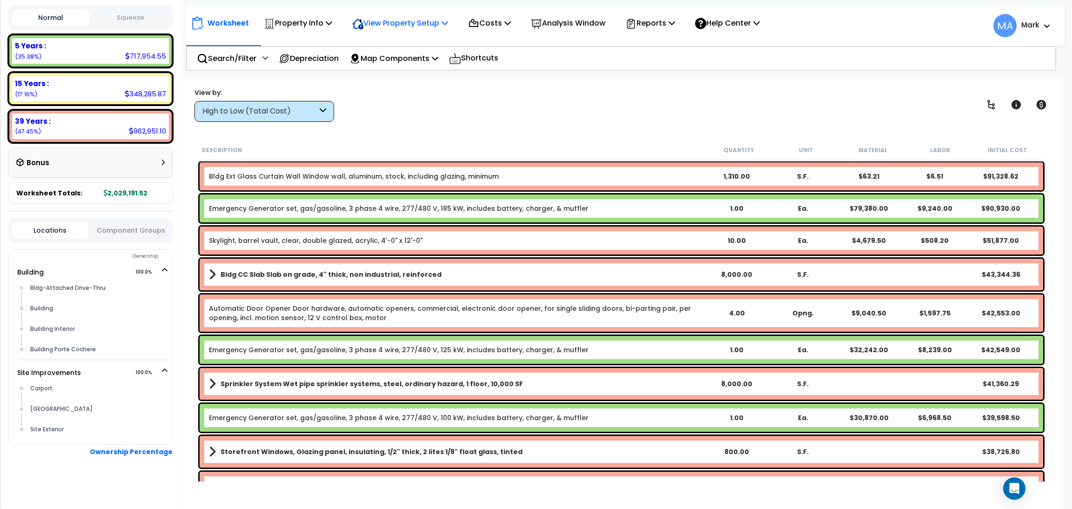
click at [332, 23] on p "View Property Setup" at bounding box center [298, 23] width 68 height 13
click at [398, 60] on link "View Questionnaire" at bounding box center [394, 63] width 92 height 19
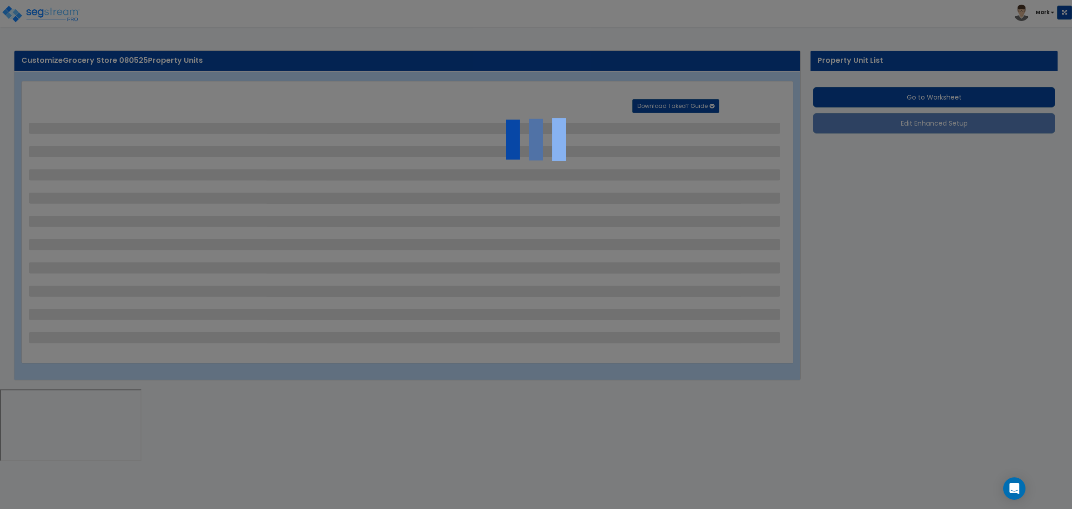
select select "2"
select select "1"
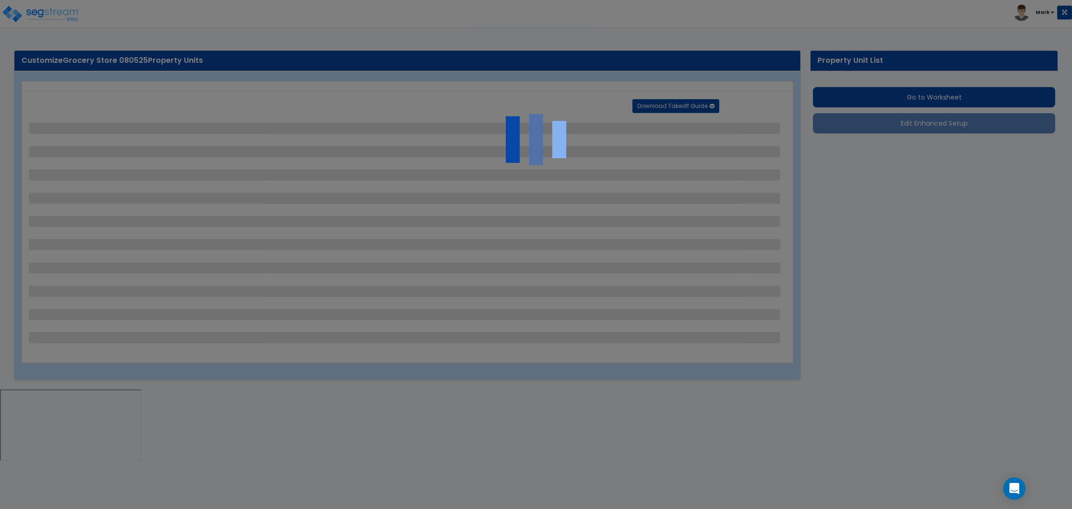
select select "2"
select select "3"
select select "1"
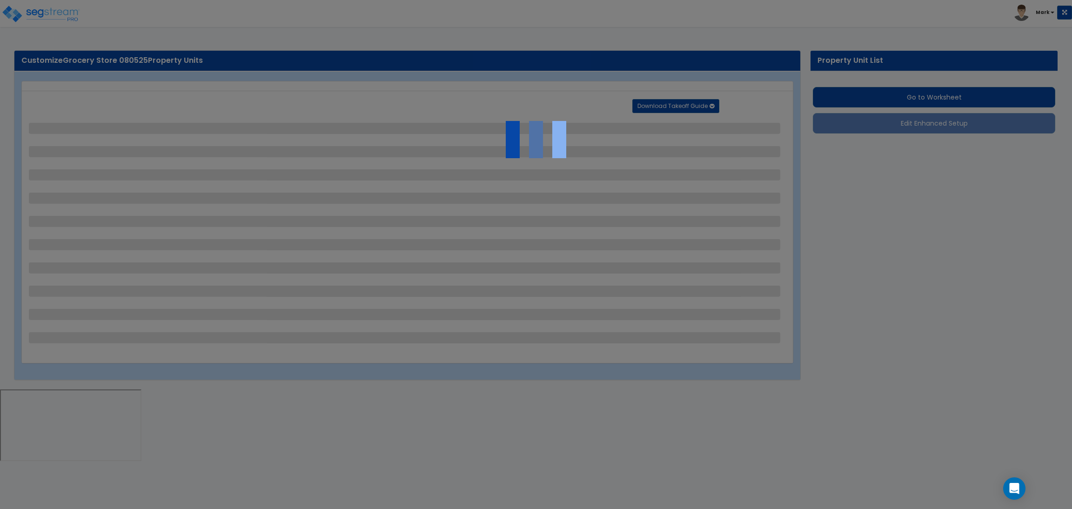
select select "2"
select select "1"
select select "2"
select select "1"
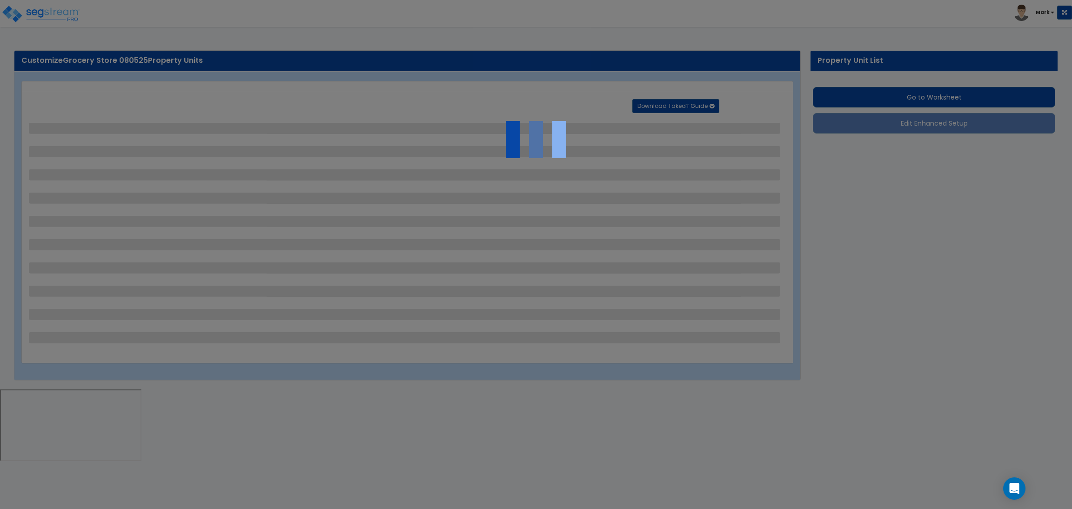
select select "2"
select select "1"
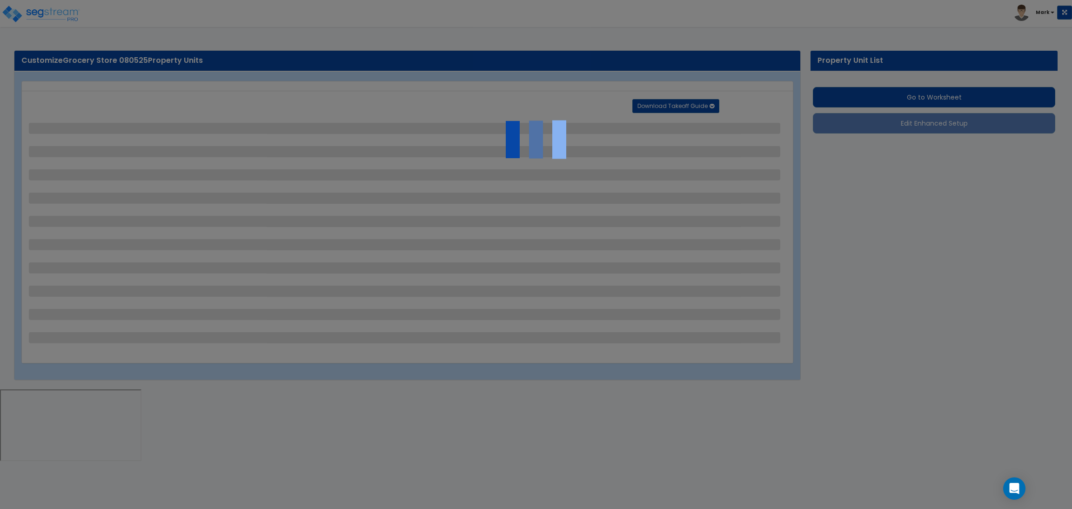
select select "6"
select select "2"
select select "3"
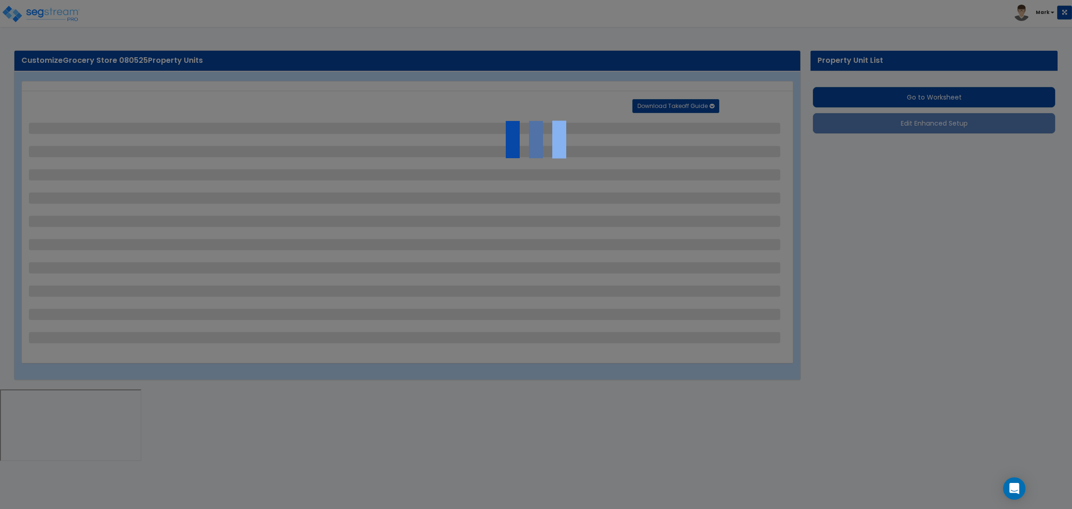
select select "2"
select select "1"
select select "2"
select select "7"
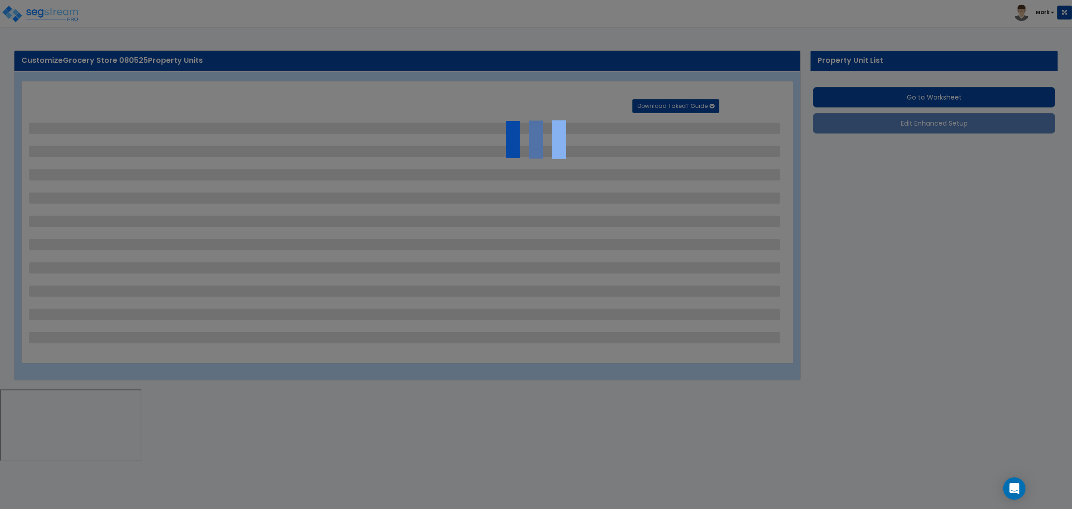
select select "2"
select select "3"
select select "1"
select select "20"
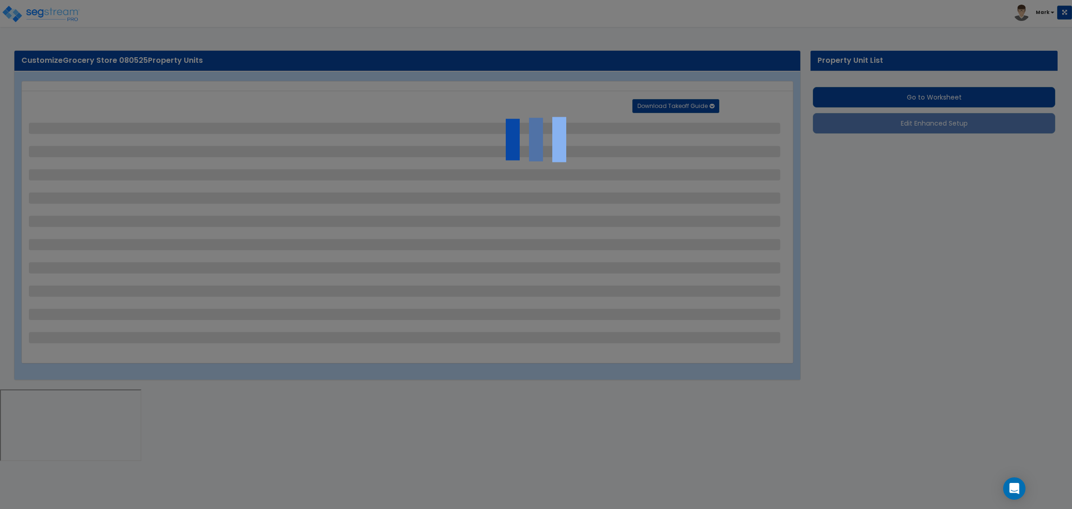
select select "2"
select select "4"
select select "1"
select select "4"
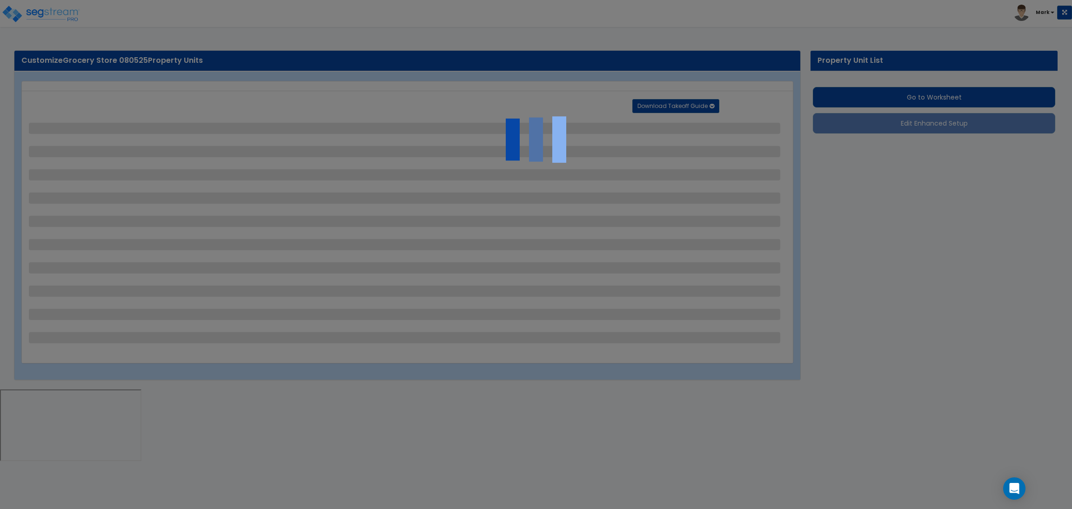
select select "1"
select select "2"
select select "3"
select select "1"
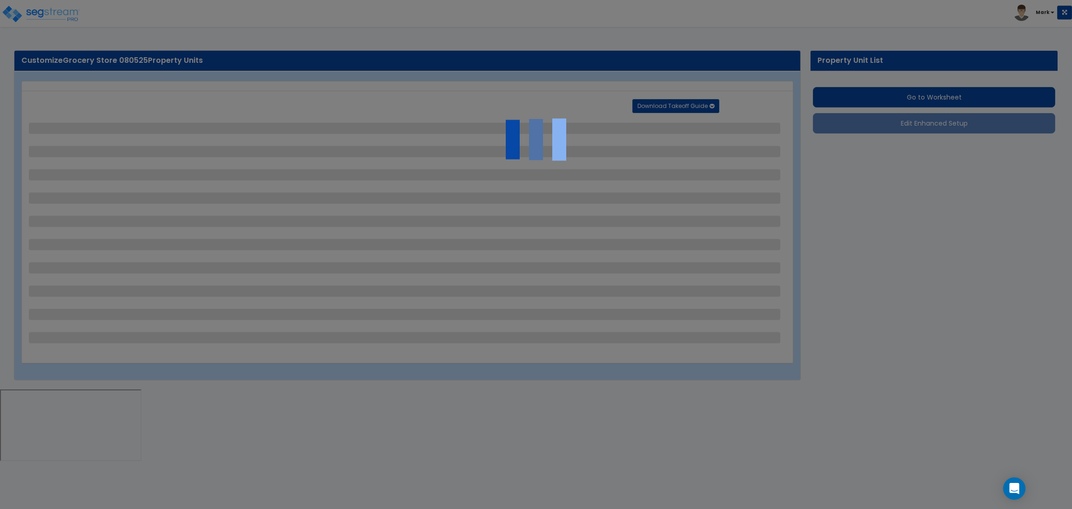
select select "1"
select select "2"
select select "1"
select select "2"
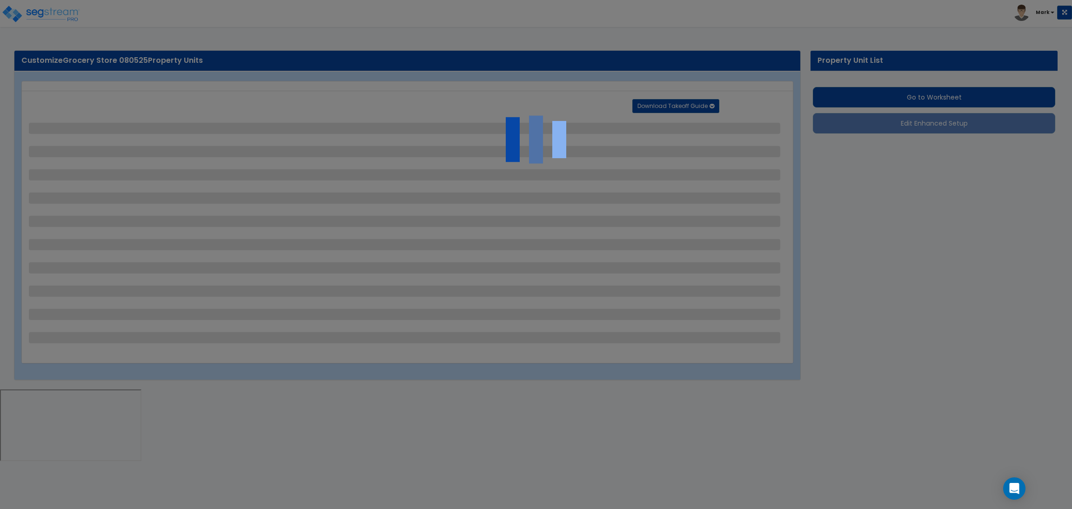
select select "1"
